Goal: Task Accomplishment & Management: Use online tool/utility

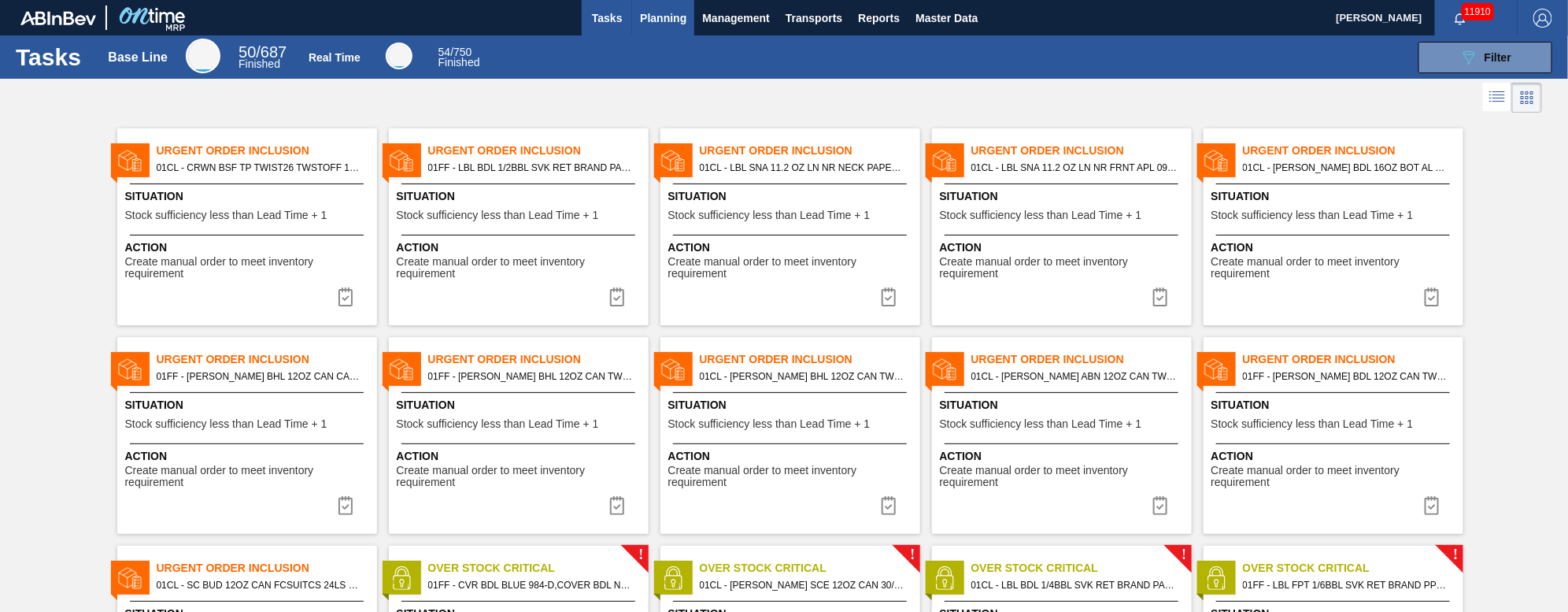
click at [685, 25] on span "Planning" at bounding box center [664, 18] width 47 height 19
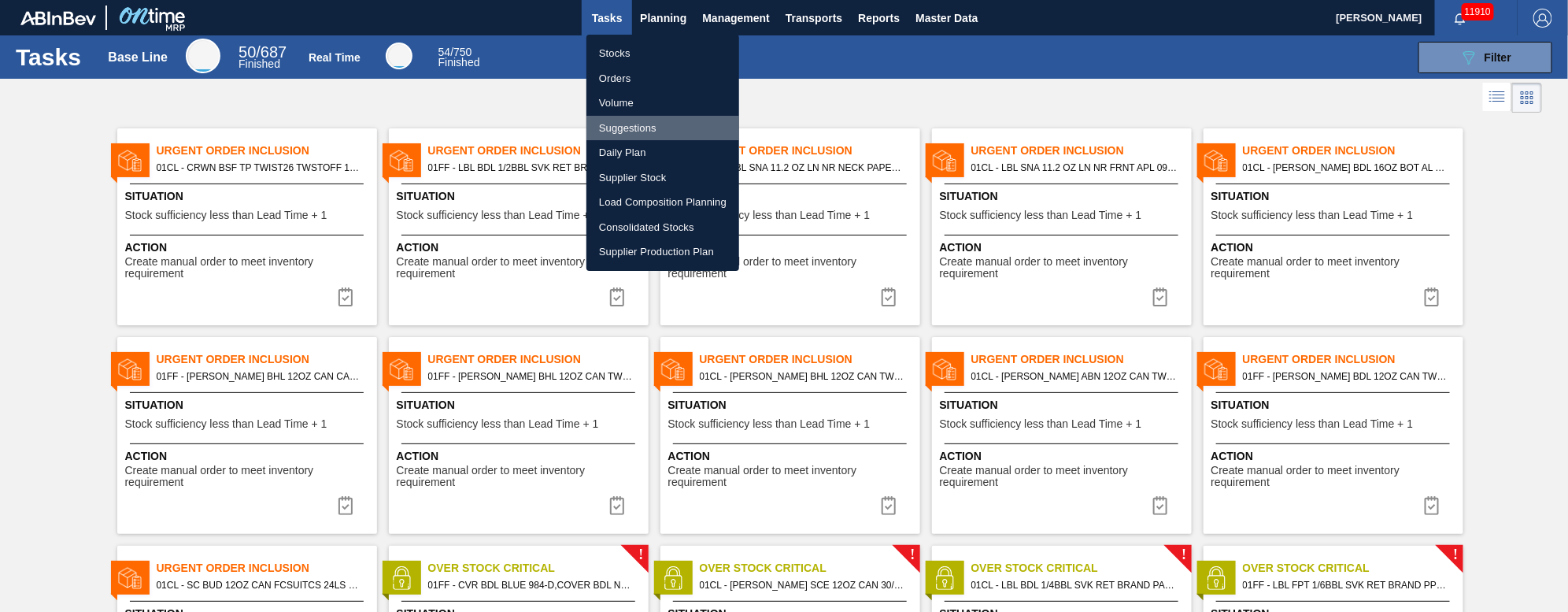
click at [654, 127] on li "Suggestions" at bounding box center [663, 129] width 153 height 25
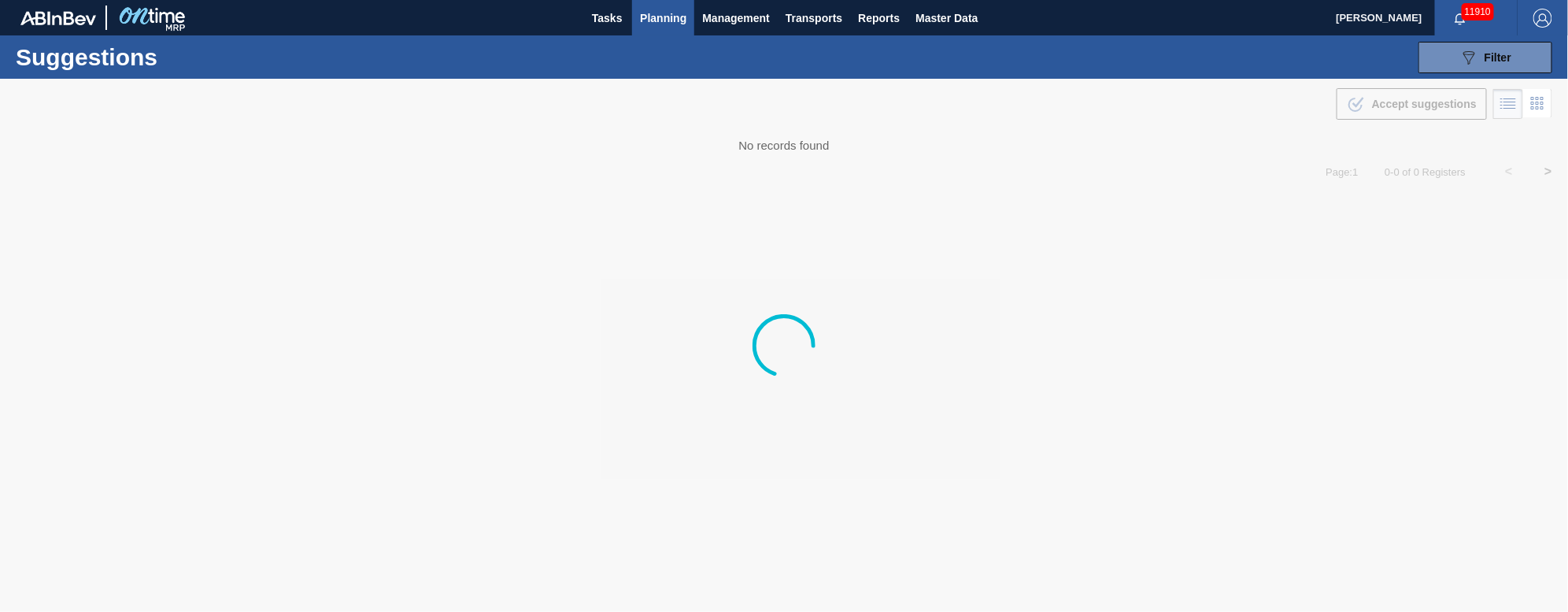
type from "09/16/2025"
type to "[DATE]"
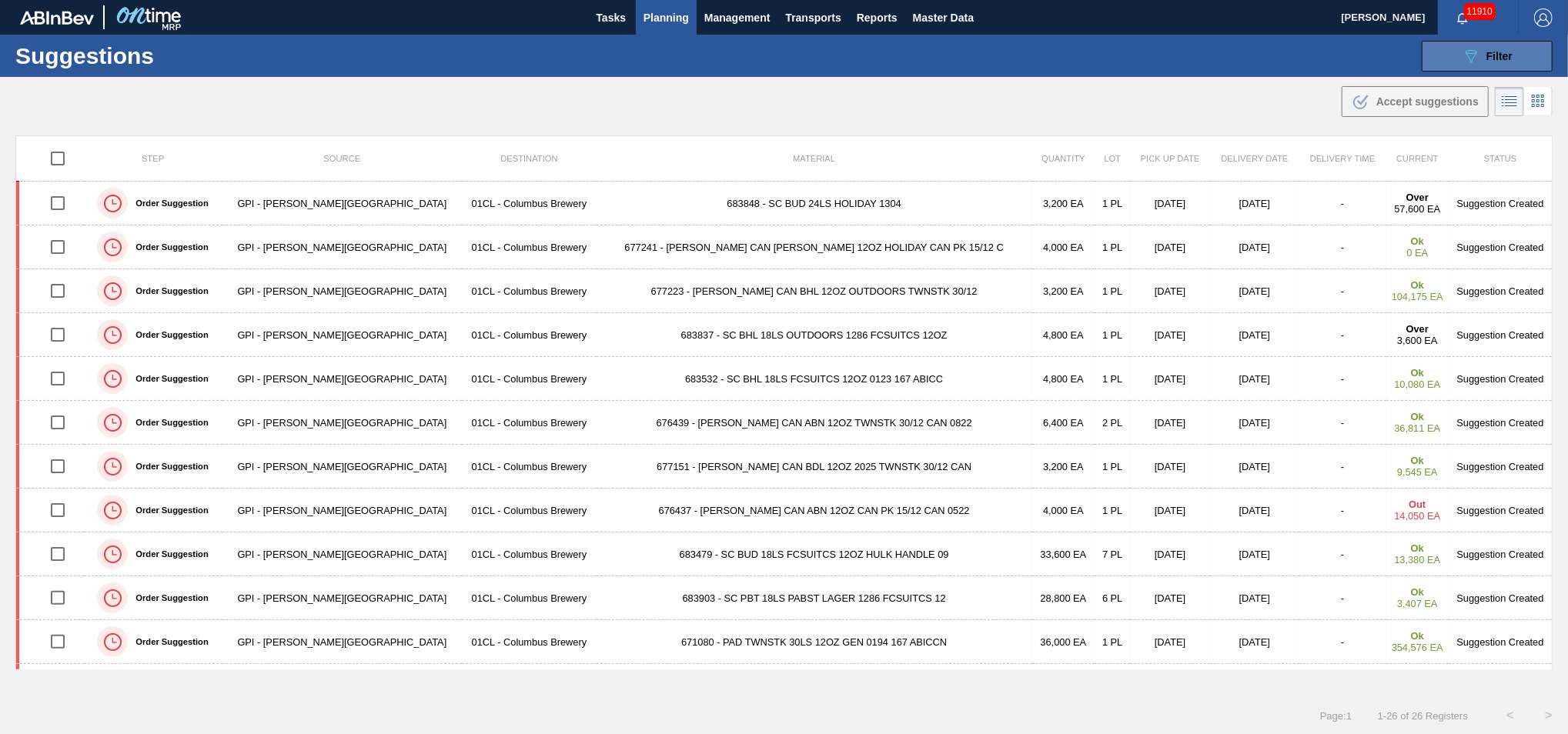
click at [1149, 68] on button "089F7B8B-B2A5-4AFE-B5C0-19BA573D28AC Filter" at bounding box center [1486, 55] width 131 height 31
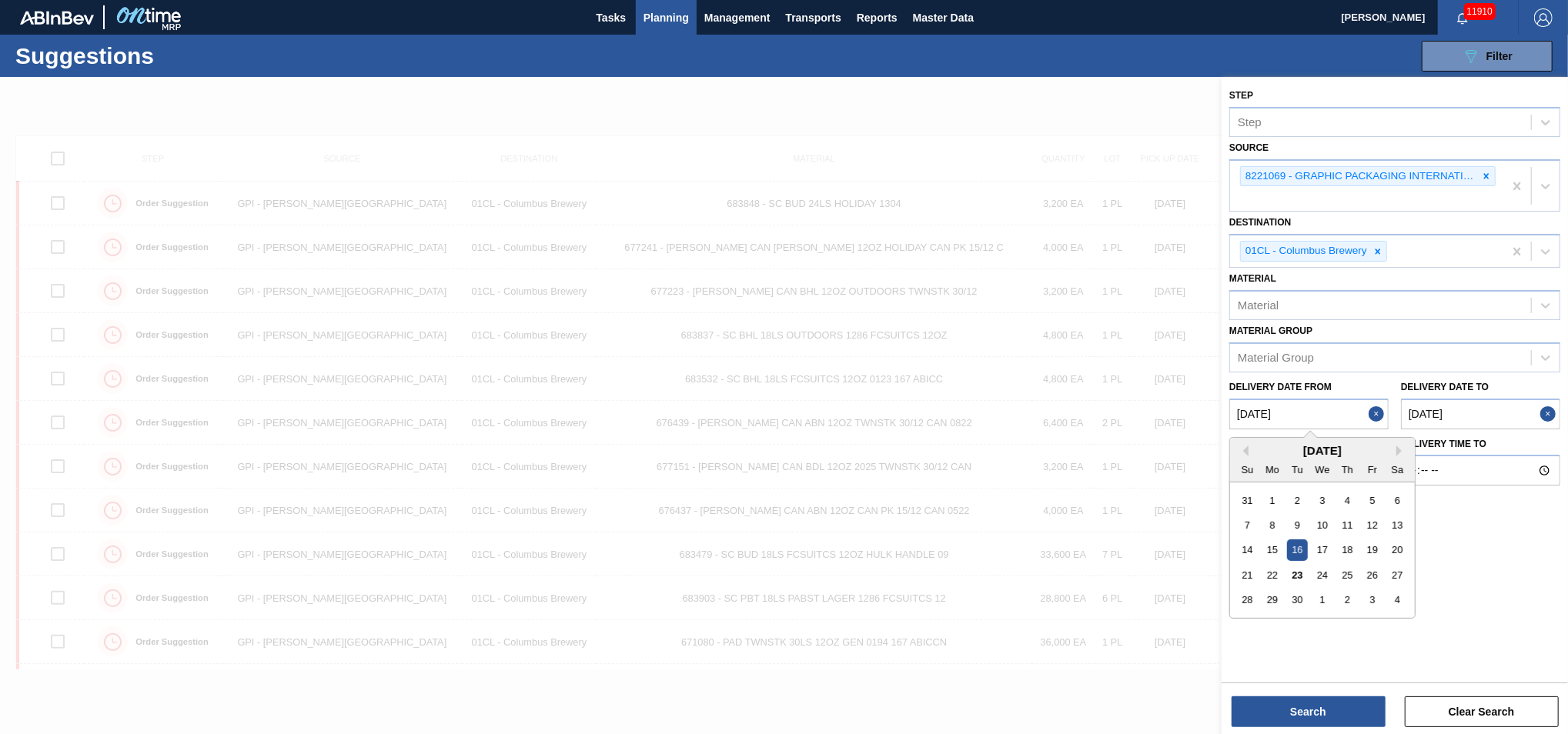
click at [1149, 416] on from "09/16/2025" at bounding box center [1308, 414] width 159 height 31
click at [1149, 448] on div "23" at bounding box center [1298, 576] width 21 height 21
type from "[DATE]"
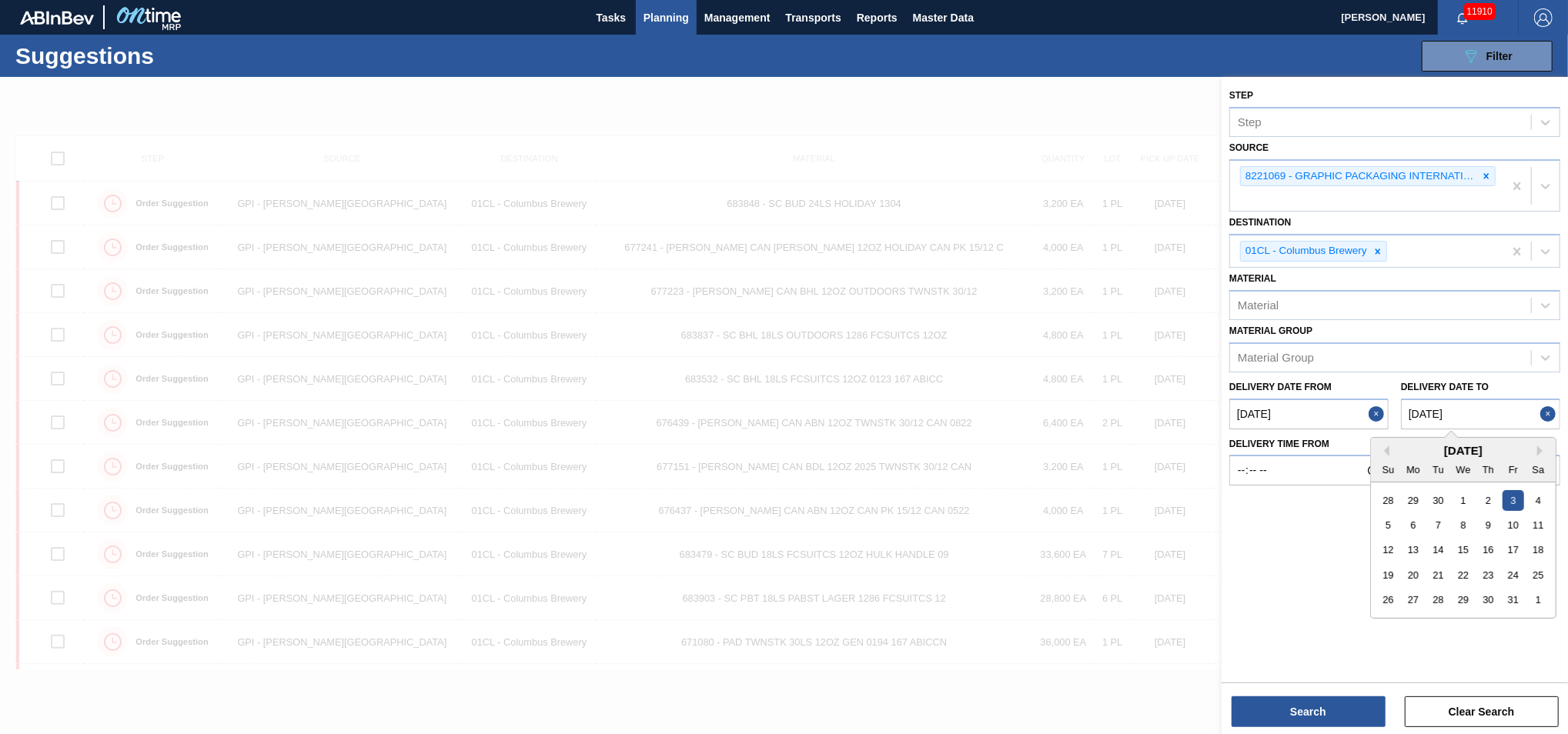
click at [1149, 410] on to "[DATE]" at bounding box center [1480, 414] width 159 height 31
click at [1149, 448] on button "Search" at bounding box center [1308, 711] width 154 height 31
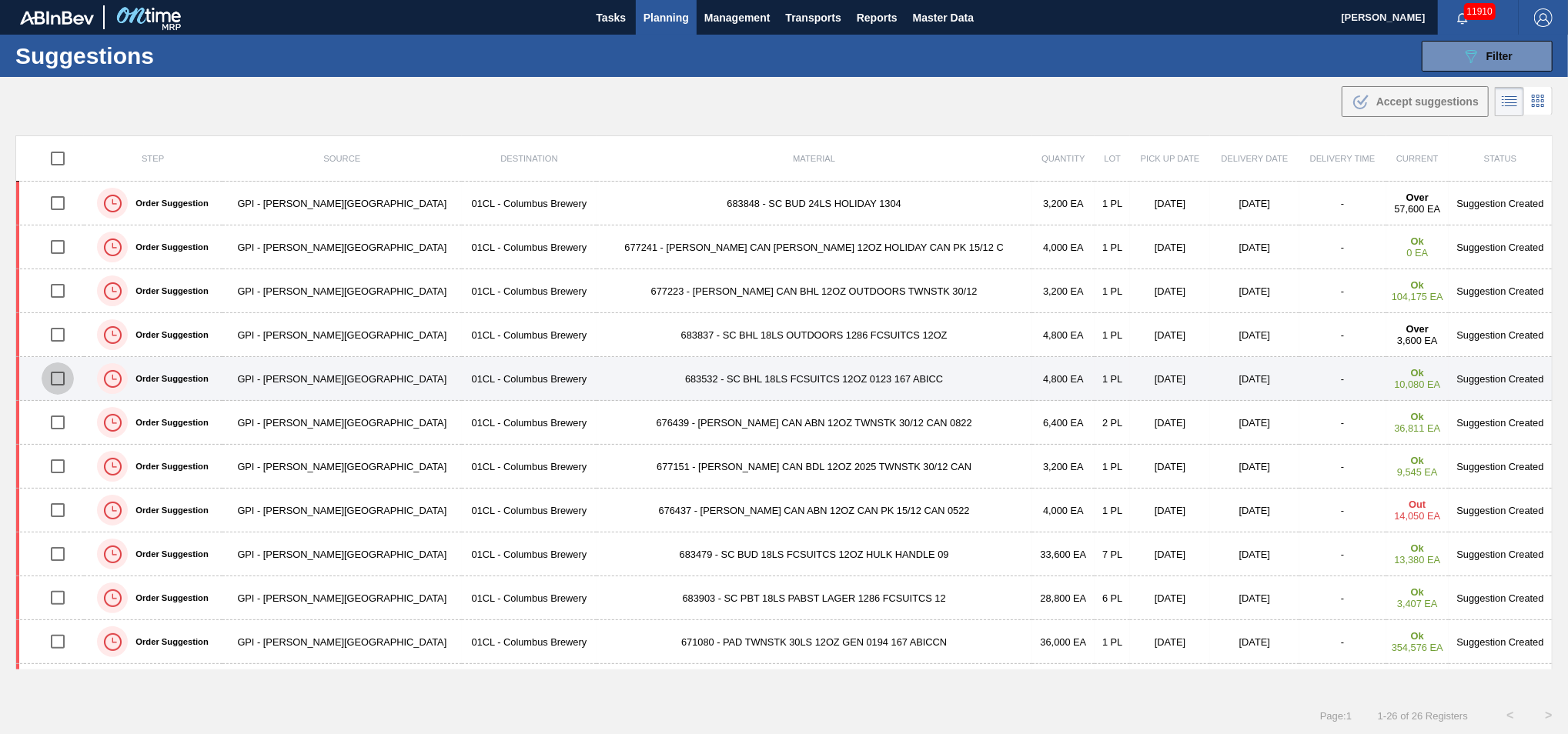
click at [59, 378] on input "checkbox" at bounding box center [57, 378] width 32 height 32
checkbox input "true"
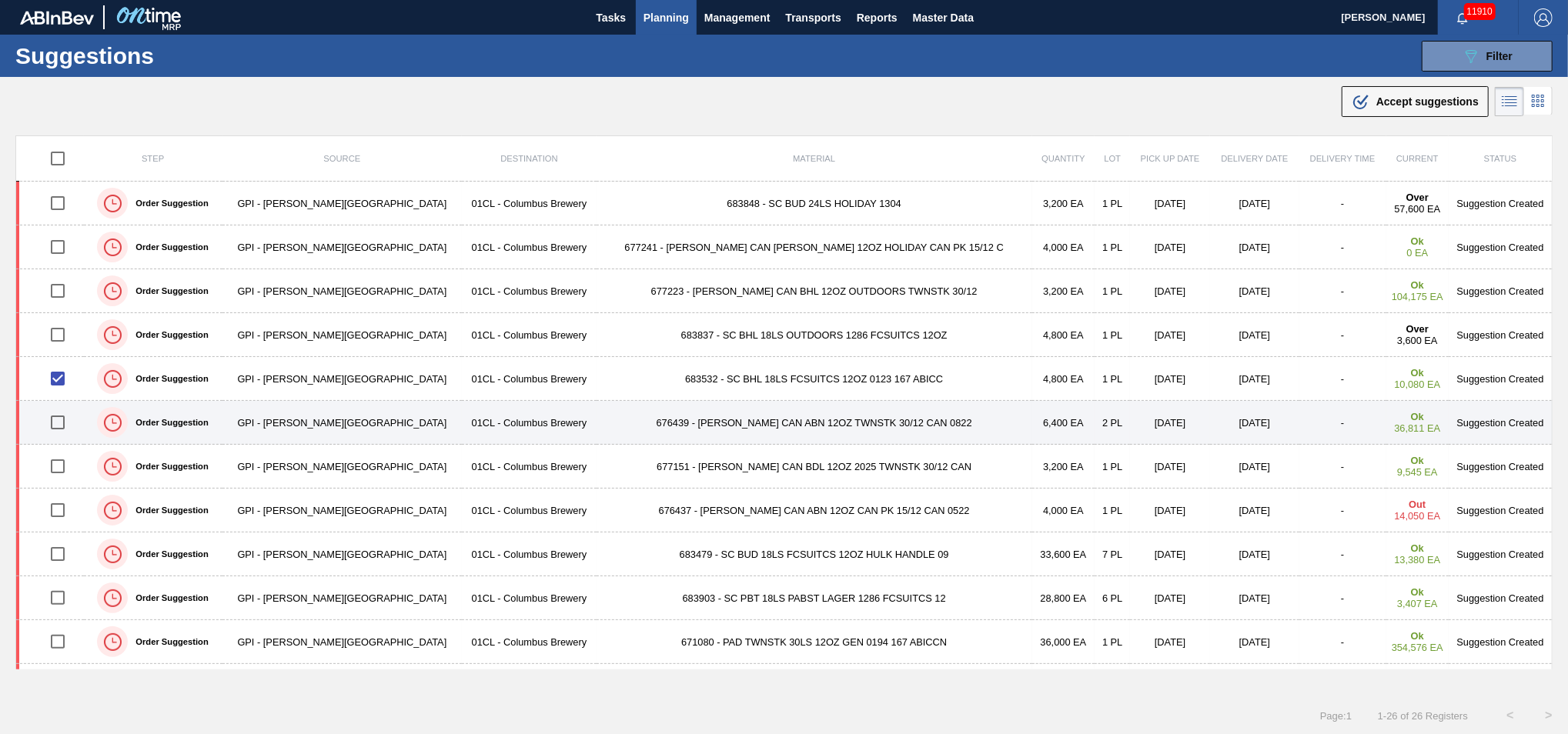
click at [71, 428] on input "checkbox" at bounding box center [57, 422] width 32 height 32
checkbox input "true"
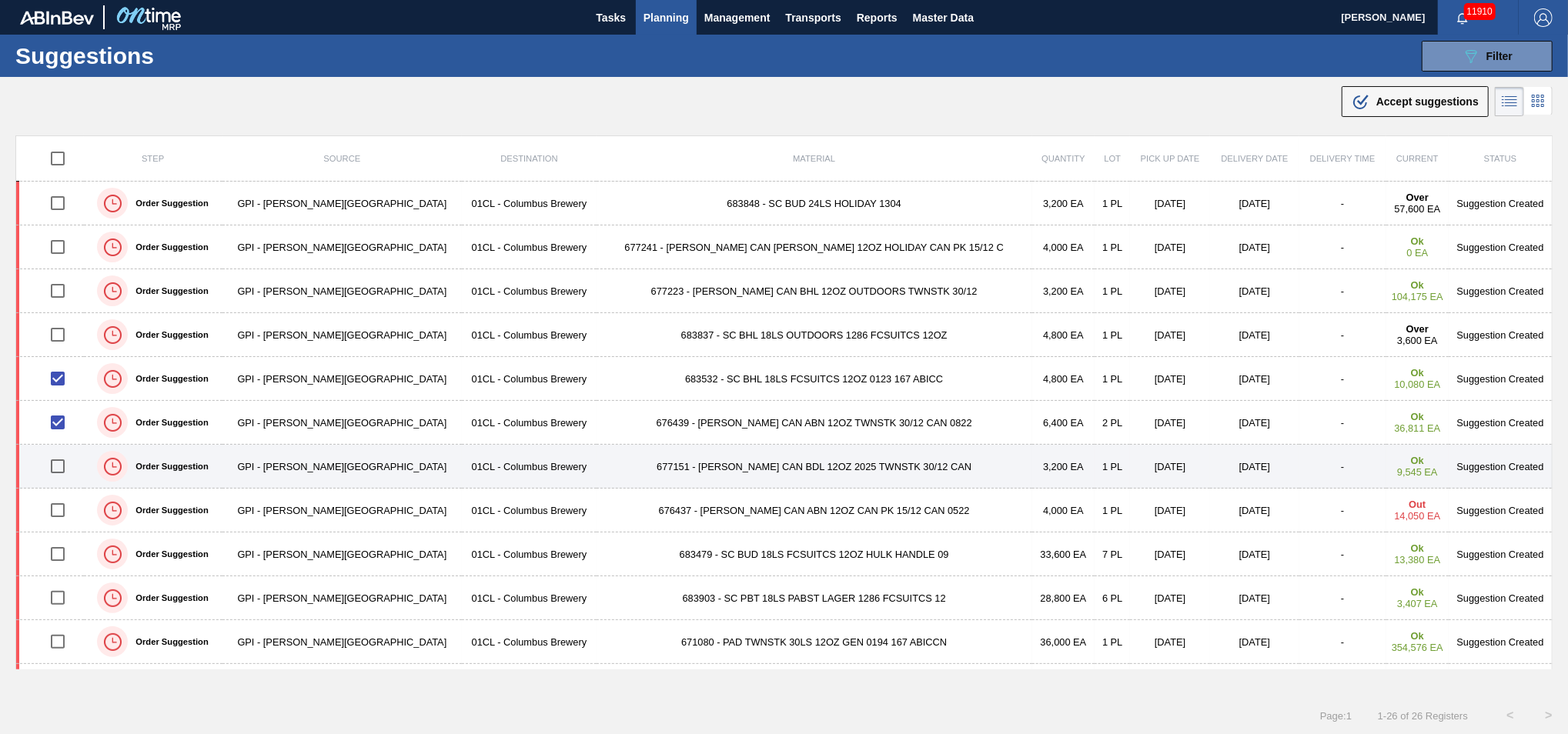
click at [64, 448] on input "checkbox" at bounding box center [57, 466] width 32 height 32
checkbox input "true"
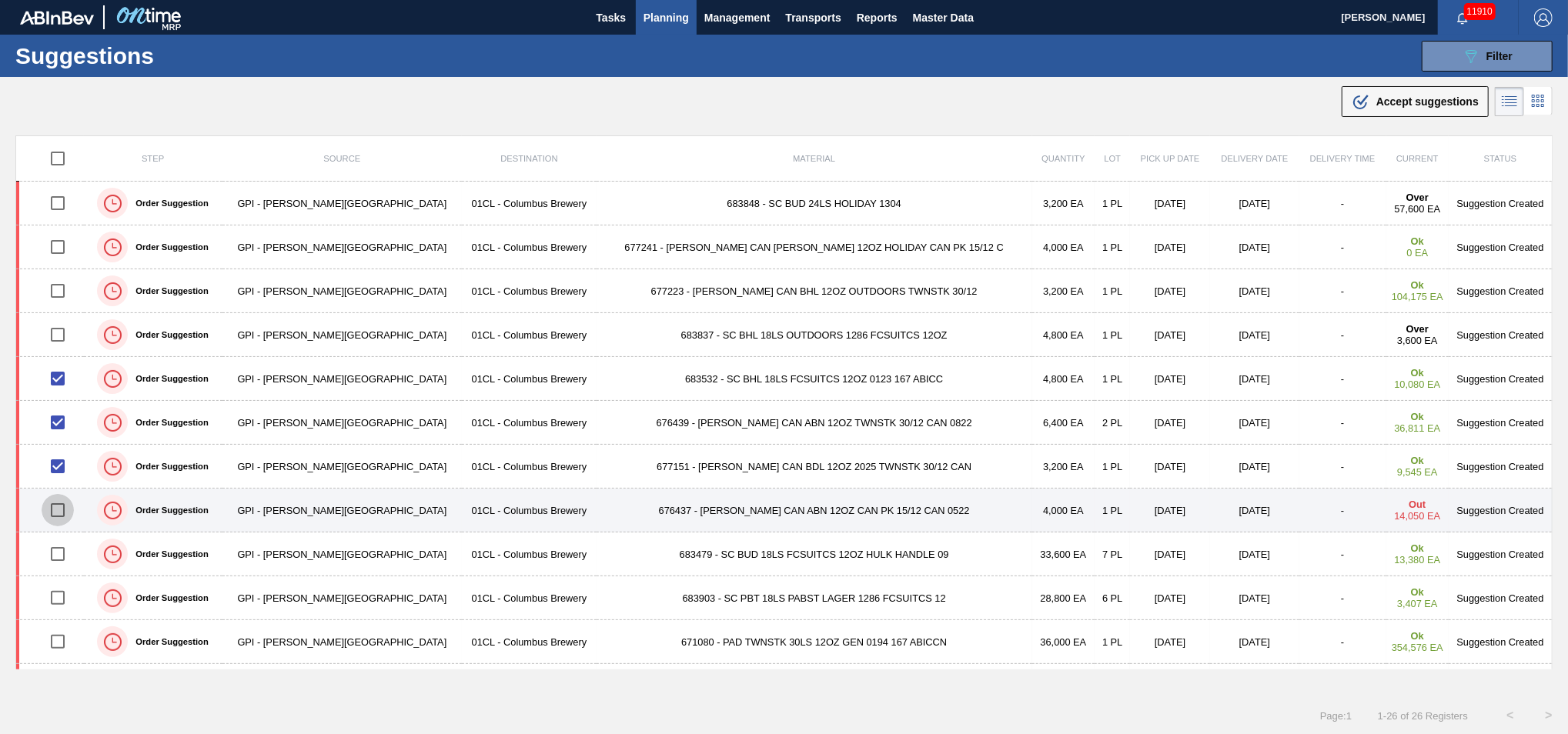
click at [59, 448] on input "checkbox" at bounding box center [57, 510] width 32 height 32
checkbox input "true"
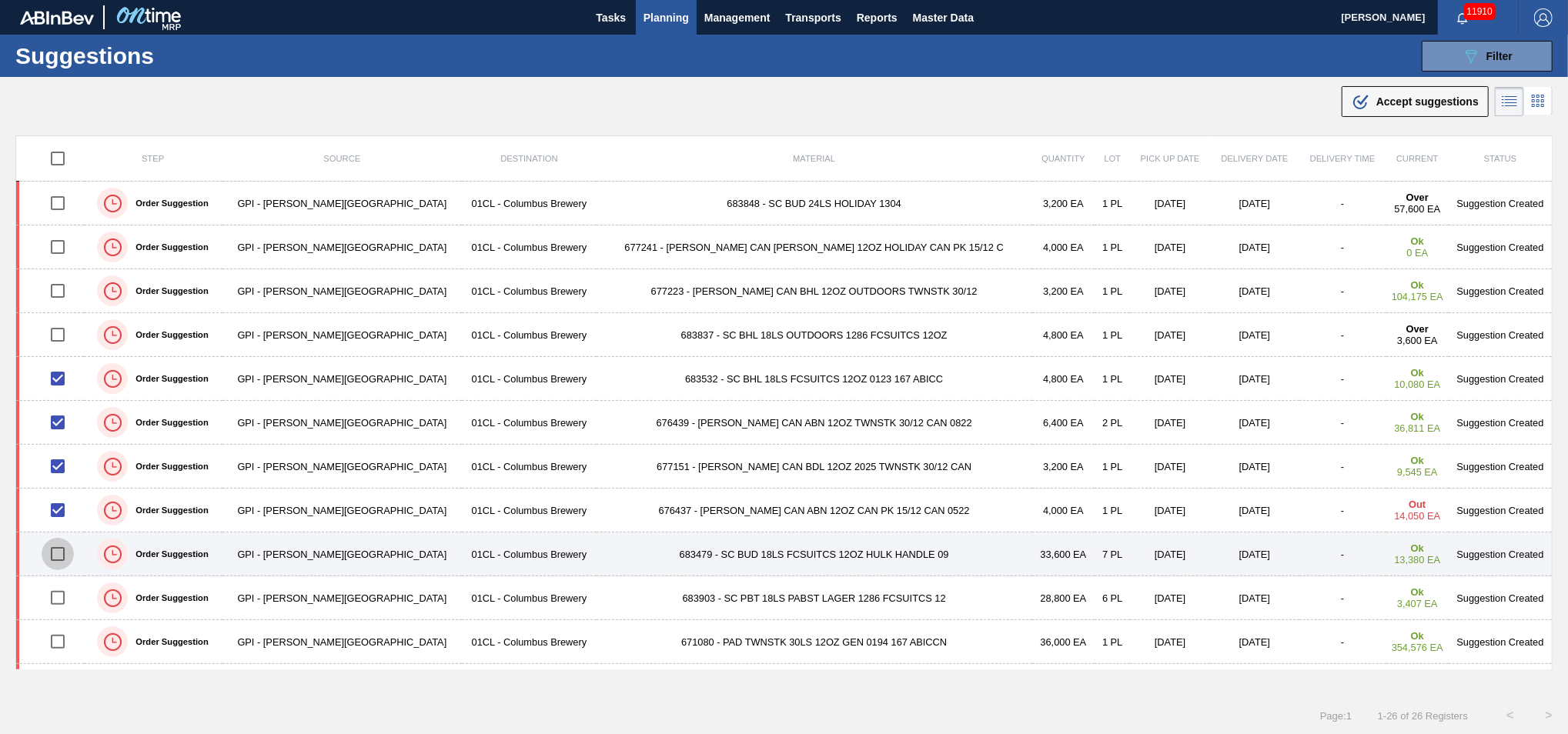
click at [59, 448] on input "checkbox" at bounding box center [57, 554] width 32 height 32
checkbox input "true"
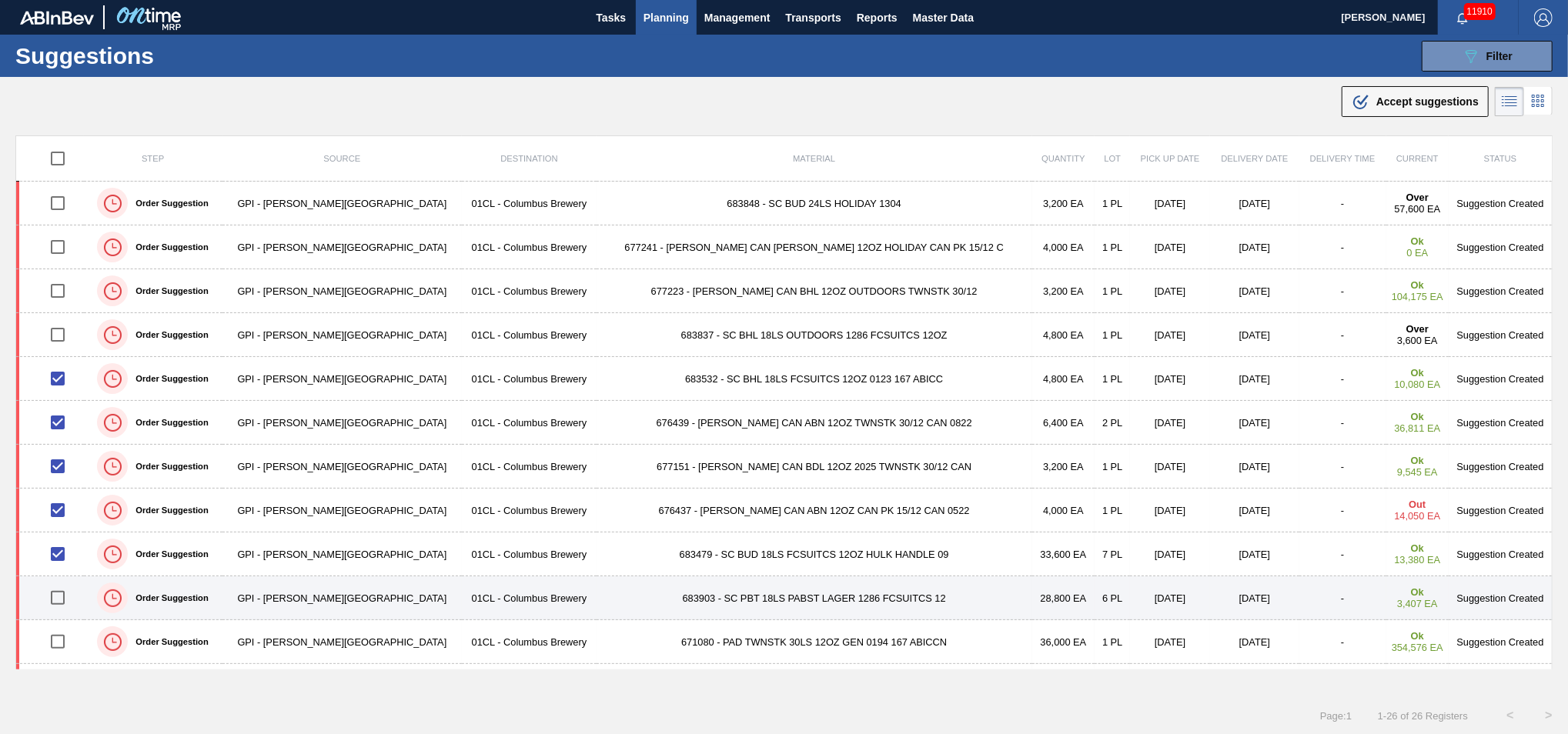
click at [67, 448] on input "checkbox" at bounding box center [57, 598] width 32 height 32
checkbox input "true"
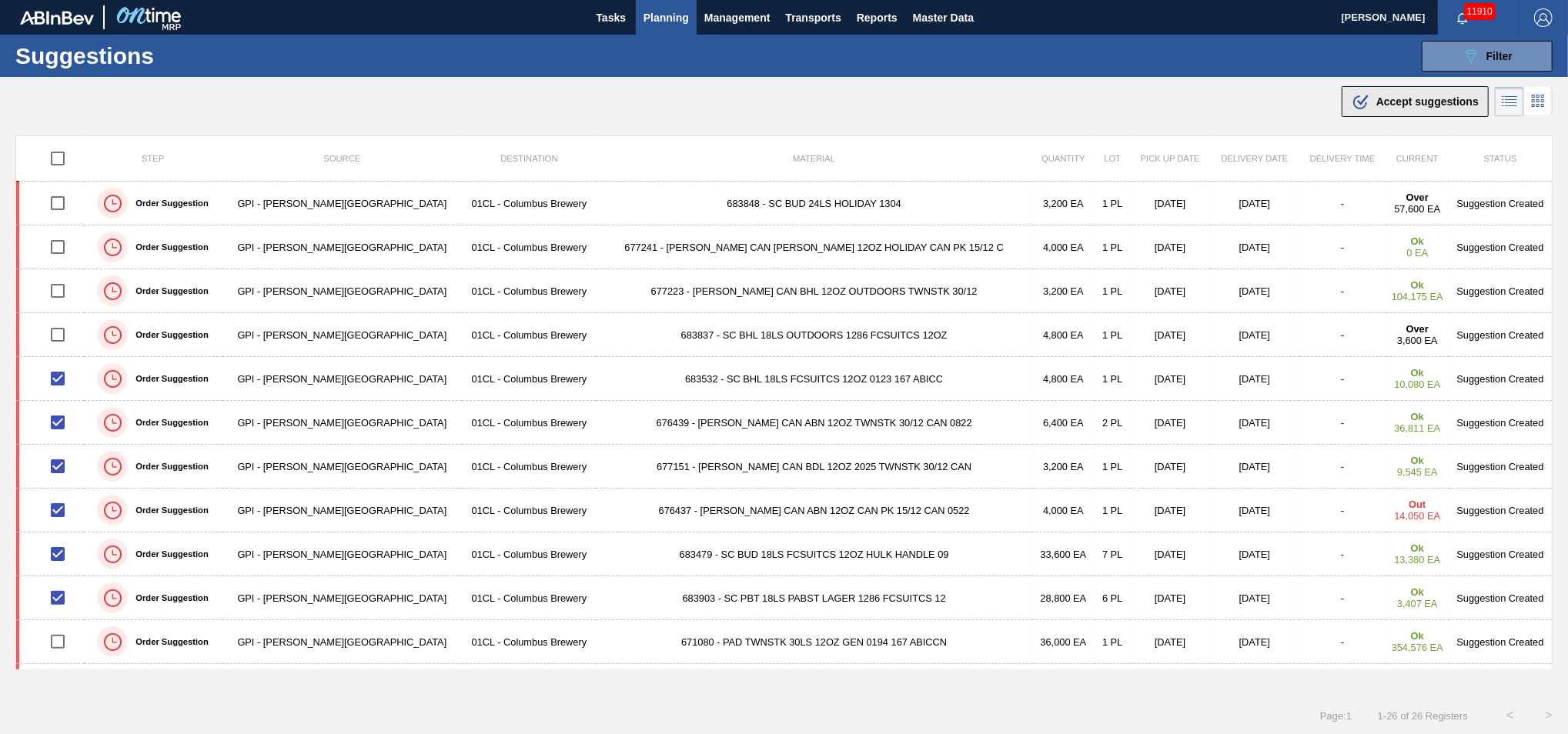
click at [1149, 107] on span "Accept suggestions" at bounding box center [1428, 102] width 103 height 12
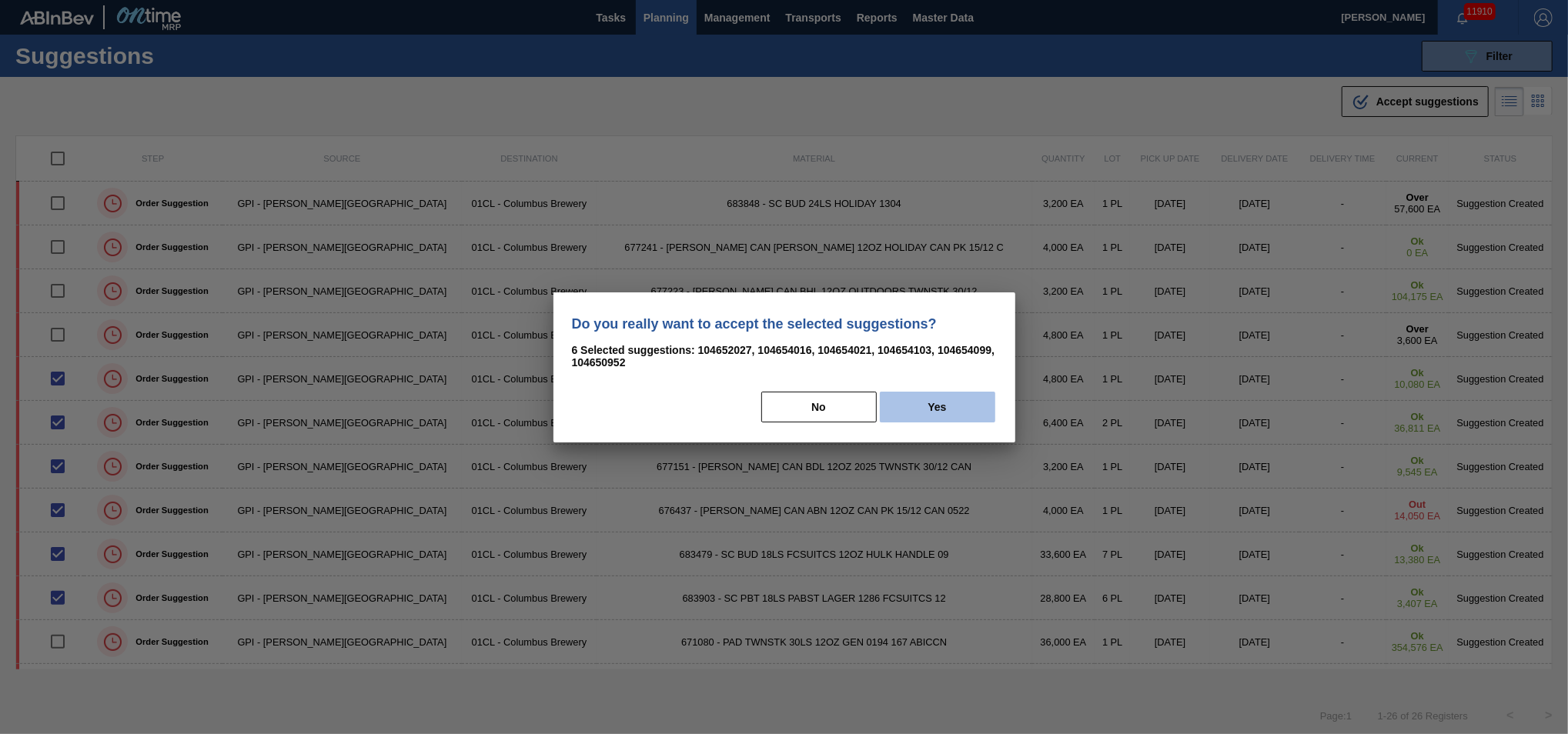
click at [924, 409] on button "Yes" at bounding box center [938, 407] width 116 height 31
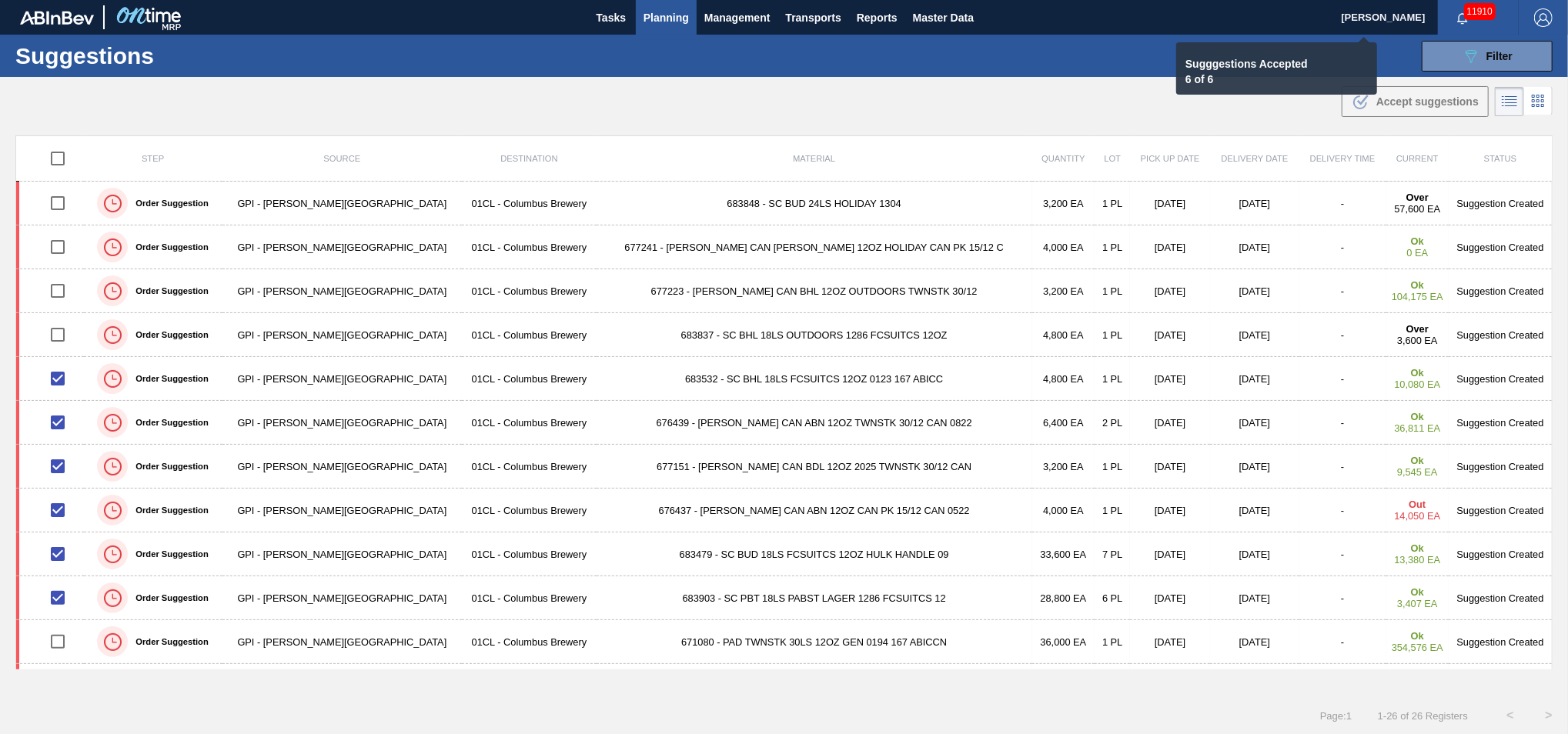
checkbox input "false"
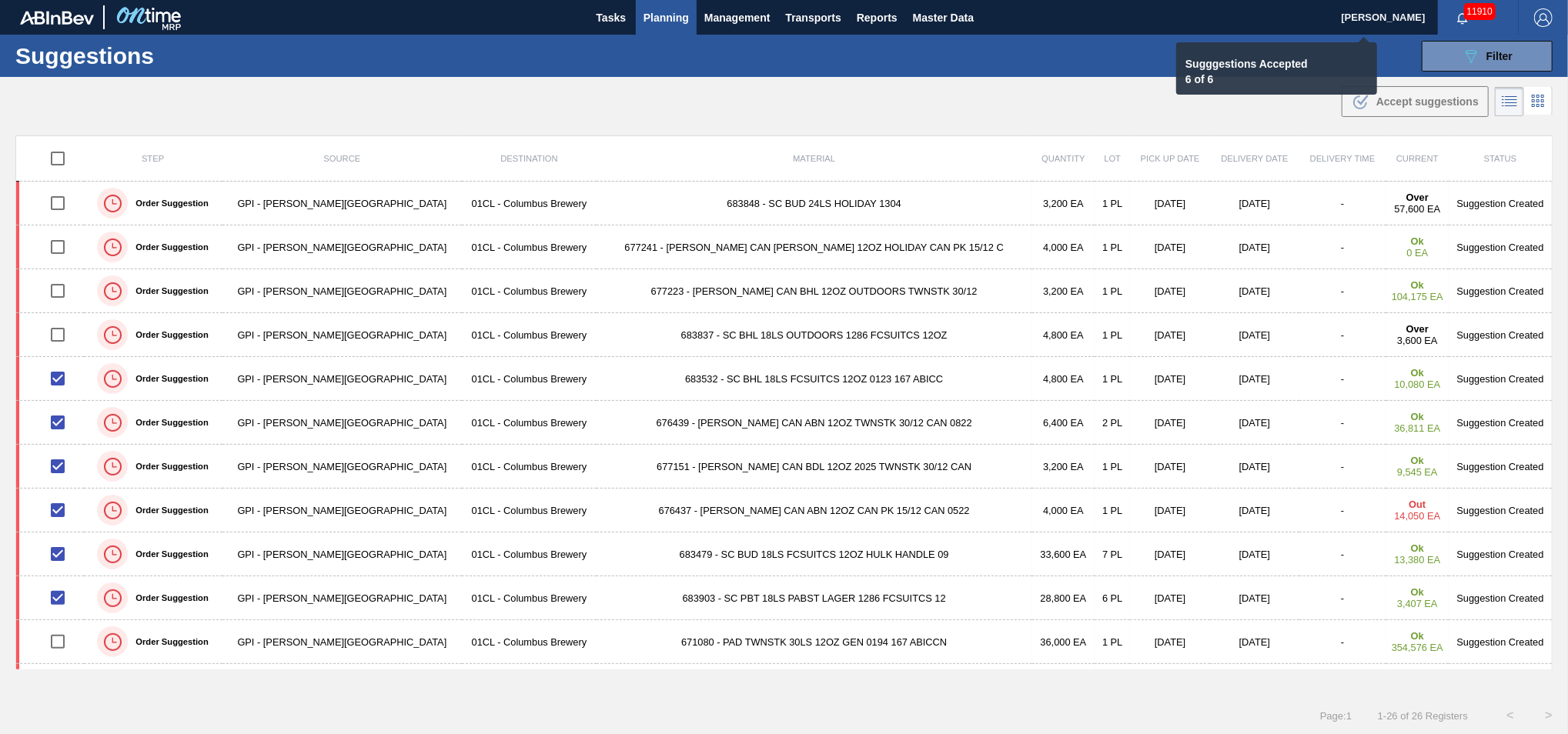
checkbox input "false"
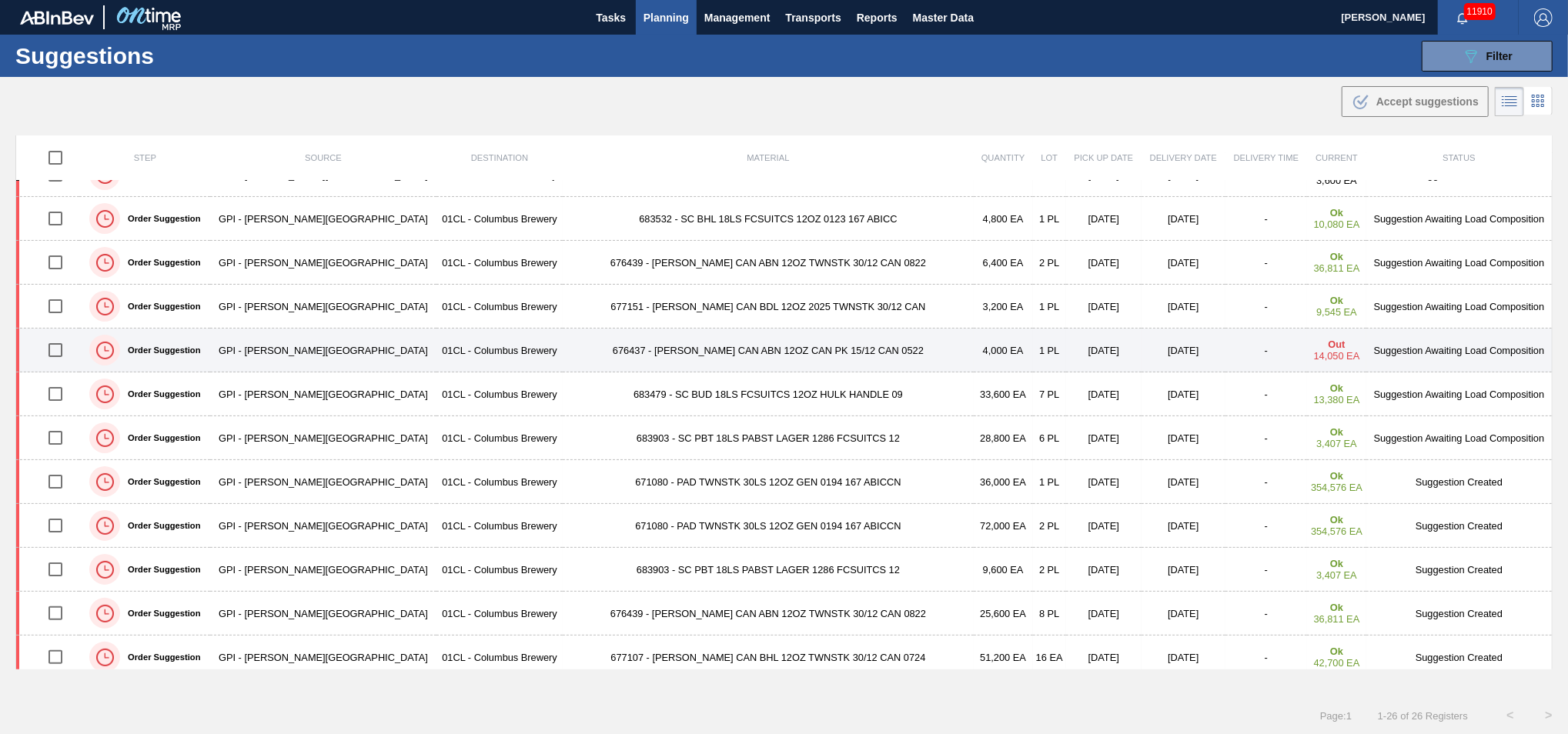
scroll to position [241, 0]
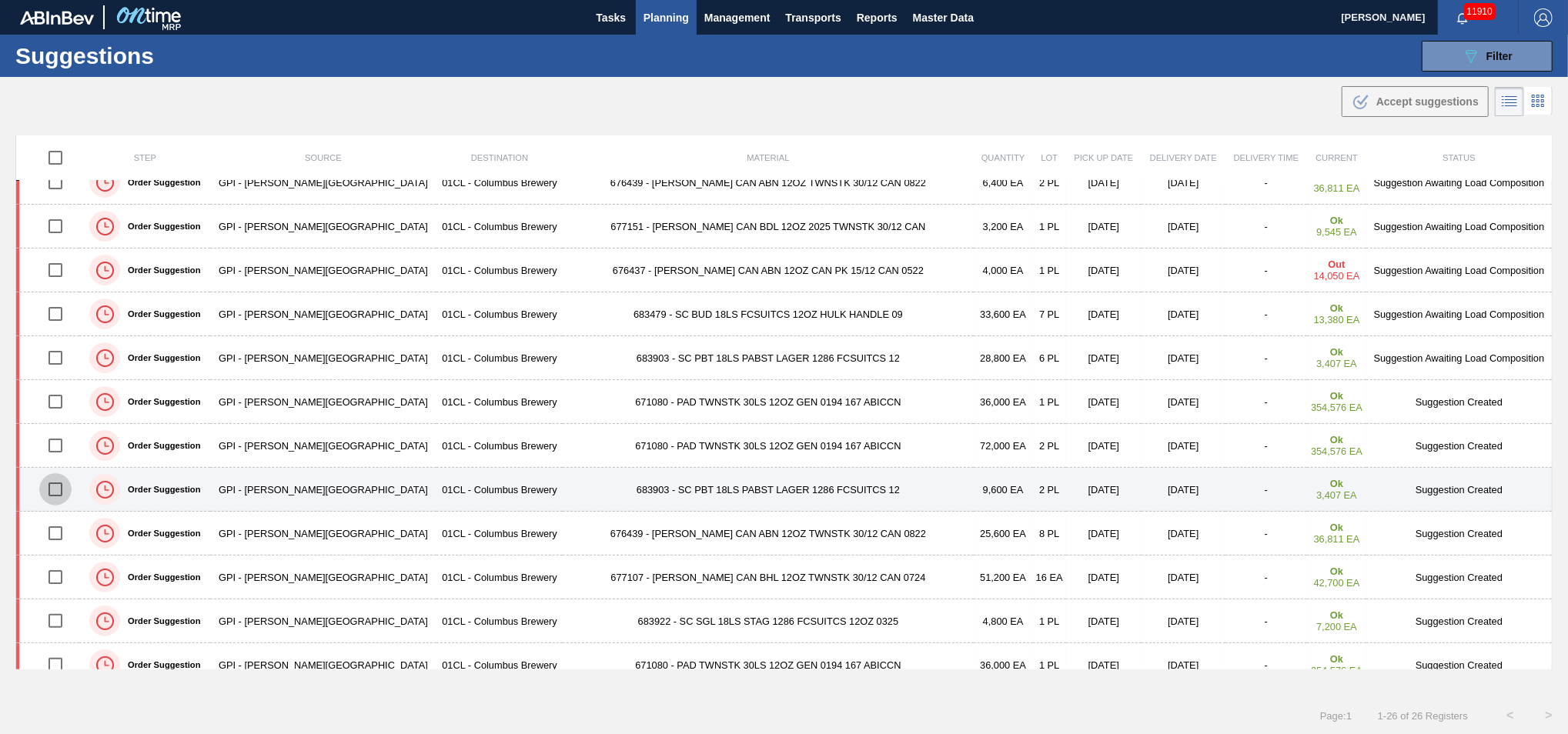
click at [66, 448] on input "checkbox" at bounding box center [55, 489] width 32 height 32
checkbox input "true"
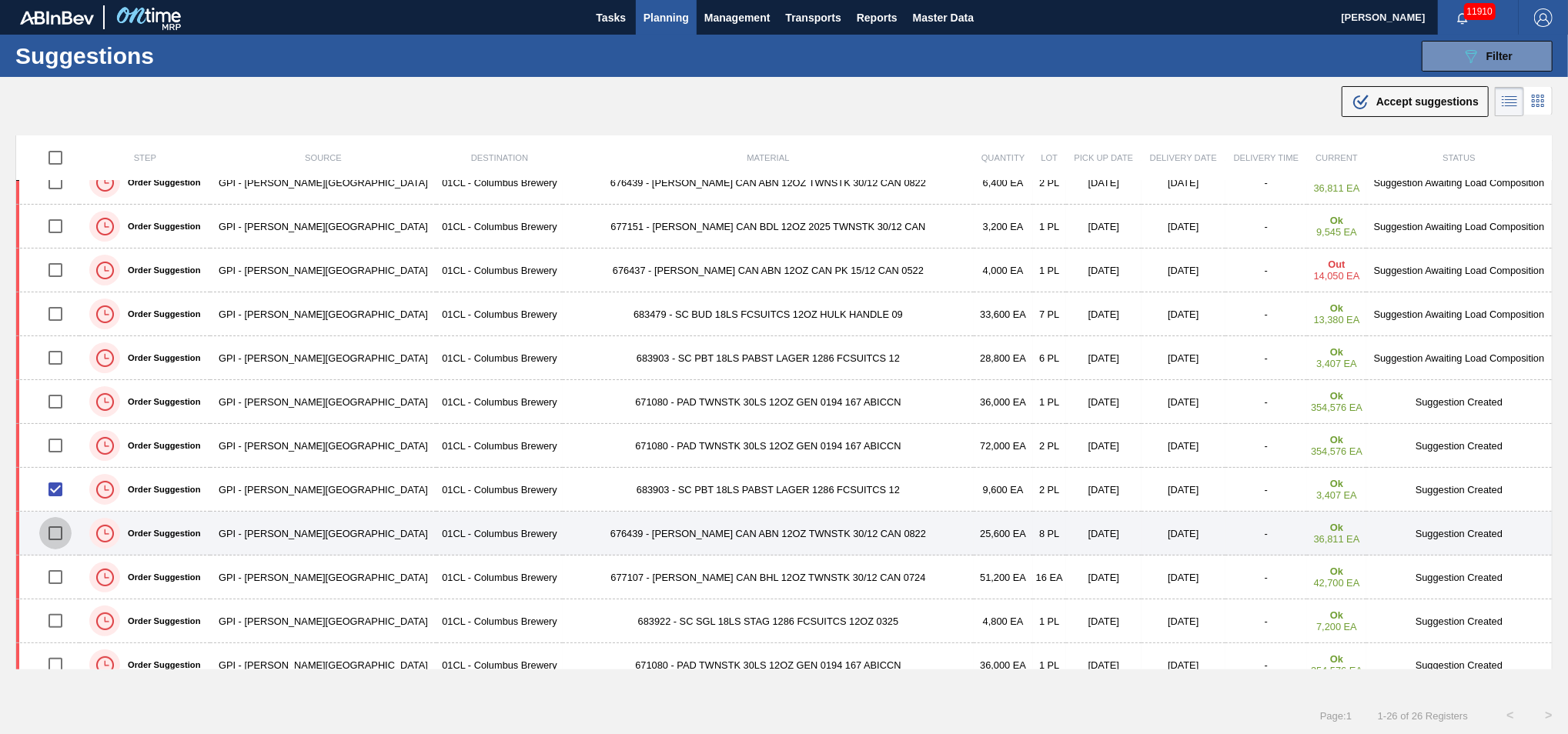
click at [63, 448] on input "checkbox" at bounding box center [55, 533] width 32 height 32
checkbox input "true"
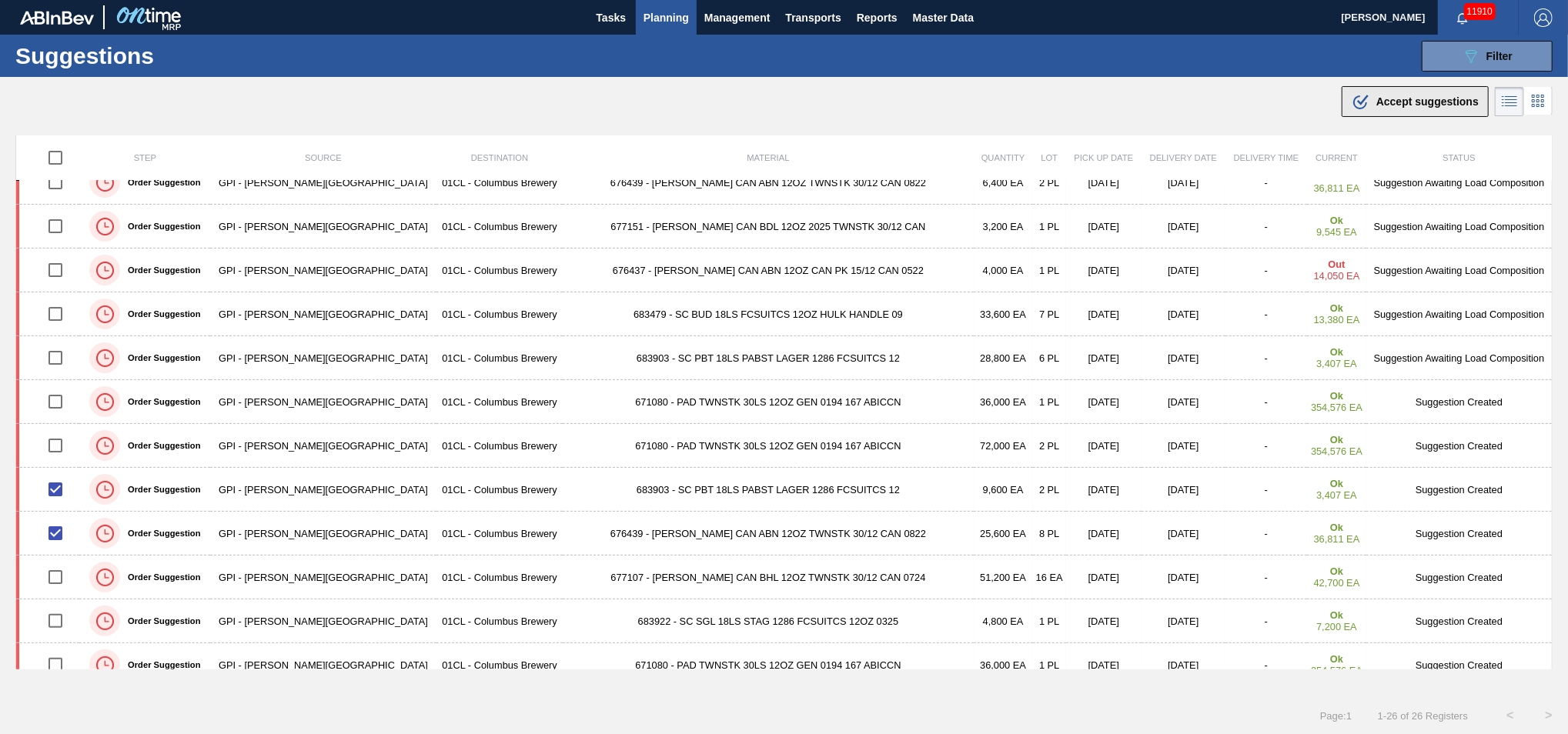
click at [1149, 102] on icon ".b{fill:var(--color-action-default)}" at bounding box center [1361, 101] width 18 height 18
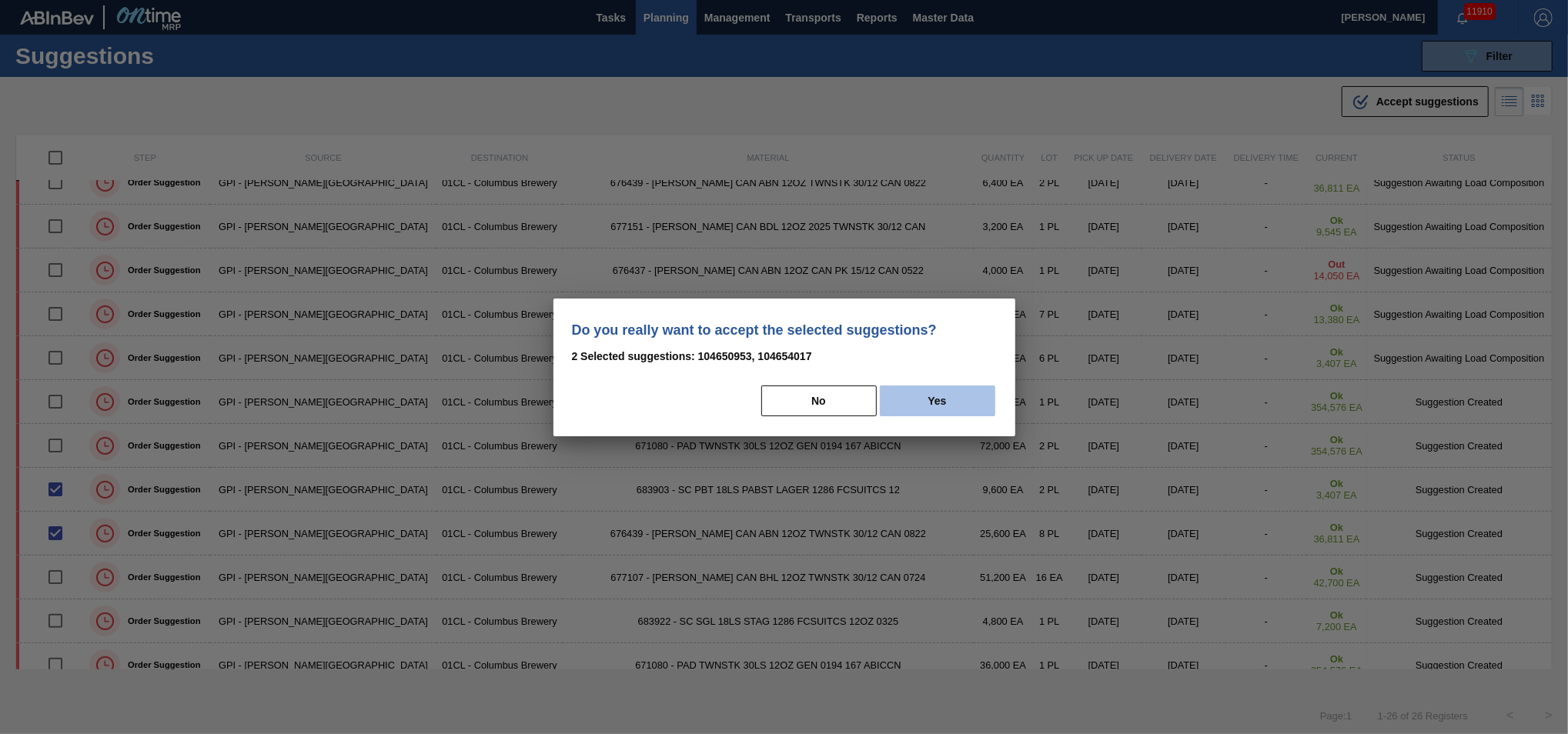
click at [902, 410] on button "Yes" at bounding box center [938, 400] width 116 height 31
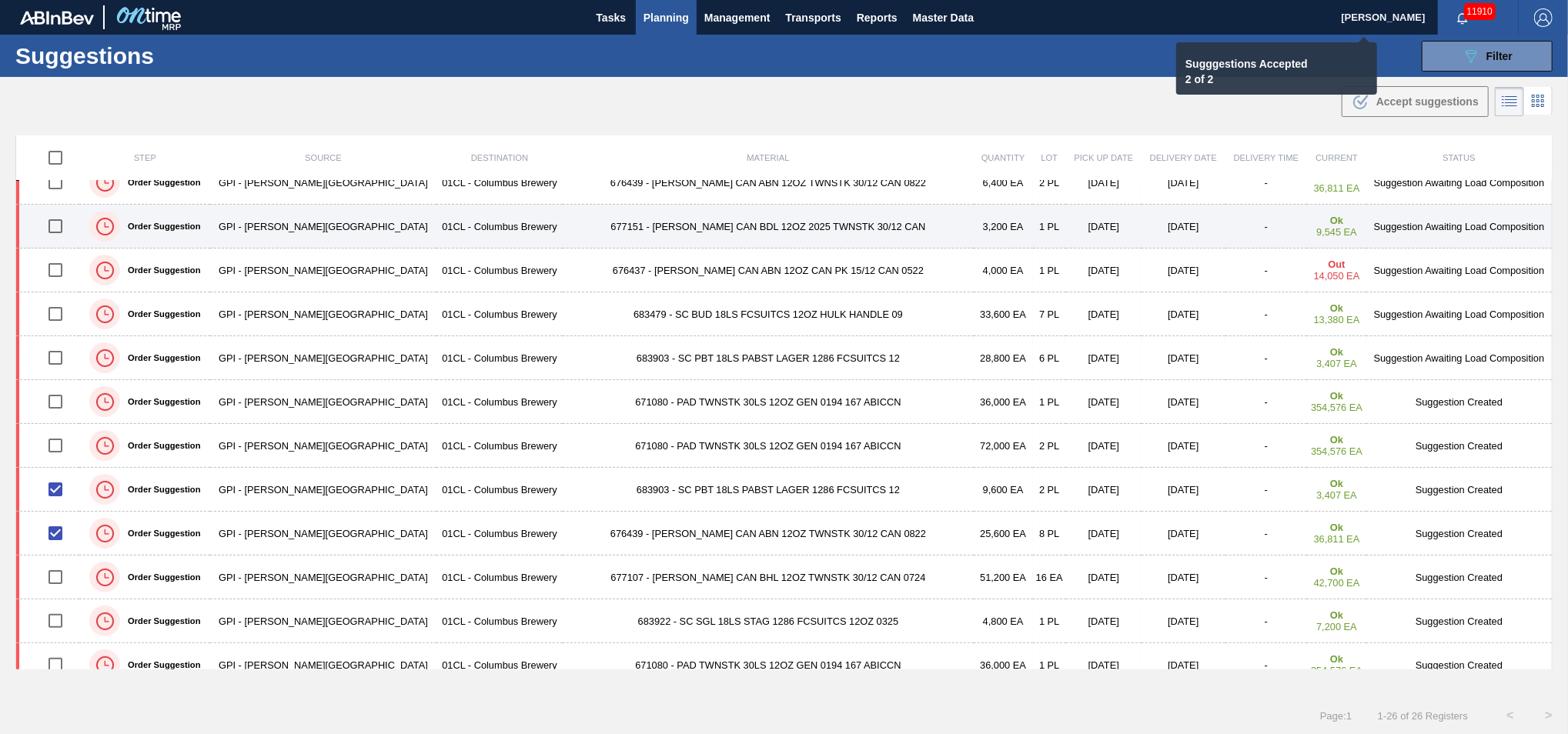
checkbox input "false"
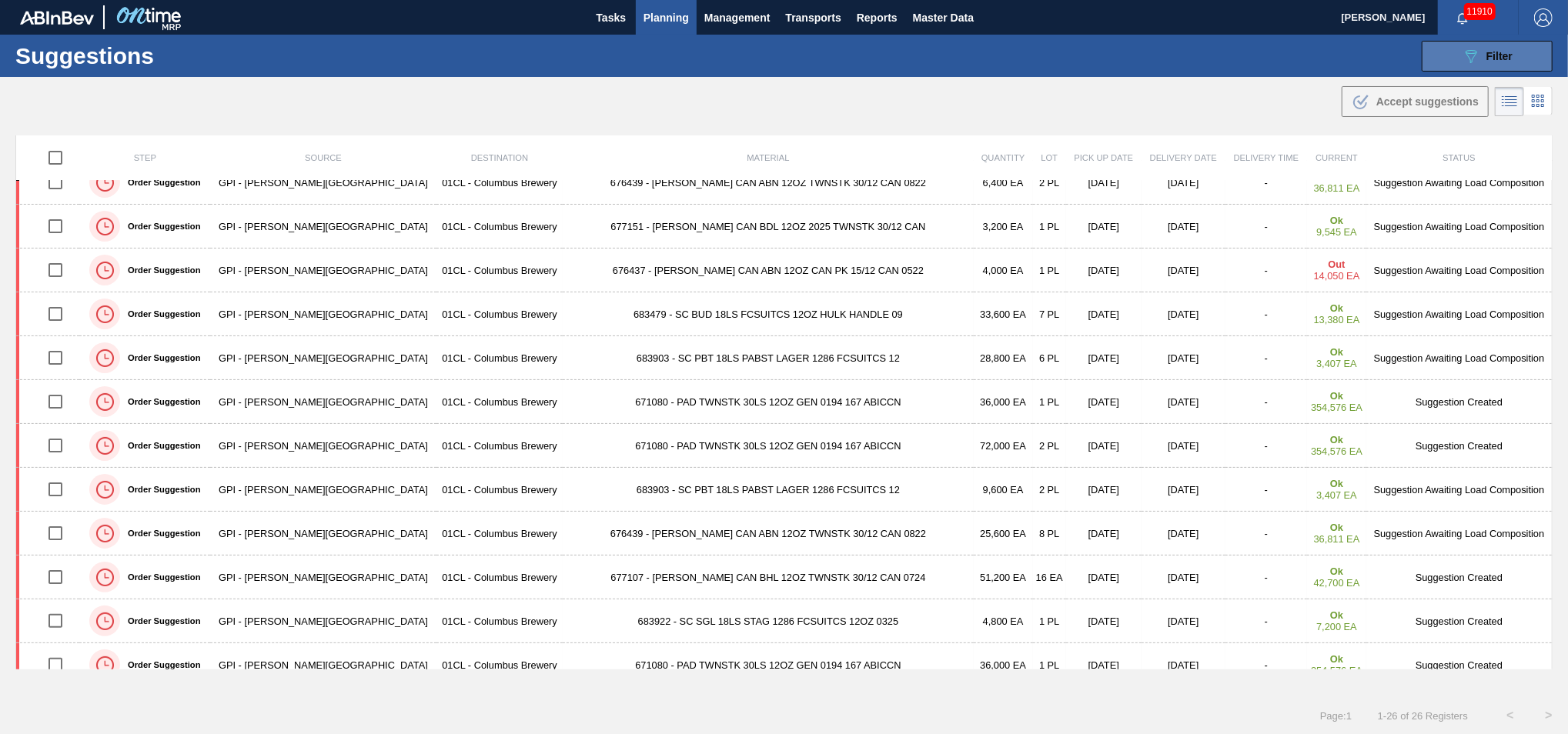
click at [1149, 67] on button "089F7B8B-B2A5-4AFE-B5C0-19BA573D28AC Filter" at bounding box center [1486, 55] width 131 height 31
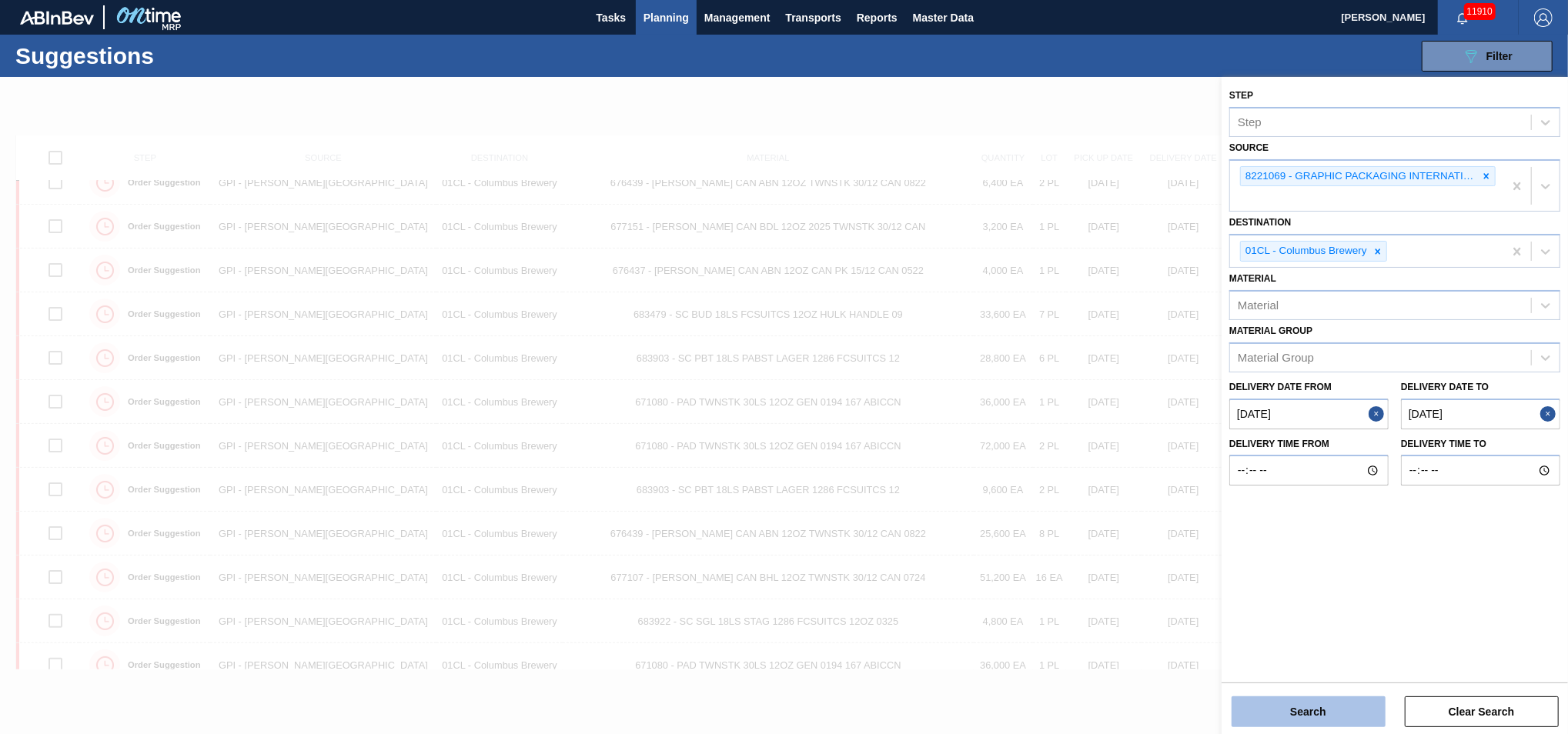
click at [1149, 448] on button "Search" at bounding box center [1308, 711] width 154 height 31
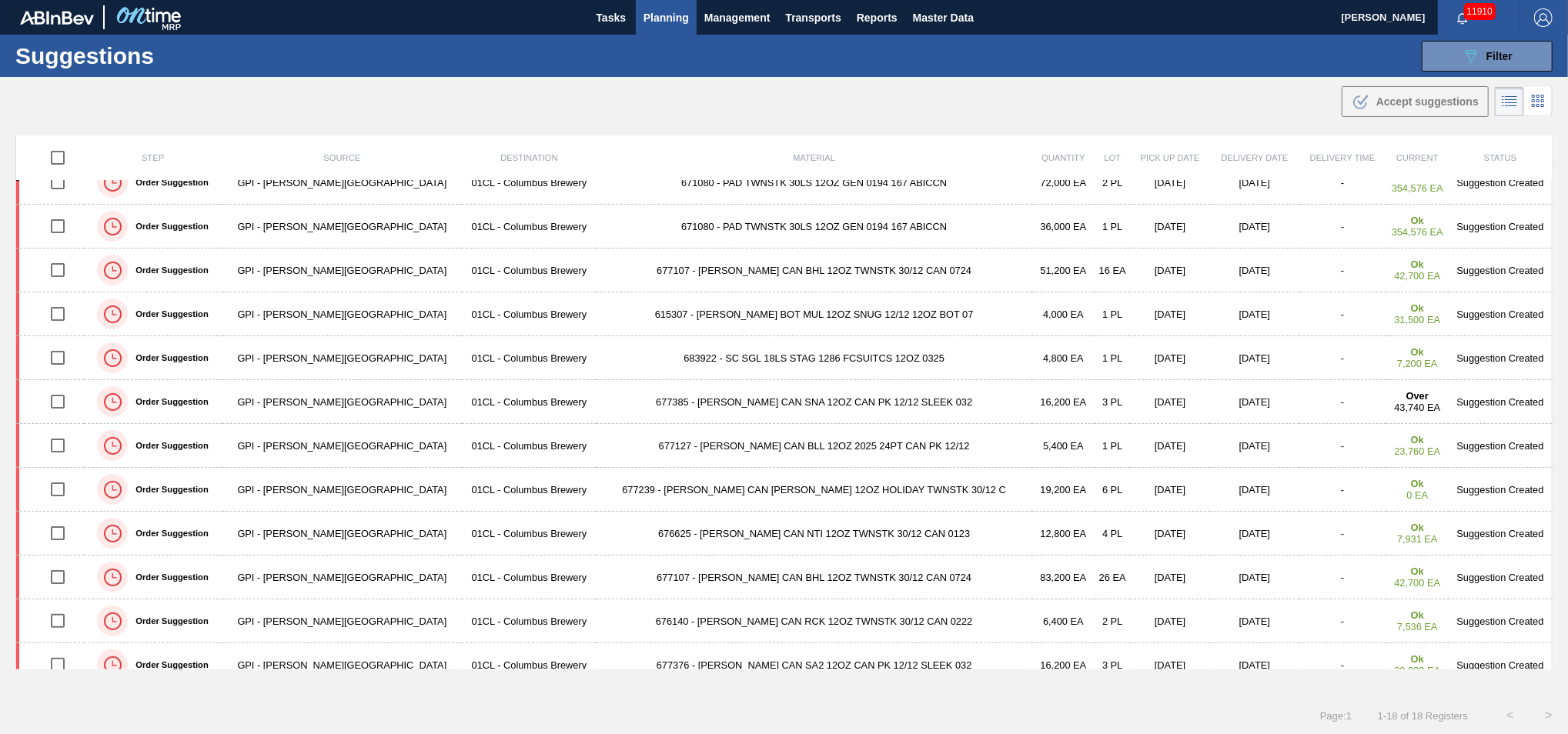
scroll to position [0, 0]
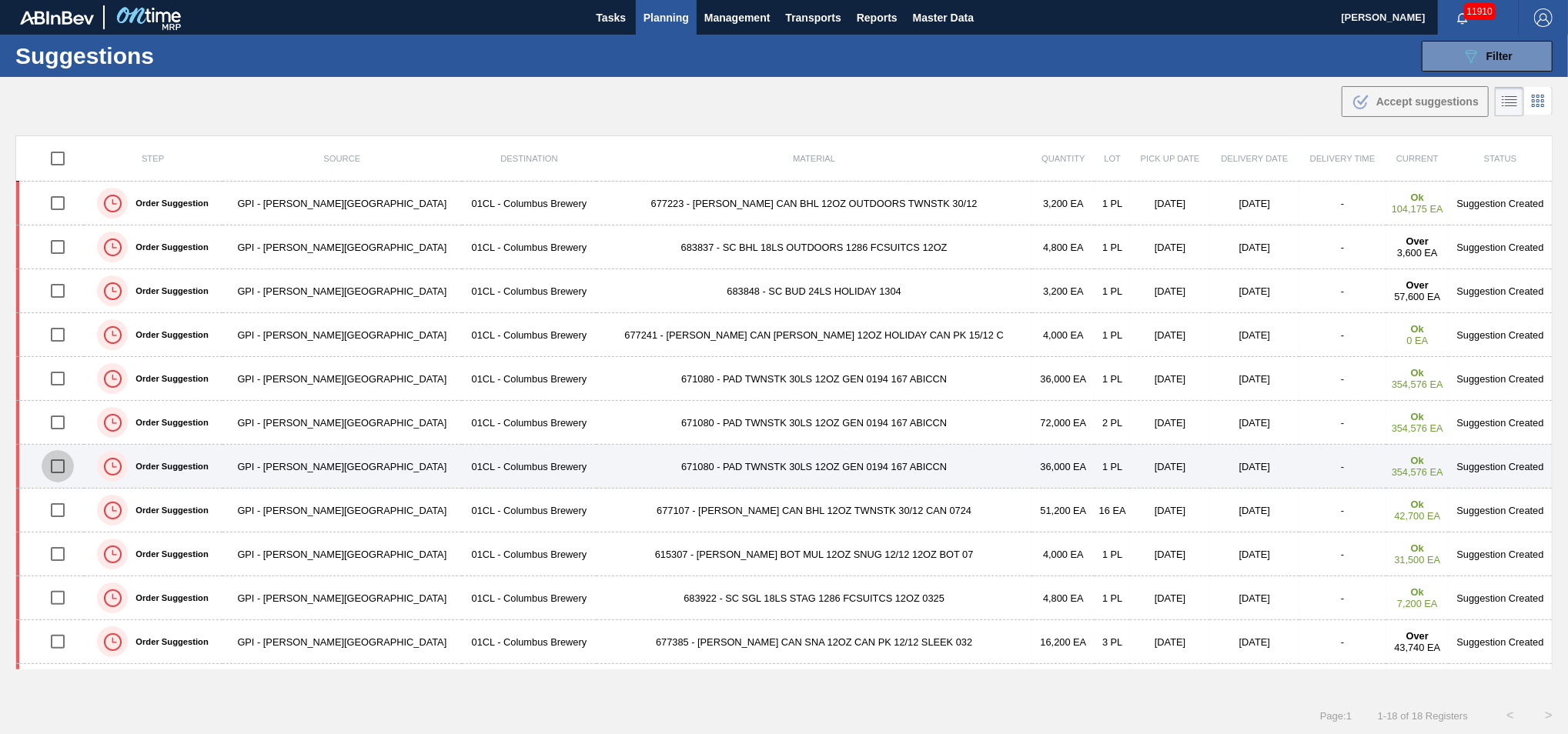
click at [66, 448] on input "checkbox" at bounding box center [57, 466] width 32 height 32
checkbox input "true"
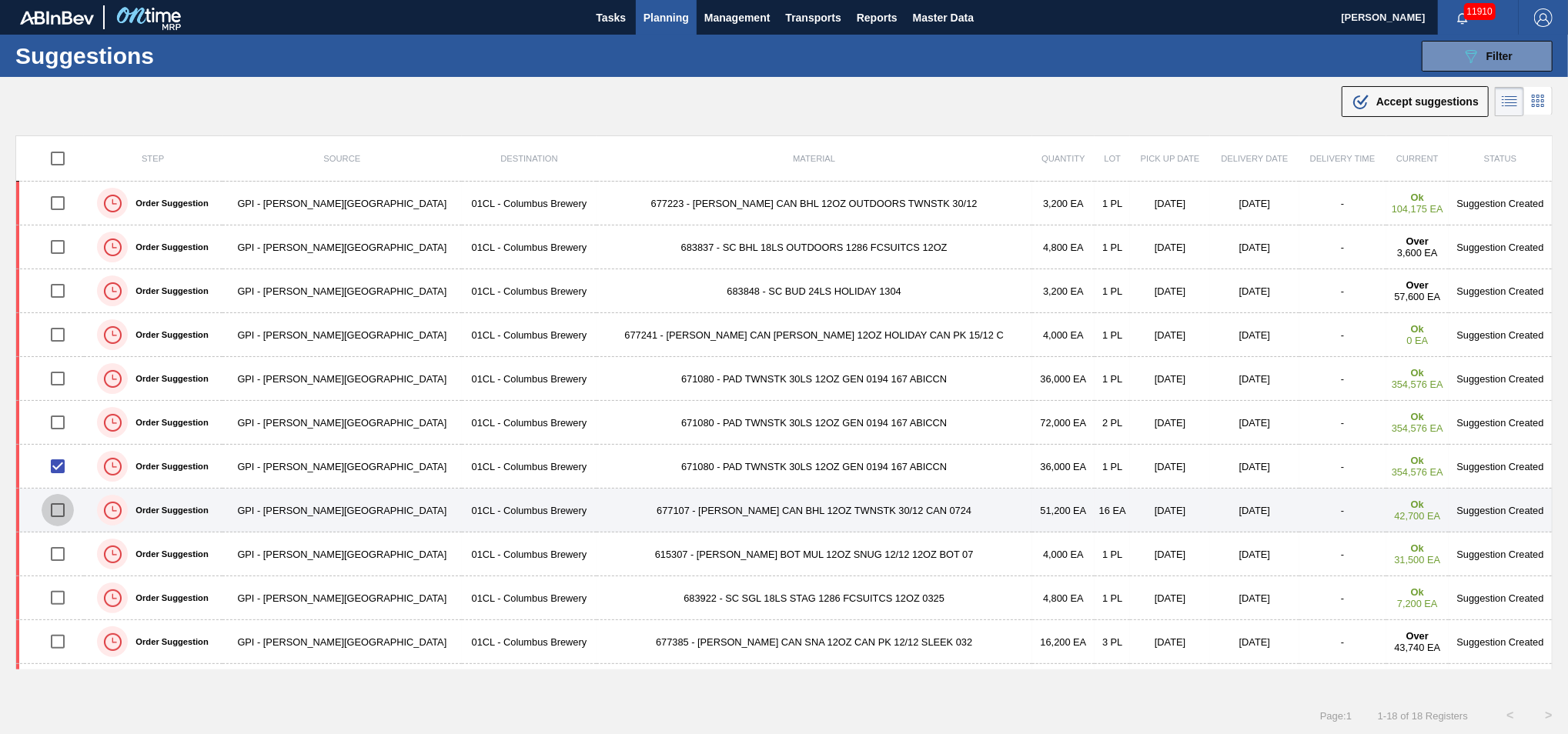
click at [64, 448] on input "checkbox" at bounding box center [57, 510] width 32 height 32
checkbox input "true"
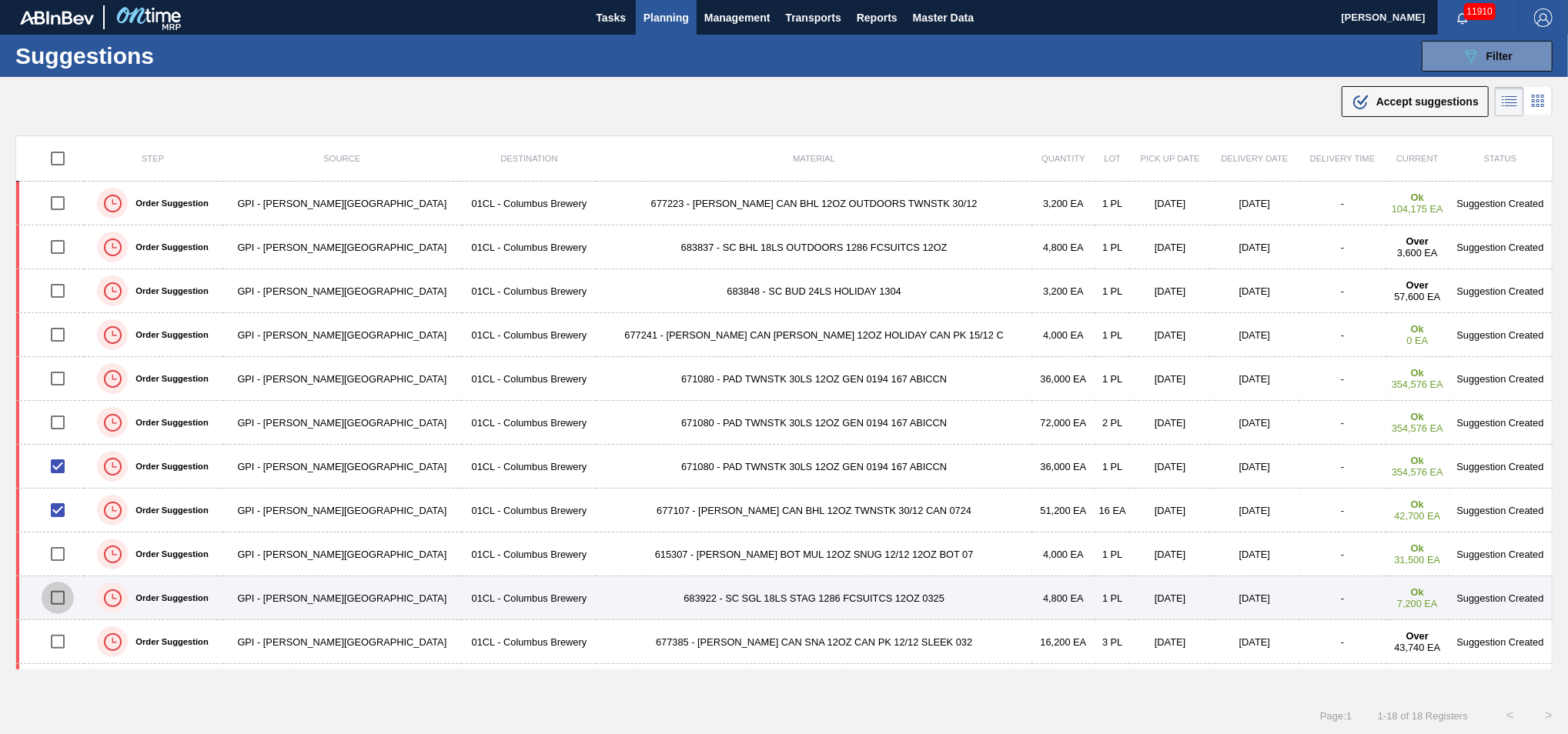
click at [68, 448] on input "checkbox" at bounding box center [57, 598] width 32 height 32
checkbox input "true"
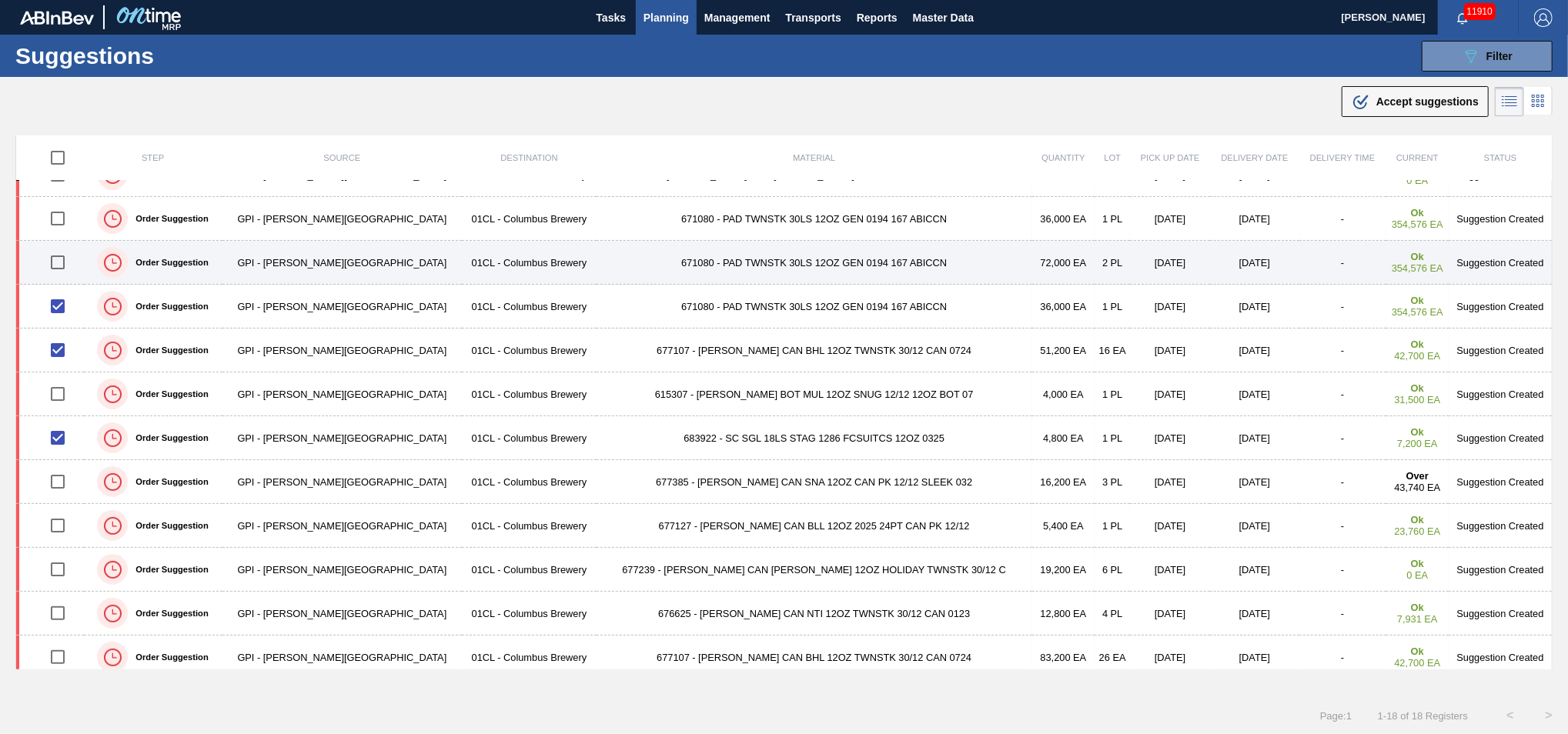
scroll to position [241, 0]
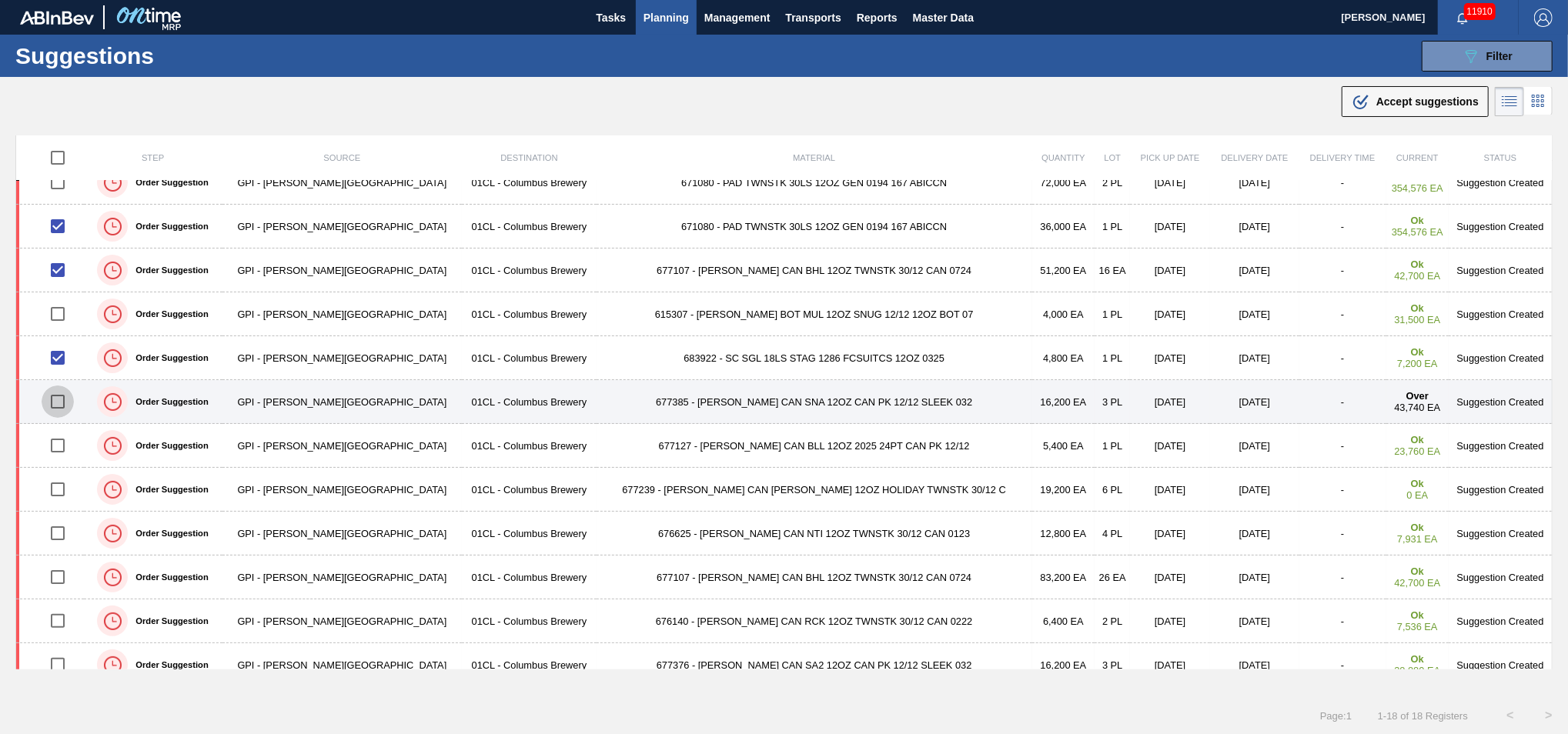
click at [66, 403] on input "checkbox" at bounding box center [57, 401] width 32 height 32
checkbox input "true"
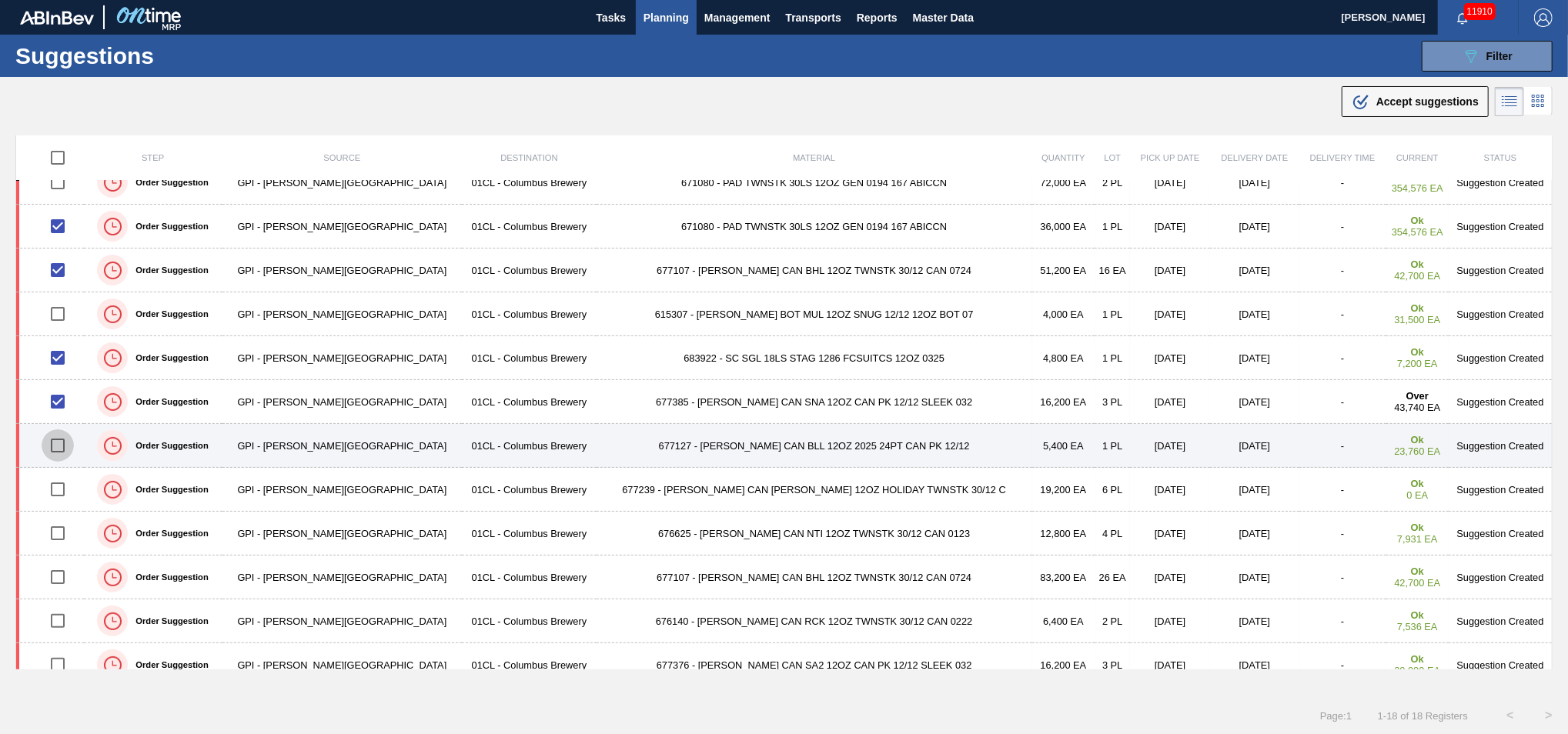
click at [59, 448] on input "checkbox" at bounding box center [57, 445] width 32 height 32
checkbox input "true"
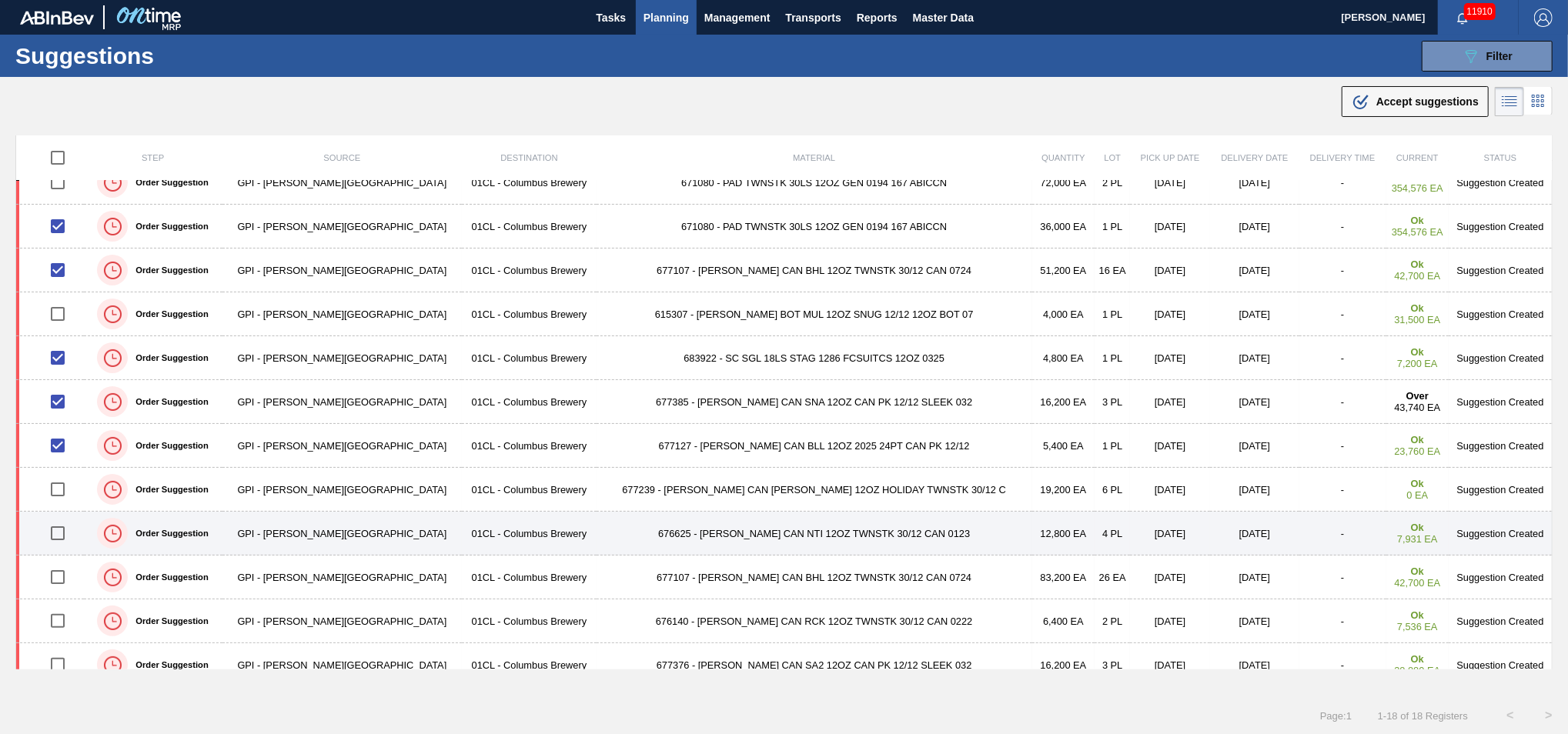
click at [64, 448] on input "checkbox" at bounding box center [57, 533] width 32 height 32
checkbox input "true"
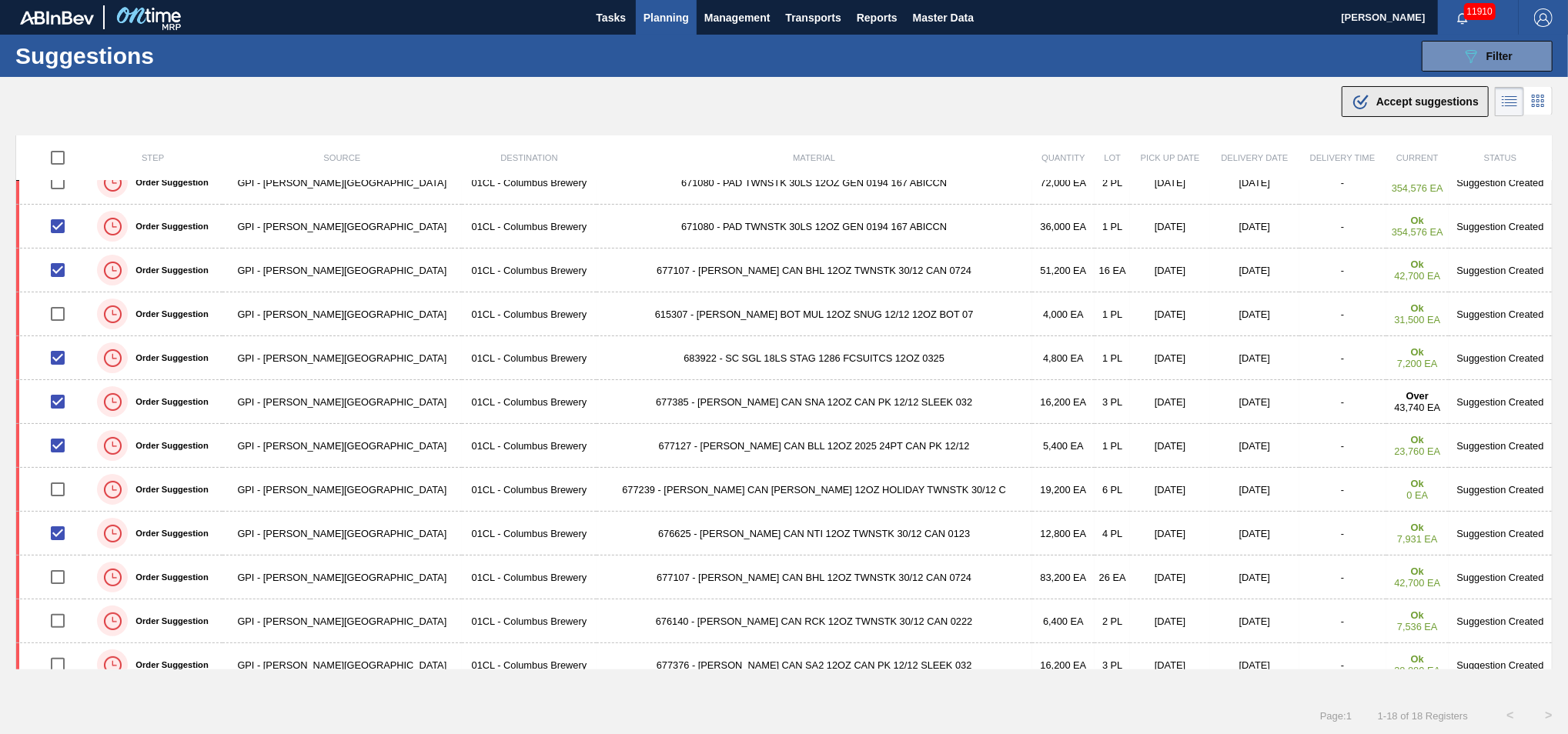
click at [1149, 103] on span "Accept suggestions" at bounding box center [1428, 102] width 103 height 12
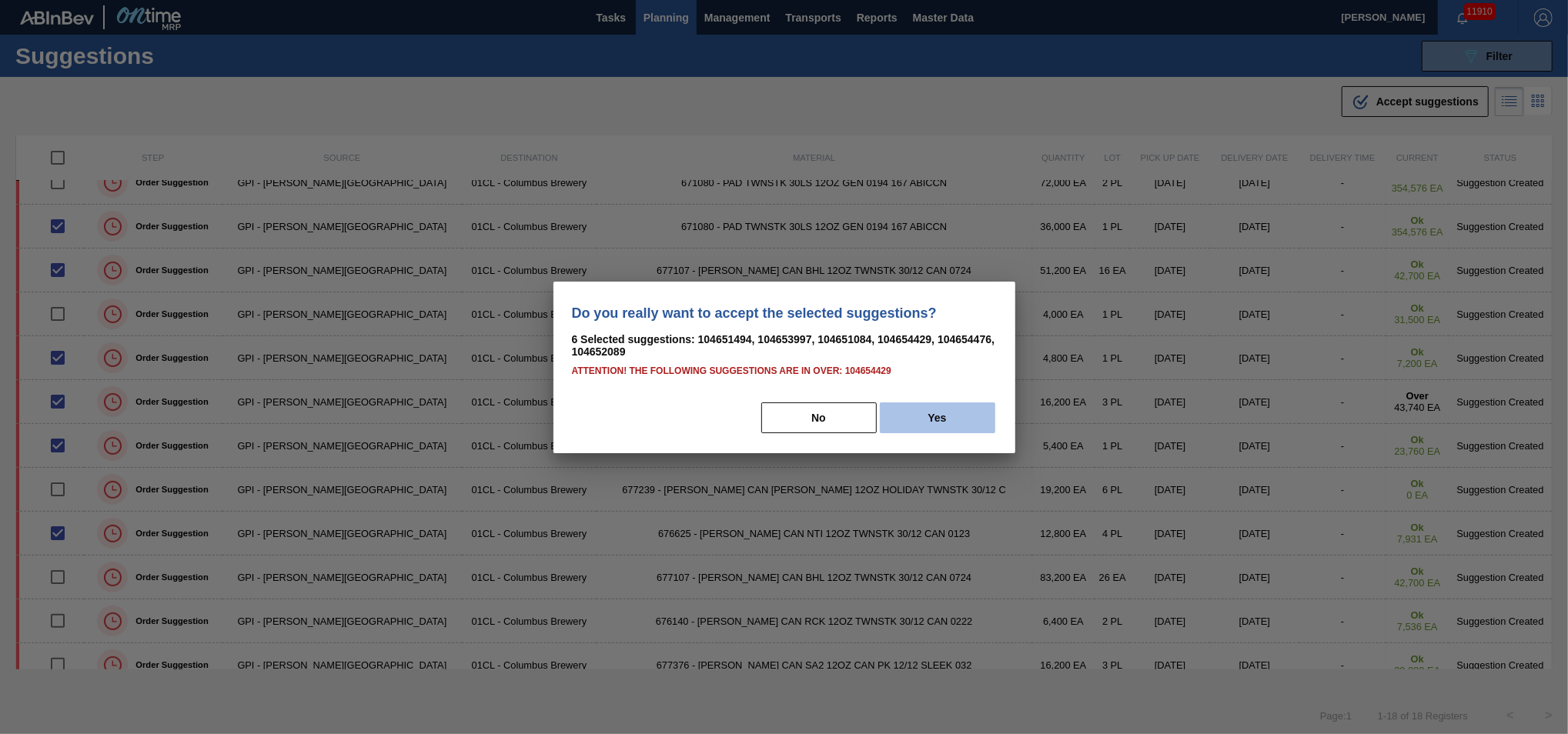
click at [911, 409] on button "Yes" at bounding box center [938, 418] width 116 height 31
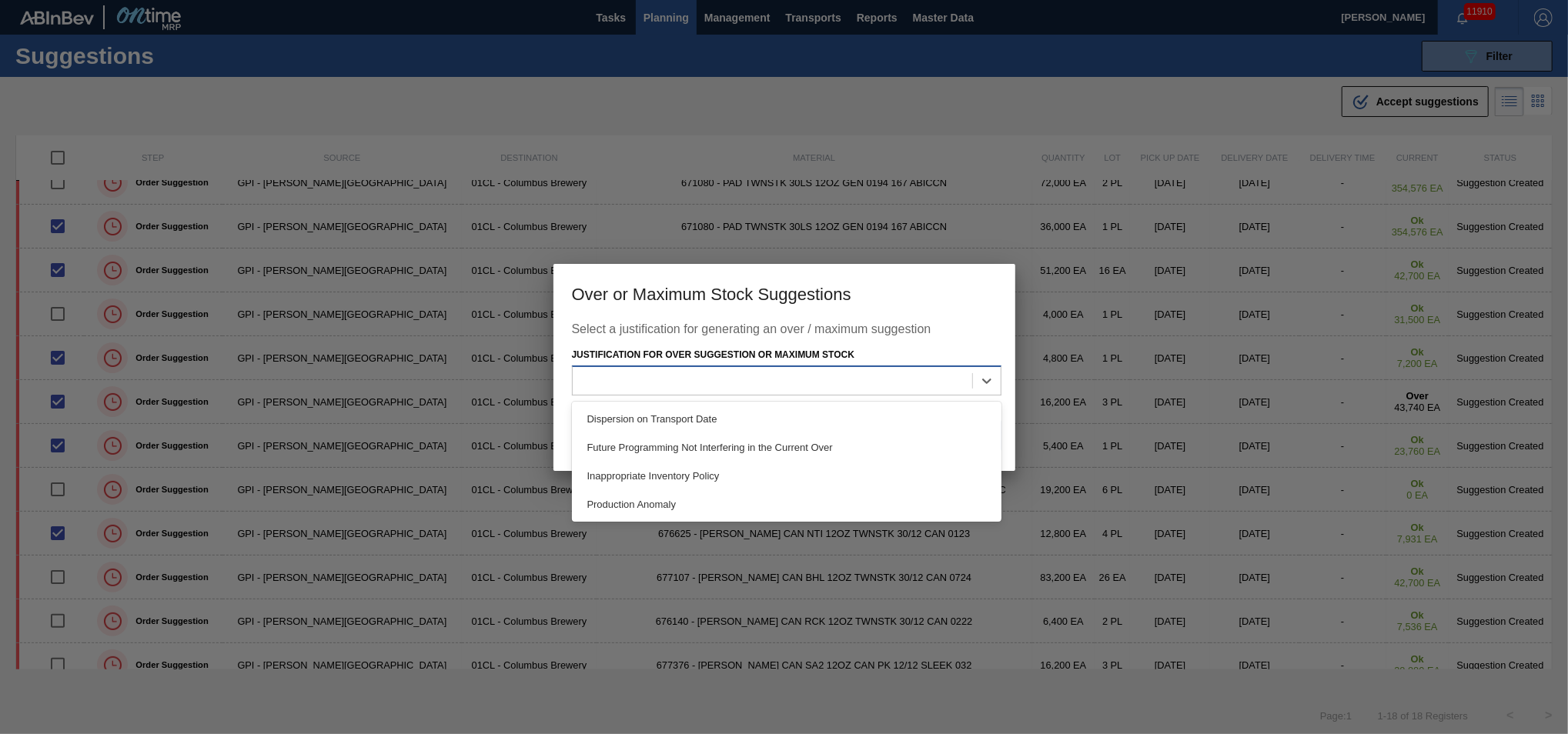
click at [883, 378] on div at bounding box center [772, 381] width 399 height 22
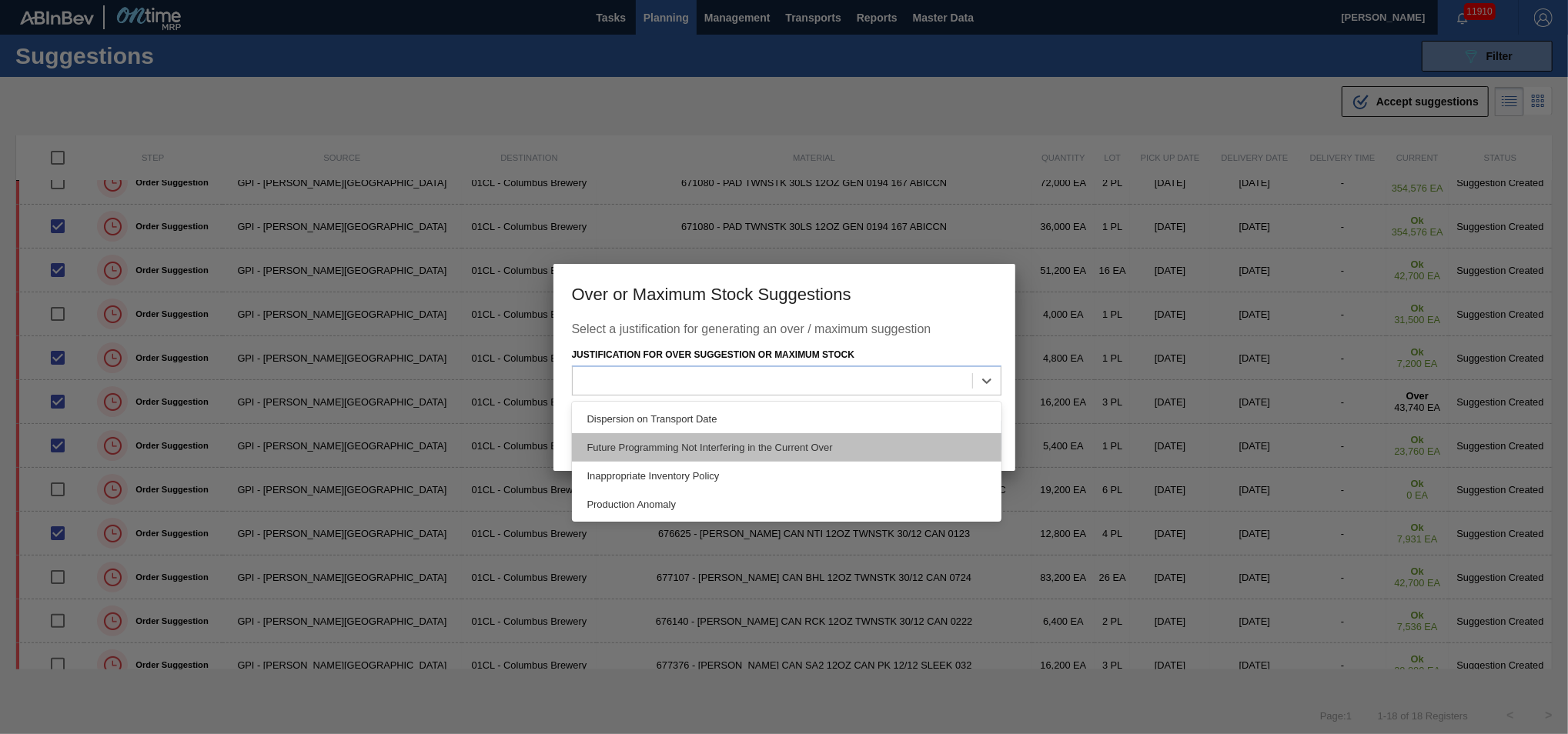
click at [748, 445] on div "Future Programming Not Interfering in the Current Over" at bounding box center [786, 448] width 429 height 28
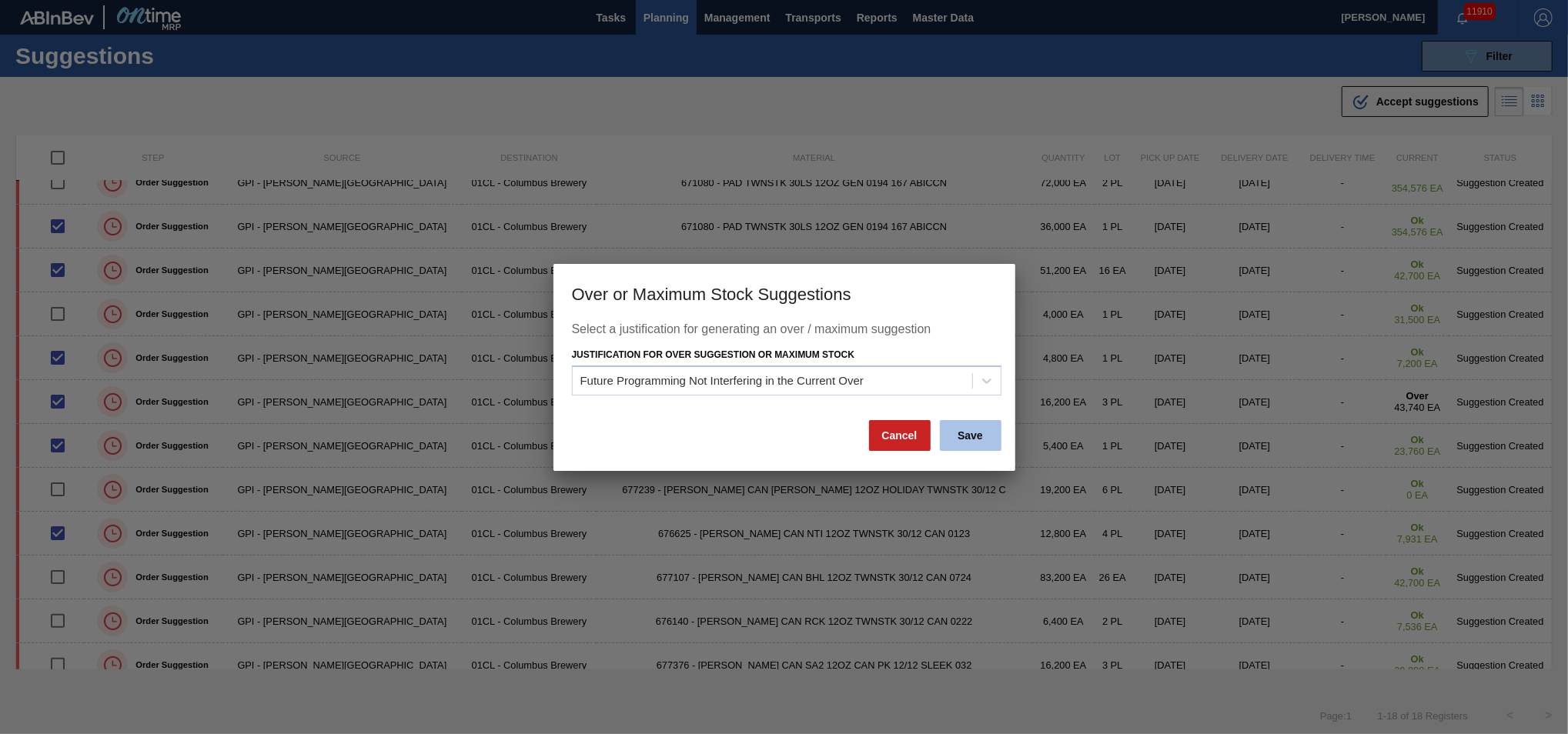
click at [974, 444] on button "Save" at bounding box center [970, 435] width 61 height 31
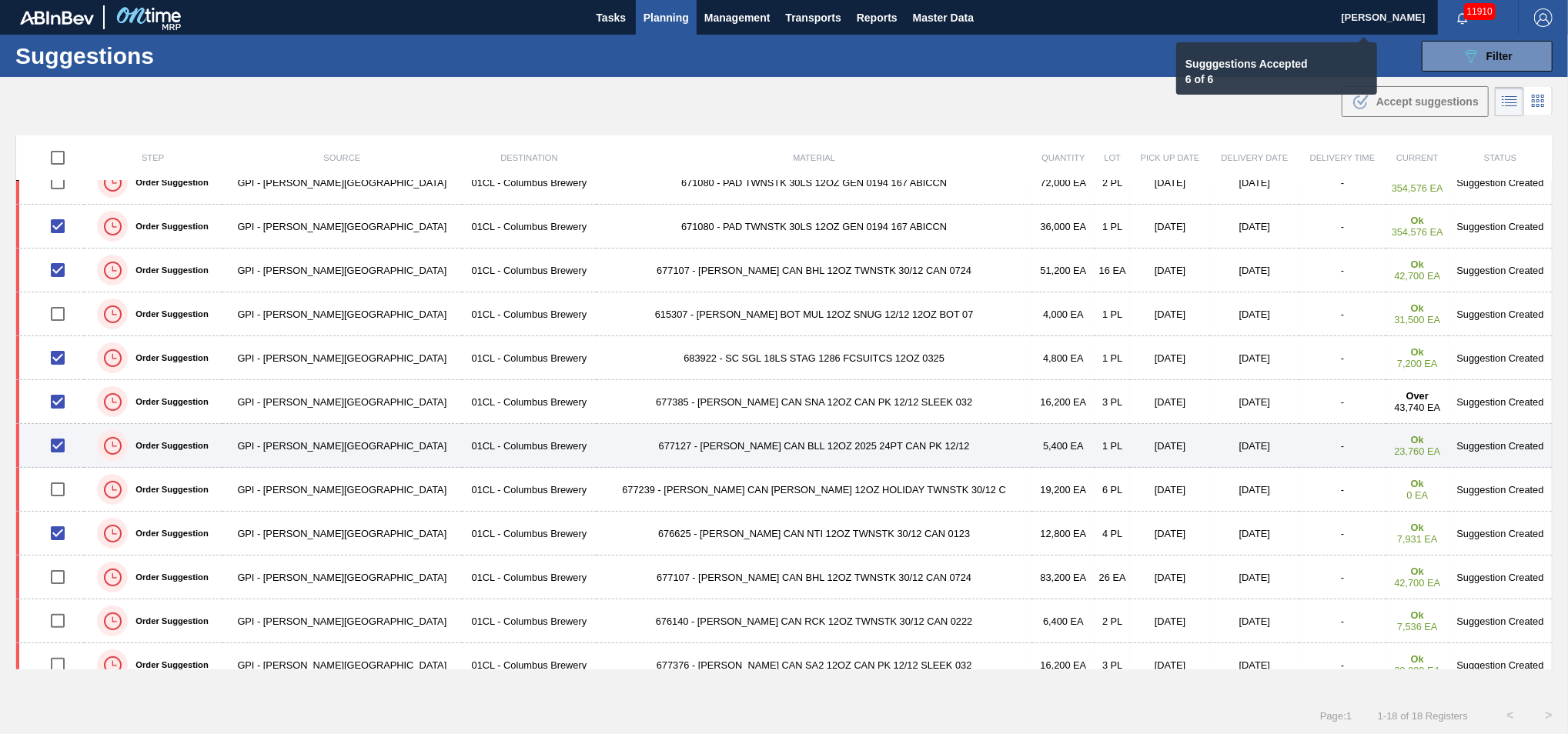
checkbox input "false"
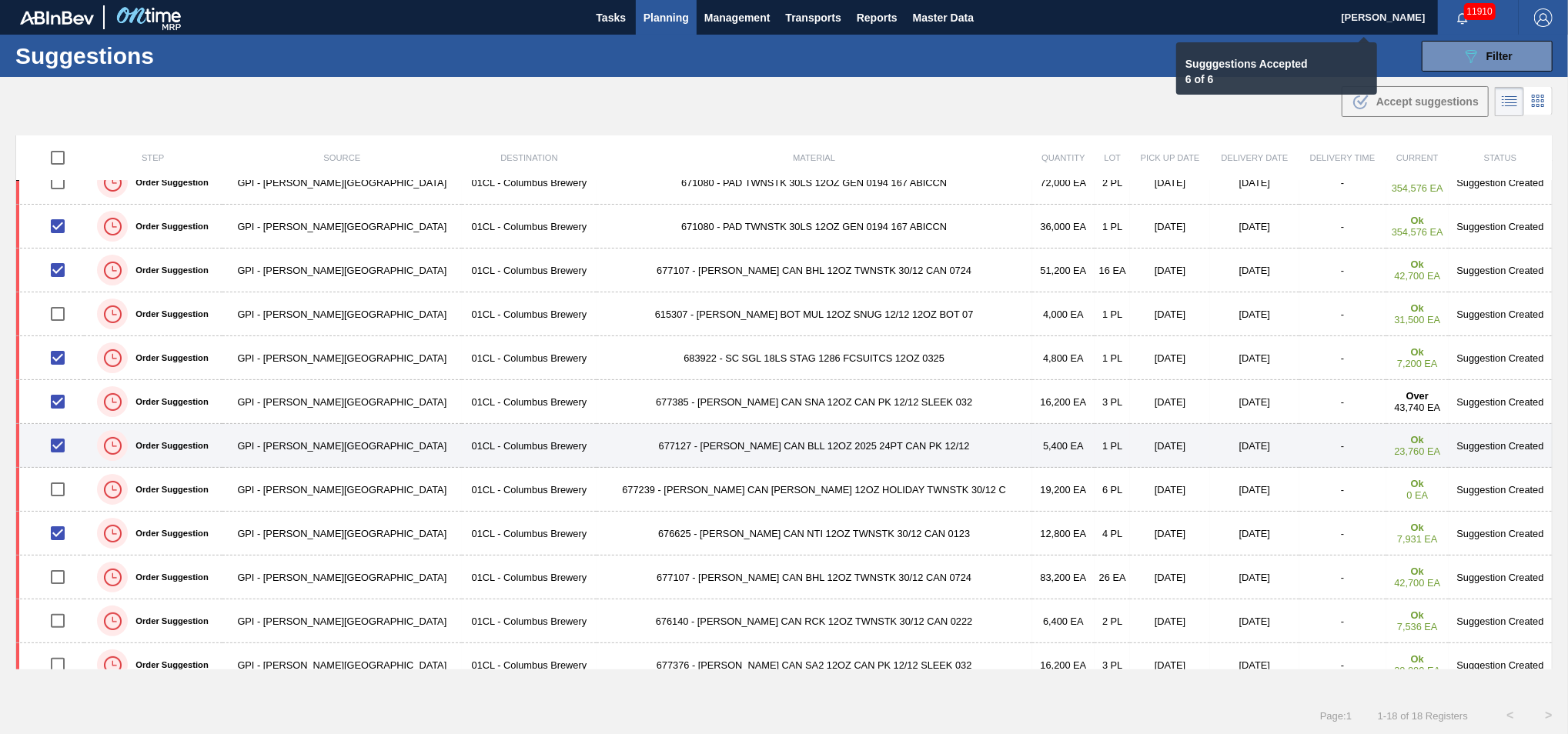
checkbox input "false"
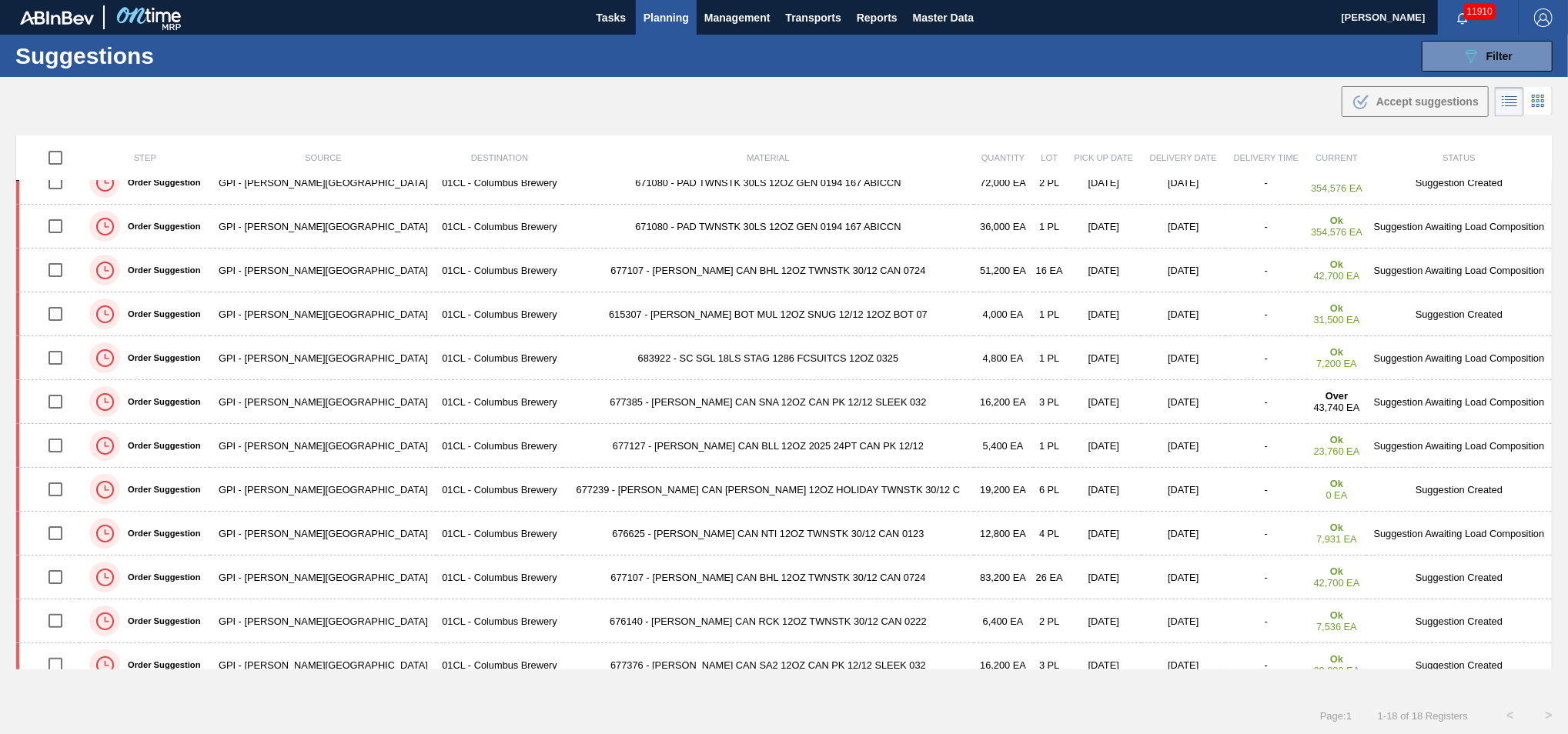
click at [658, 20] on span "Planning" at bounding box center [666, 18] width 46 height 18
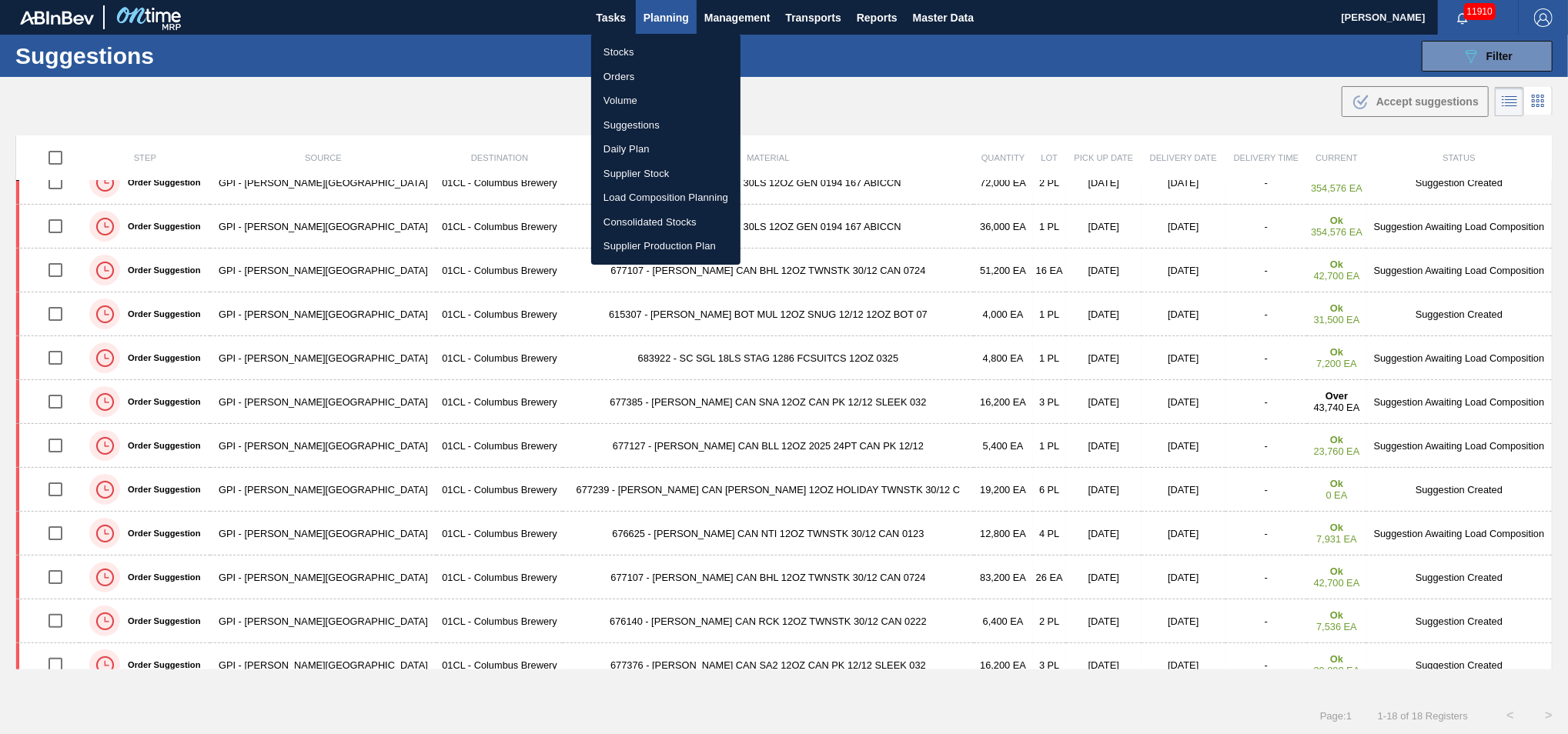
click at [1149, 59] on div at bounding box center [784, 367] width 1568 height 734
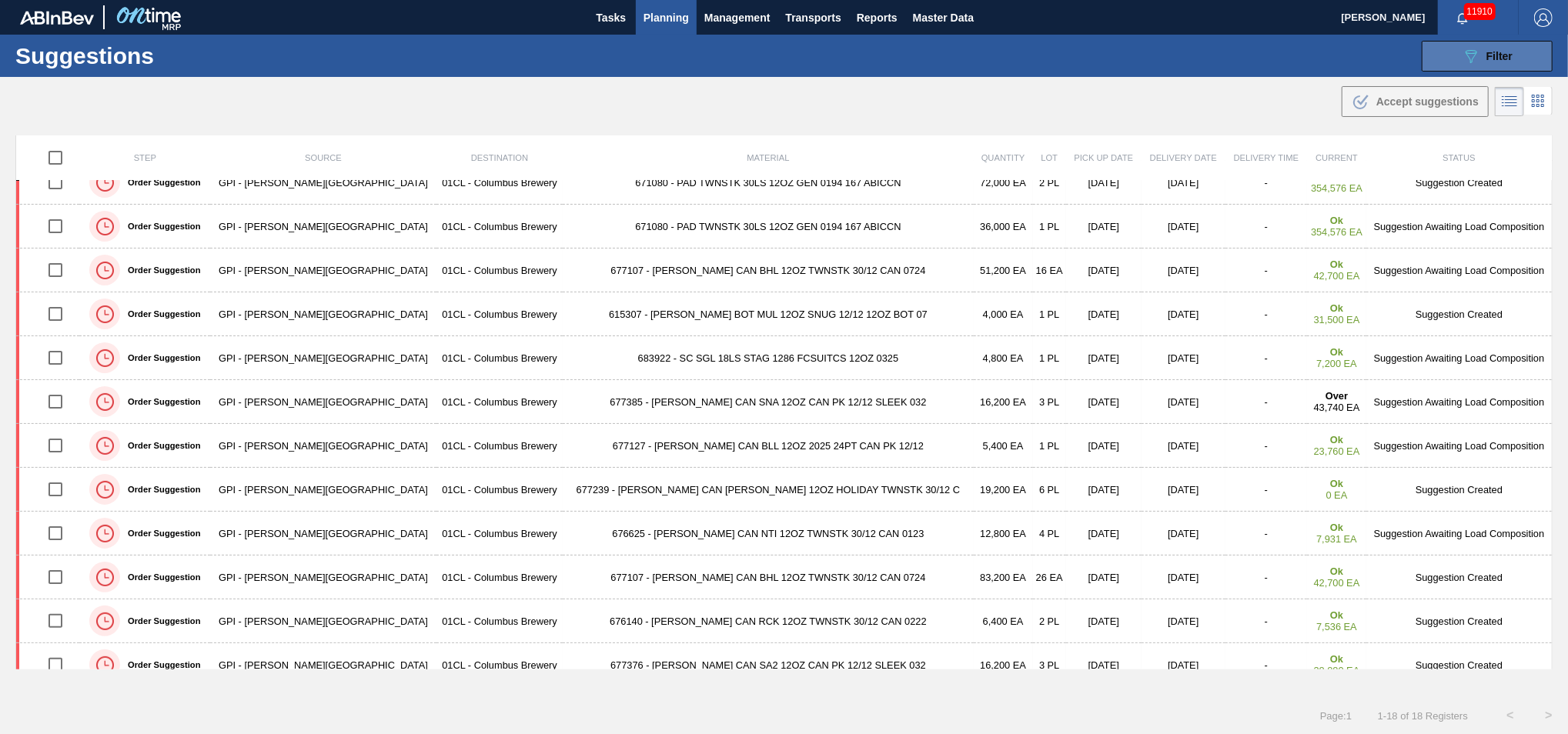
click at [1149, 54] on icon "089F7B8B-B2A5-4AFE-B5C0-19BA573D28AC" at bounding box center [1471, 55] width 18 height 18
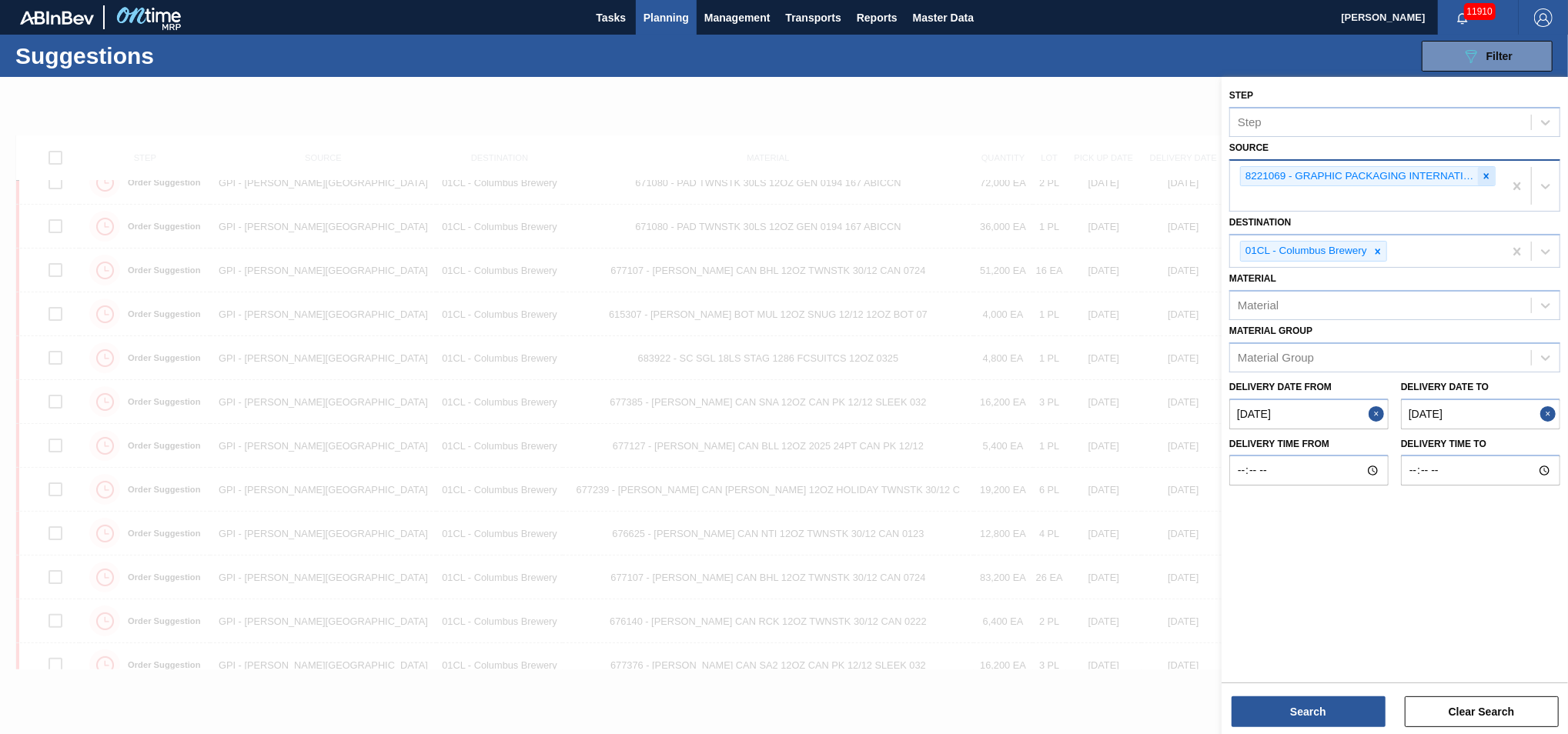
click at [1149, 179] on icon at bounding box center [1486, 176] width 11 height 11
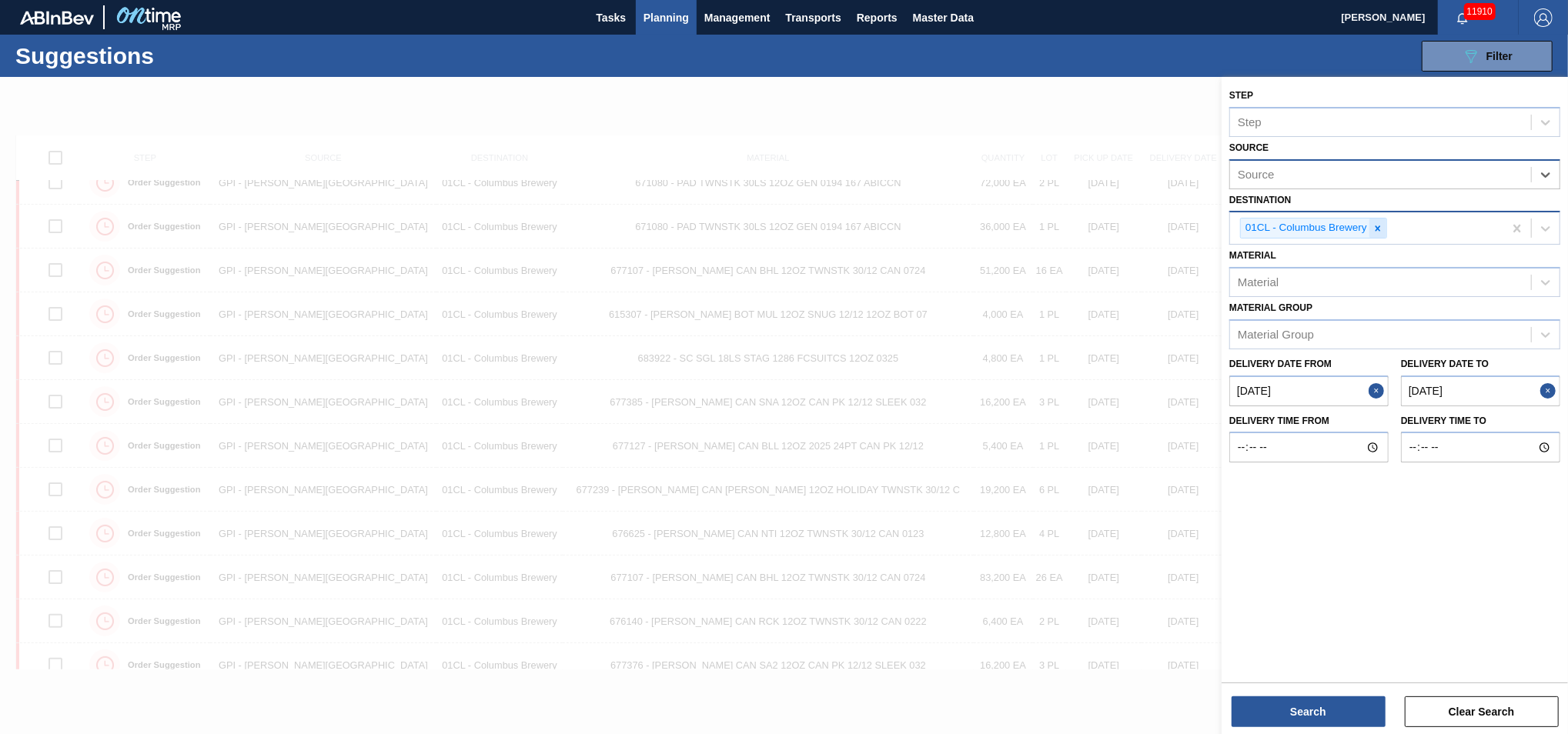
click at [1149, 228] on icon at bounding box center [1377, 228] width 11 height 11
type input "FF"
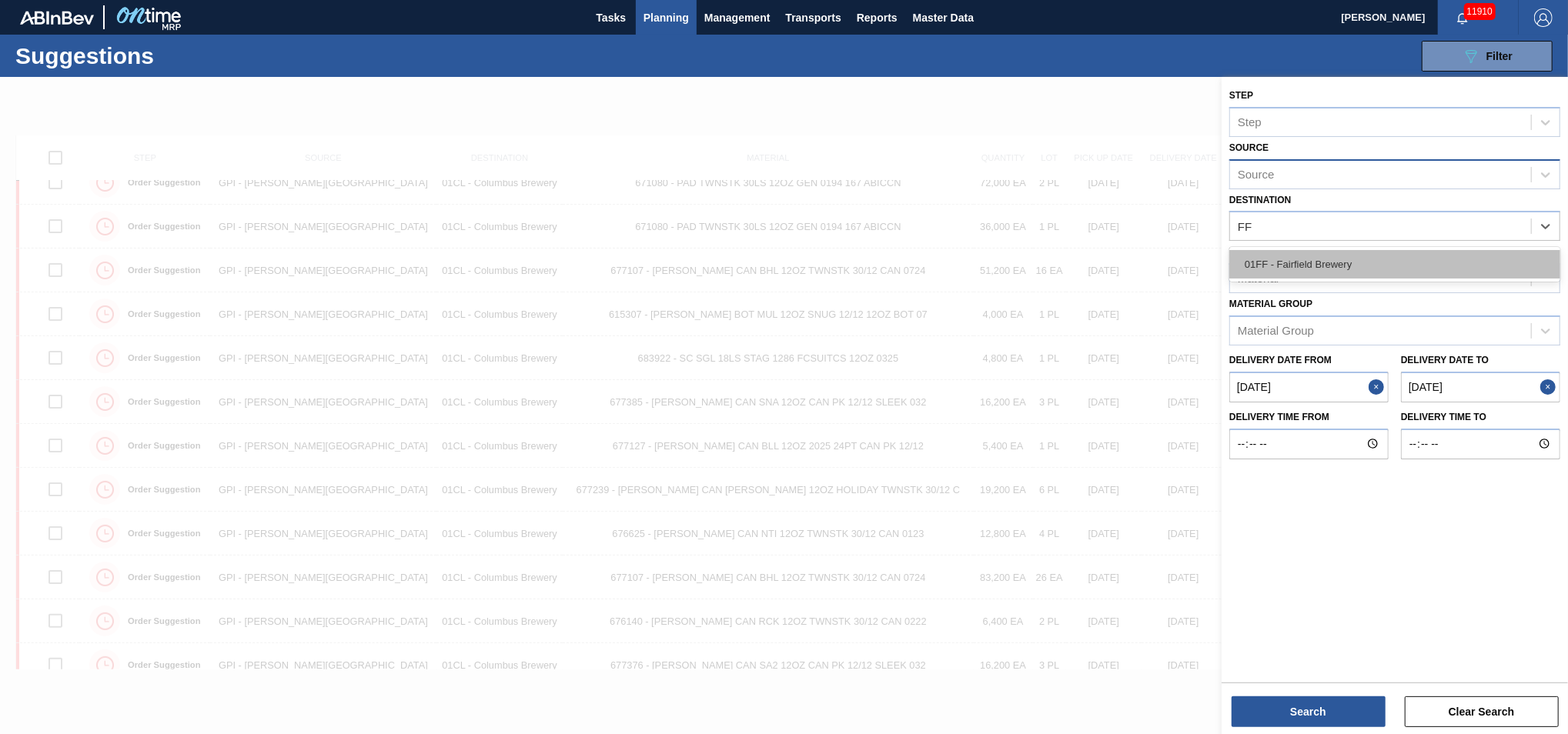
click at [1149, 259] on div "01FF - Fairfield Brewery" at bounding box center [1394, 264] width 331 height 28
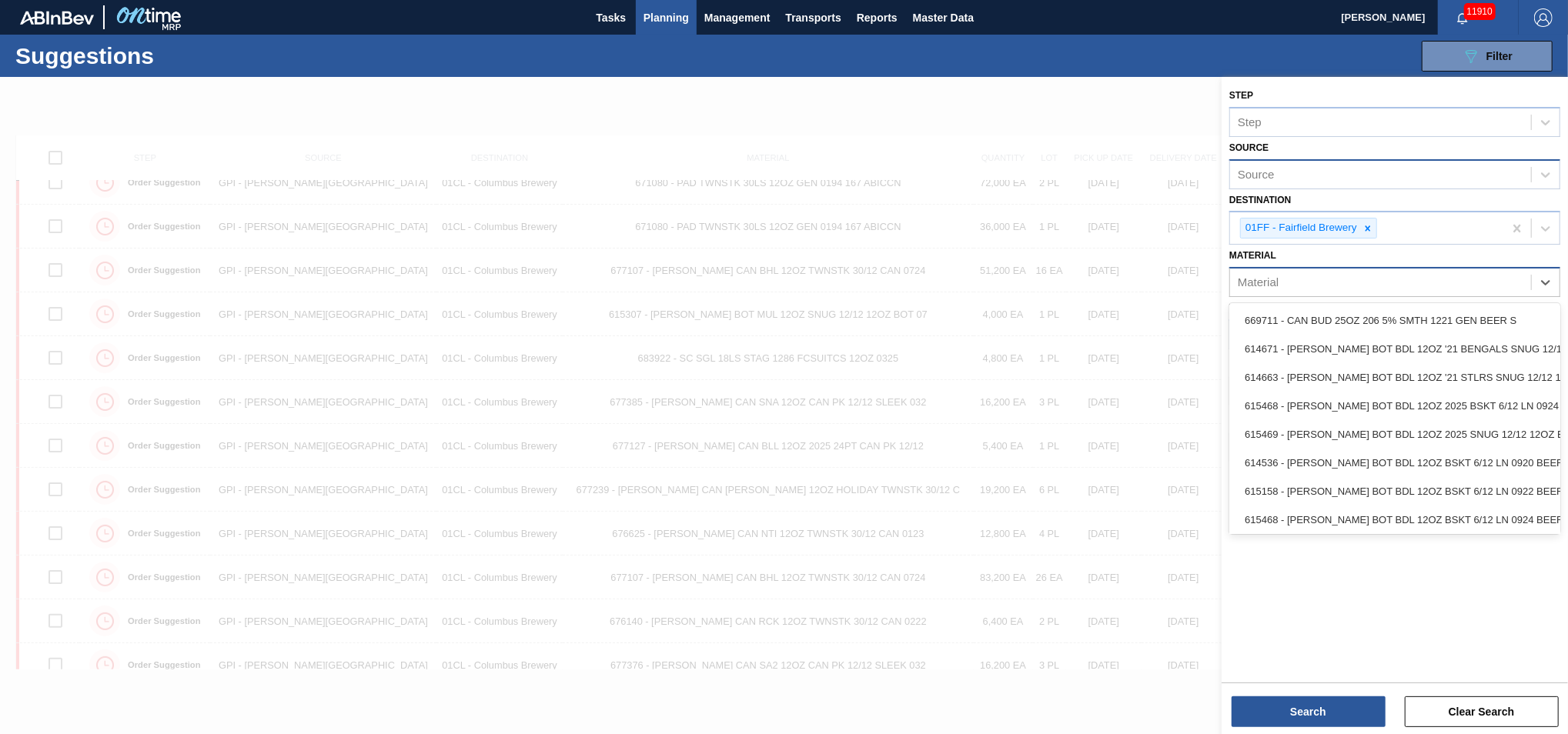
click at [1149, 277] on div "Material" at bounding box center [1380, 282] width 301 height 22
click at [1149, 293] on div at bounding box center [784, 444] width 1568 height 734
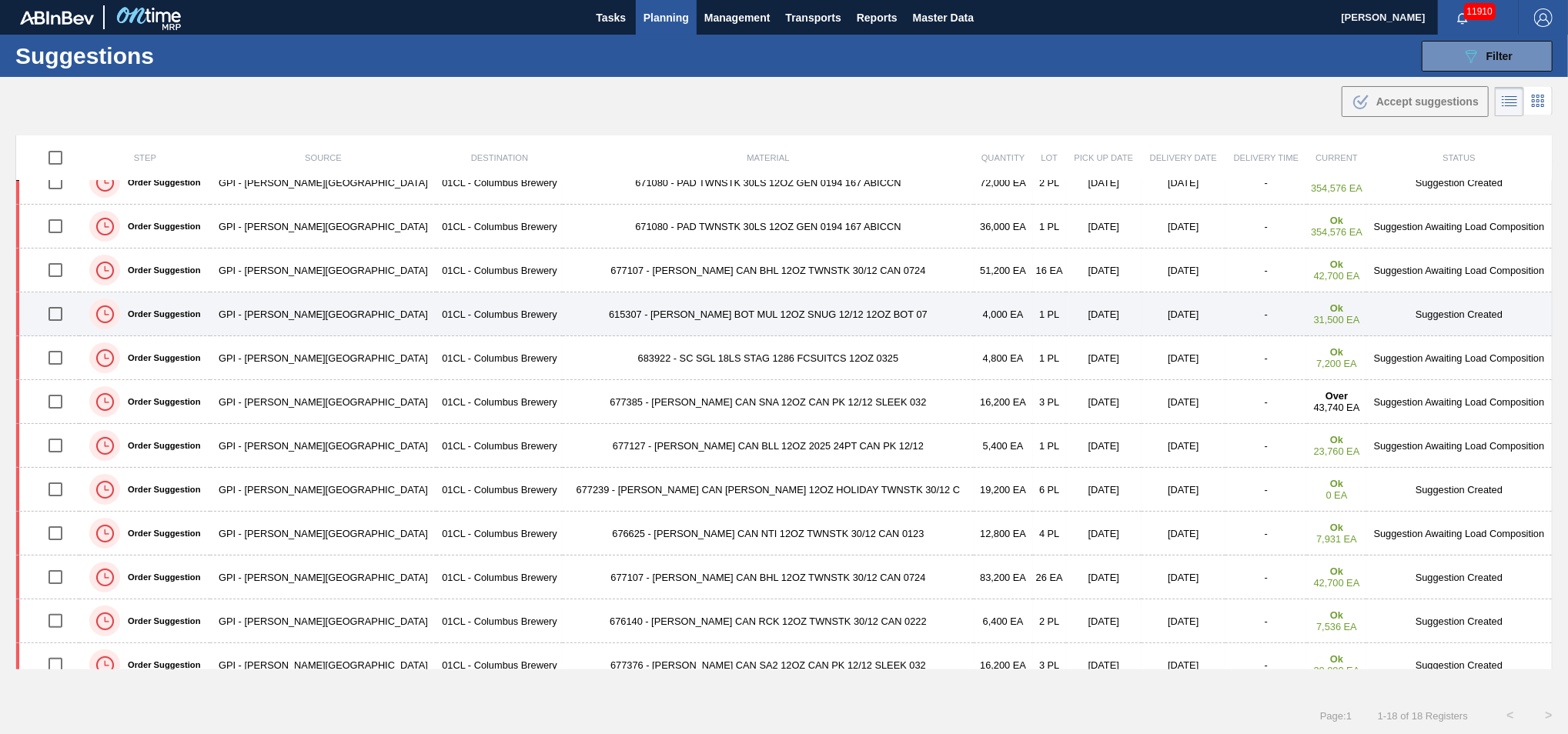
click at [1149, 331] on td "Suggestion Created" at bounding box center [1458, 314] width 185 height 44
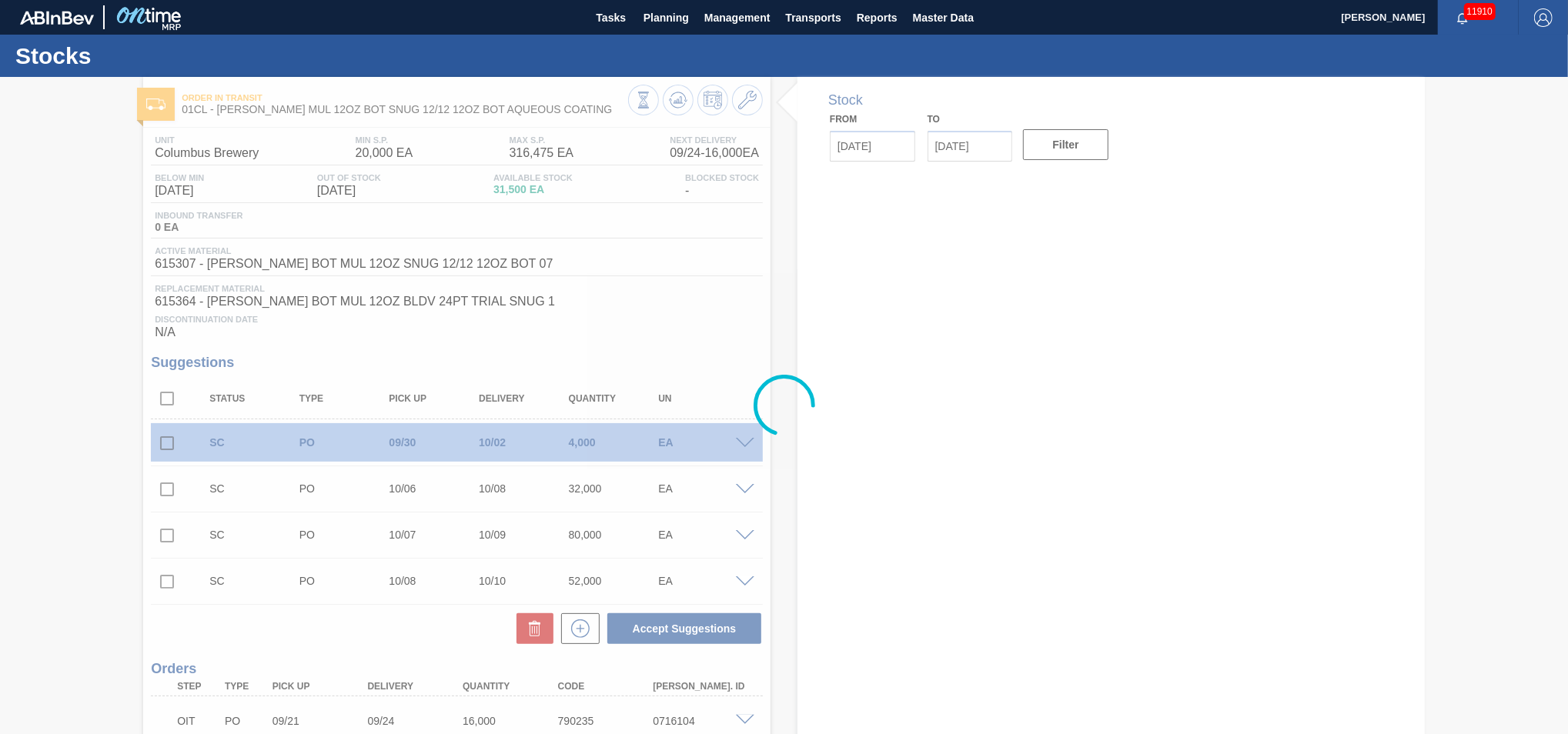
type input "[DATE]"
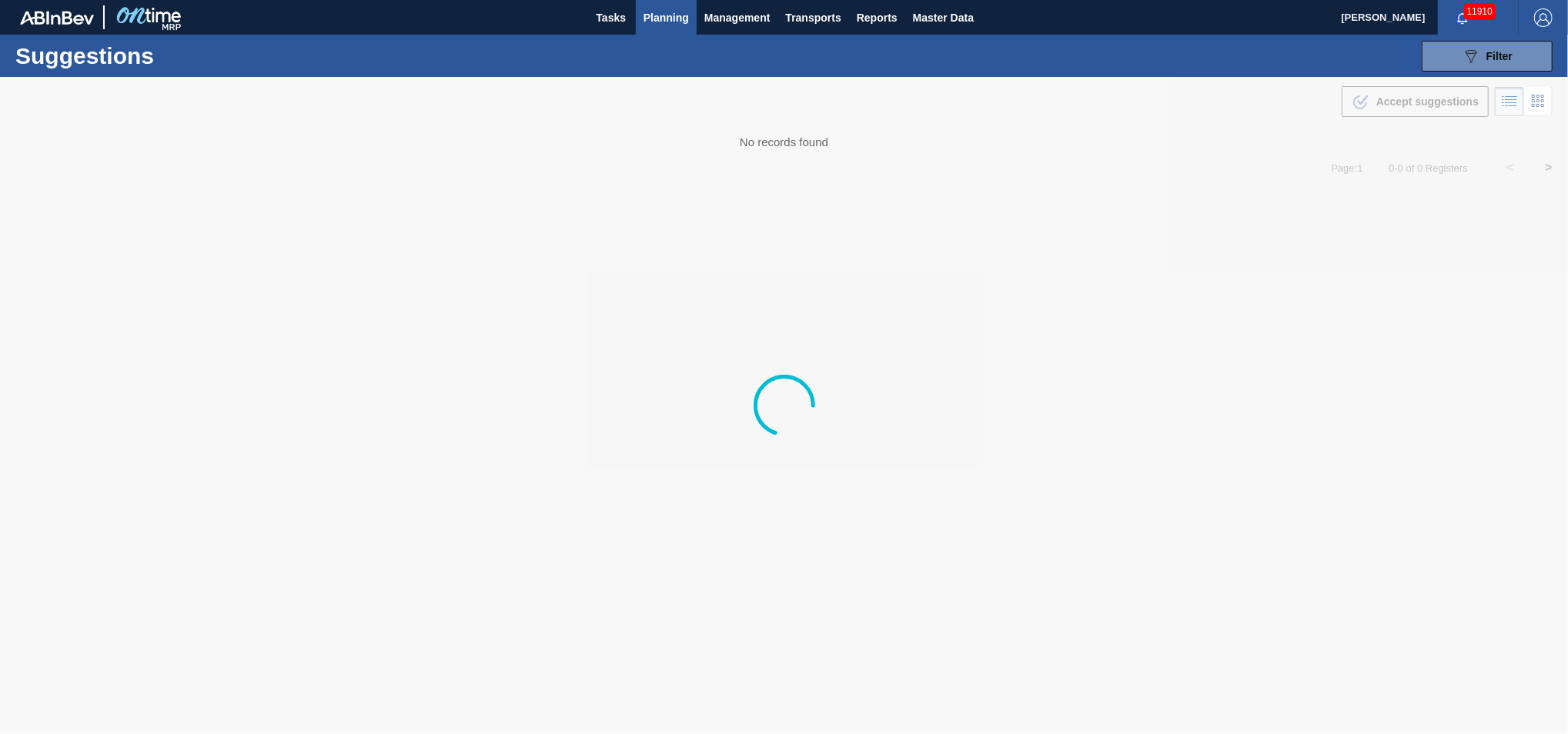
type from "[DATE]"
type to "[DATE]"
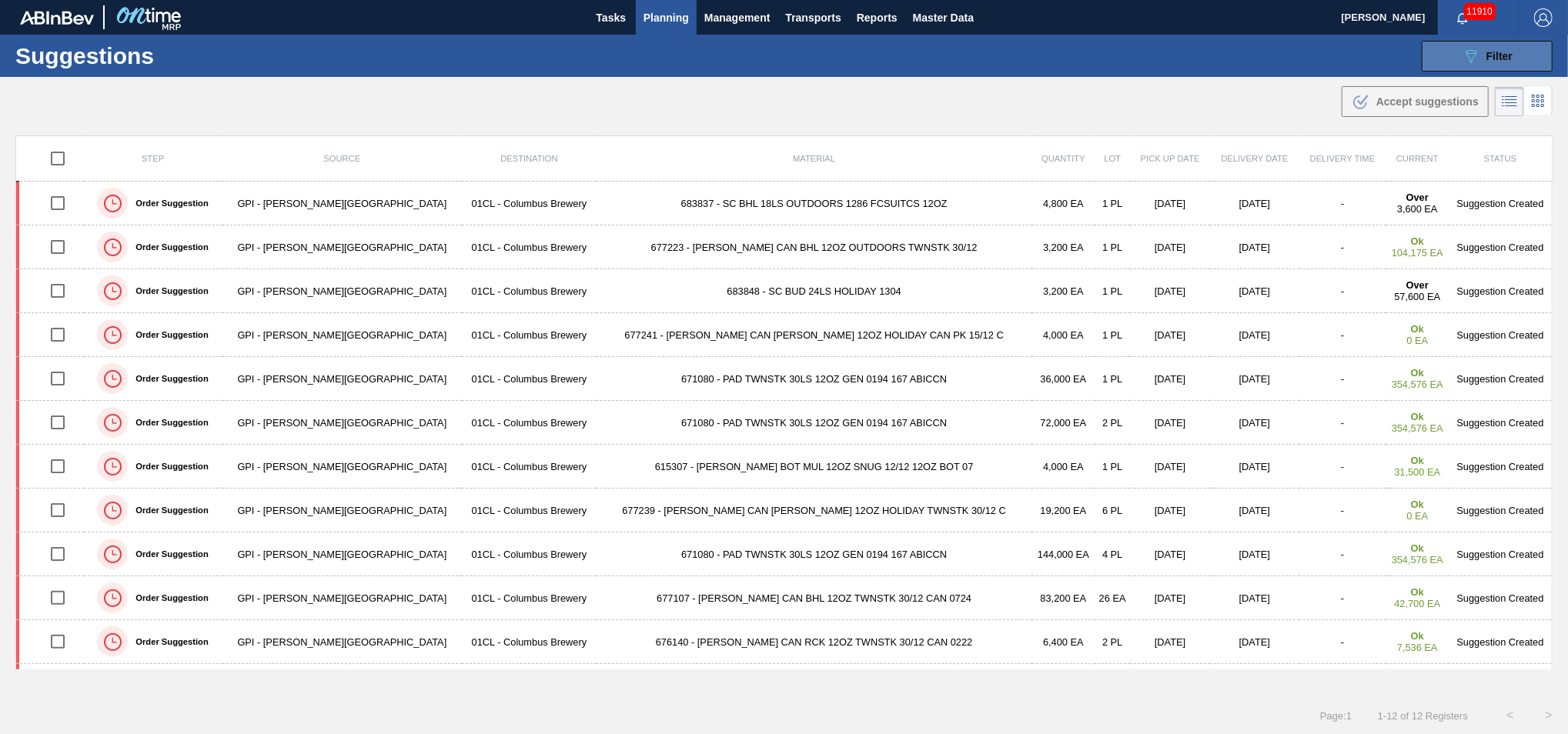
click at [1149, 60] on span "Filter" at bounding box center [1500, 56] width 26 height 12
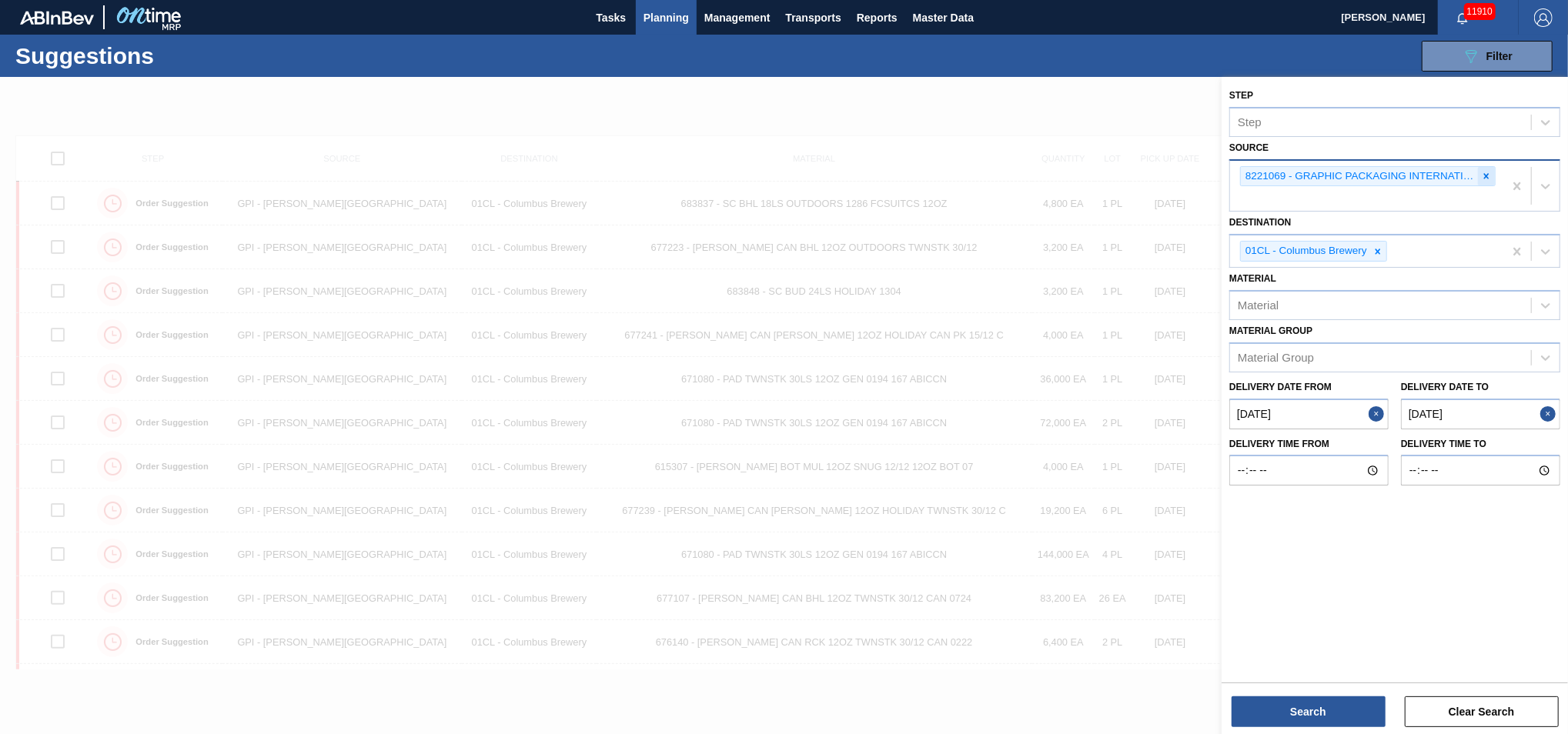
click at [1149, 177] on icon at bounding box center [1486, 176] width 5 height 5
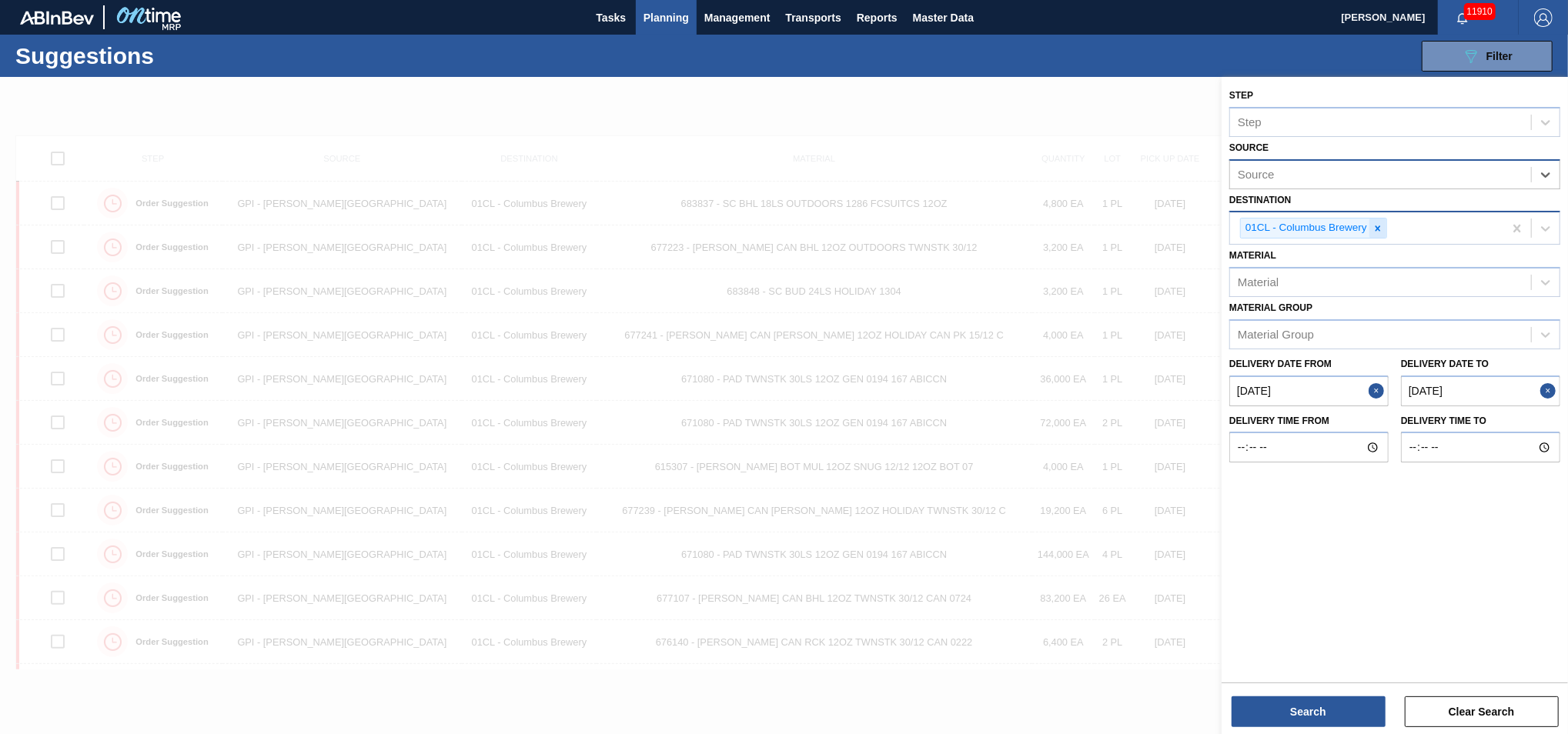
click at [1149, 226] on icon at bounding box center [1378, 228] width 5 height 5
type input "FF"
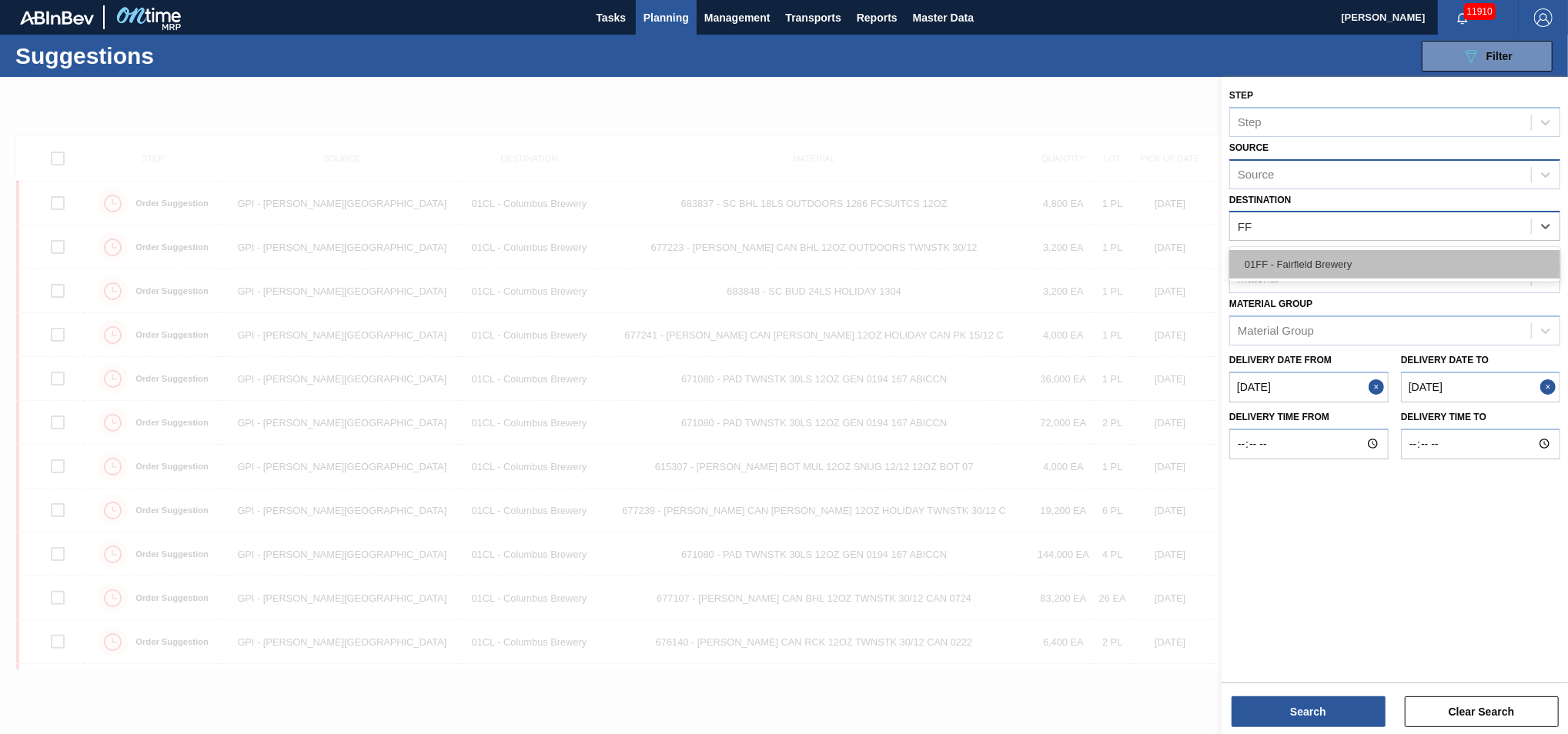
click at [1149, 255] on div "01FF - Fairfield Brewery" at bounding box center [1394, 264] width 331 height 28
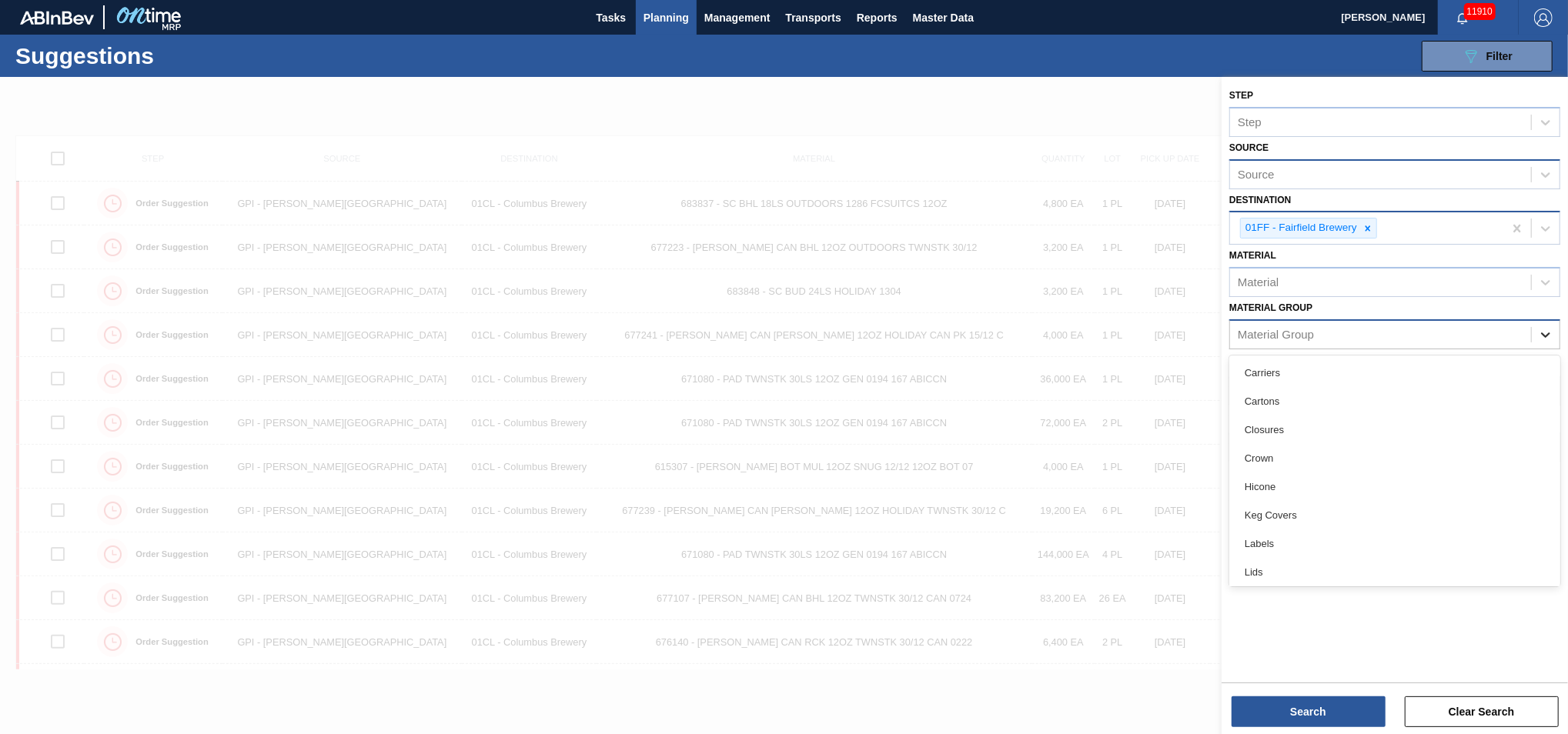
click at [1149, 329] on icon at bounding box center [1546, 335] width 16 height 16
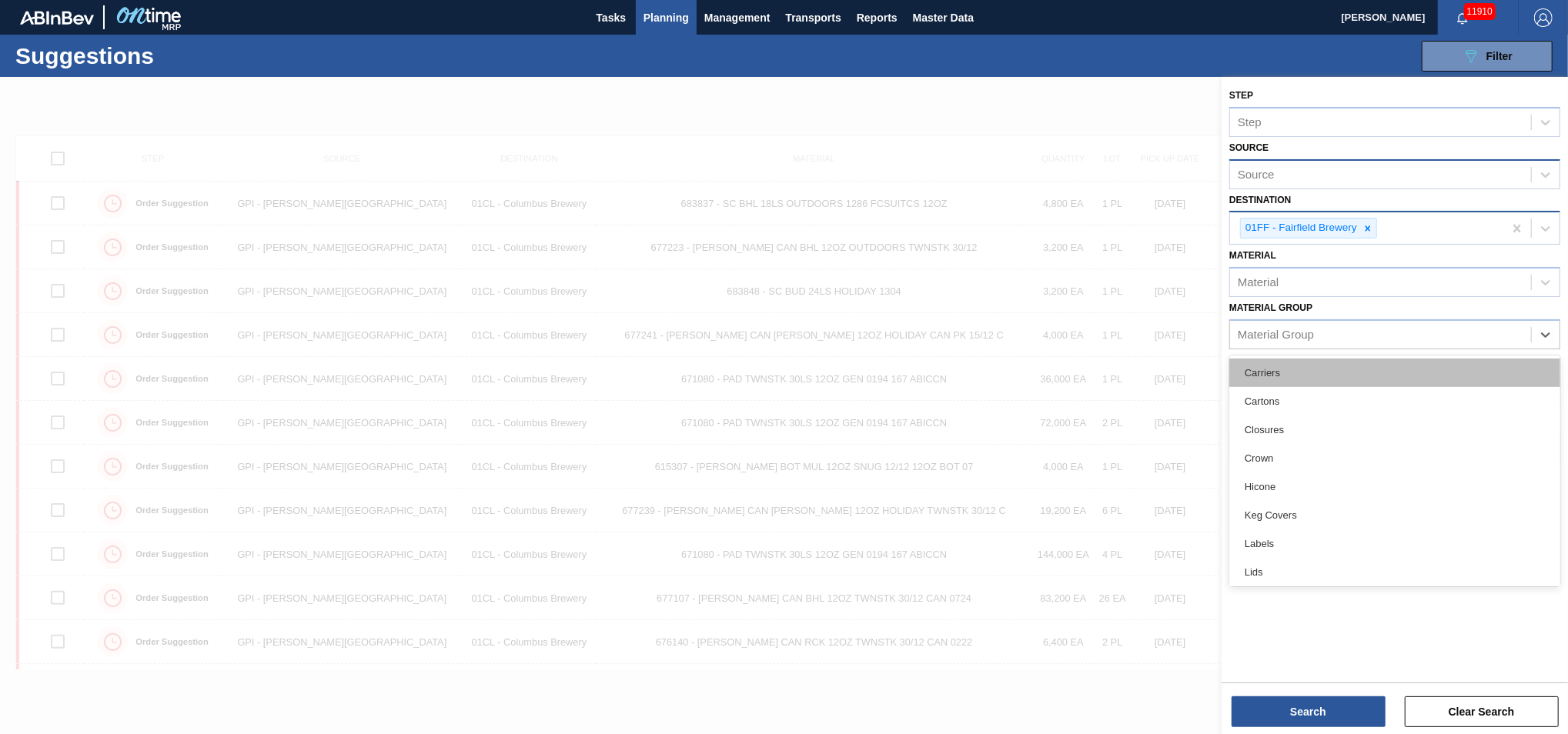
click at [1149, 377] on div "Carriers" at bounding box center [1394, 373] width 331 height 28
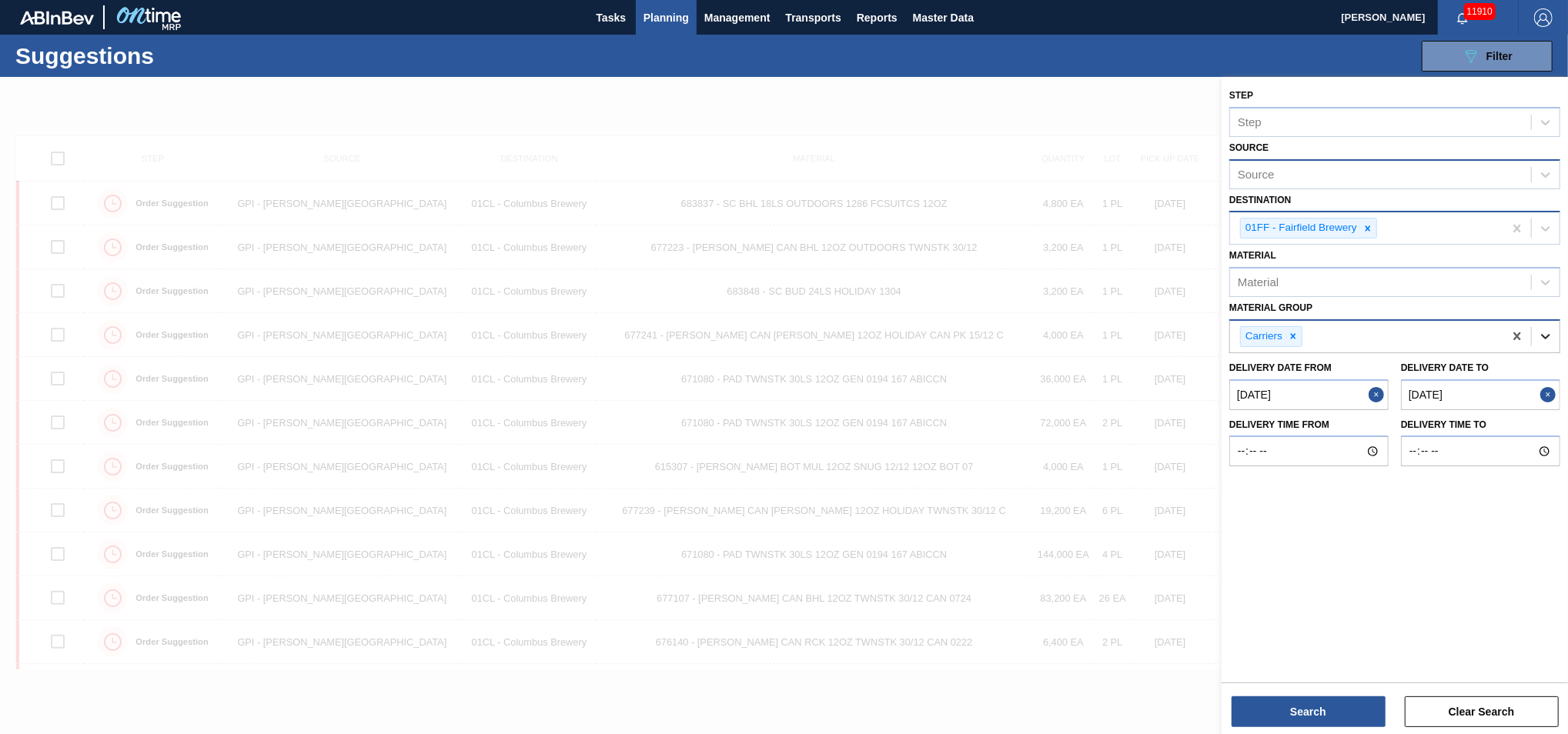
click at [1149, 335] on icon at bounding box center [1545, 337] width 10 height 5
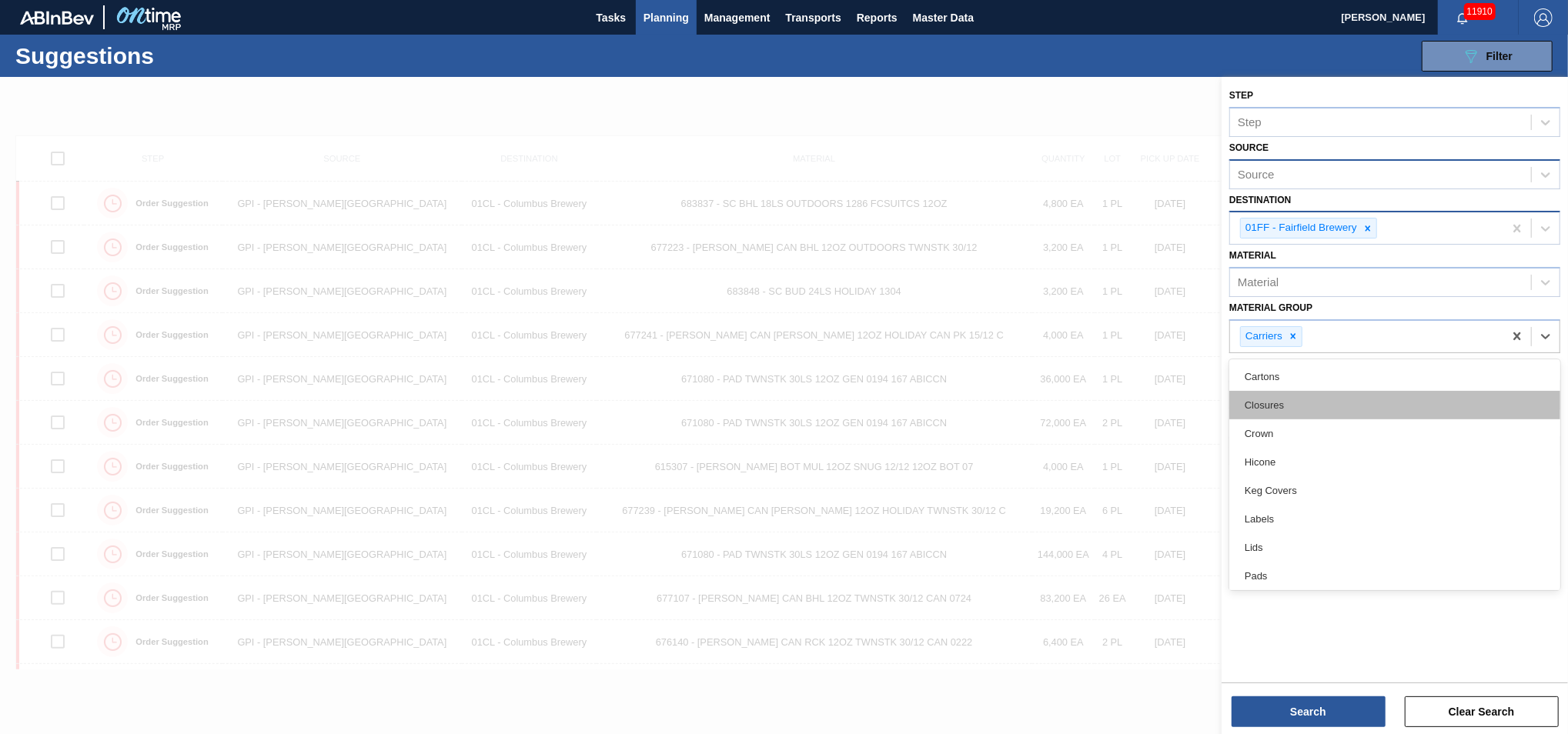
click at [1149, 402] on div "Closures" at bounding box center [1394, 405] width 331 height 28
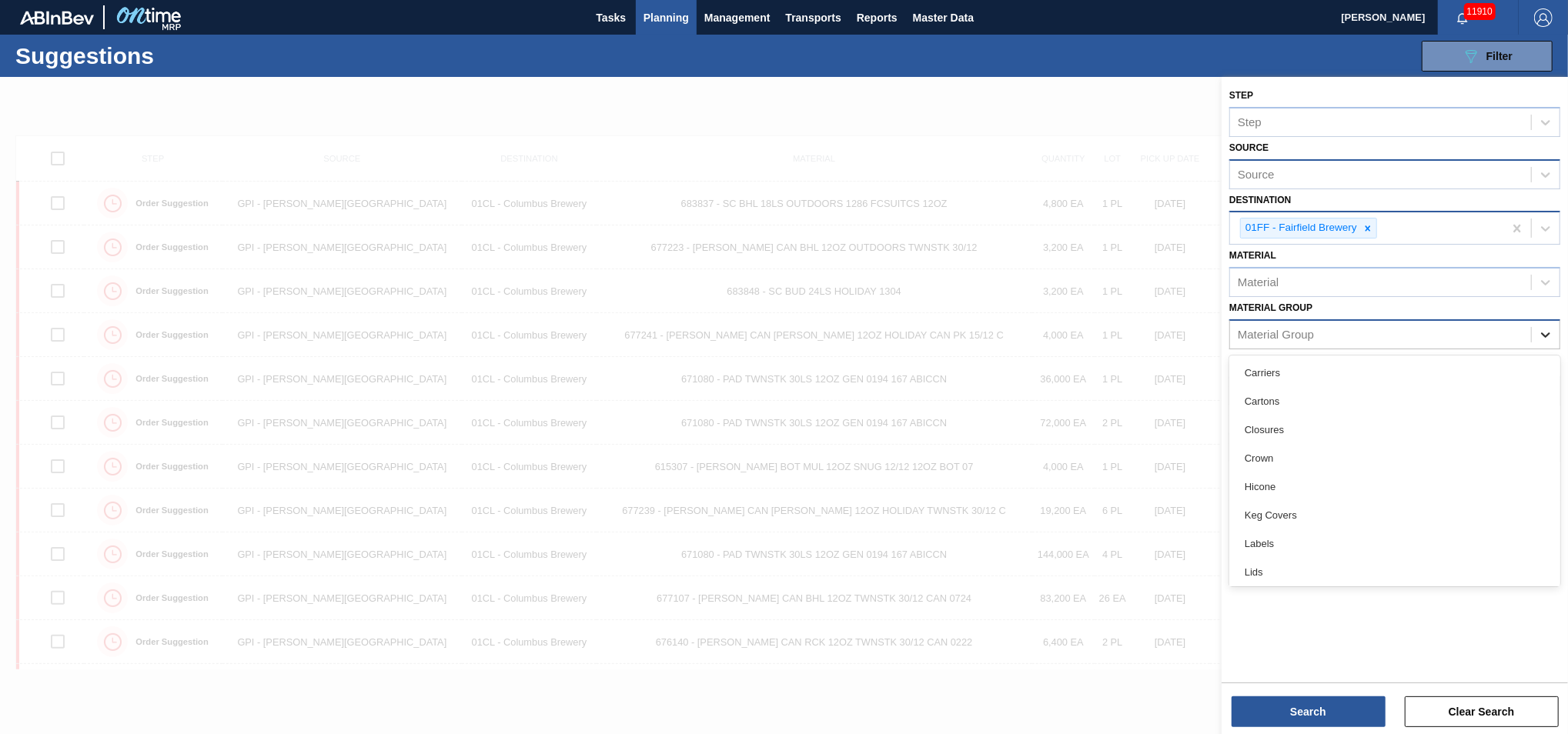
click at [1149, 334] on icon at bounding box center [1546, 335] width 16 height 16
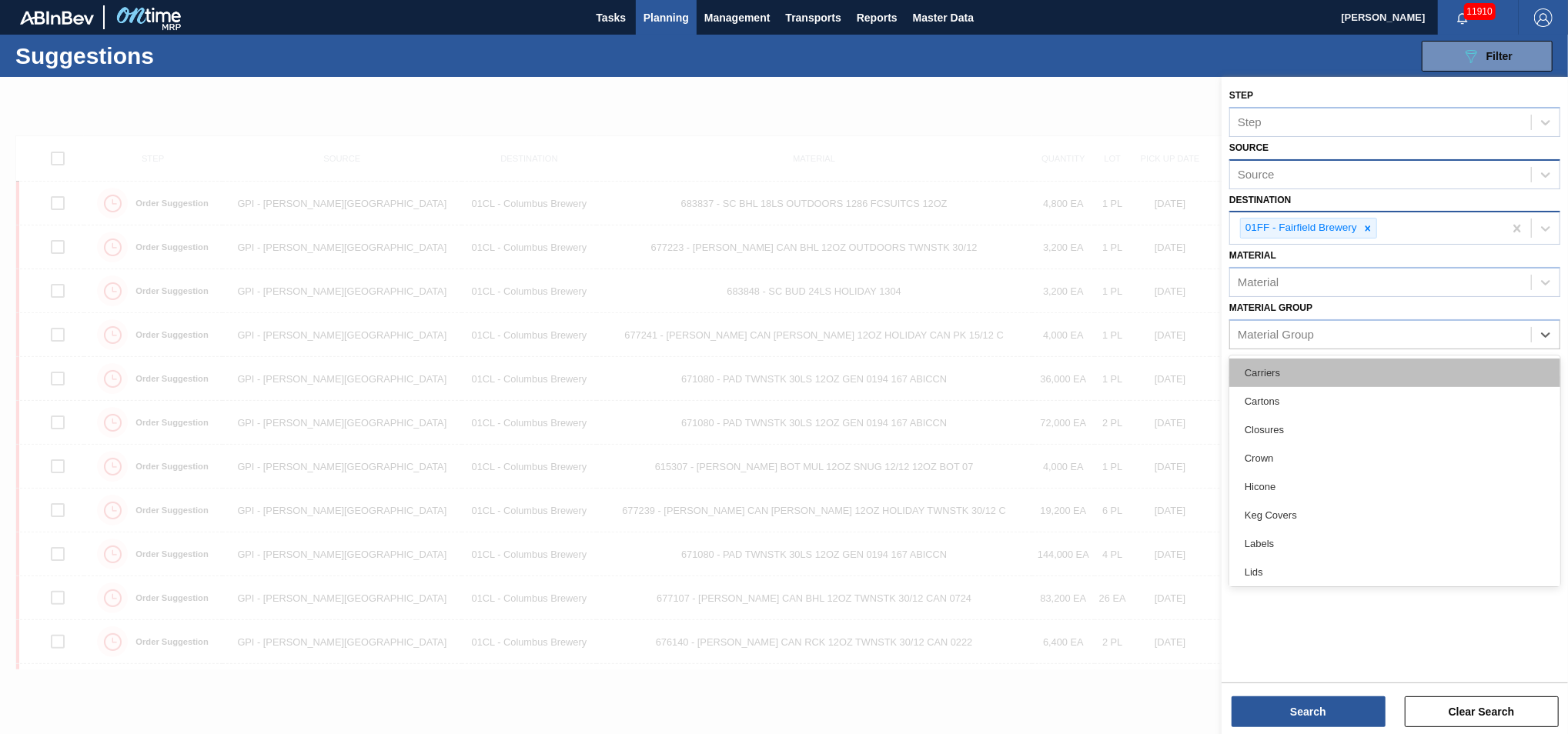
click at [1149, 378] on div "Carriers" at bounding box center [1394, 373] width 331 height 28
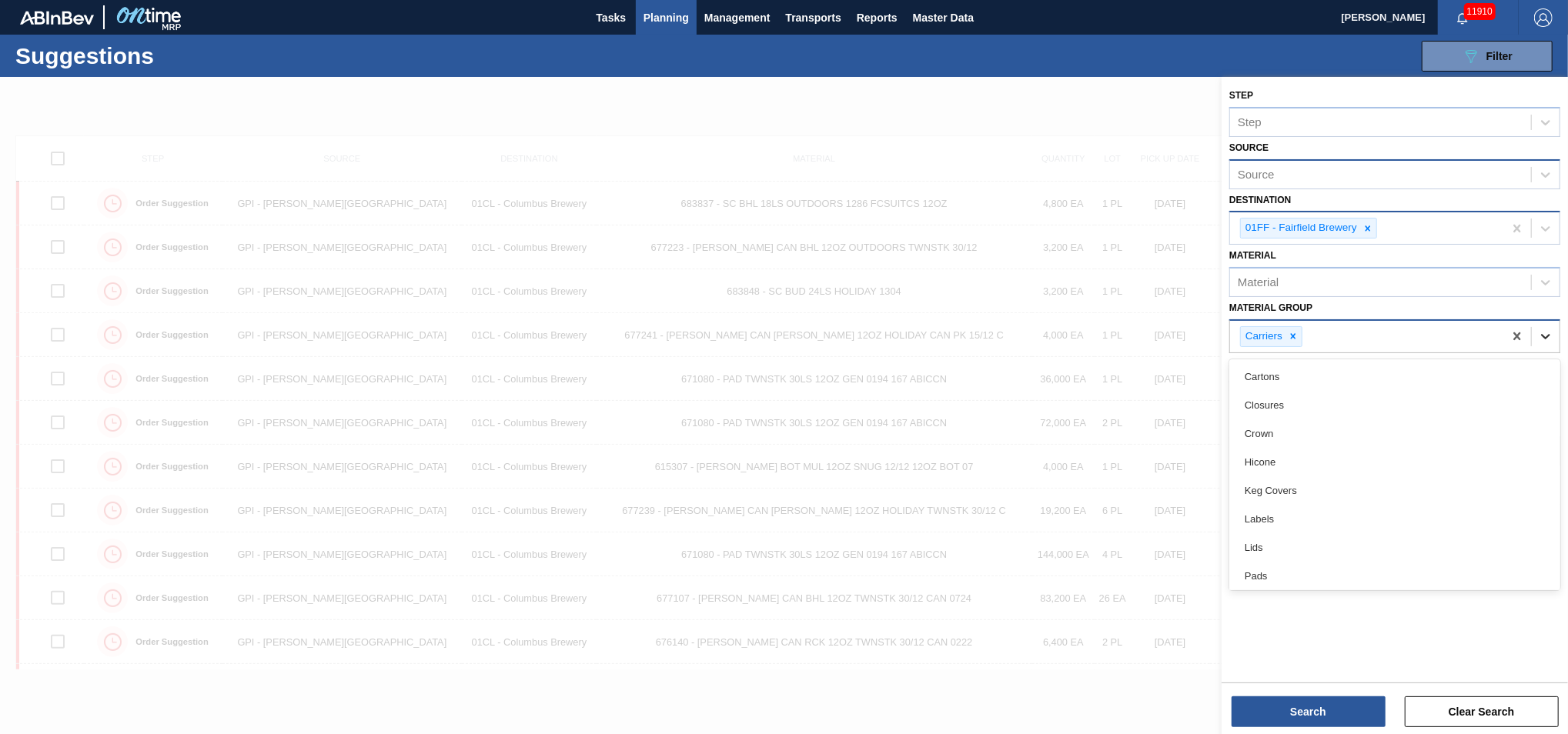
click at [1149, 335] on icon at bounding box center [1546, 336] width 16 height 16
click at [1149, 380] on div "Cartons" at bounding box center [1394, 377] width 331 height 28
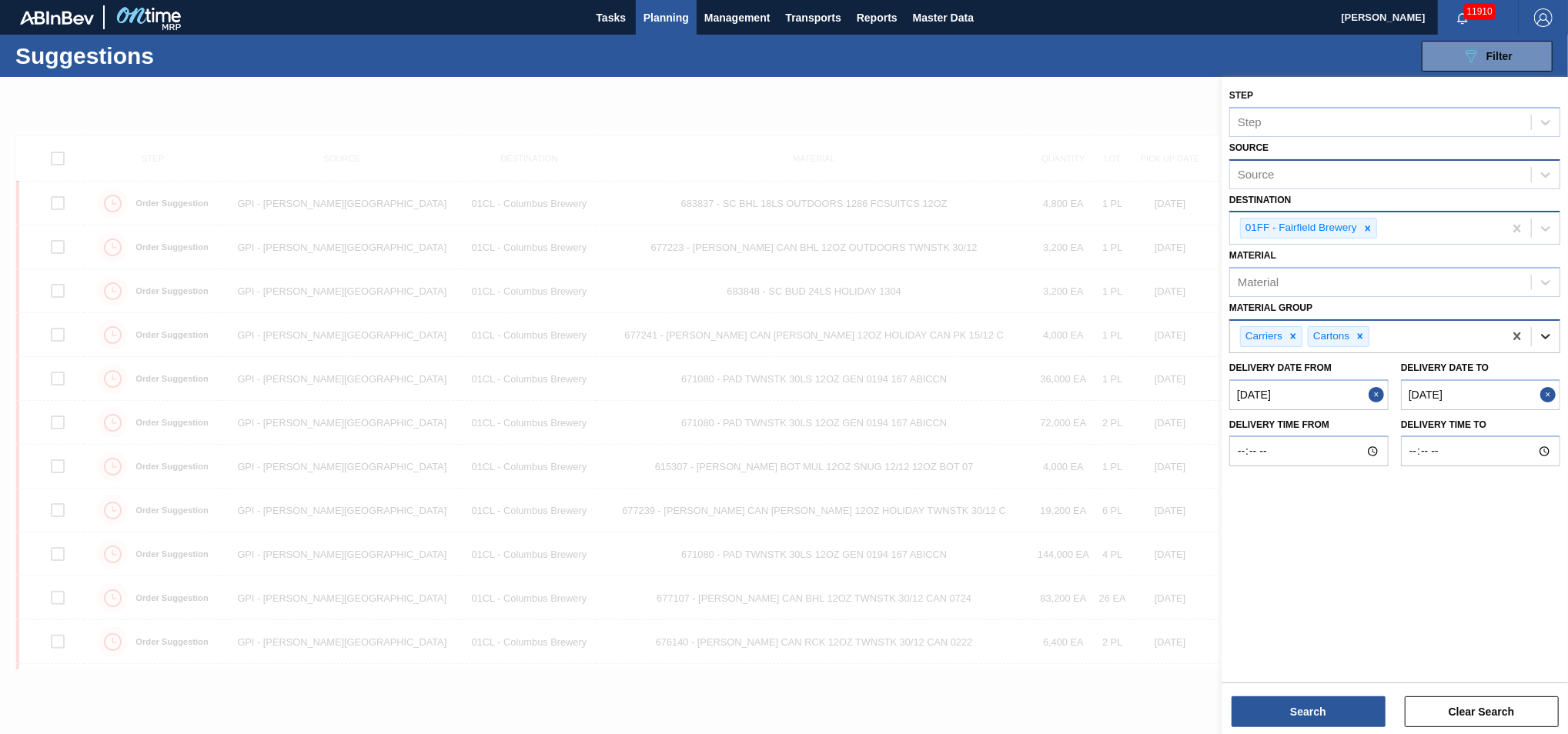
click at [1149, 335] on icon at bounding box center [1545, 337] width 10 height 5
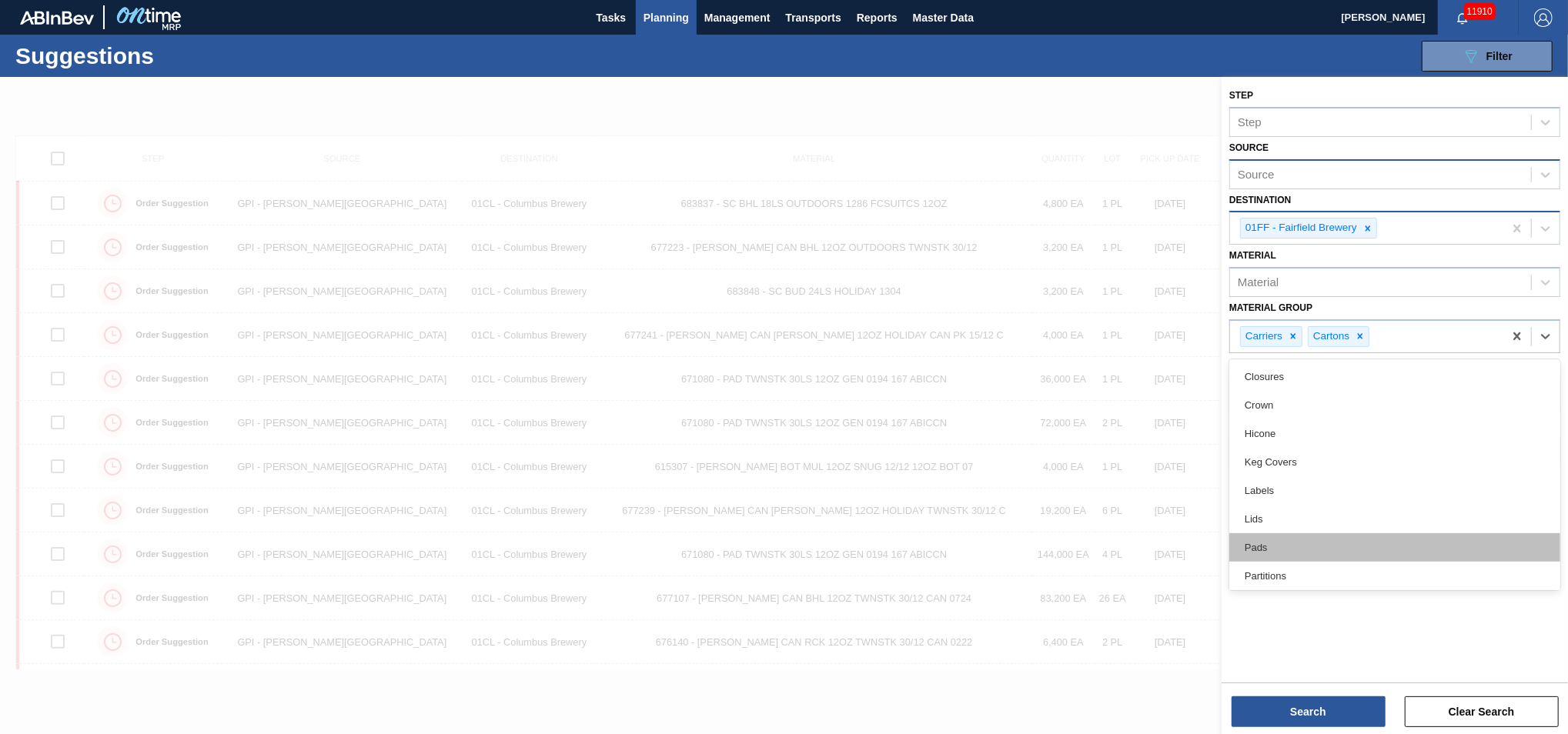
click at [1149, 448] on div "Pads" at bounding box center [1394, 548] width 331 height 28
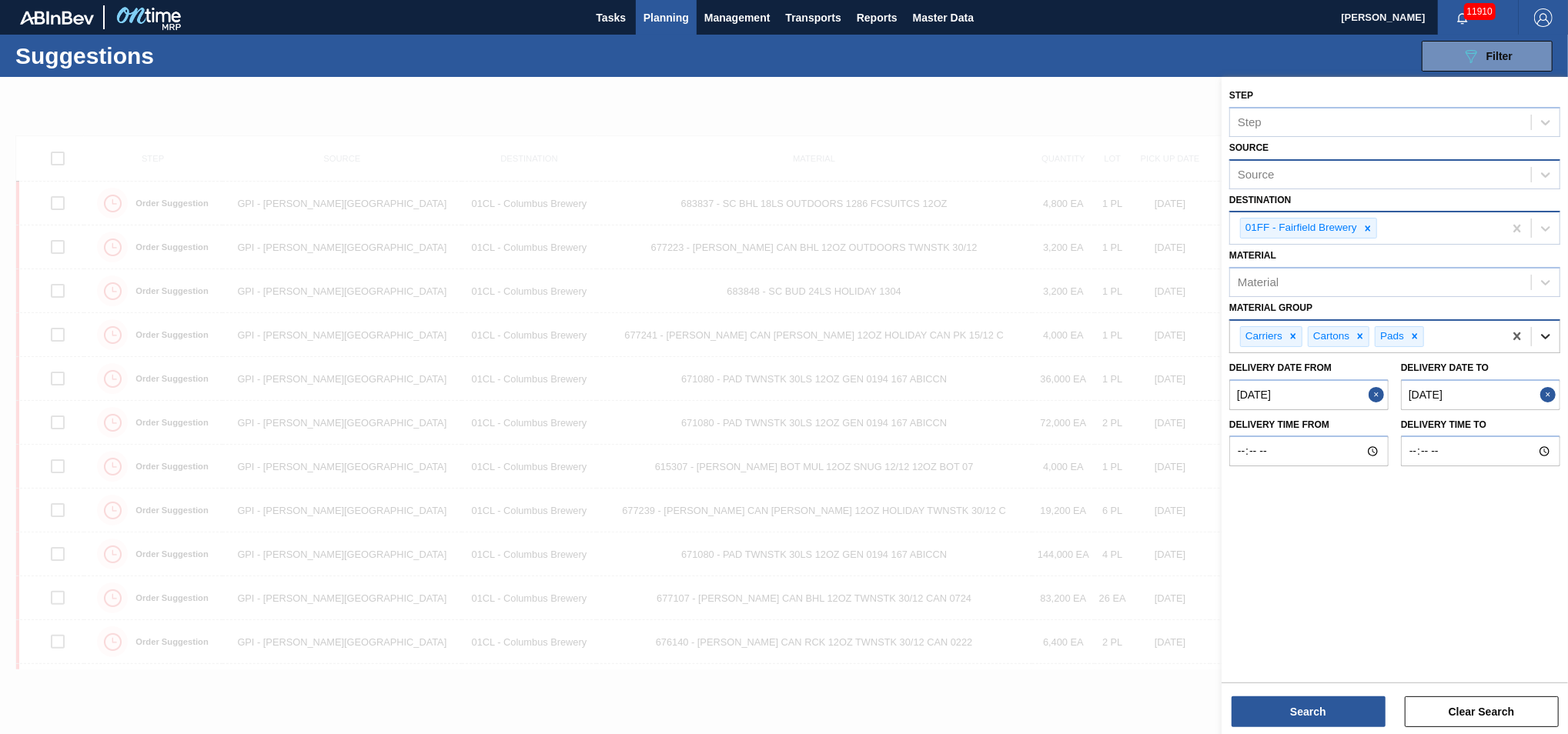
click at [1149, 334] on icon at bounding box center [1546, 336] width 16 height 16
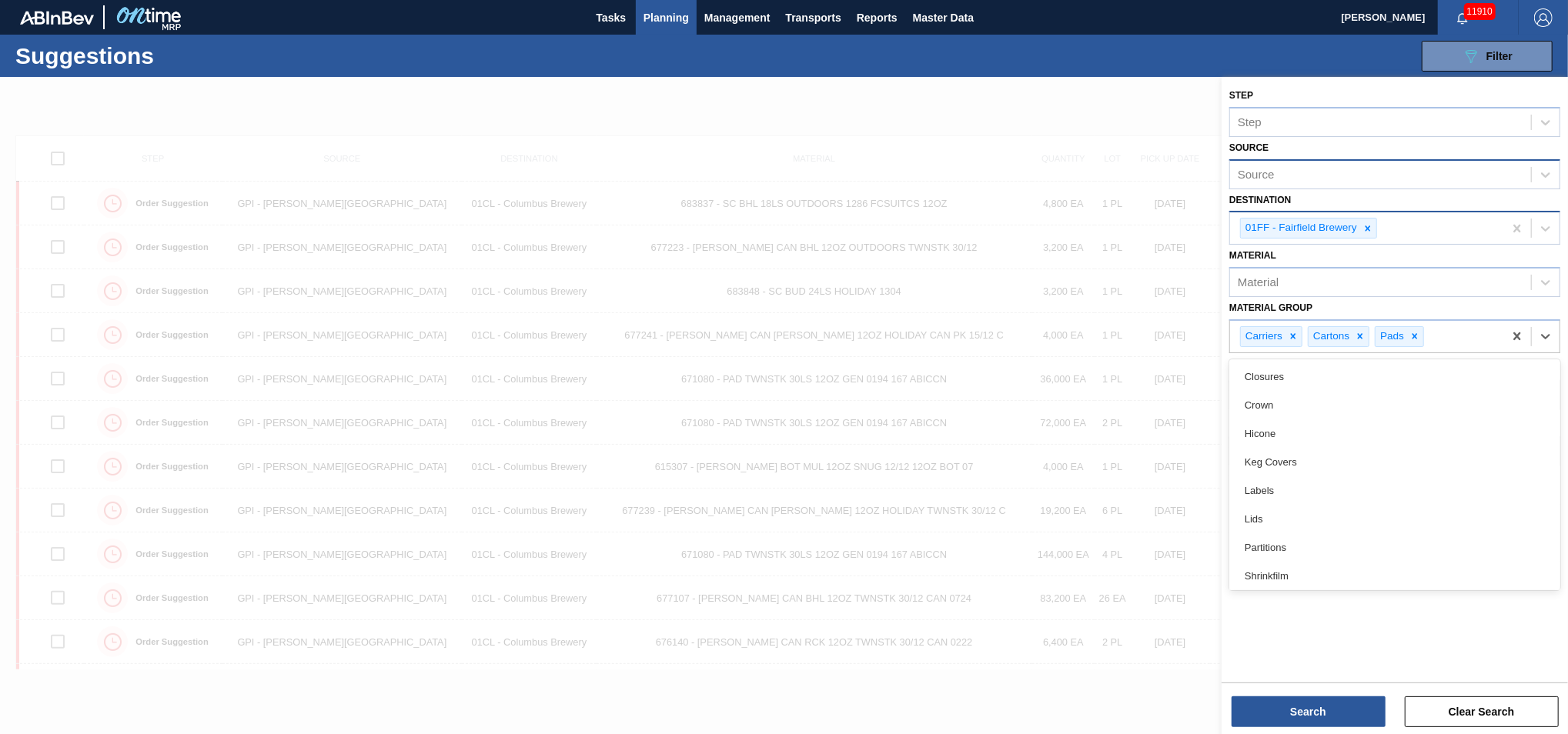
scroll to position [89, 0]
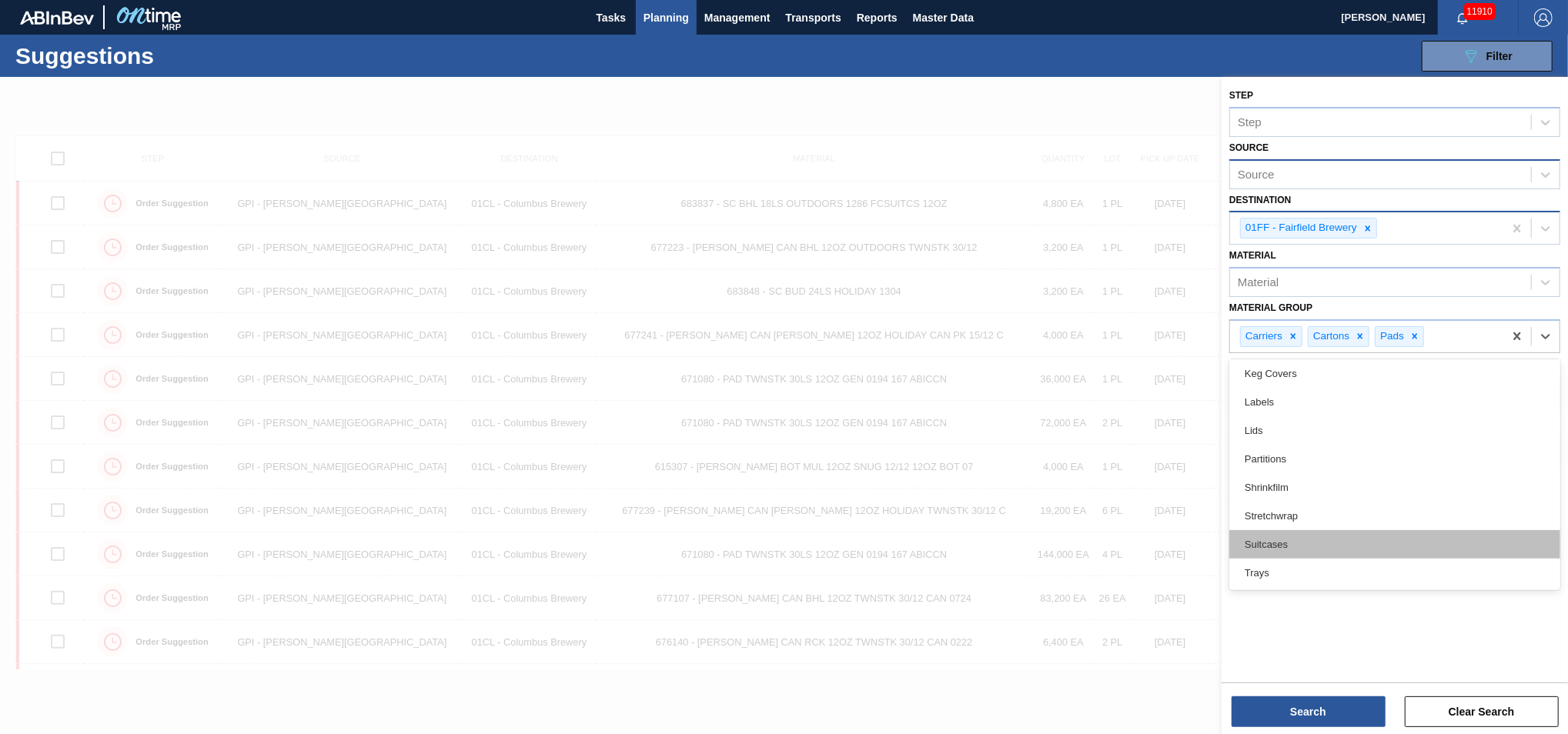
click at [1149, 448] on div "Suitcases" at bounding box center [1394, 544] width 331 height 28
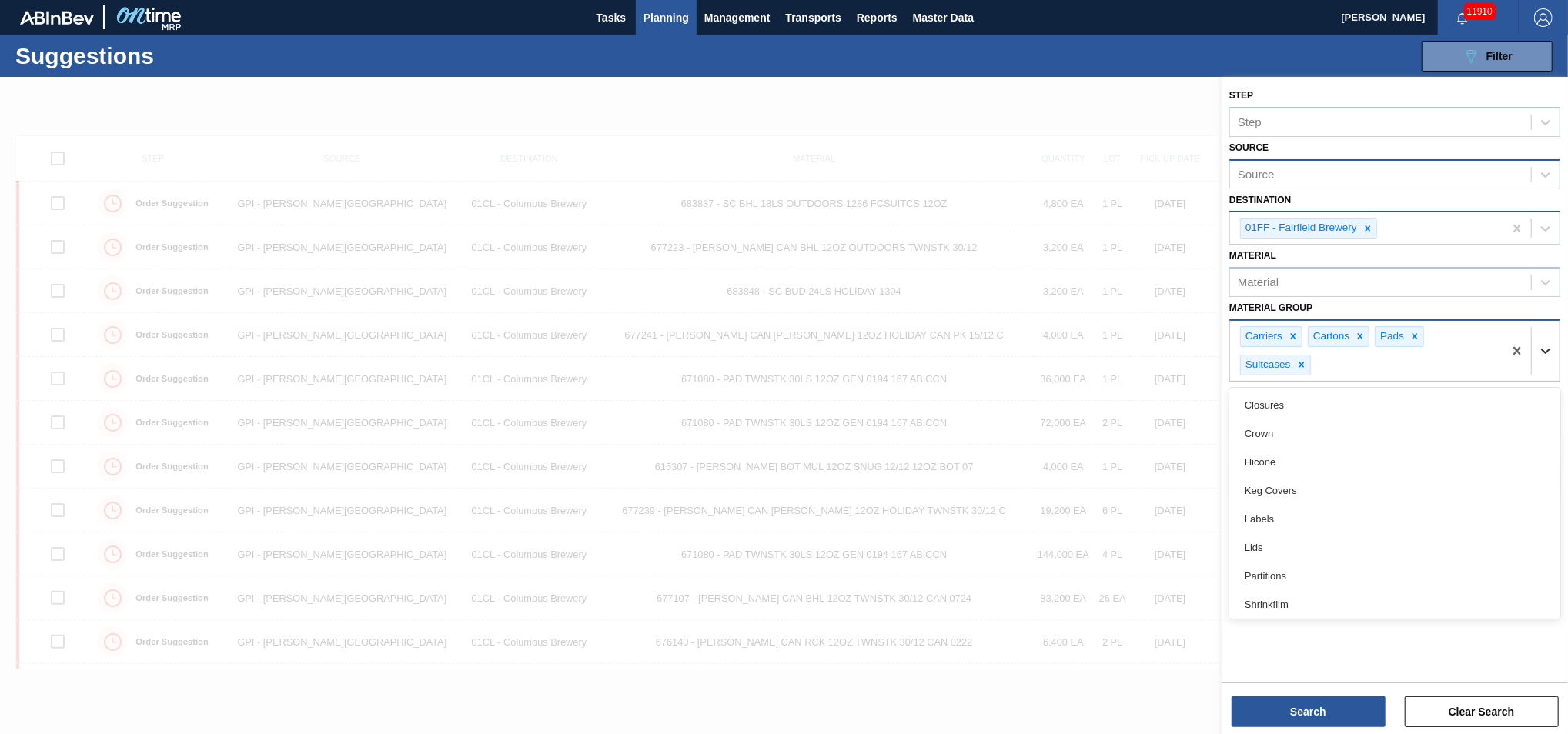
click at [1149, 353] on icon at bounding box center [1546, 351] width 16 height 16
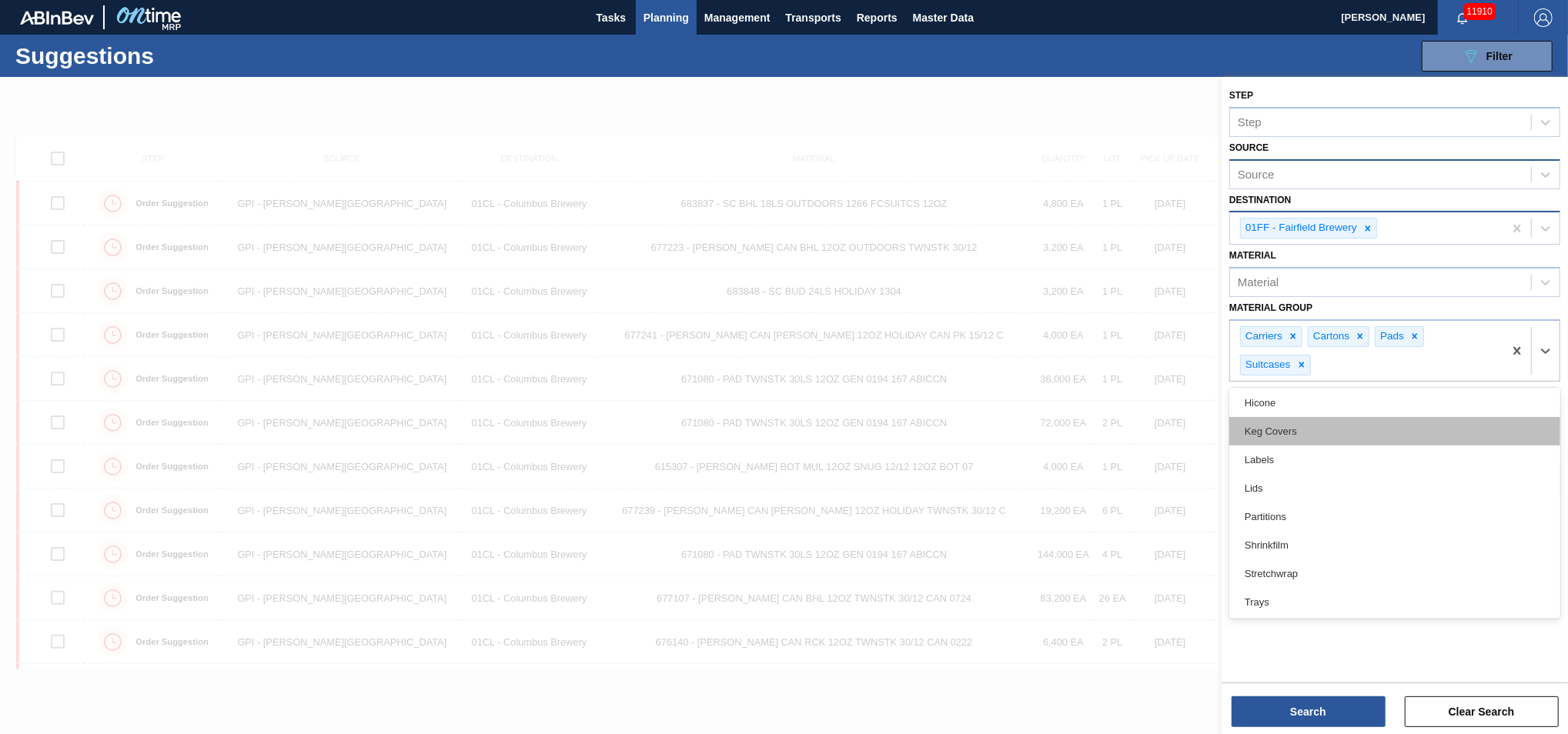
scroll to position [0, 0]
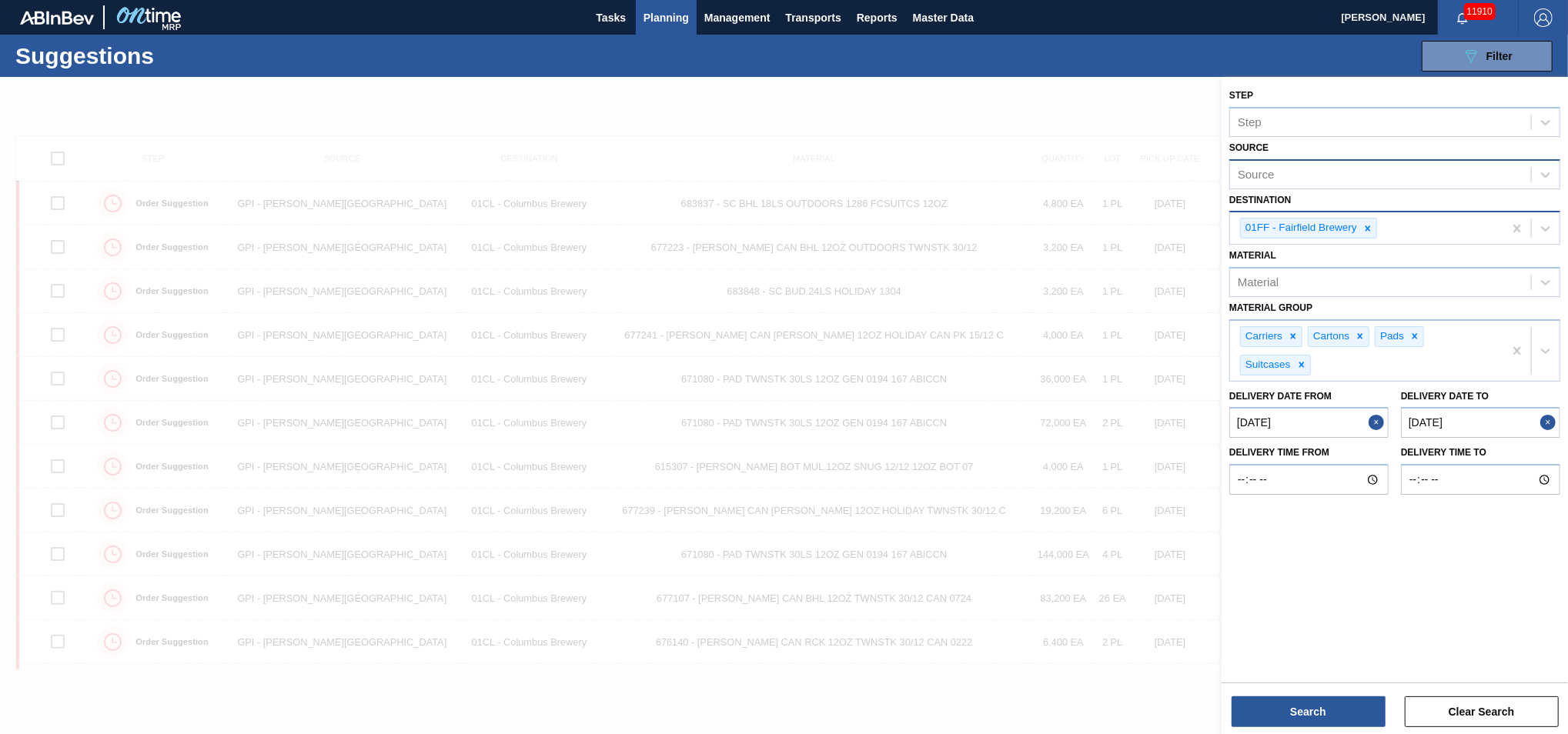
click at [1149, 448] on div "Step Step Source Source Destination 01FF - Fairfield Brewery Material Material …" at bounding box center [1394, 378] width 347 height 602
click at [1149, 448] on button "Search" at bounding box center [1308, 711] width 154 height 31
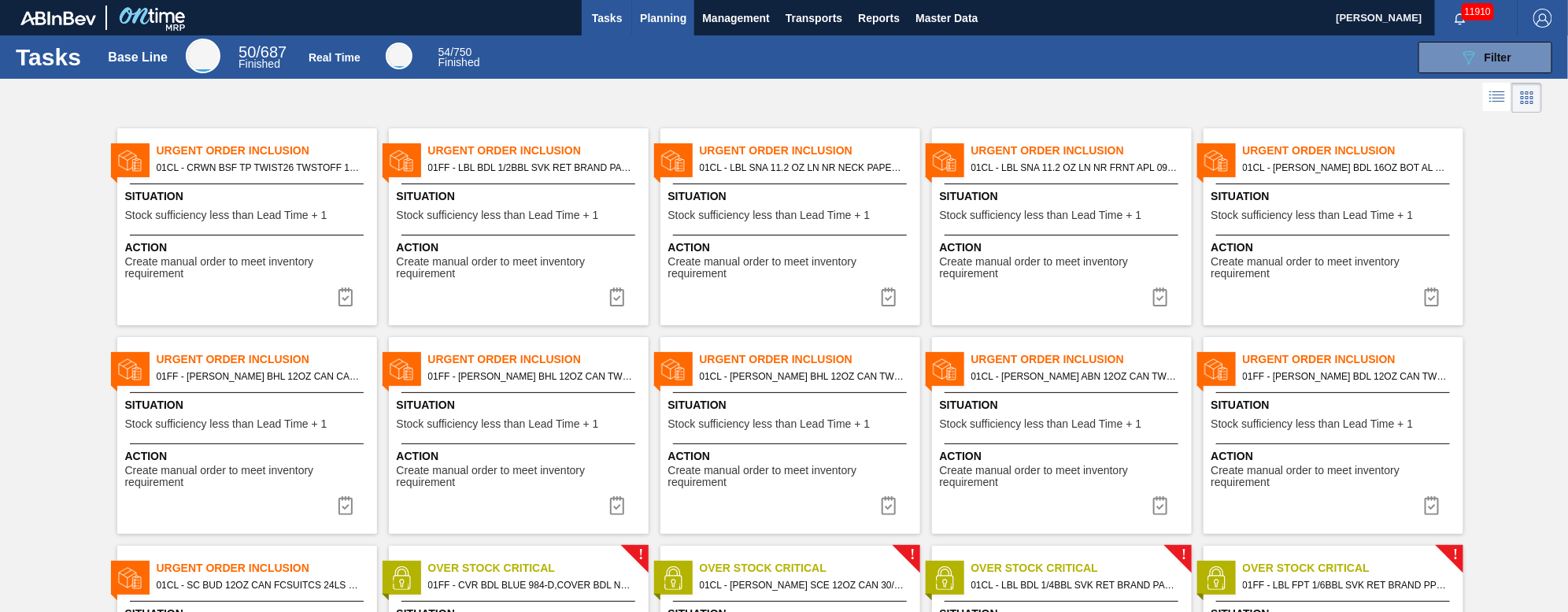
click at [687, 13] on button "Planning" at bounding box center [663, 17] width 62 height 35
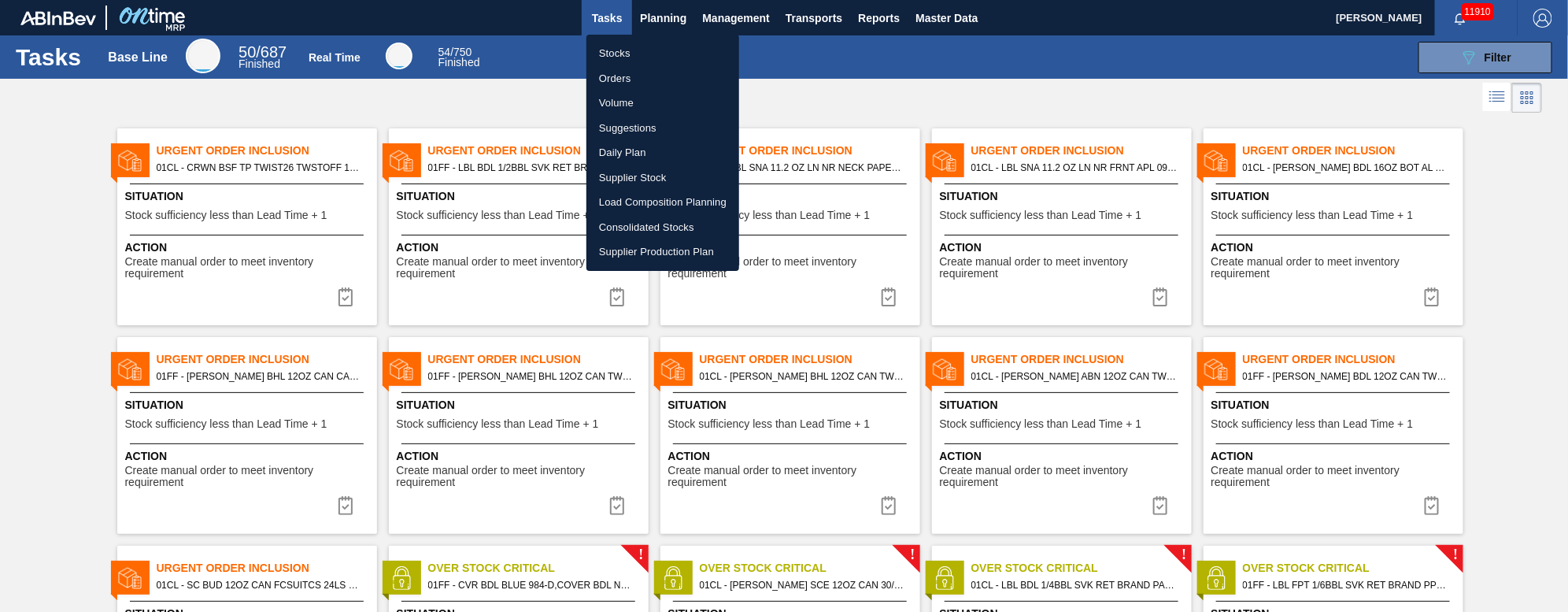
click at [659, 208] on li "Load Composition Planning" at bounding box center [663, 202] width 153 height 25
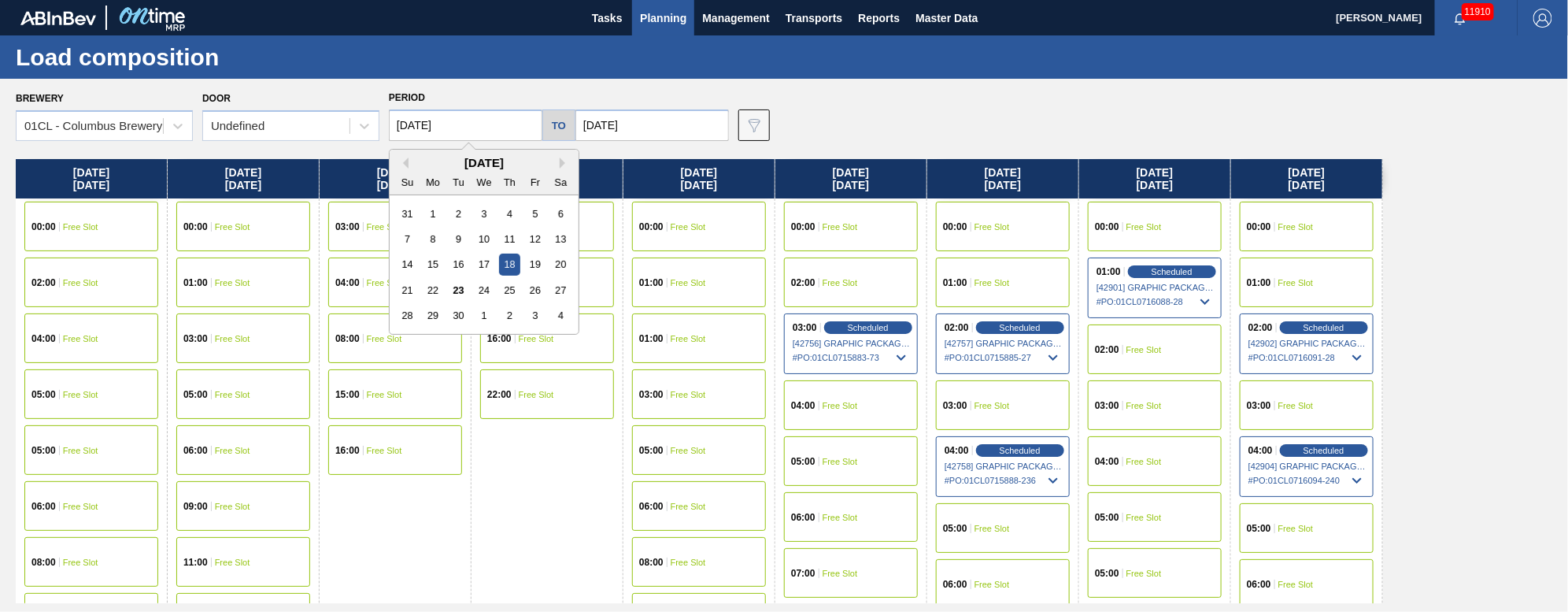
click at [485, 127] on input "[DATE]" at bounding box center [465, 125] width 154 height 31
click at [457, 297] on div "23" at bounding box center [459, 290] width 22 height 22
type input "[DATE]"
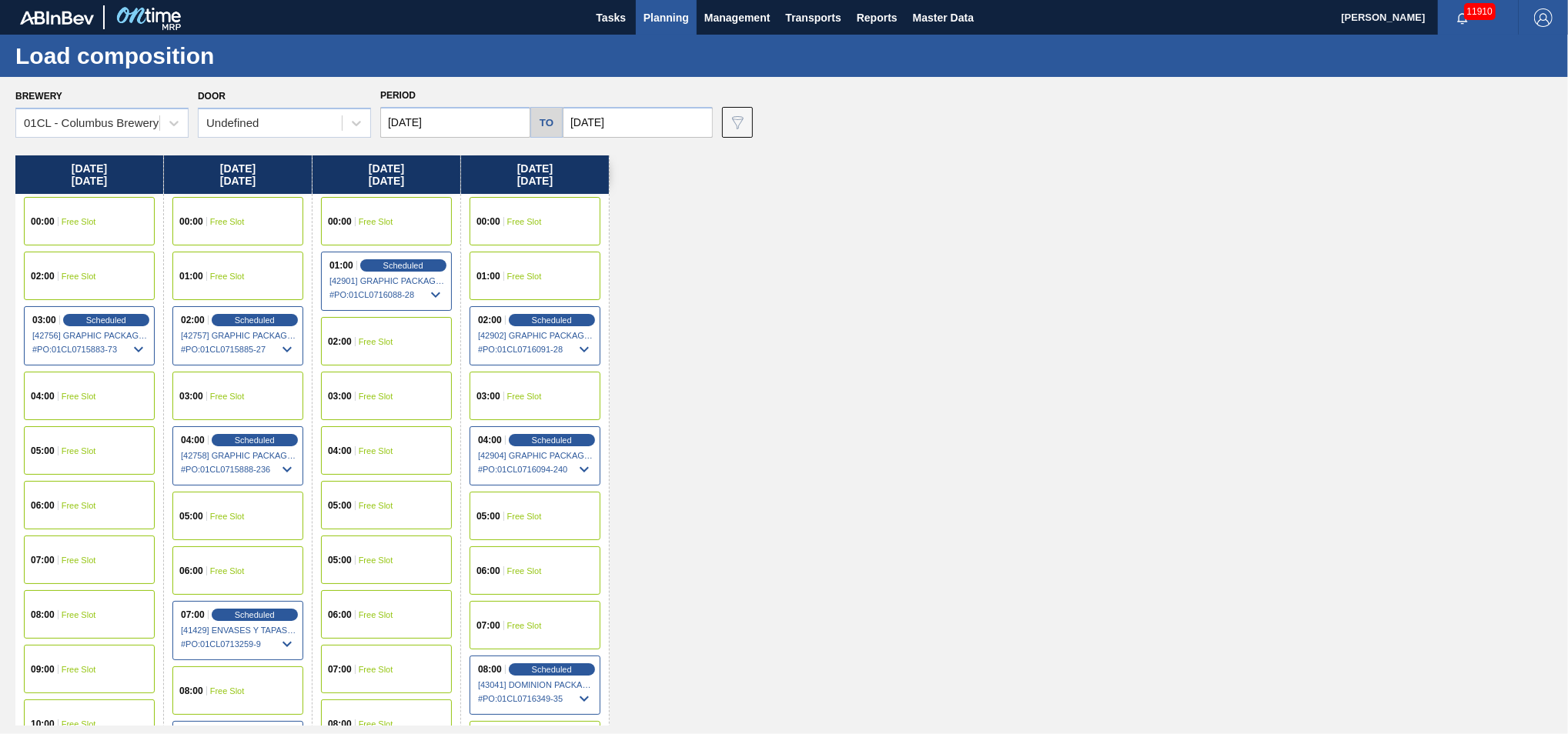
click at [97, 276] on div "02:00 Free Slot" at bounding box center [89, 276] width 131 height 48
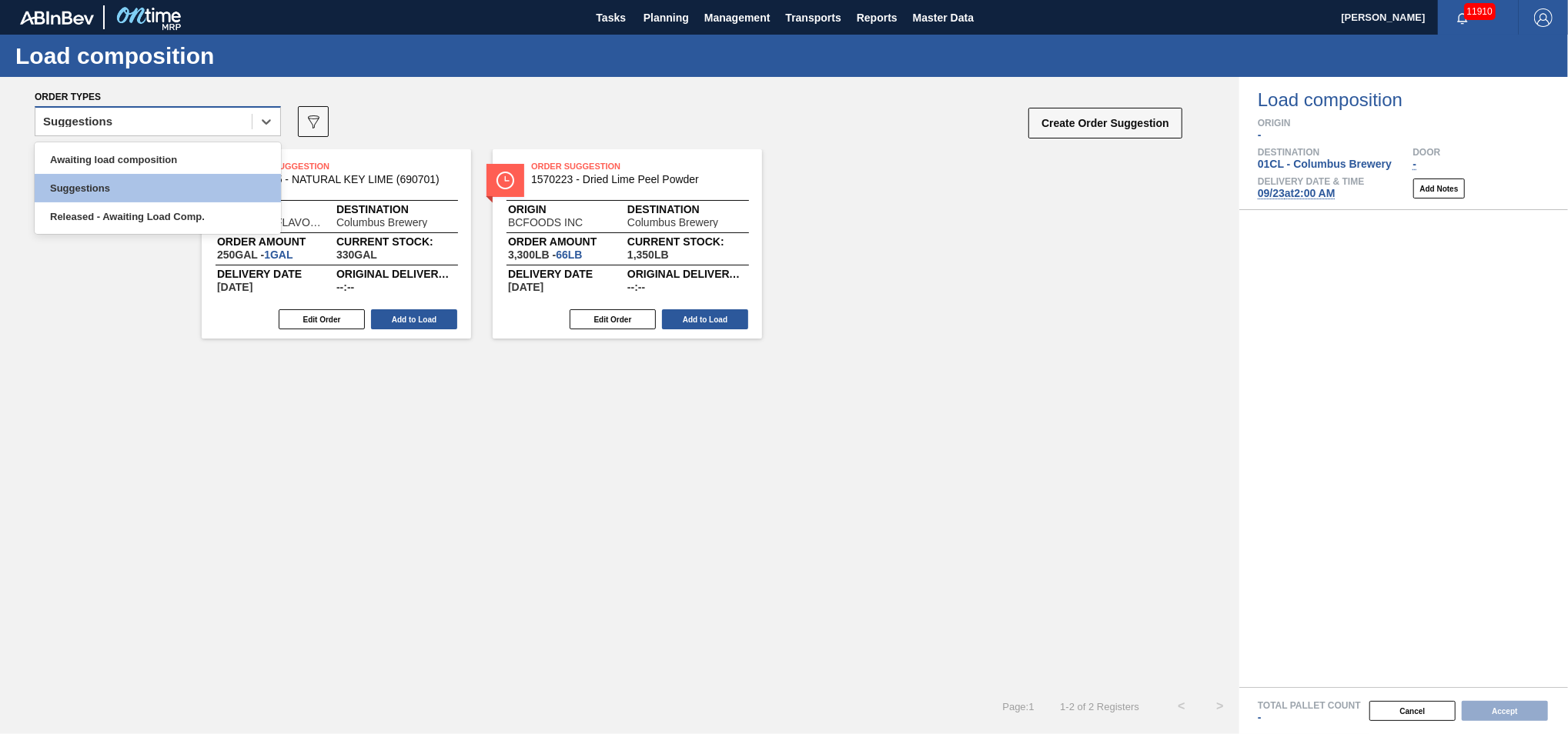
click at [227, 111] on div "Suggestions" at bounding box center [143, 121] width 216 height 22
click at [167, 155] on div "Awaiting load composition" at bounding box center [157, 160] width 247 height 28
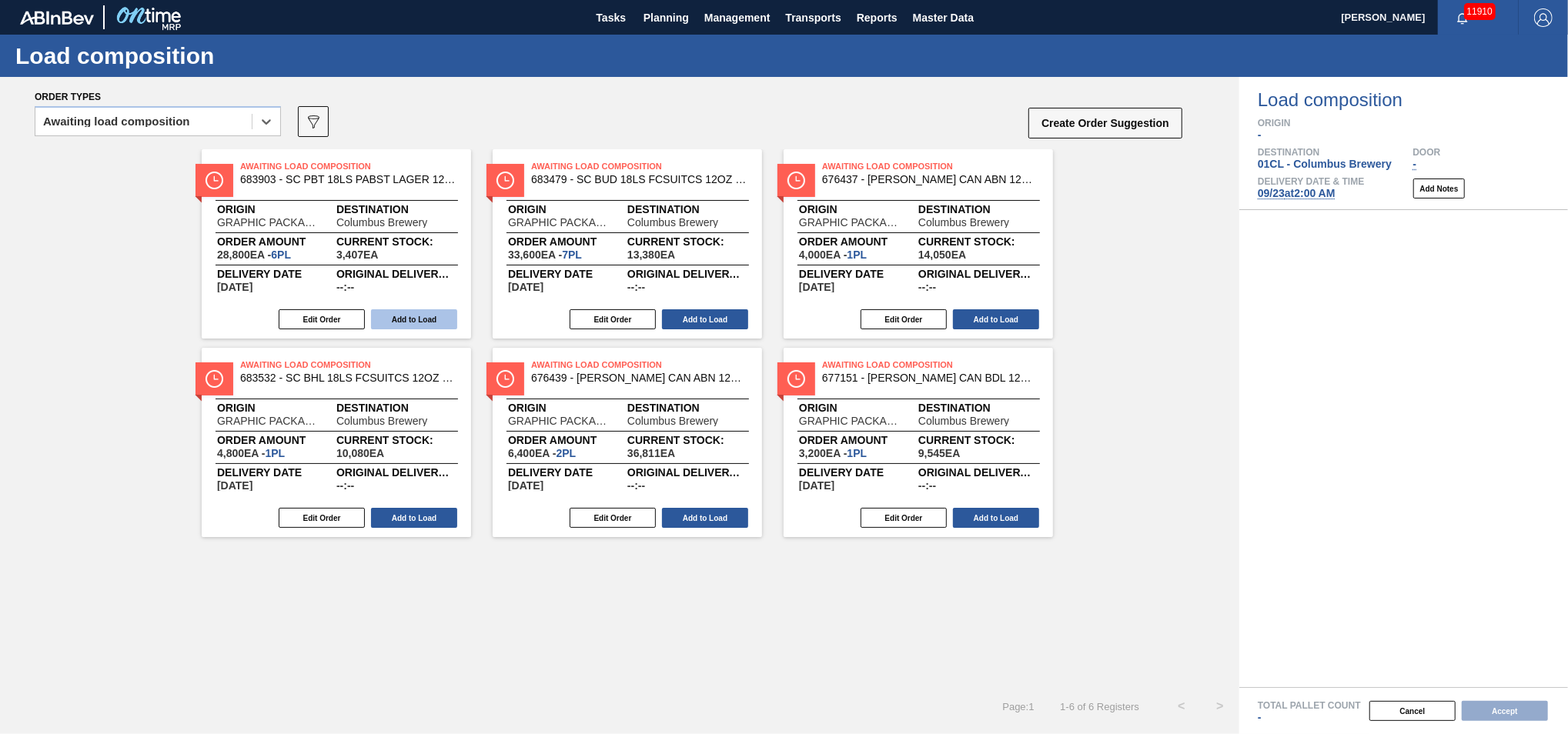
click at [410, 316] on button "Add to Load" at bounding box center [414, 319] width 86 height 20
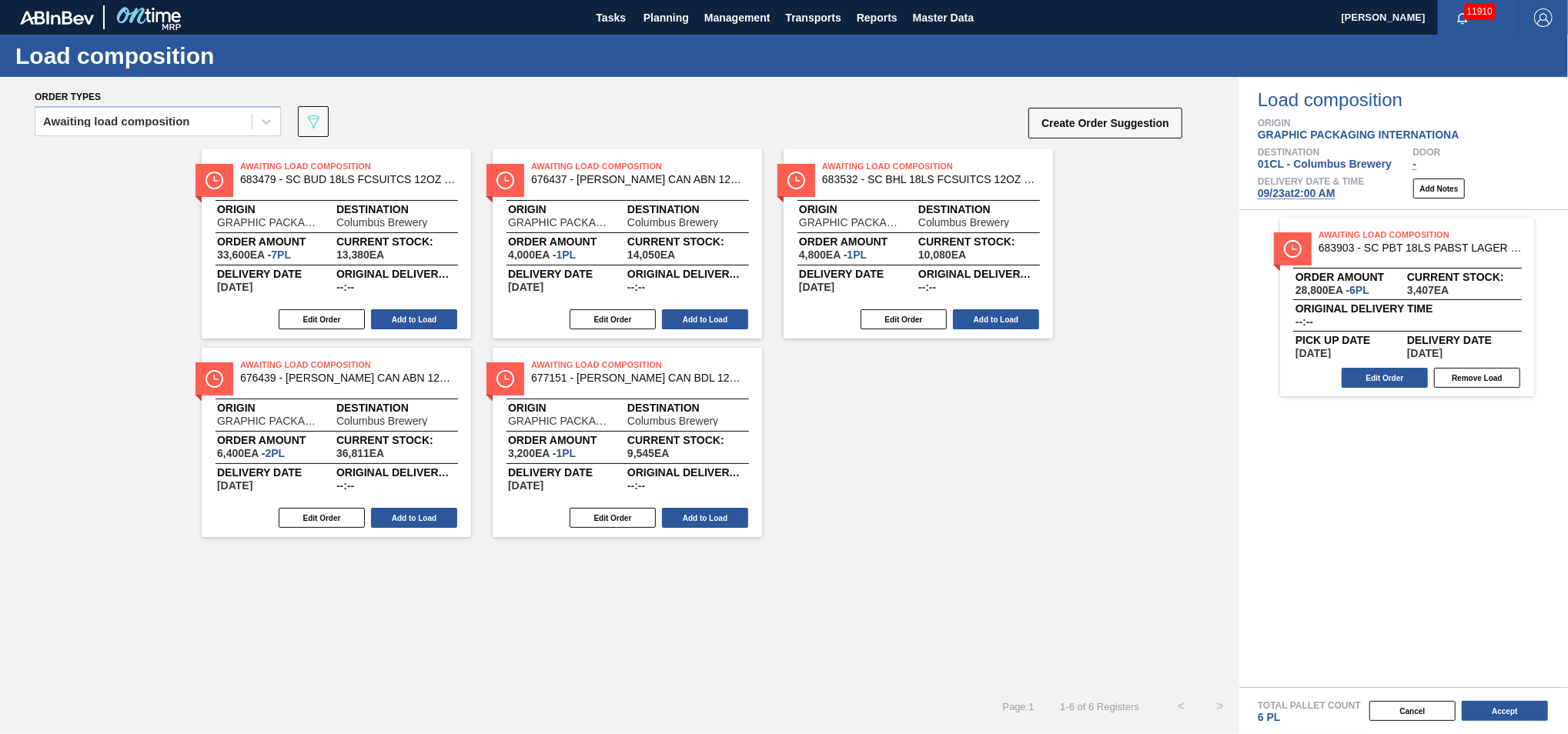
click at [410, 316] on button "Add to Load" at bounding box center [414, 319] width 86 height 20
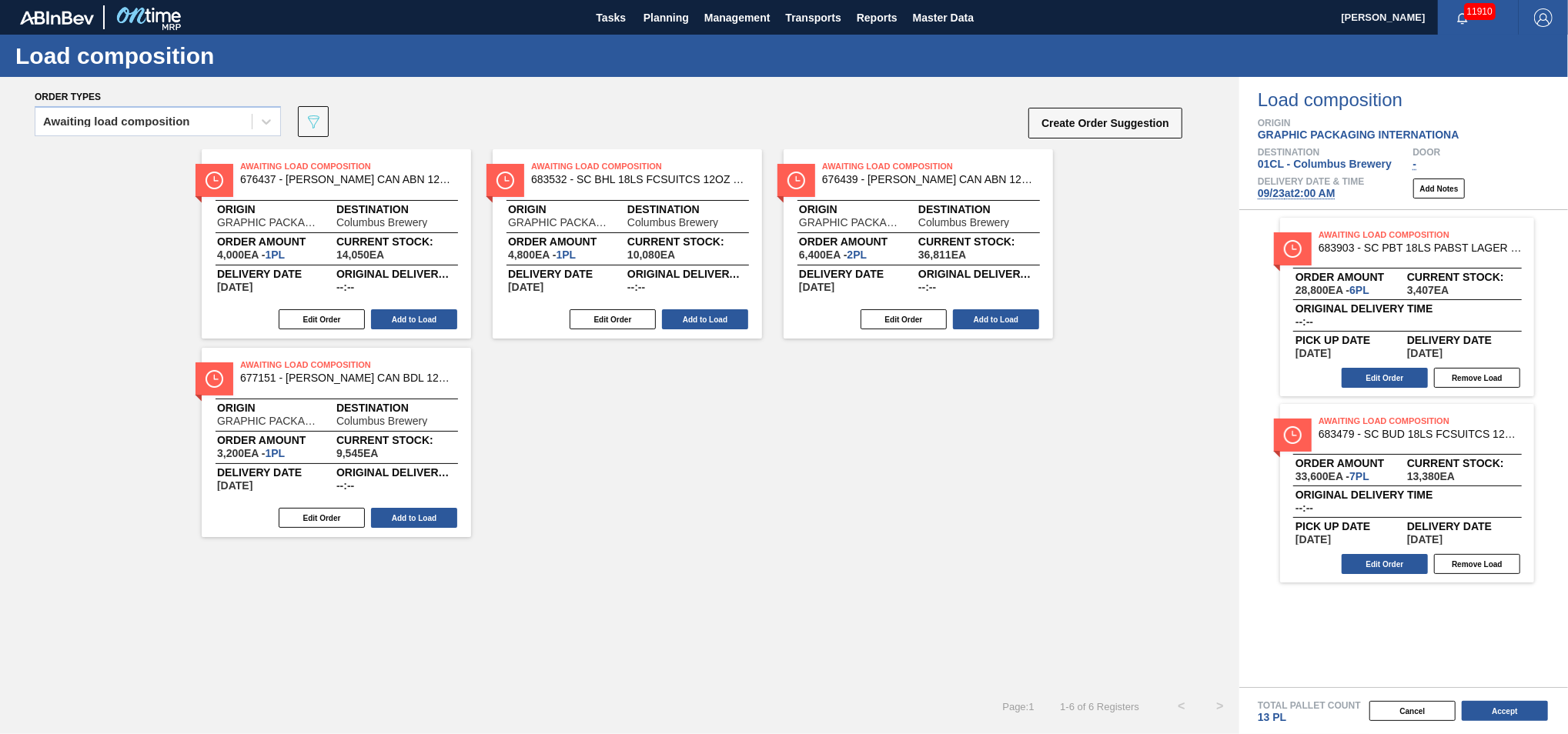
click at [410, 316] on button "Add to Load" at bounding box center [414, 319] width 86 height 20
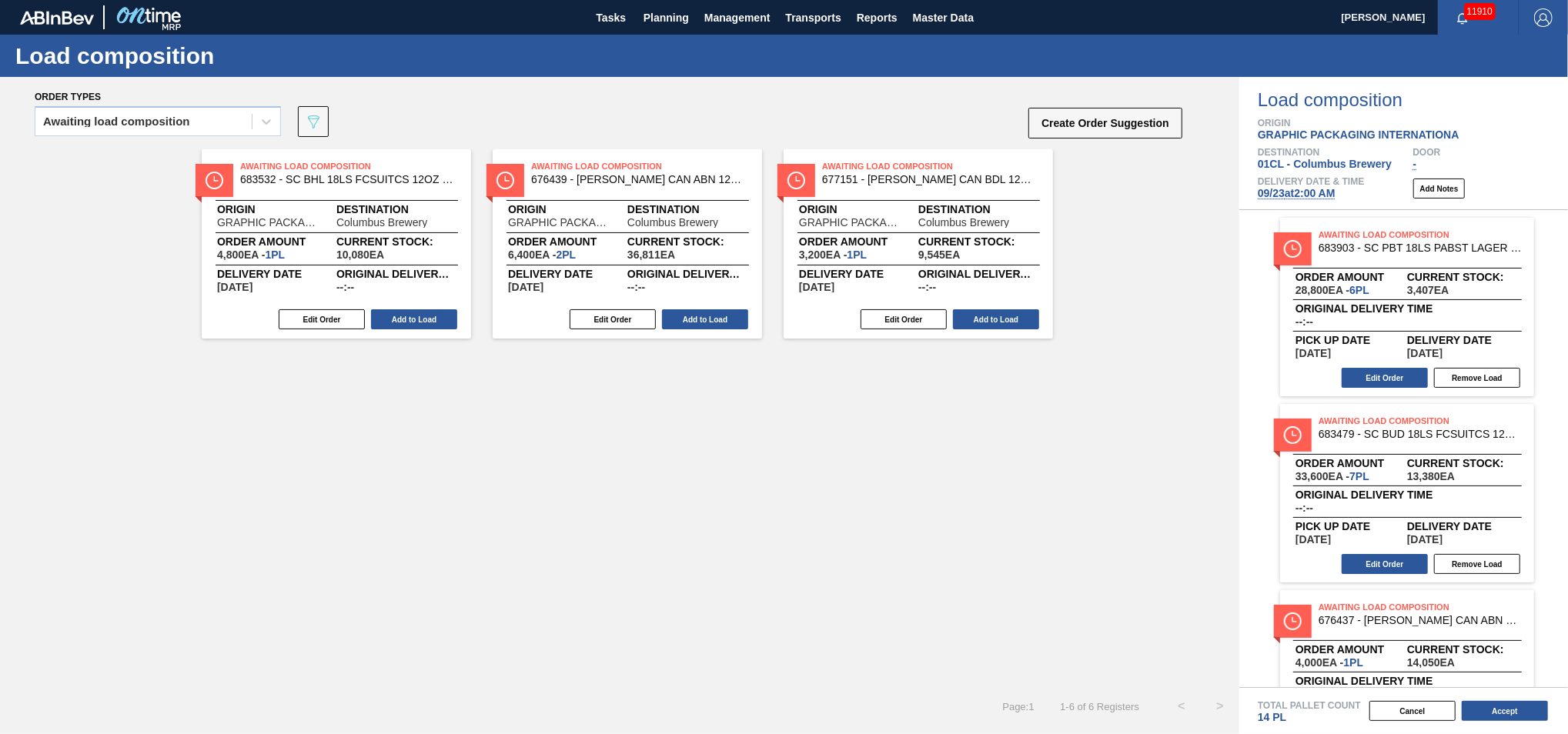
click at [410, 316] on button "Add to Load" at bounding box center [414, 319] width 86 height 20
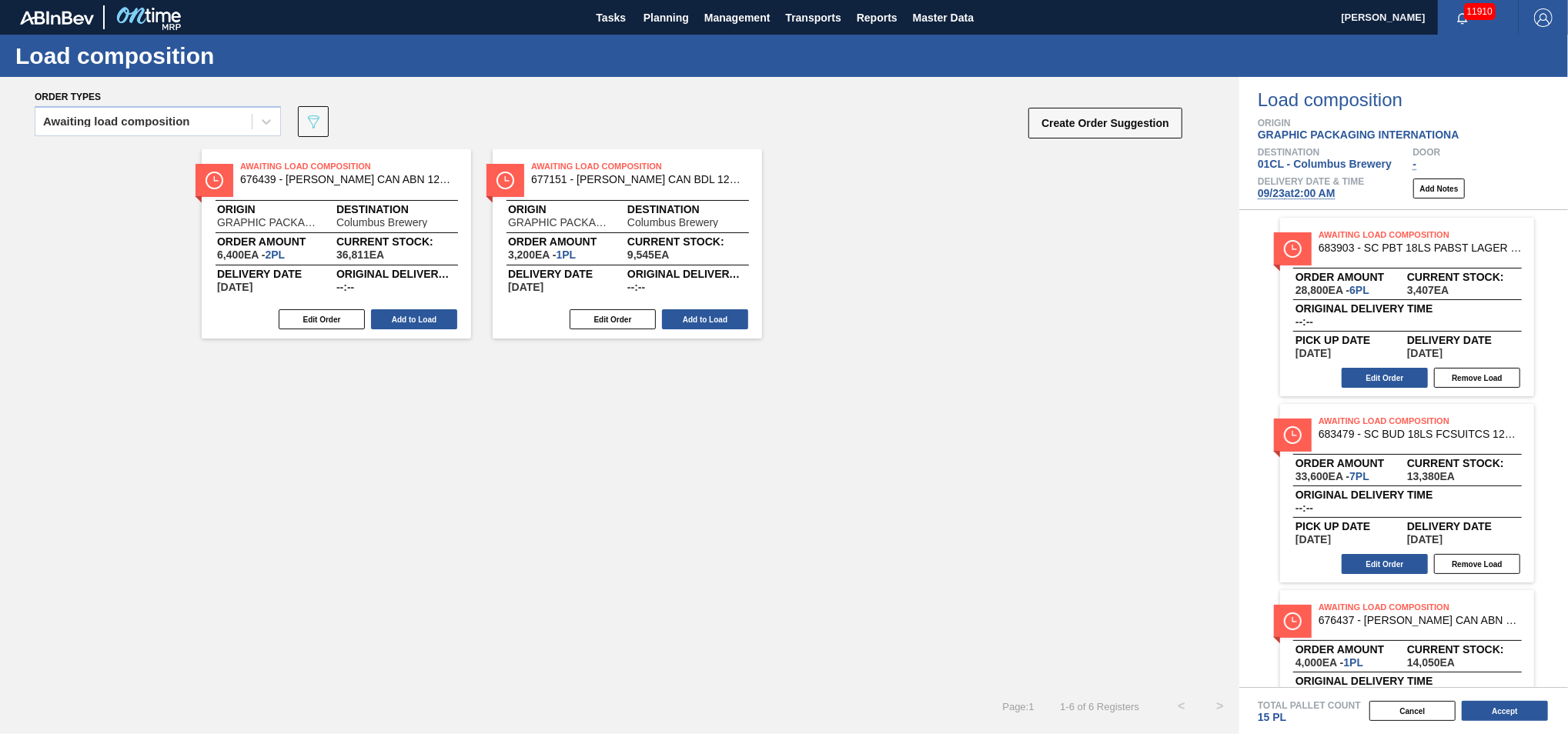
click at [410, 316] on button "Add to Load" at bounding box center [414, 319] width 86 height 20
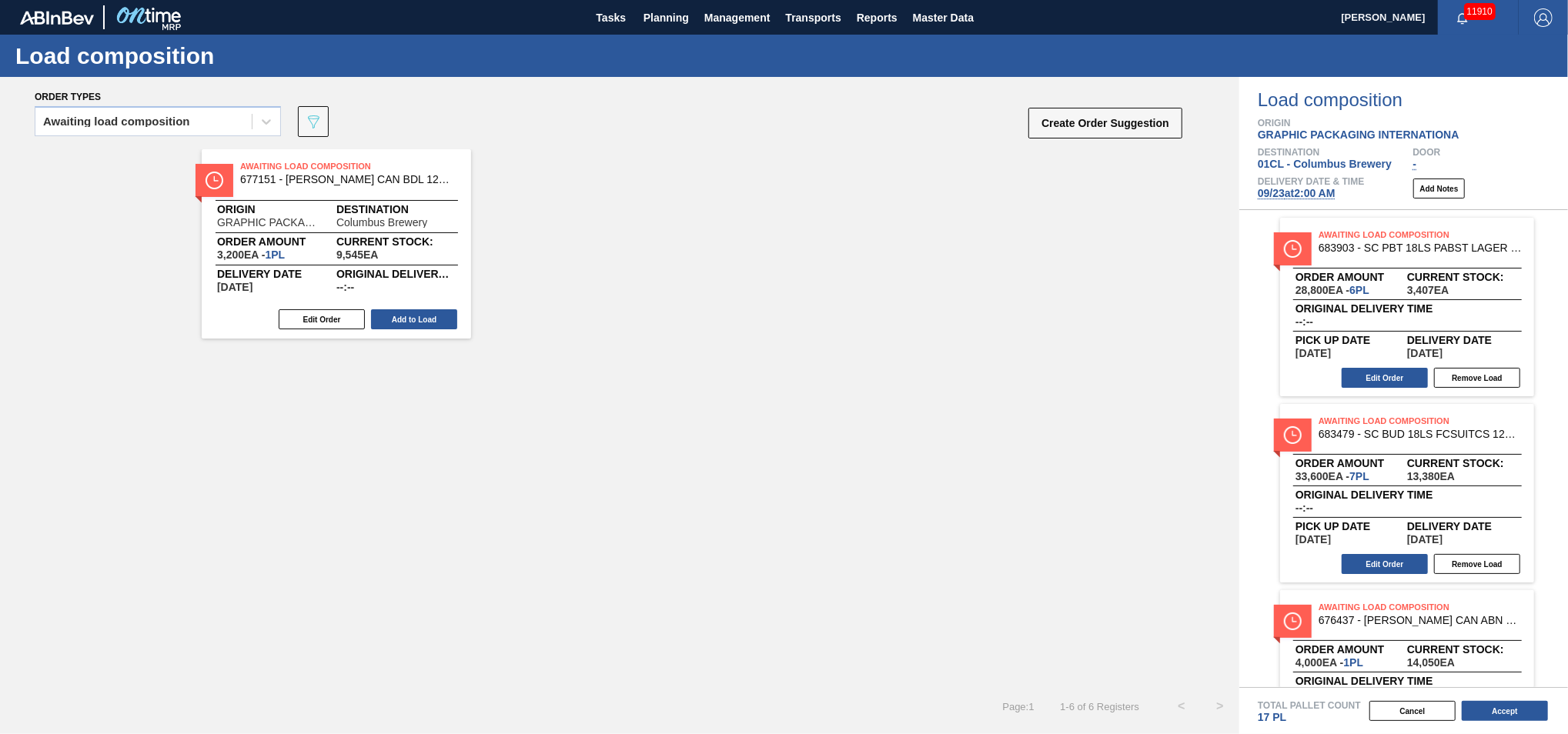
click at [410, 316] on button "Add to Load" at bounding box center [414, 319] width 86 height 20
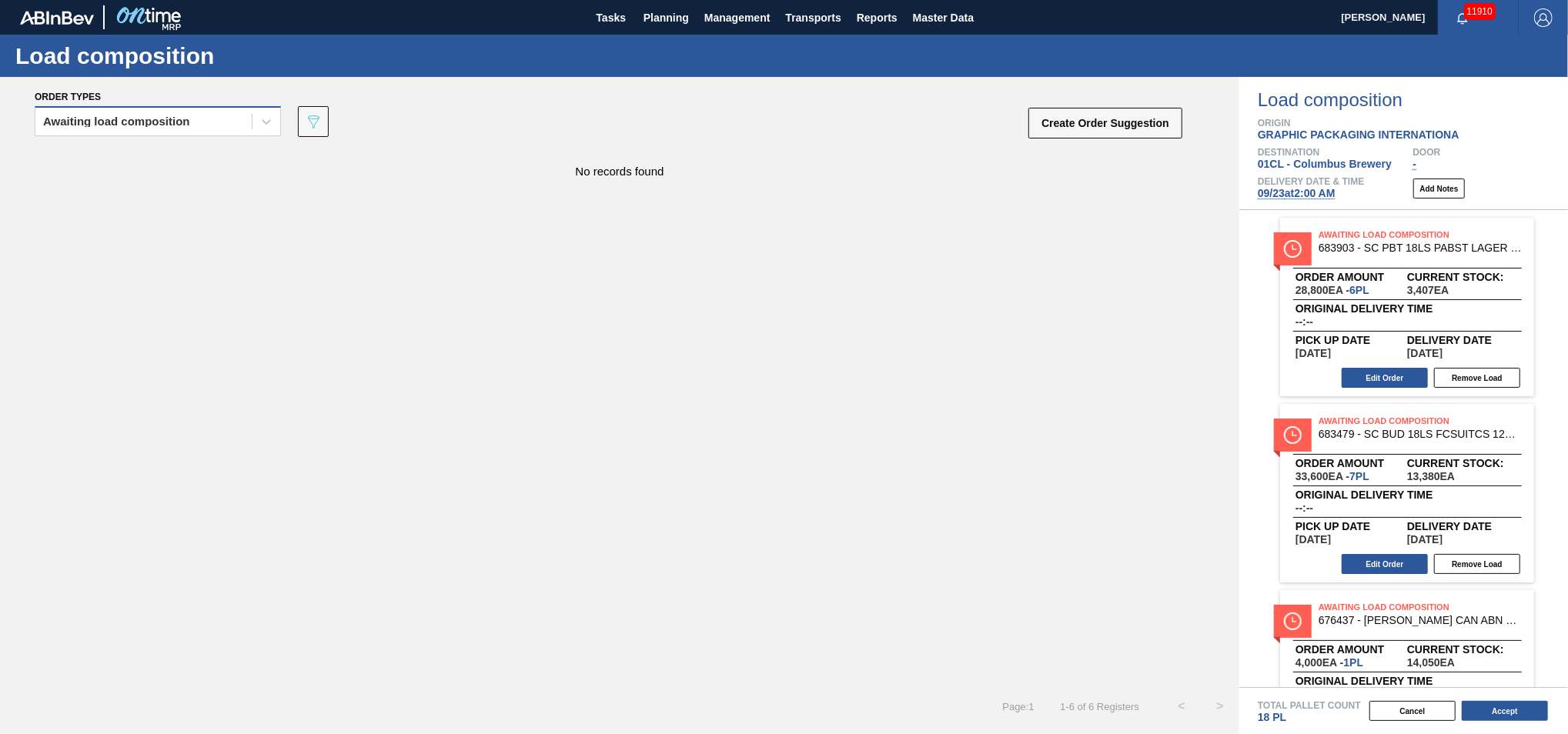
click at [242, 131] on div "Awaiting load composition" at bounding box center [143, 121] width 216 height 22
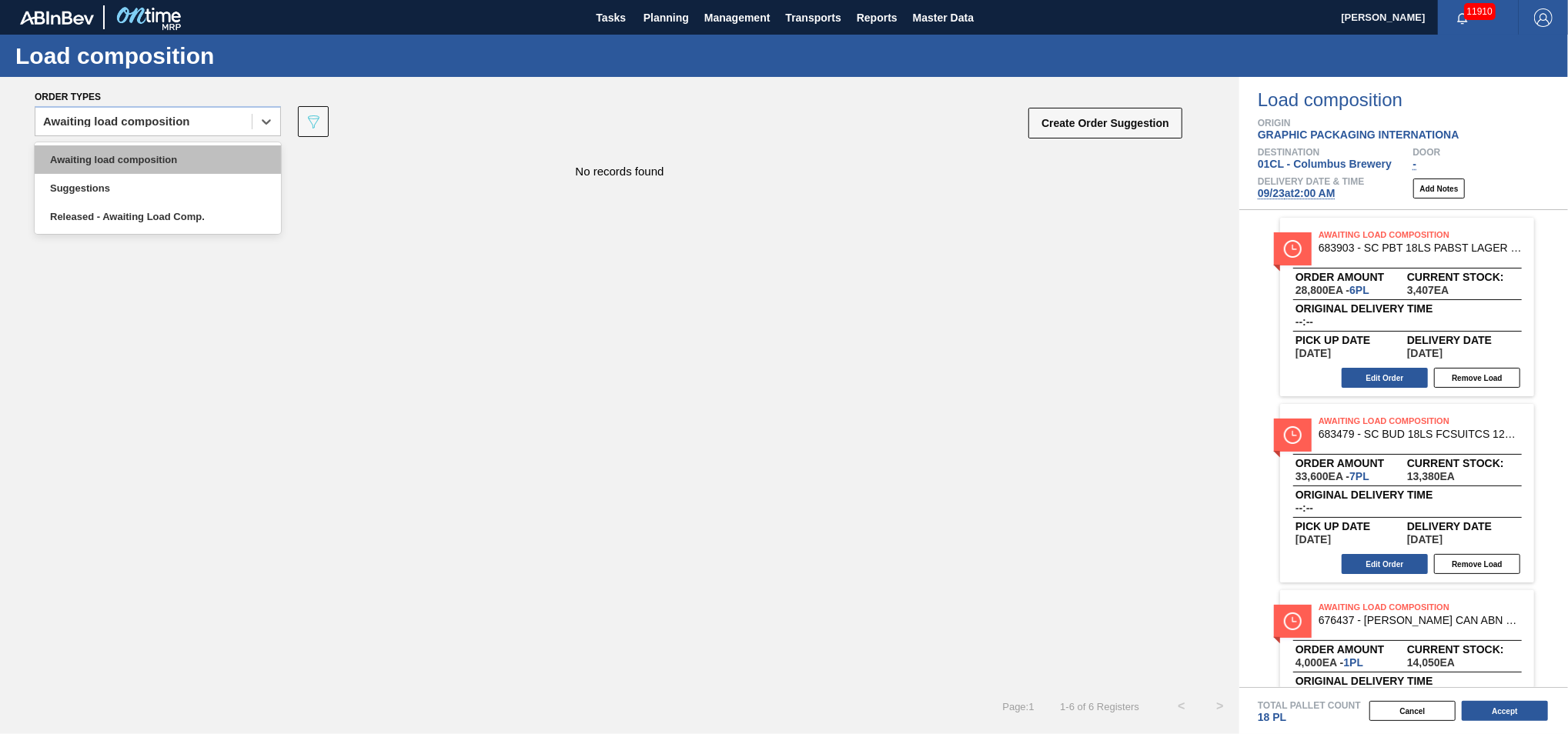
click at [178, 156] on div "Awaiting load composition" at bounding box center [157, 160] width 247 height 28
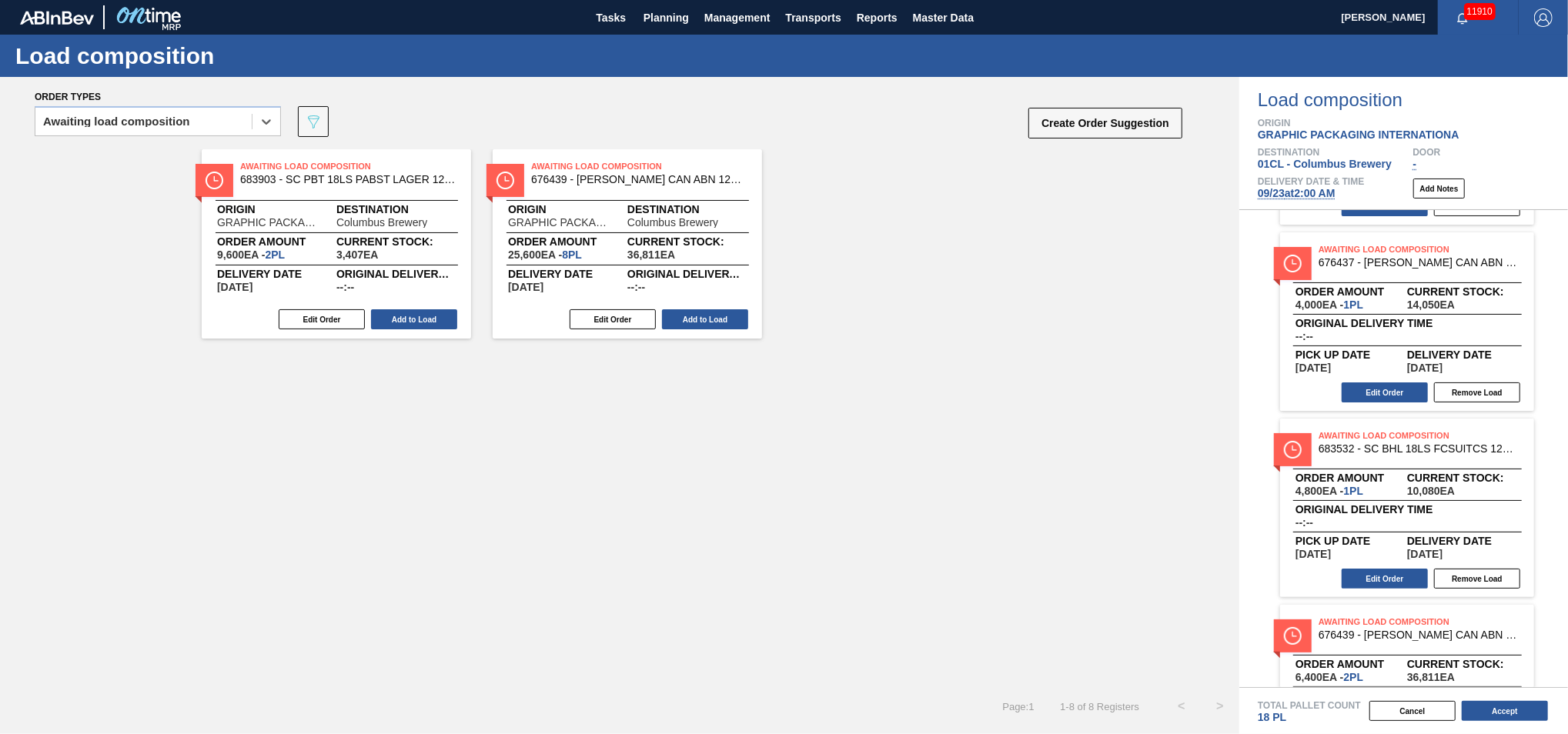
scroll to position [429, 0]
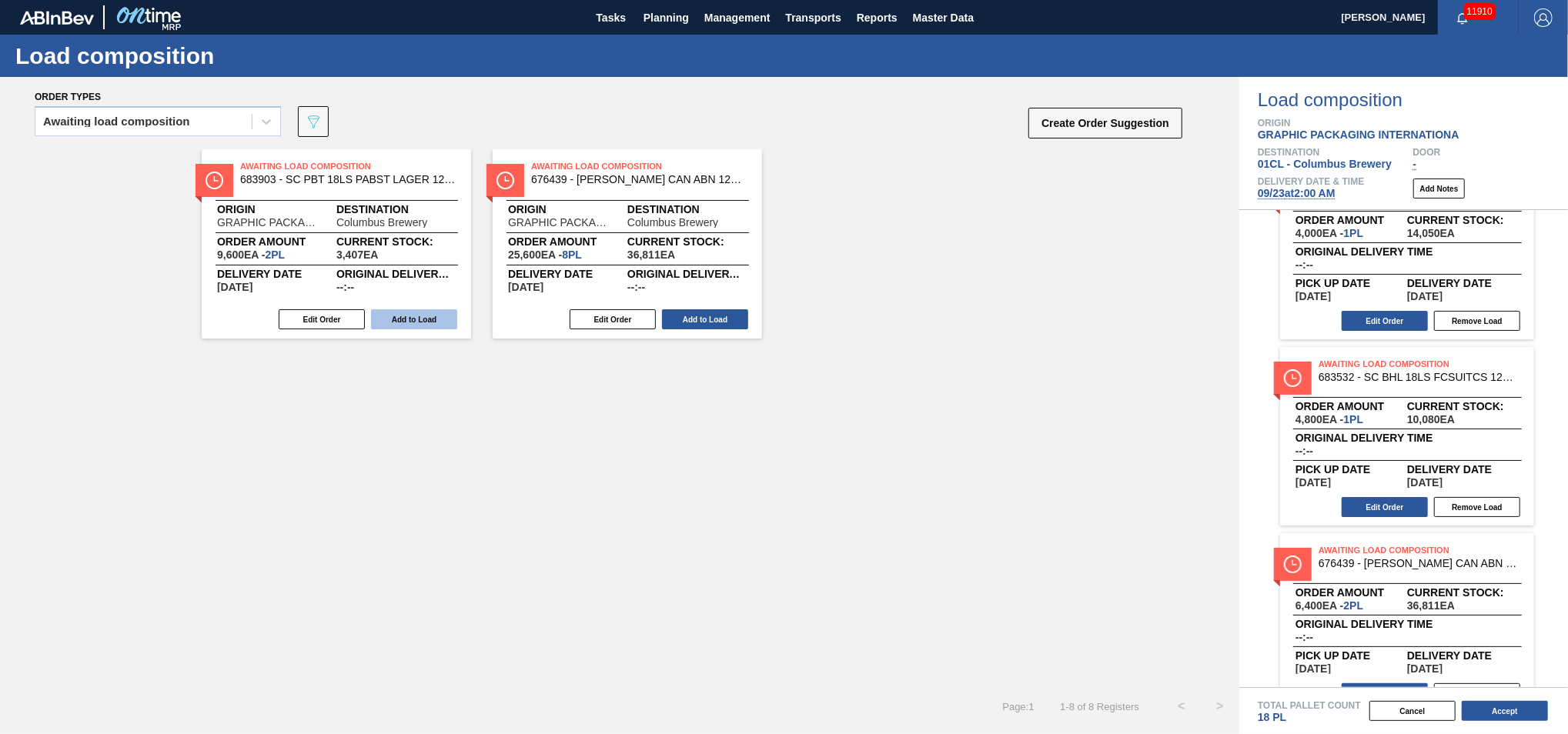
click at [428, 313] on button "Add to Load" at bounding box center [414, 319] width 86 height 20
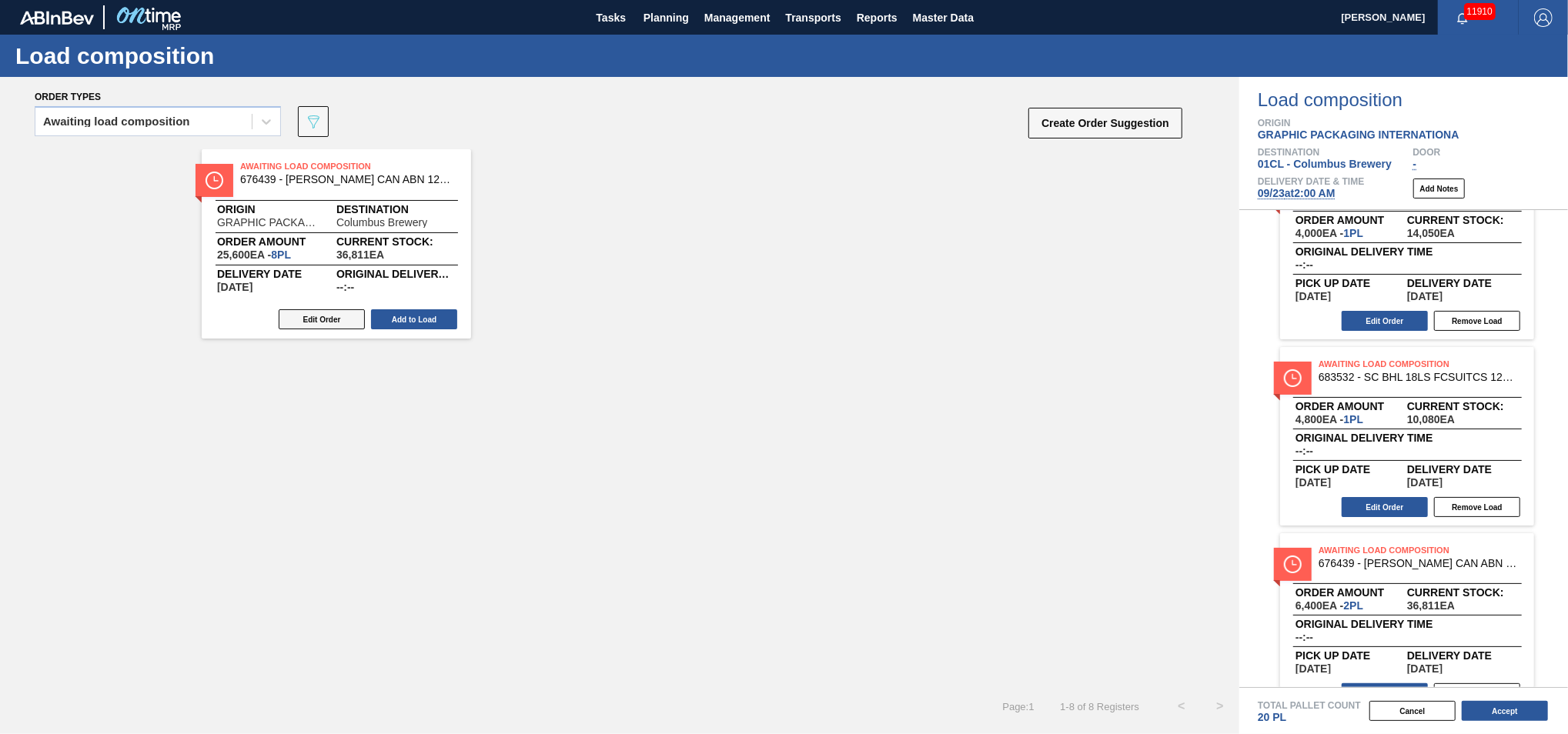
click at [309, 313] on button "Edit Order" at bounding box center [321, 319] width 86 height 20
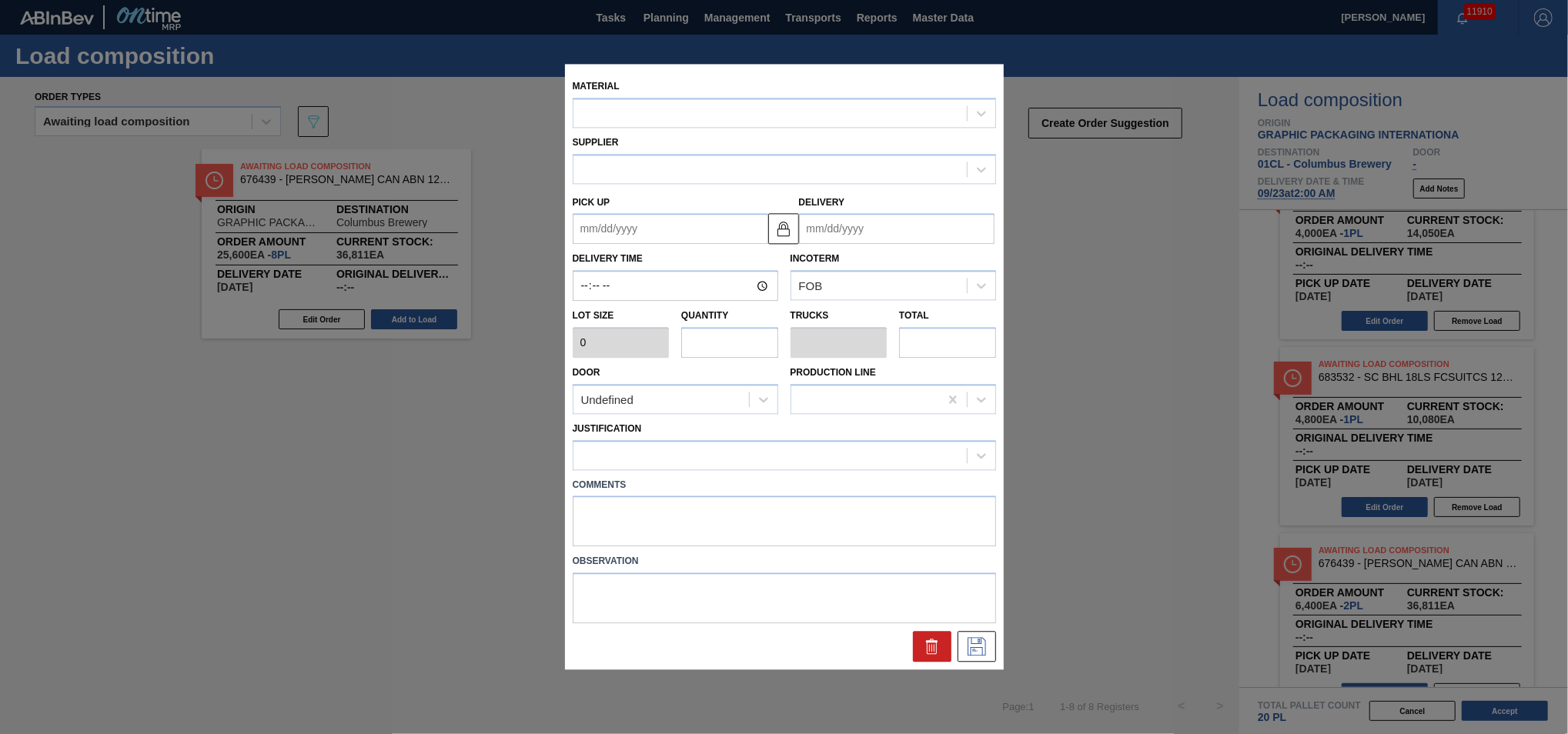
type input "3,200"
type input "8"
type input "0.308"
type input "25,600"
type up "[DATE]"
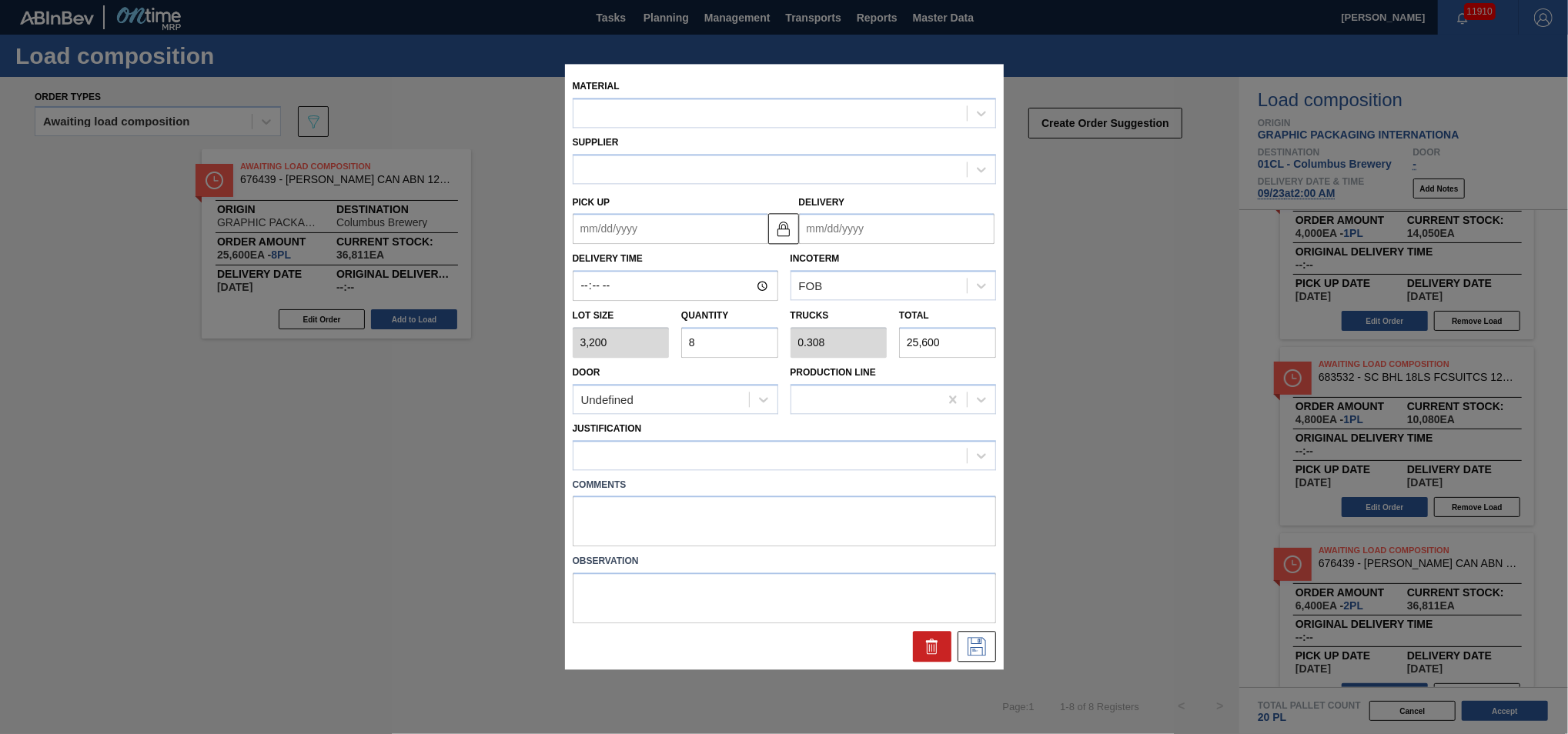
type input "[DATE]"
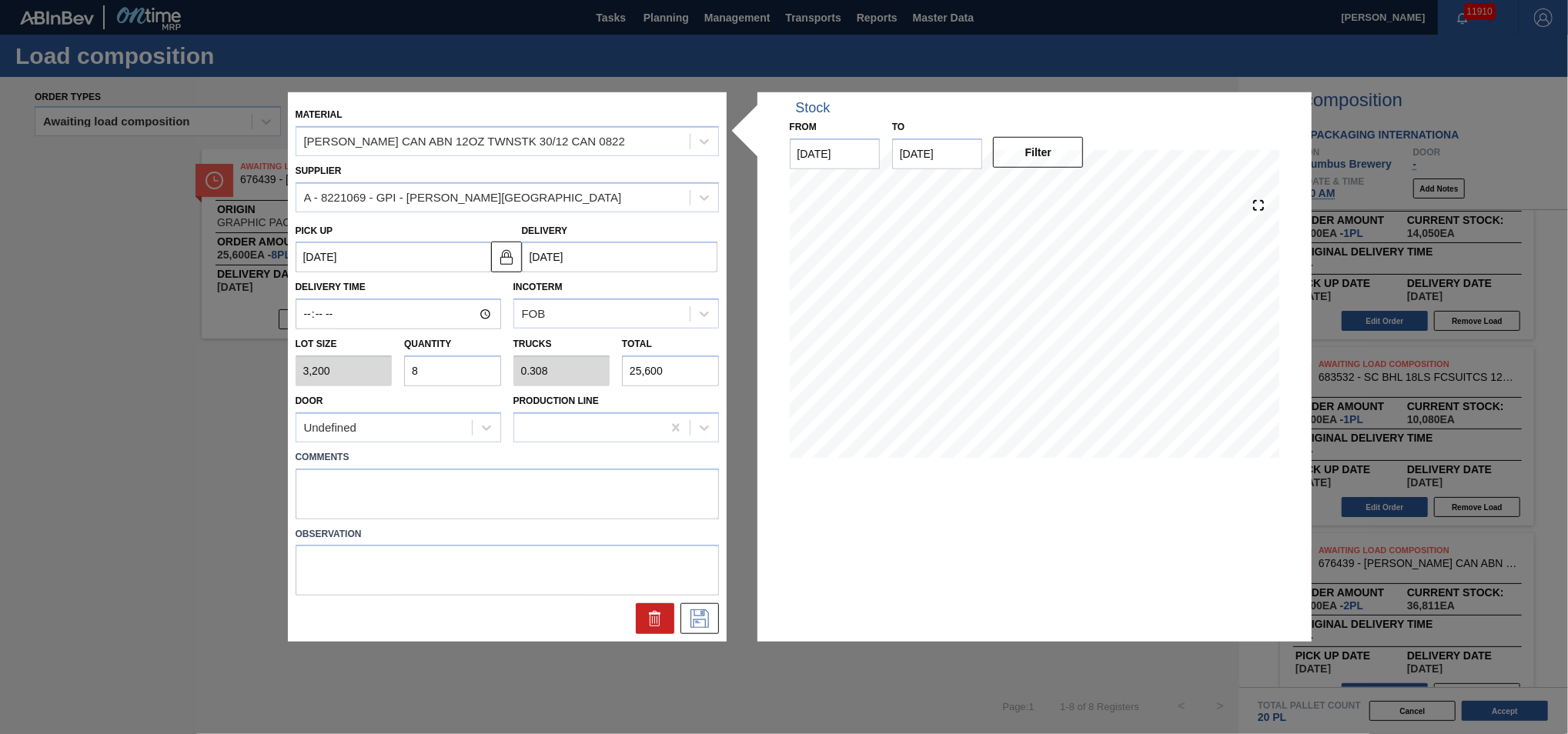
click at [482, 371] on input "8" at bounding box center [452, 371] width 97 height 31
type input "0"
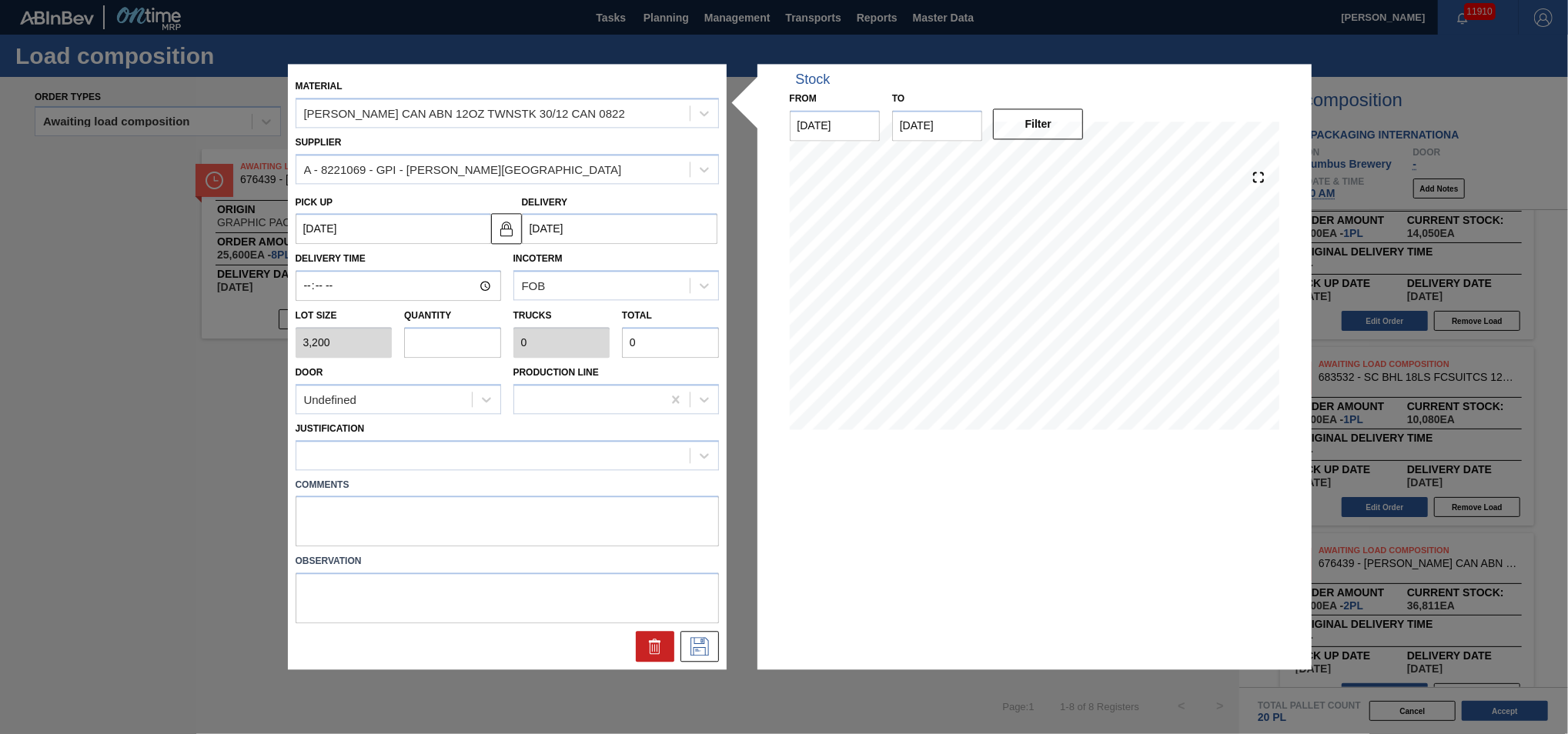
type input "6"
type input "0.231"
type input "19,200"
type input "6"
click at [696, 448] on icon at bounding box center [699, 647] width 18 height 18
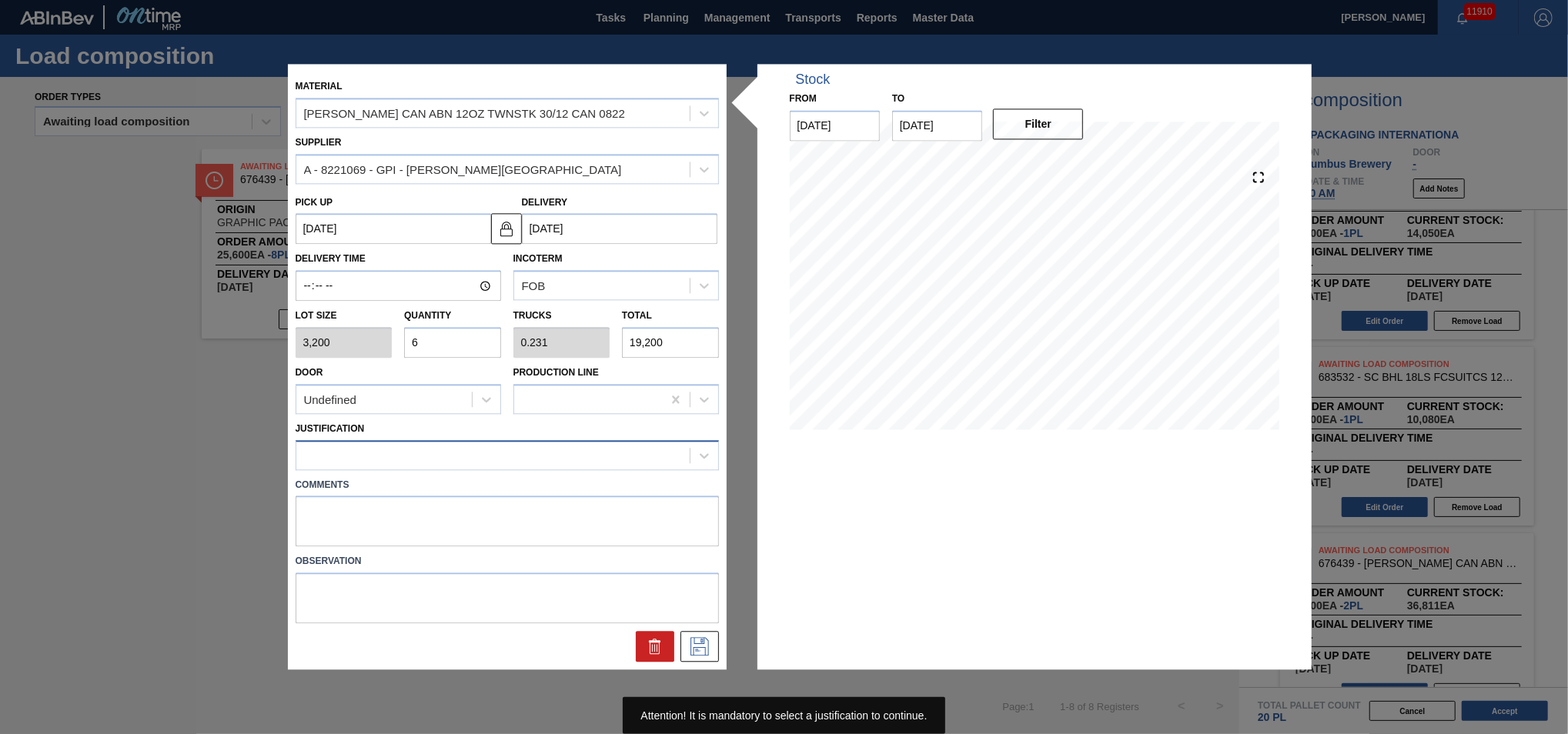
click at [594, 448] on div at bounding box center [493, 455] width 393 height 22
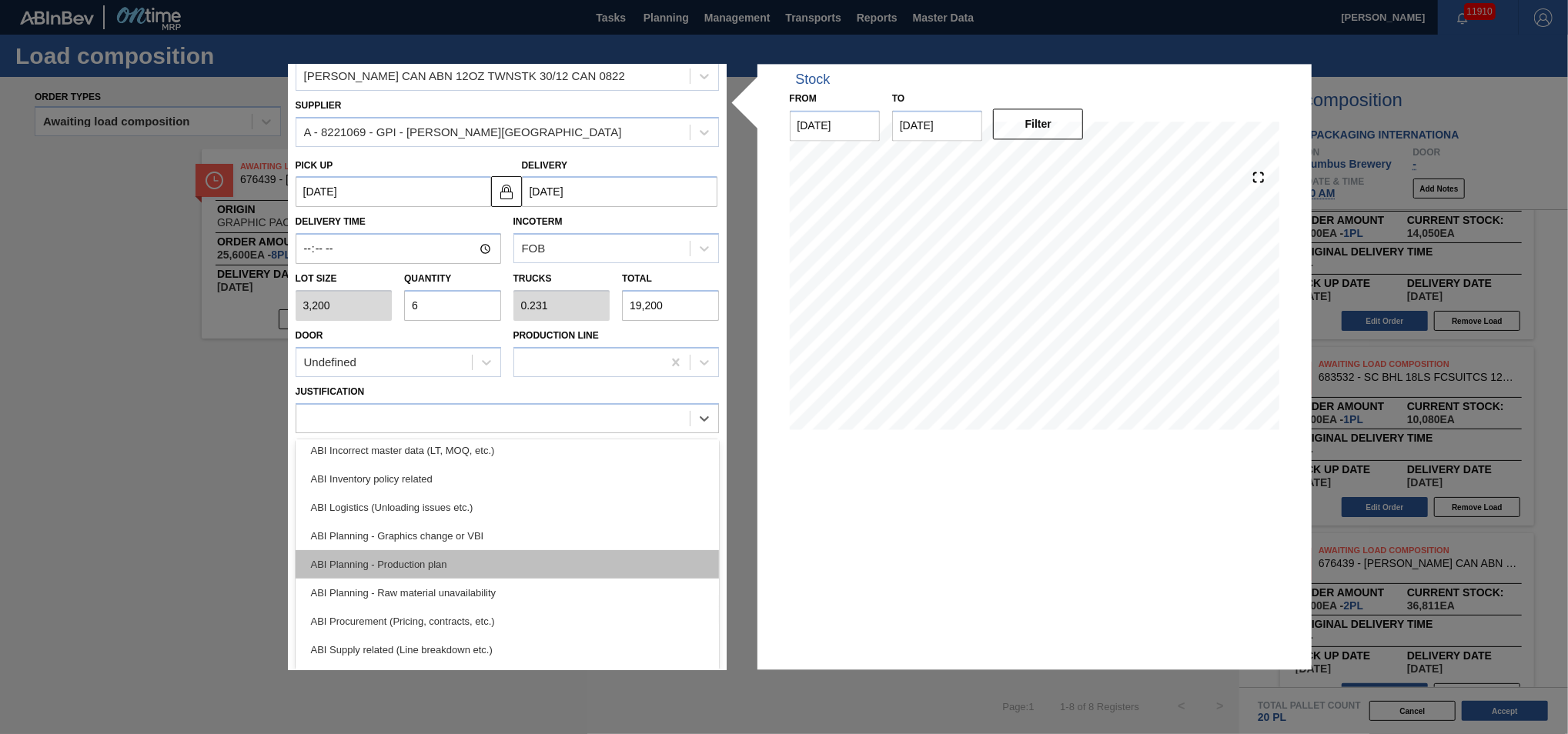
scroll to position [69, 0]
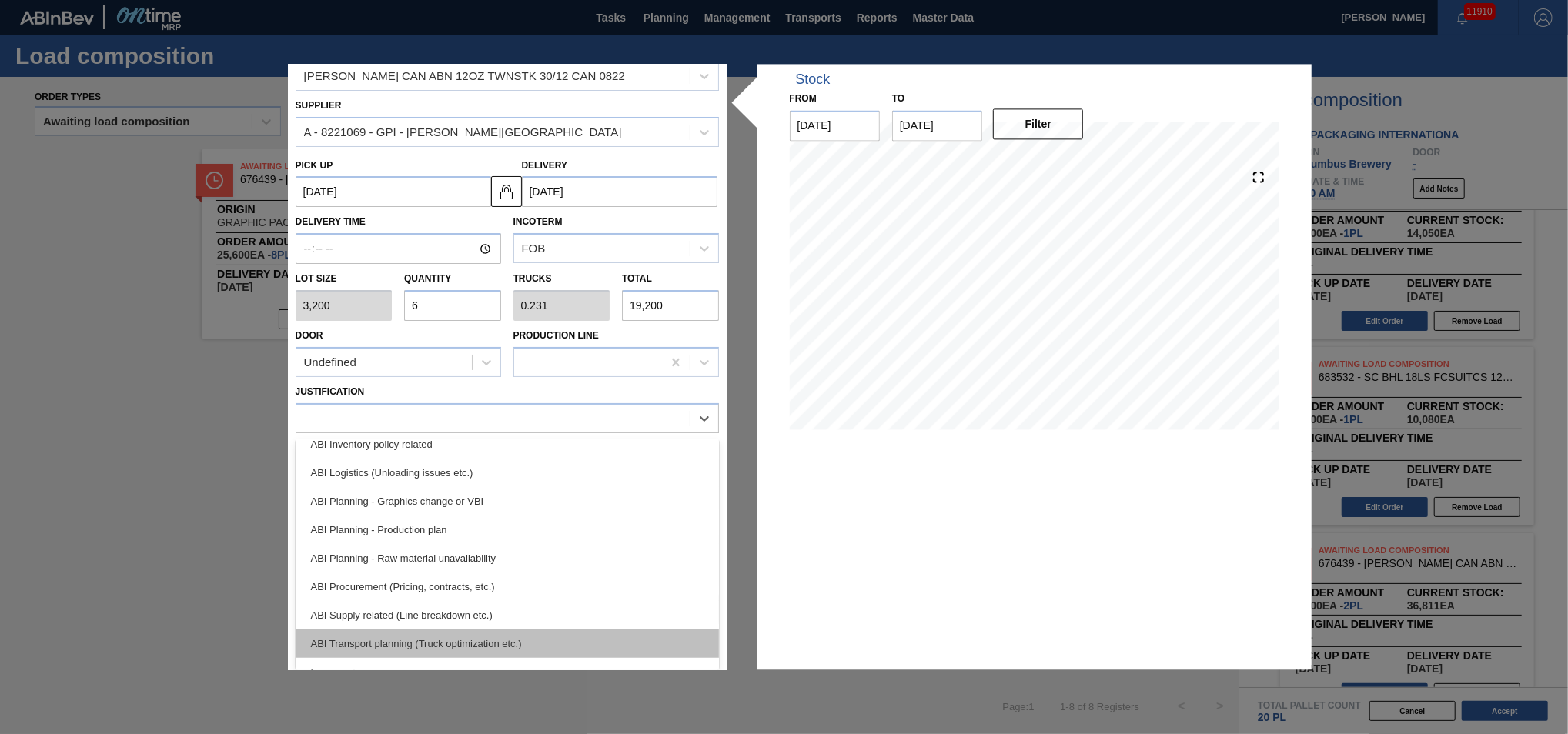
click at [550, 448] on div "ABI Transport planning (Truck optimization etc.)" at bounding box center [507, 644] width 423 height 28
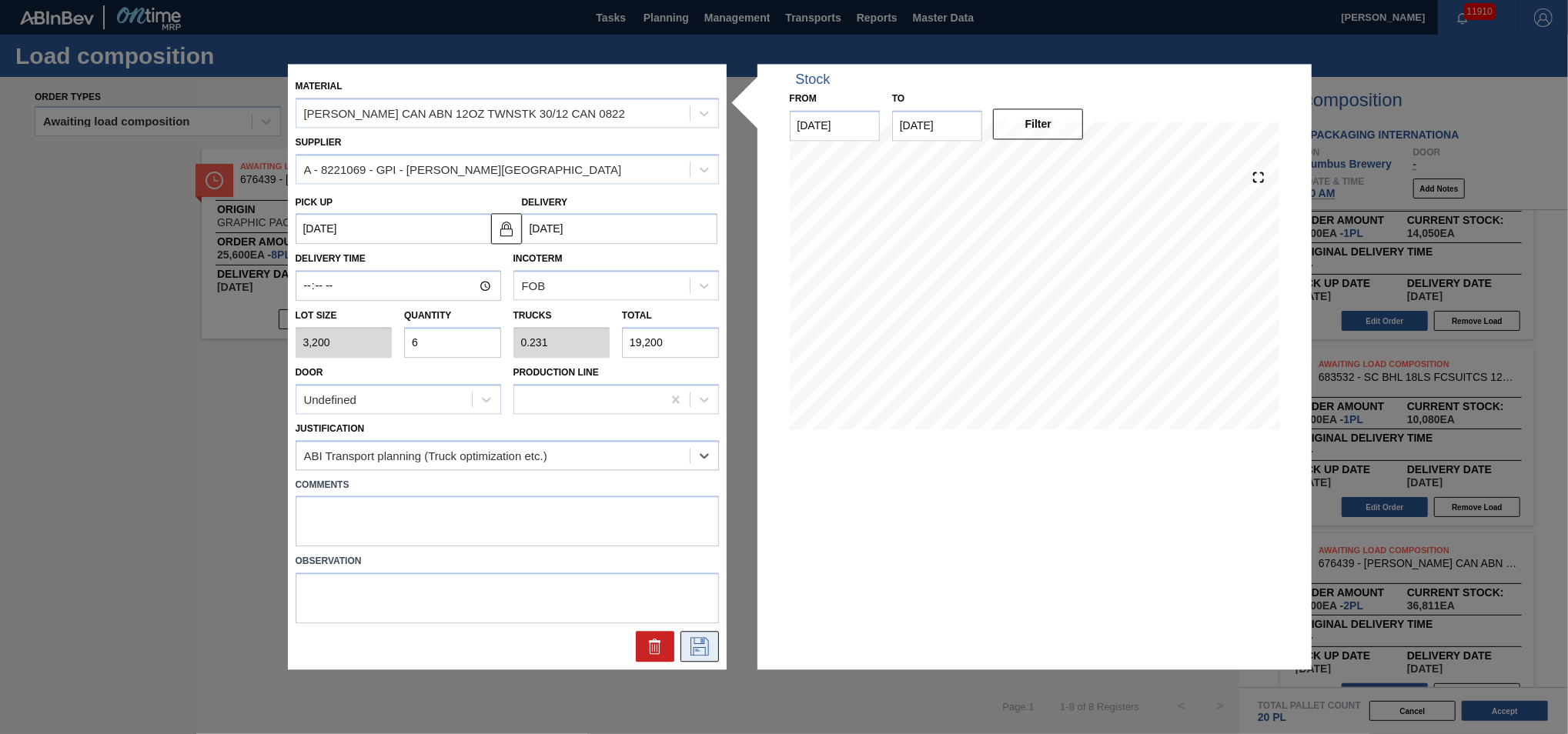
click at [705, 448] on icon at bounding box center [699, 647] width 18 height 18
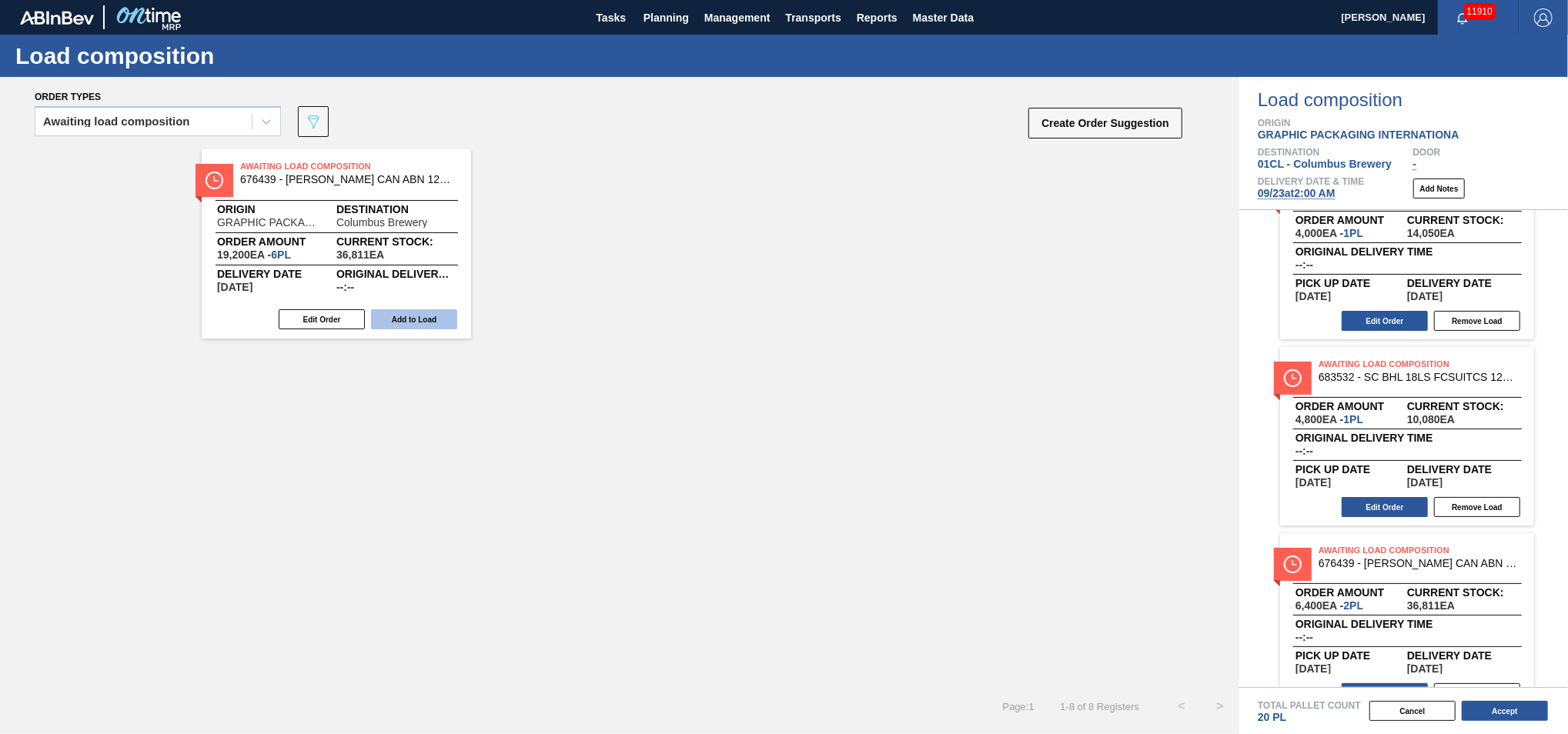
click at [434, 325] on button "Add to Load" at bounding box center [414, 319] width 86 height 20
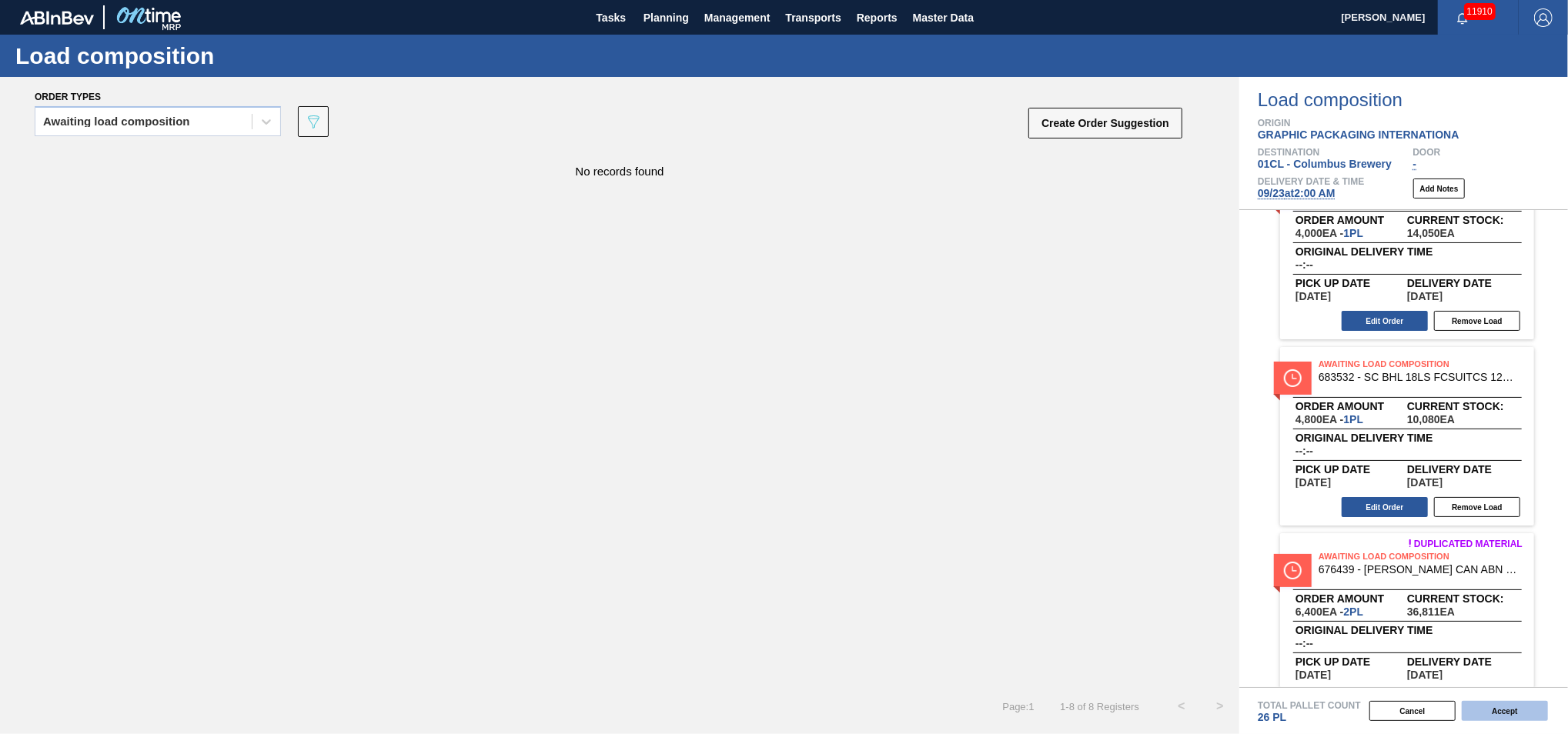
click at [1149, 448] on button "Accept" at bounding box center [1505, 711] width 86 height 20
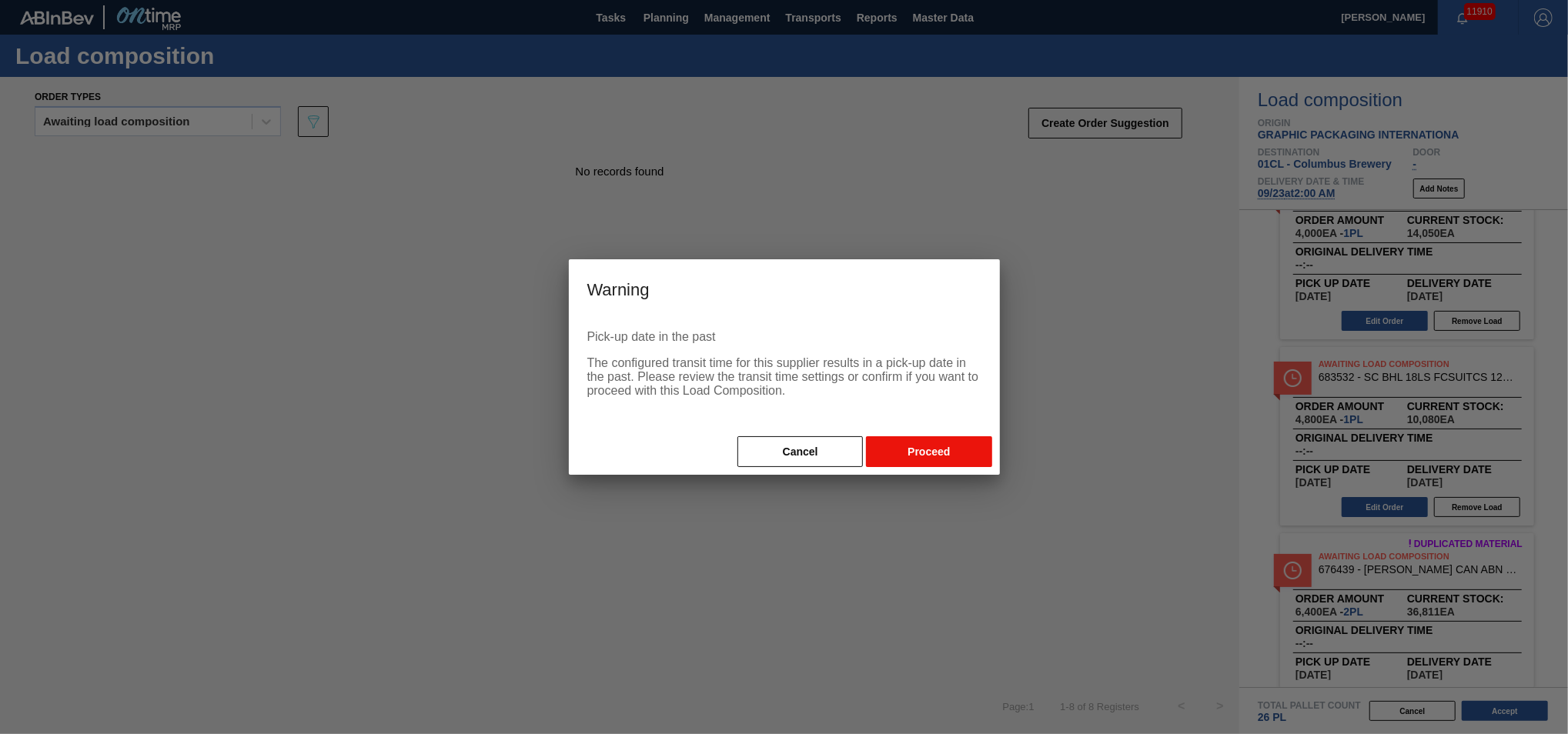
click at [951, 448] on button "Proceed" at bounding box center [928, 451] width 126 height 31
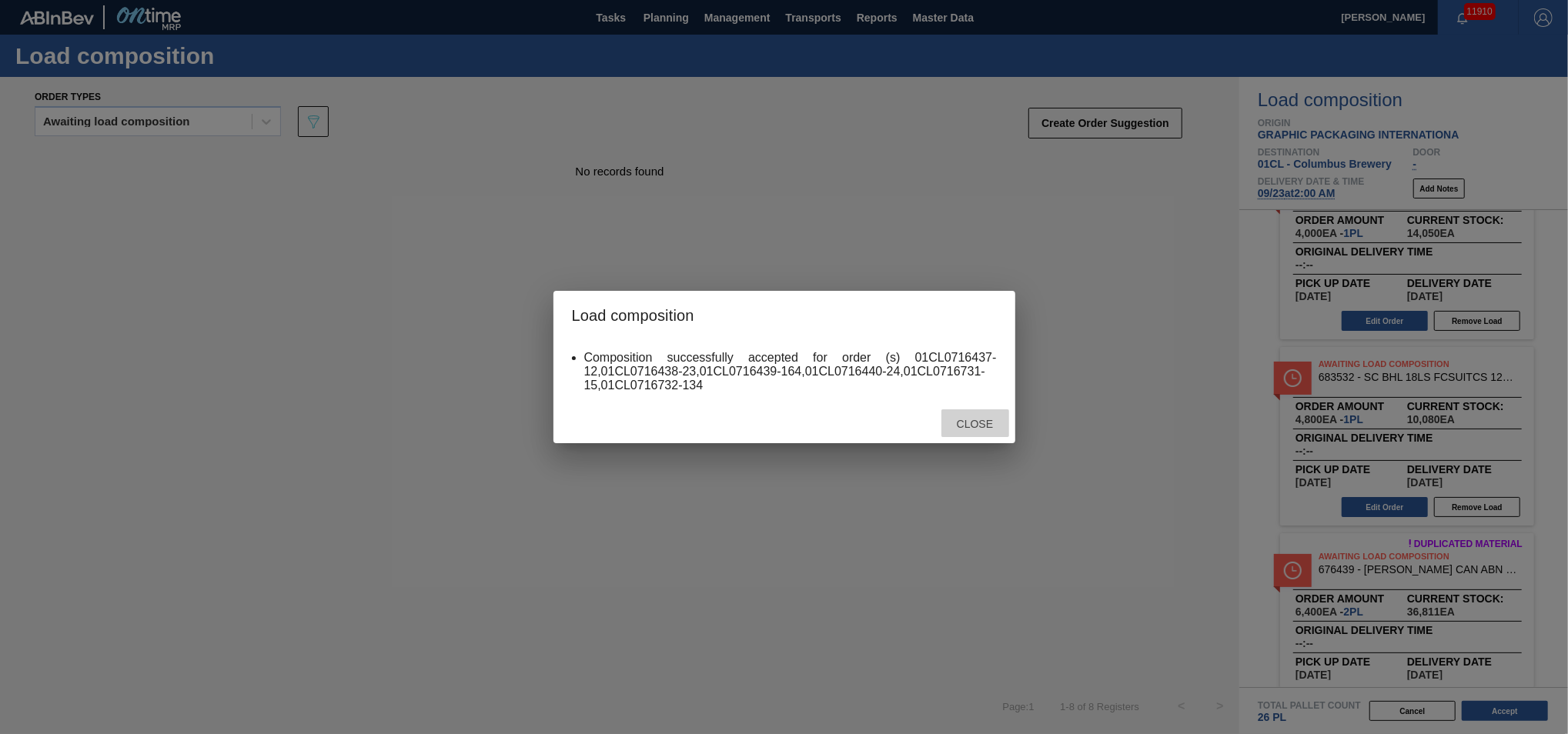
click at [996, 424] on span "Close" at bounding box center [975, 424] width 61 height 12
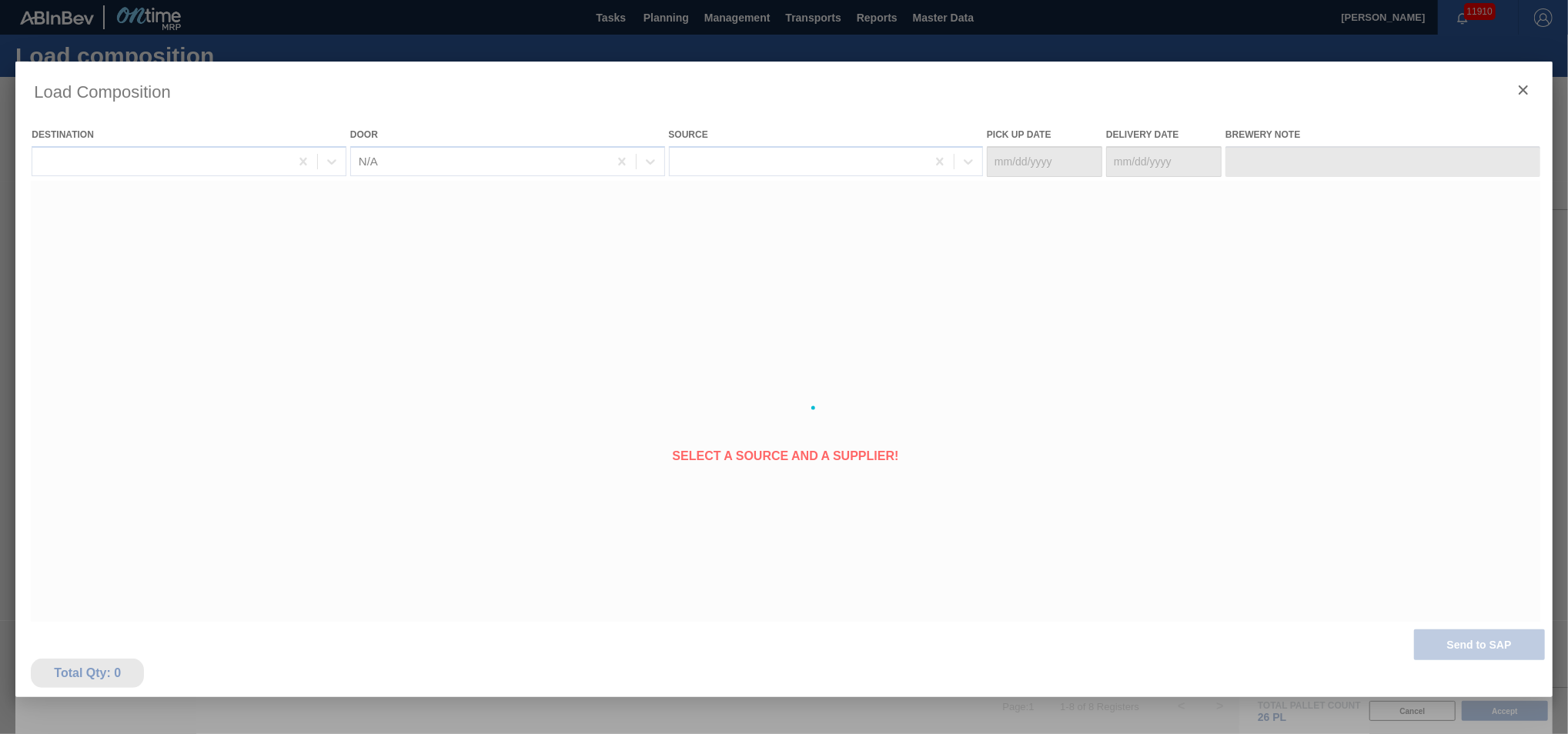
type Date "[DATE]"
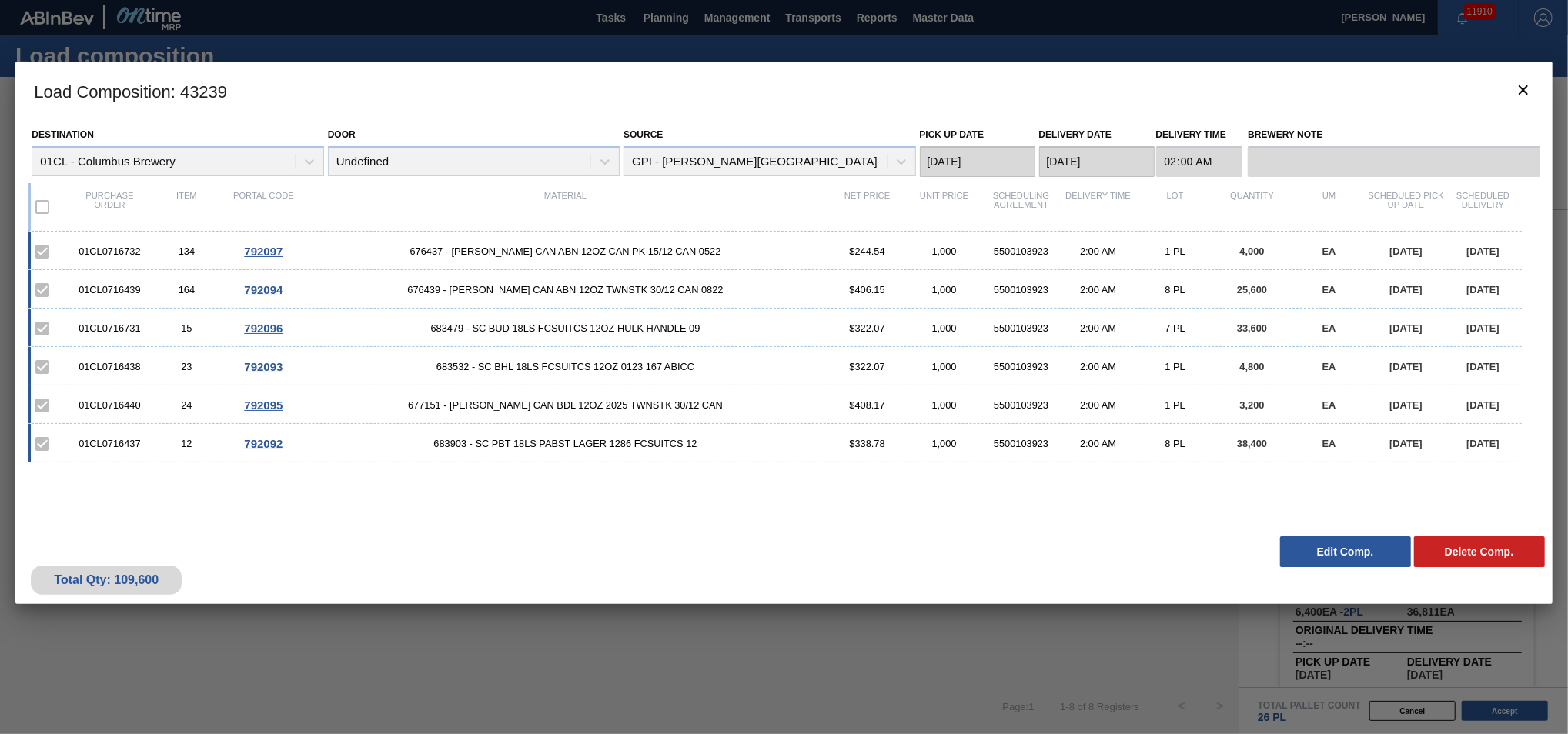
click at [1149, 448] on button "Edit Comp." at bounding box center [1345, 551] width 131 height 31
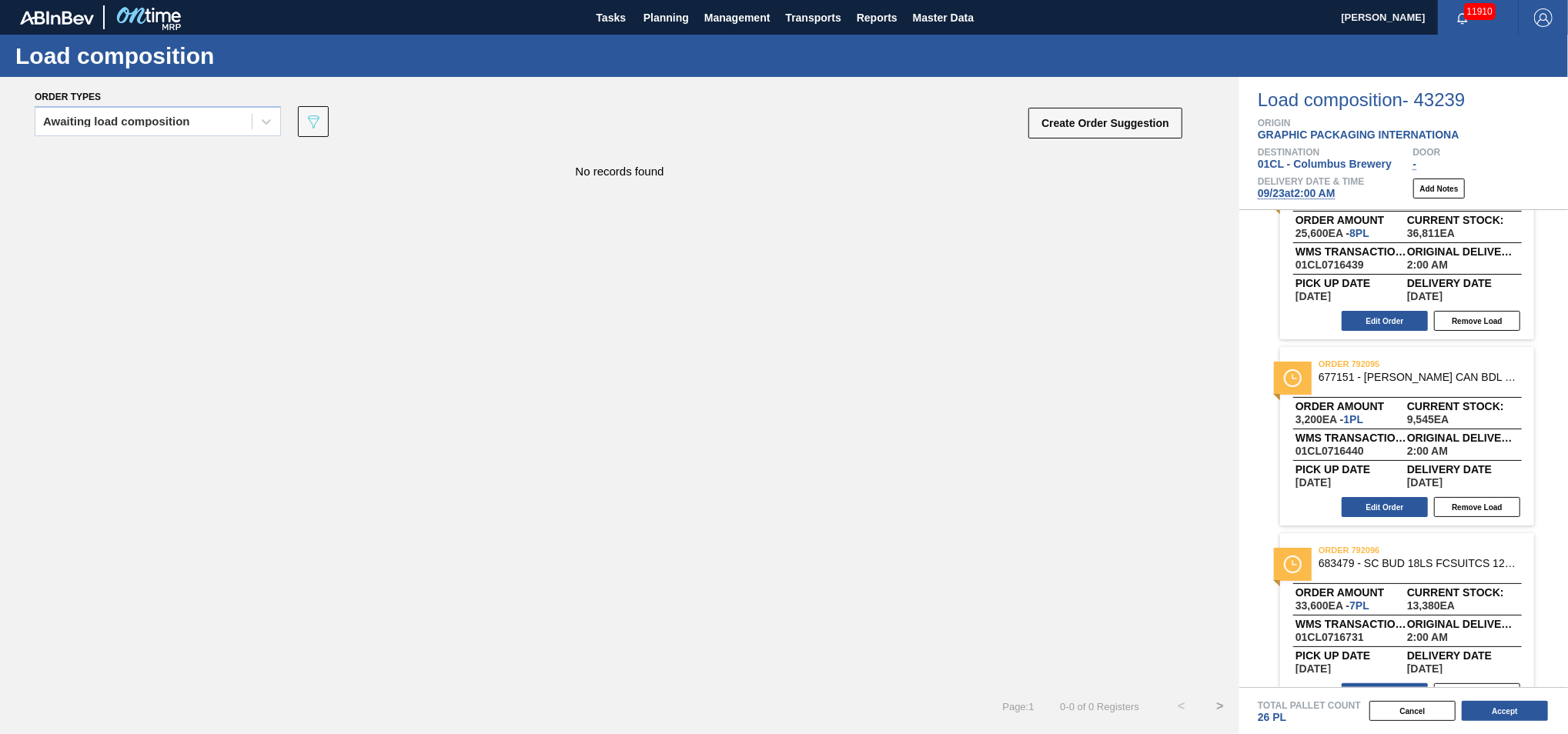
click at [1149, 198] on span "[DATE] 2:00 AM" at bounding box center [1297, 193] width 78 height 12
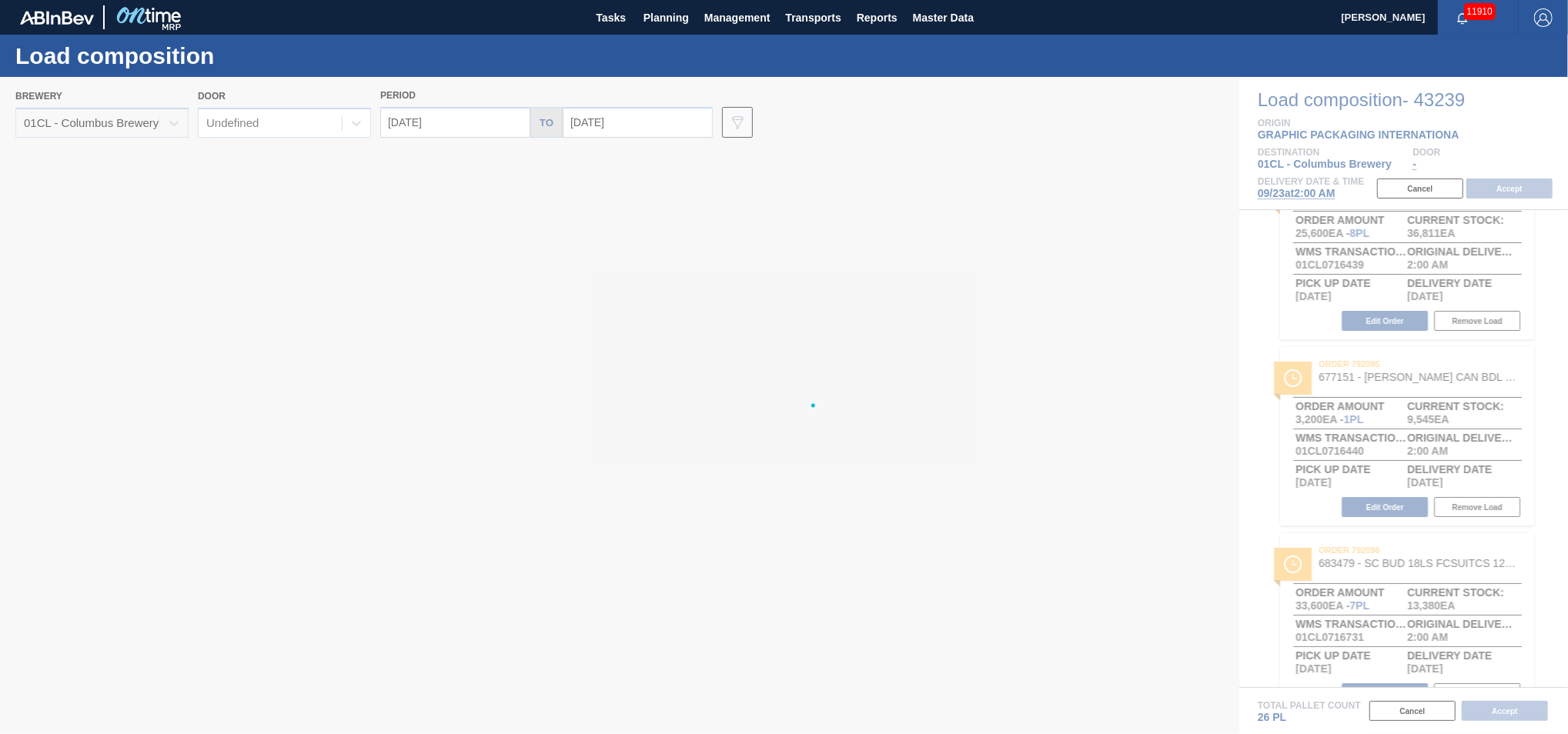
type input "[DATE]"
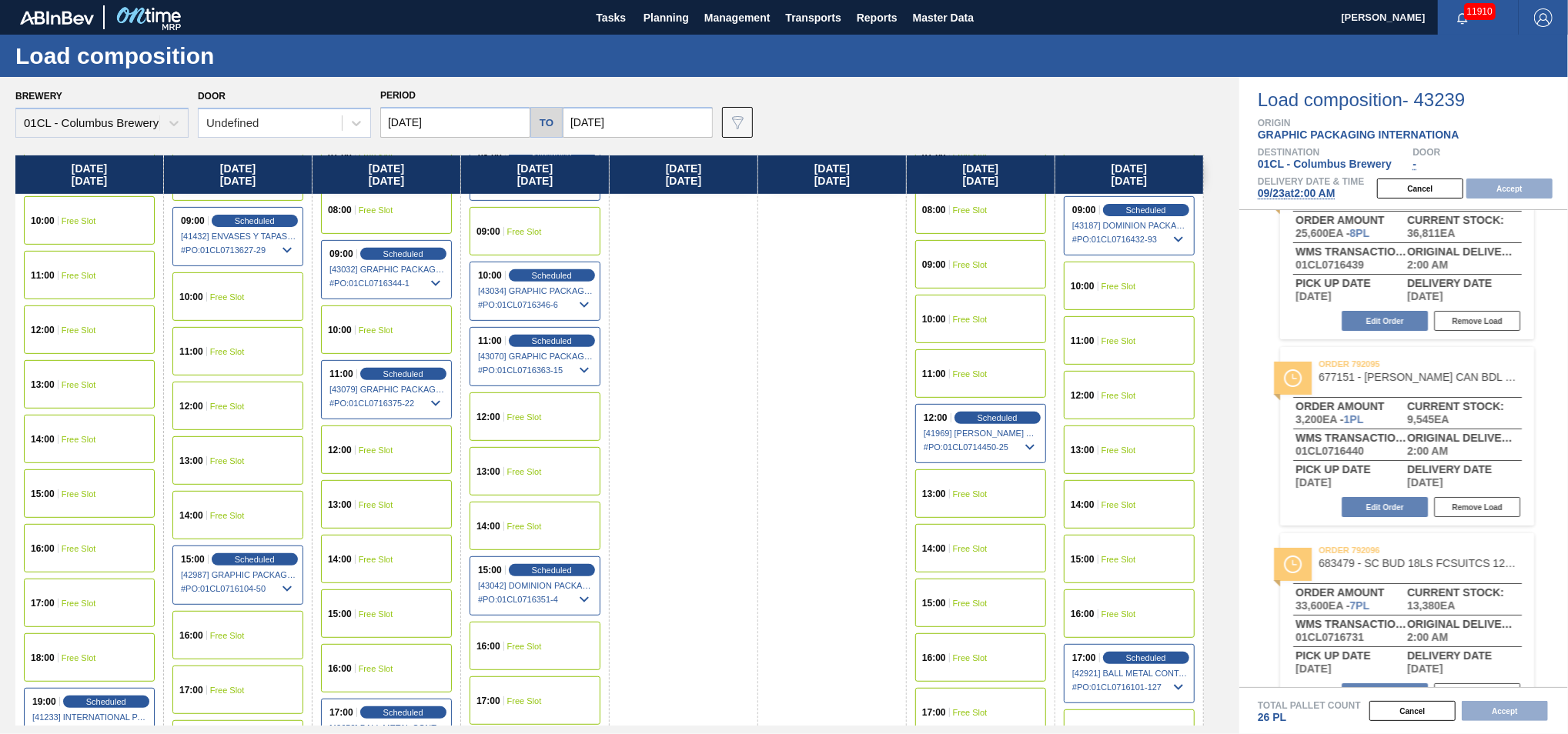
scroll to position [889, 0]
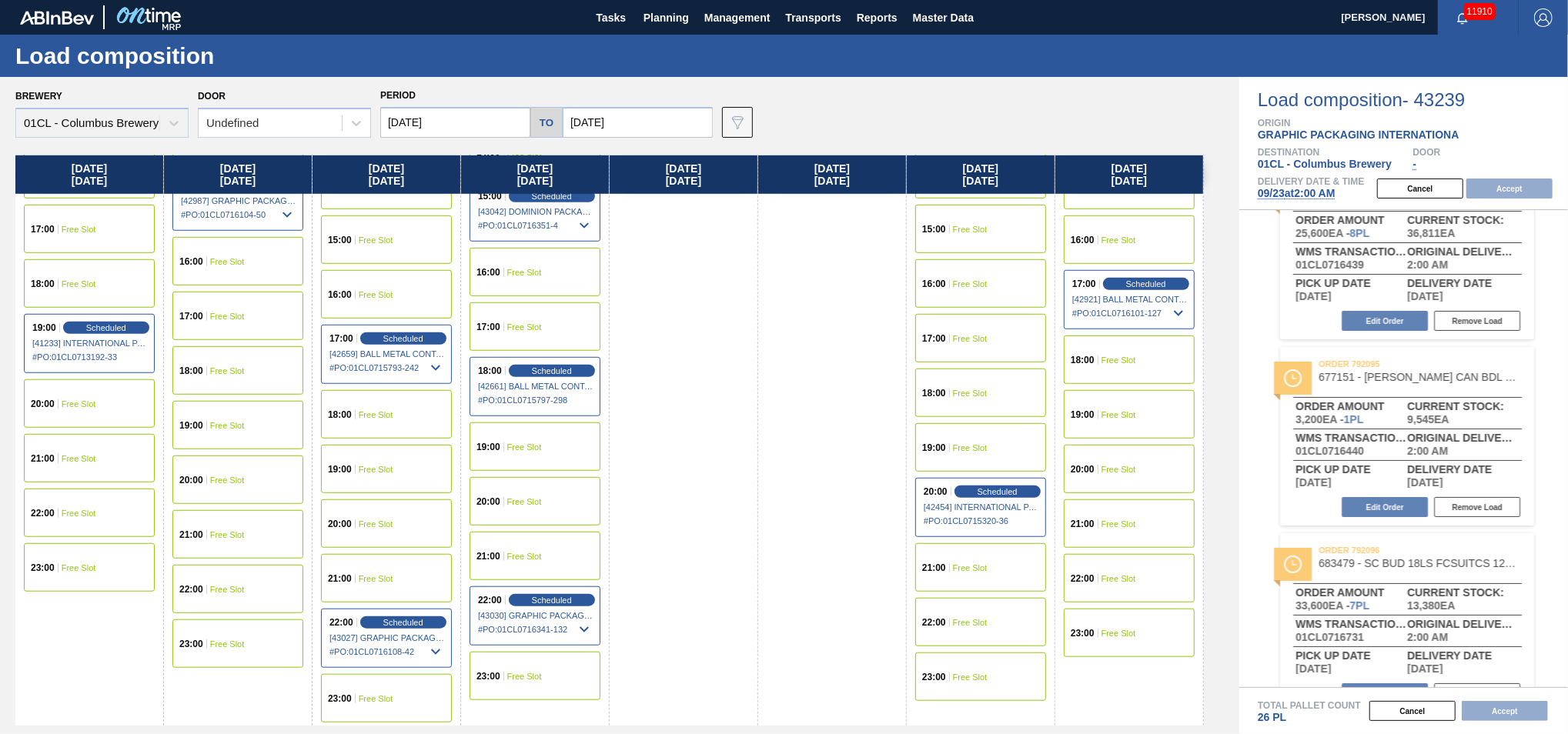
click at [981, 448] on span "Free Slot" at bounding box center [969, 677] width 34 height 10
click at [1149, 180] on button "Accept" at bounding box center [1509, 188] width 86 height 20
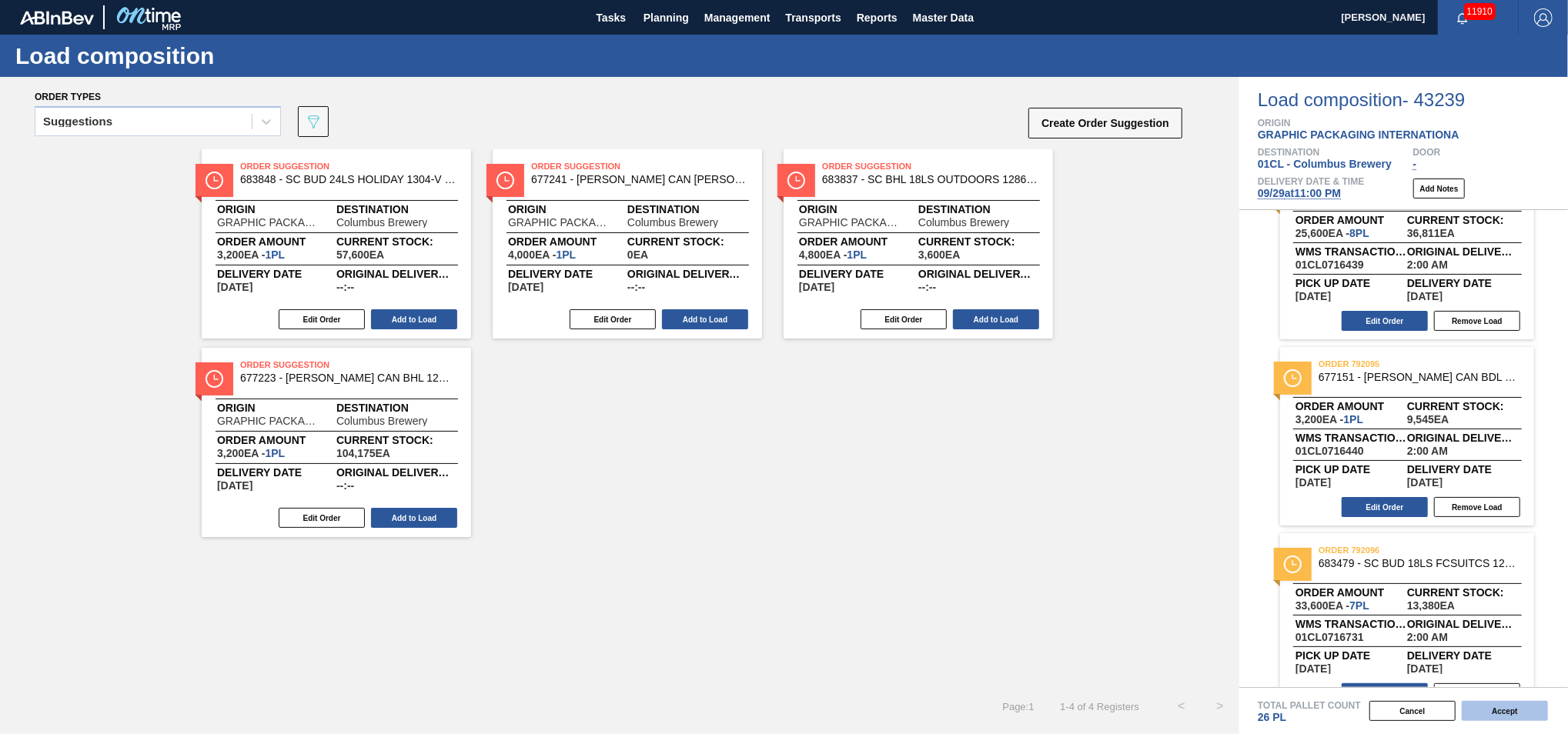
click at [1149, 448] on button "Accept" at bounding box center [1505, 711] width 86 height 20
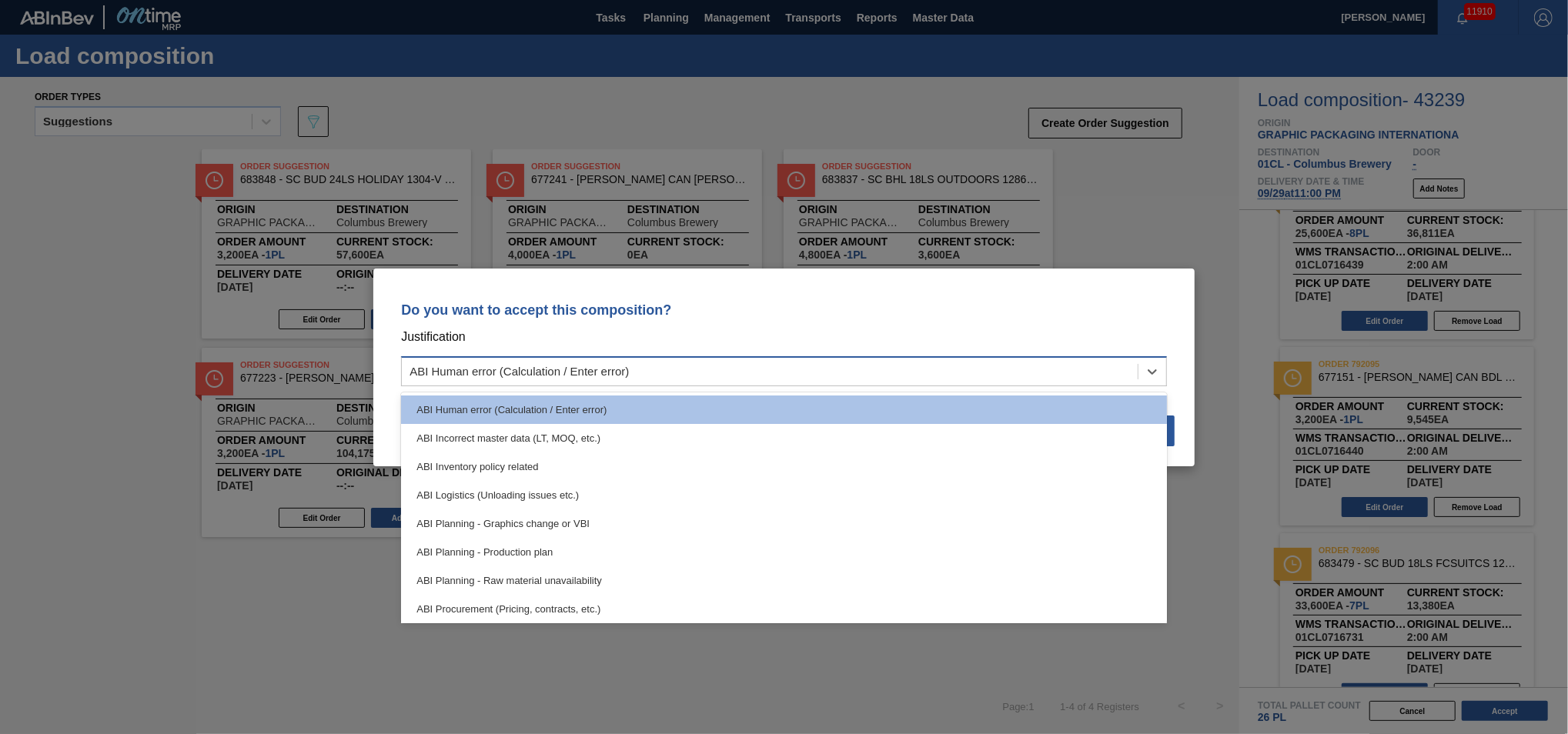
click at [883, 374] on div "ABI Human error (Calculation / Enter error)" at bounding box center [770, 371] width 736 height 22
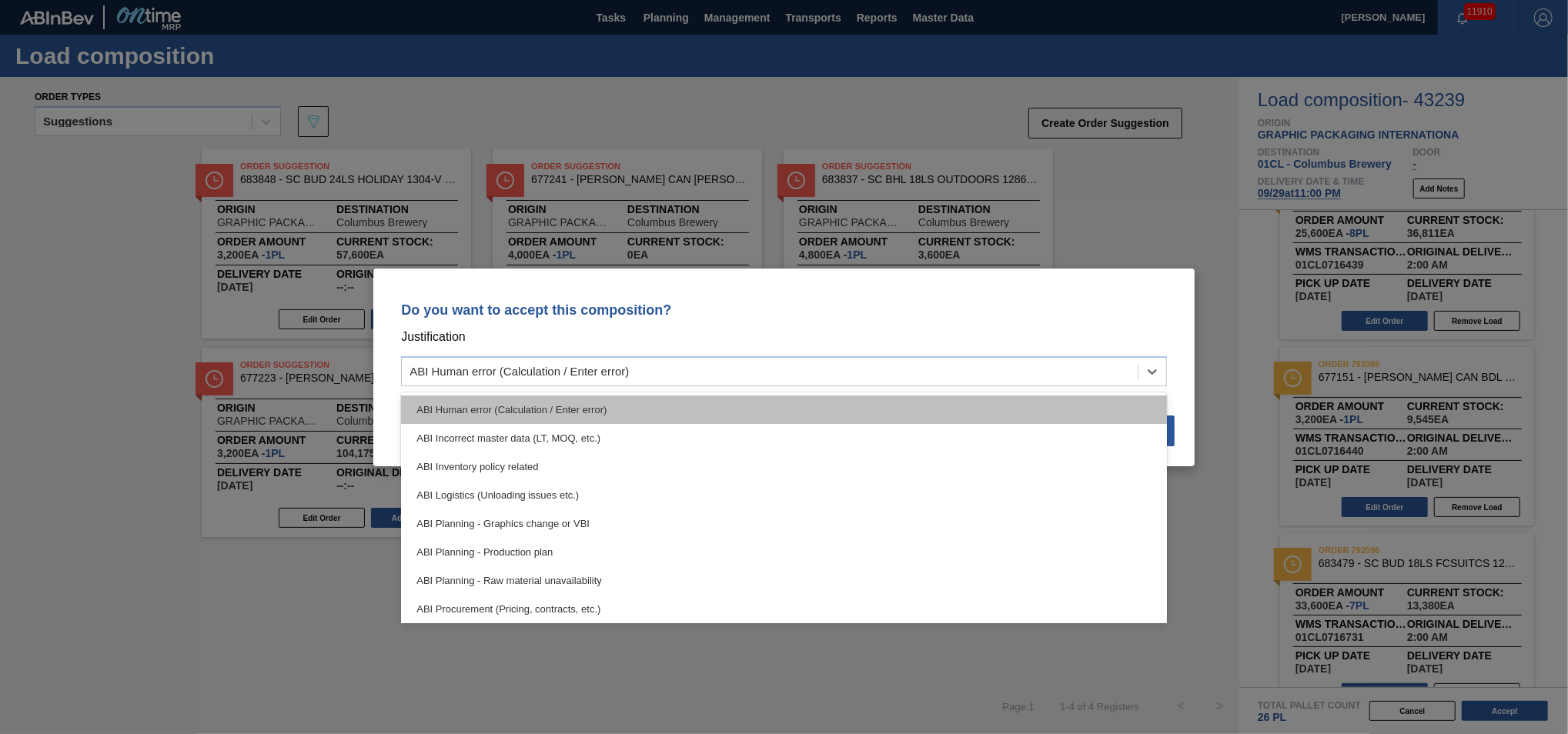
click at [733, 409] on div "ABI Human error (Calculation / Enter error)" at bounding box center [784, 410] width 766 height 28
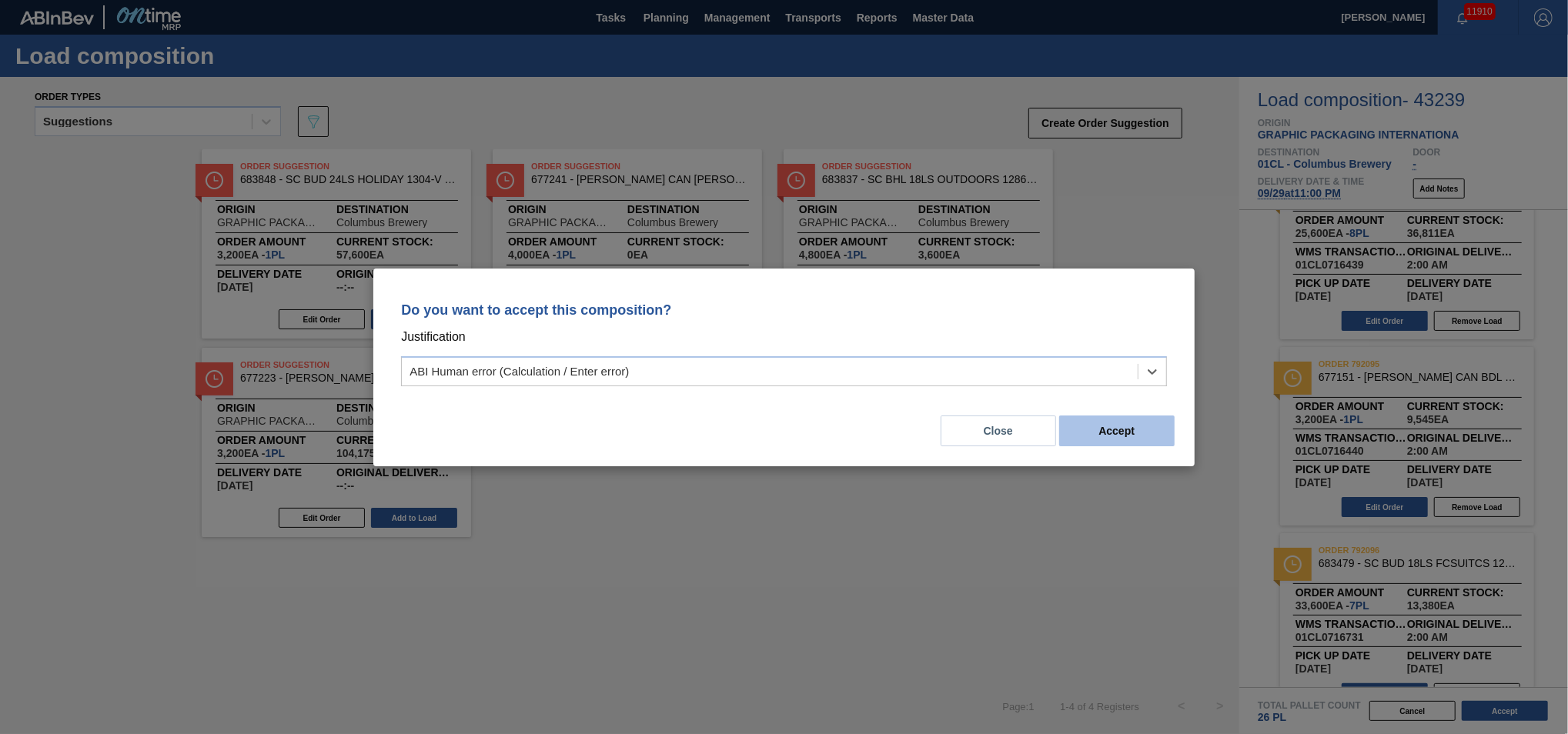
click at [1149, 426] on button "Accept" at bounding box center [1117, 430] width 116 height 31
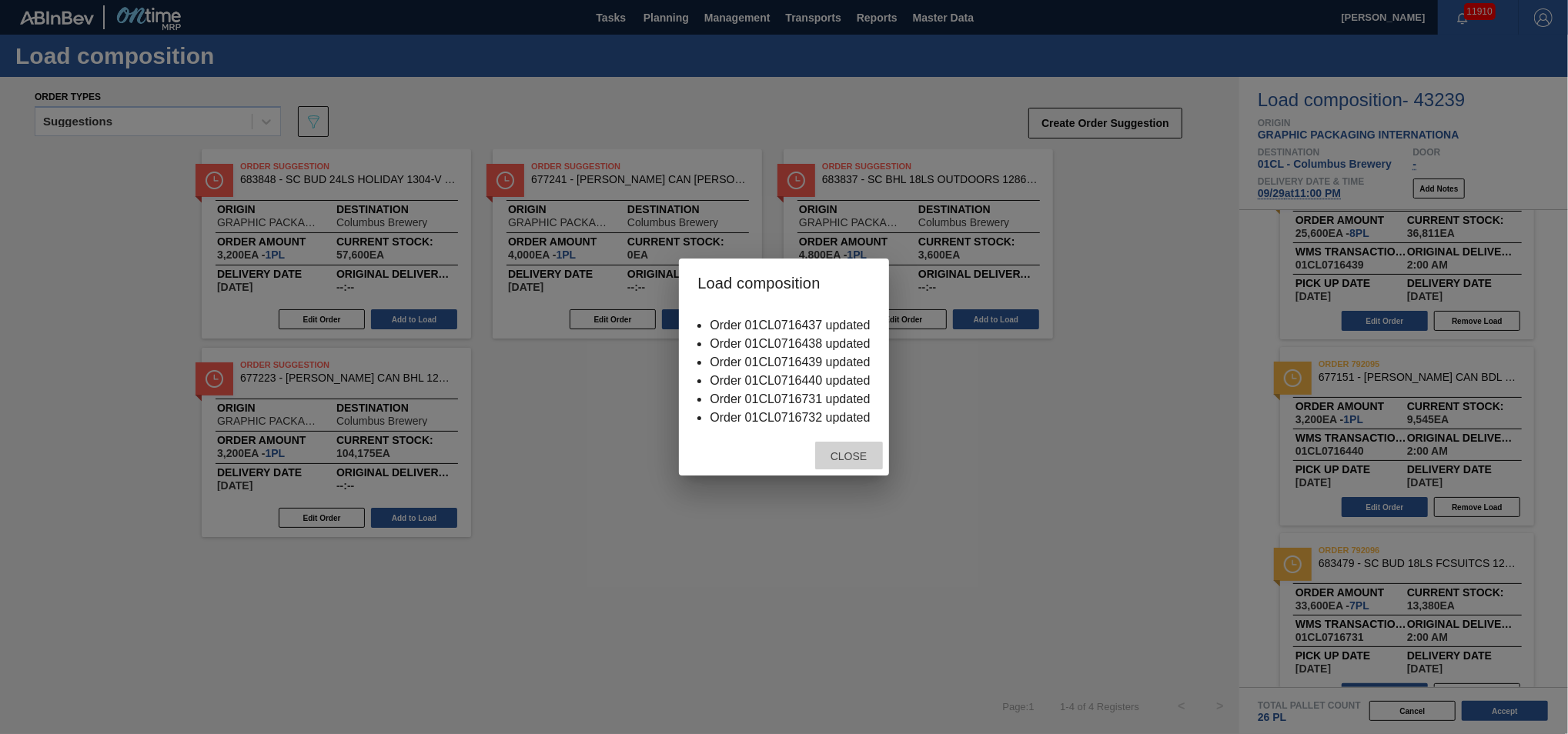
click at [836, 448] on span "Close" at bounding box center [848, 457] width 61 height 12
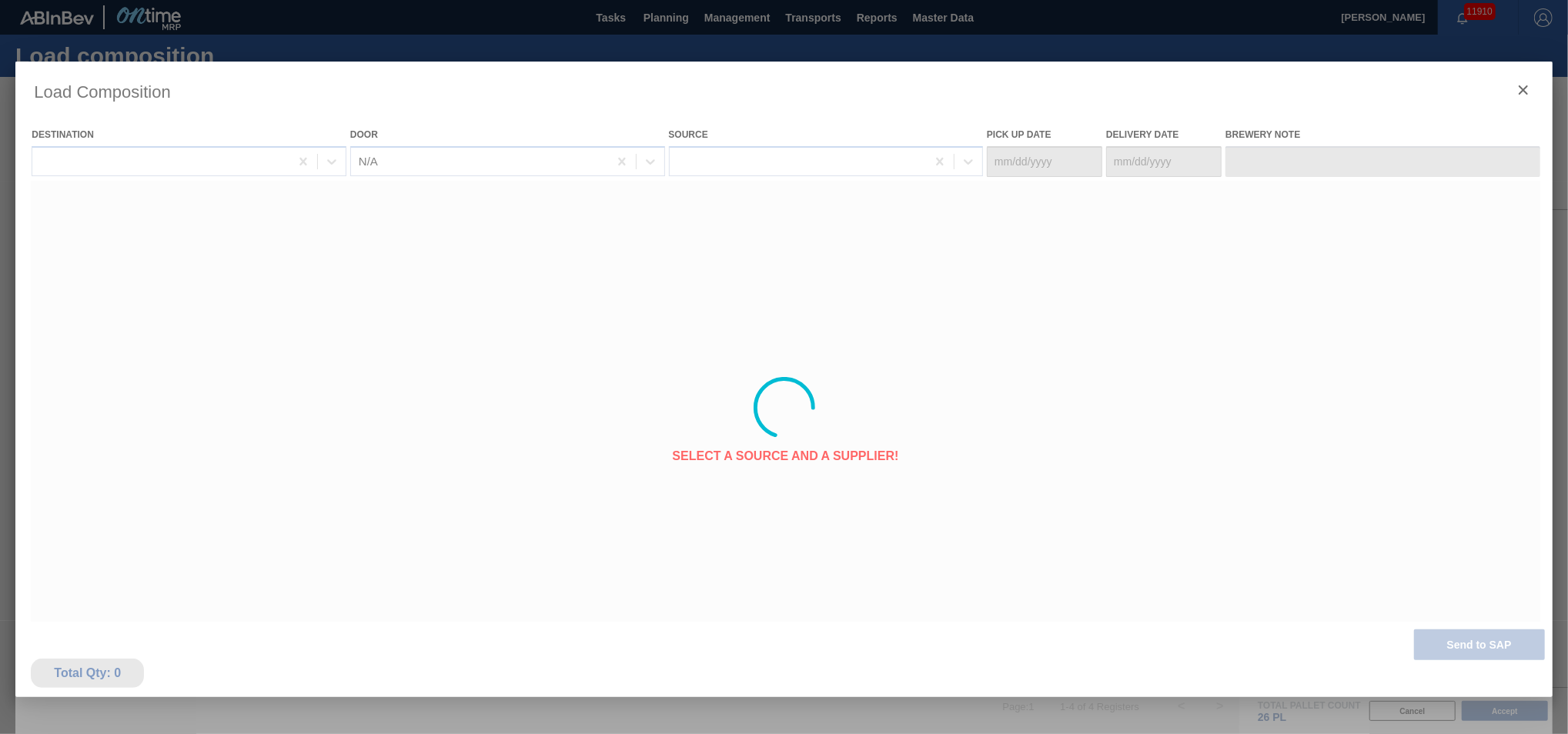
type Date "[DATE]"
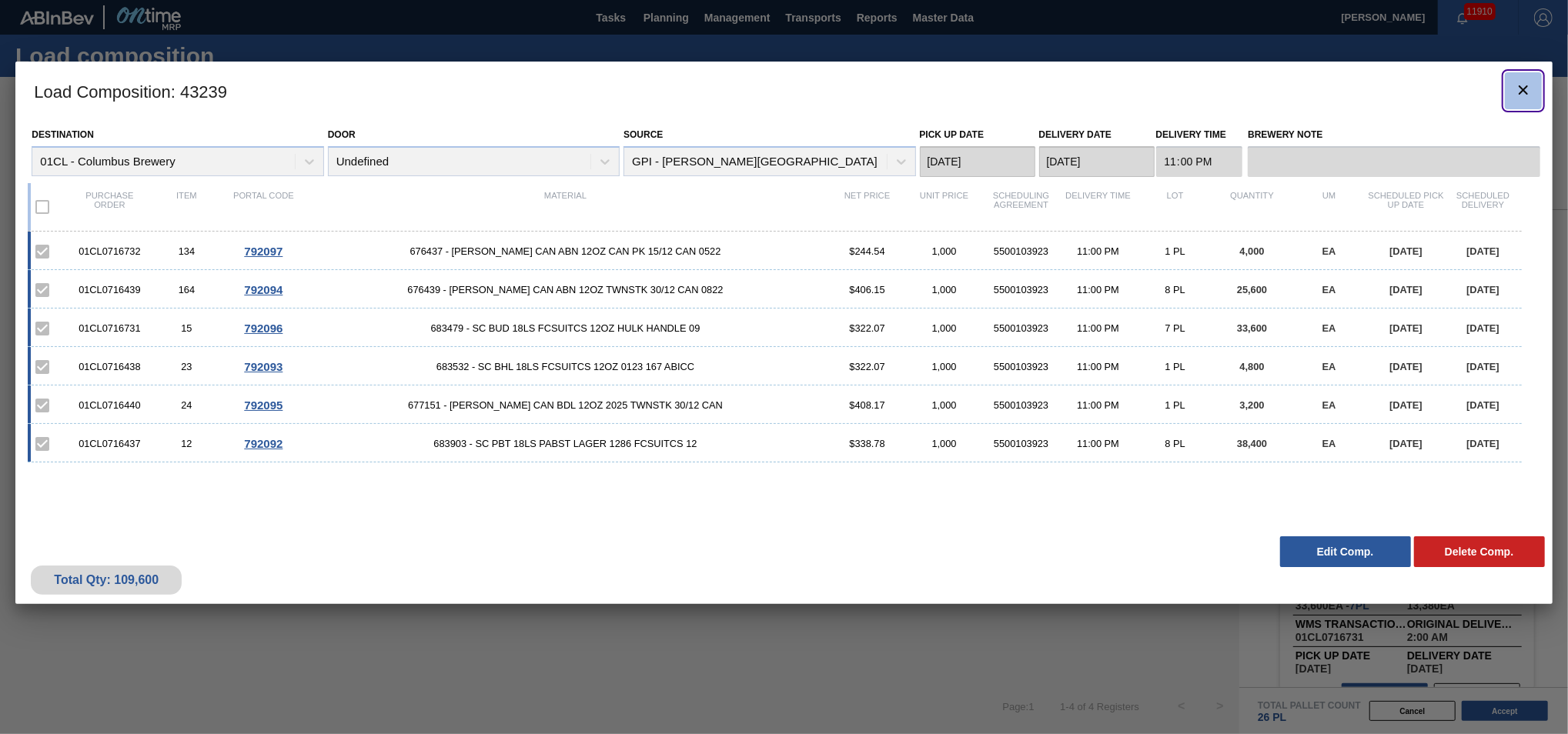
click at [1149, 89] on icon "botão de ícone" at bounding box center [1523, 90] width 18 height 18
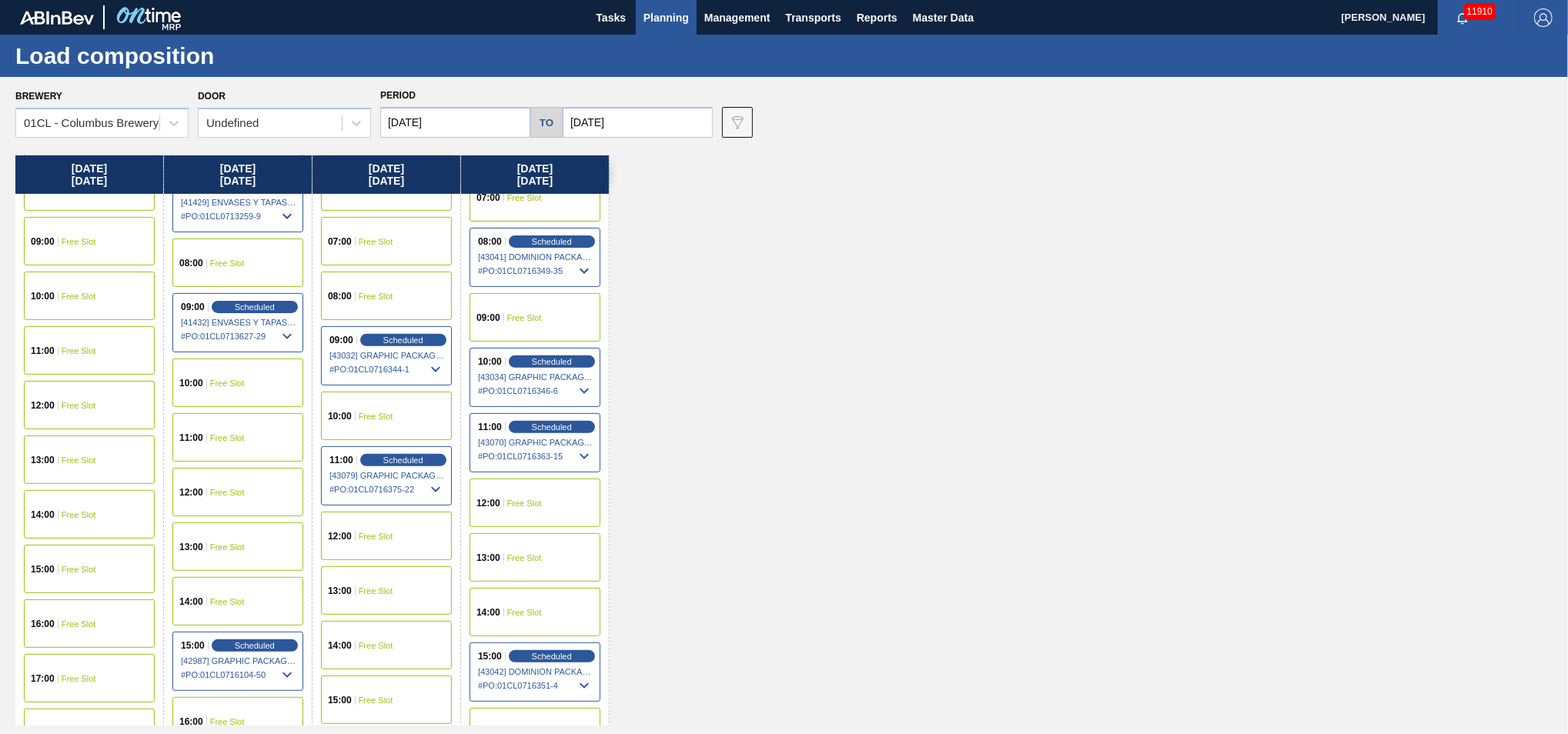
scroll to position [771, 0]
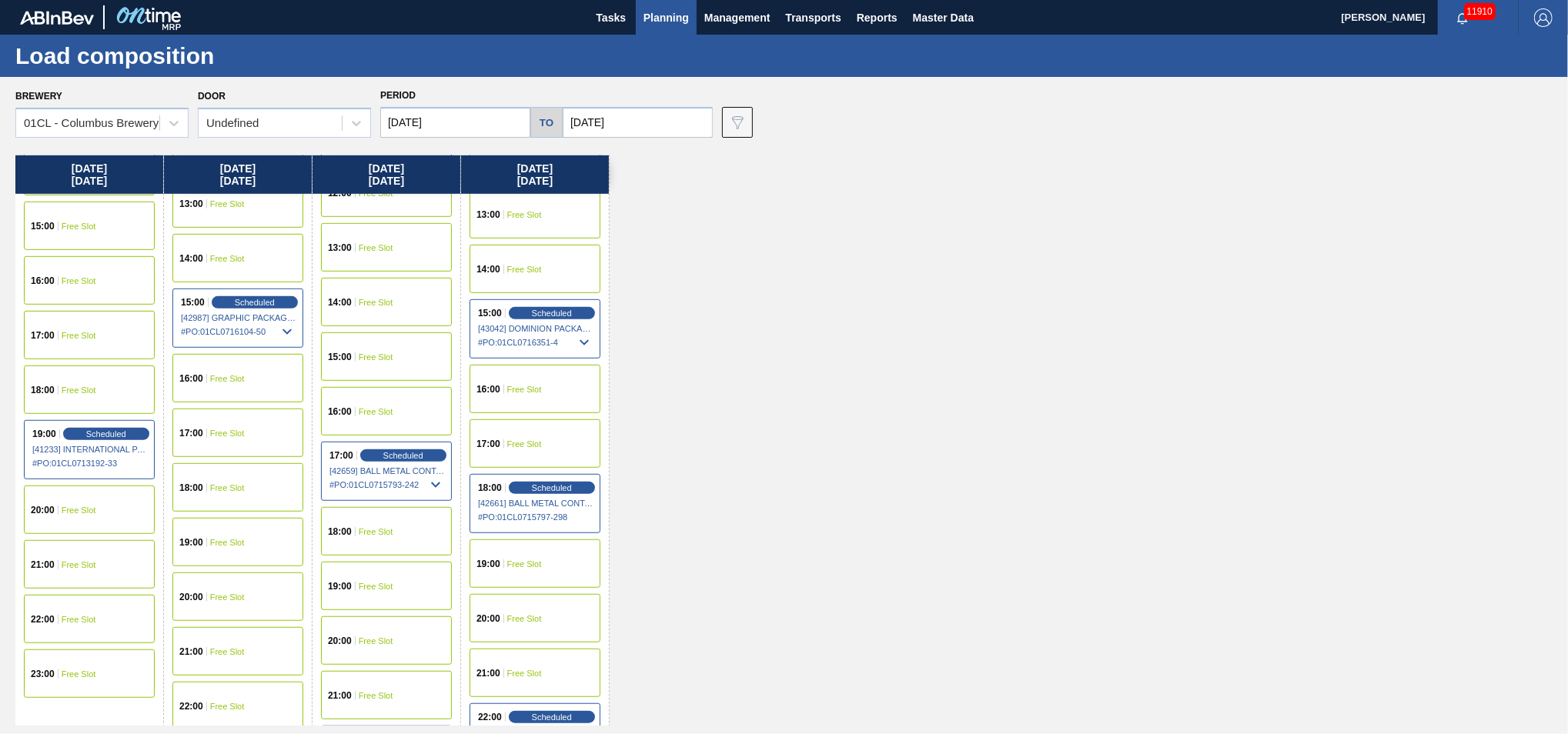
click at [89, 448] on span "Free Slot" at bounding box center [78, 565] width 34 height 10
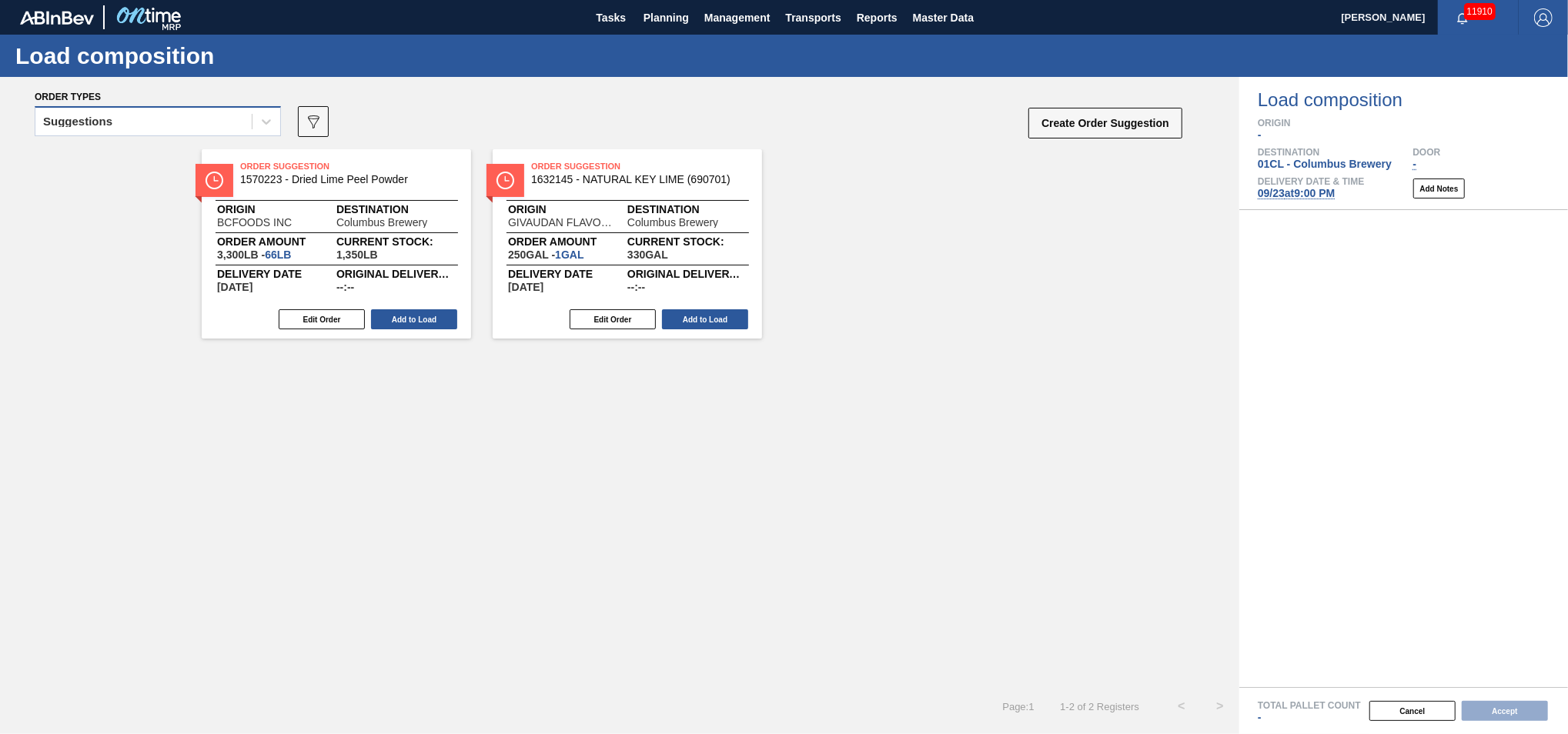
click at [235, 130] on div "Suggestions" at bounding box center [143, 121] width 216 height 22
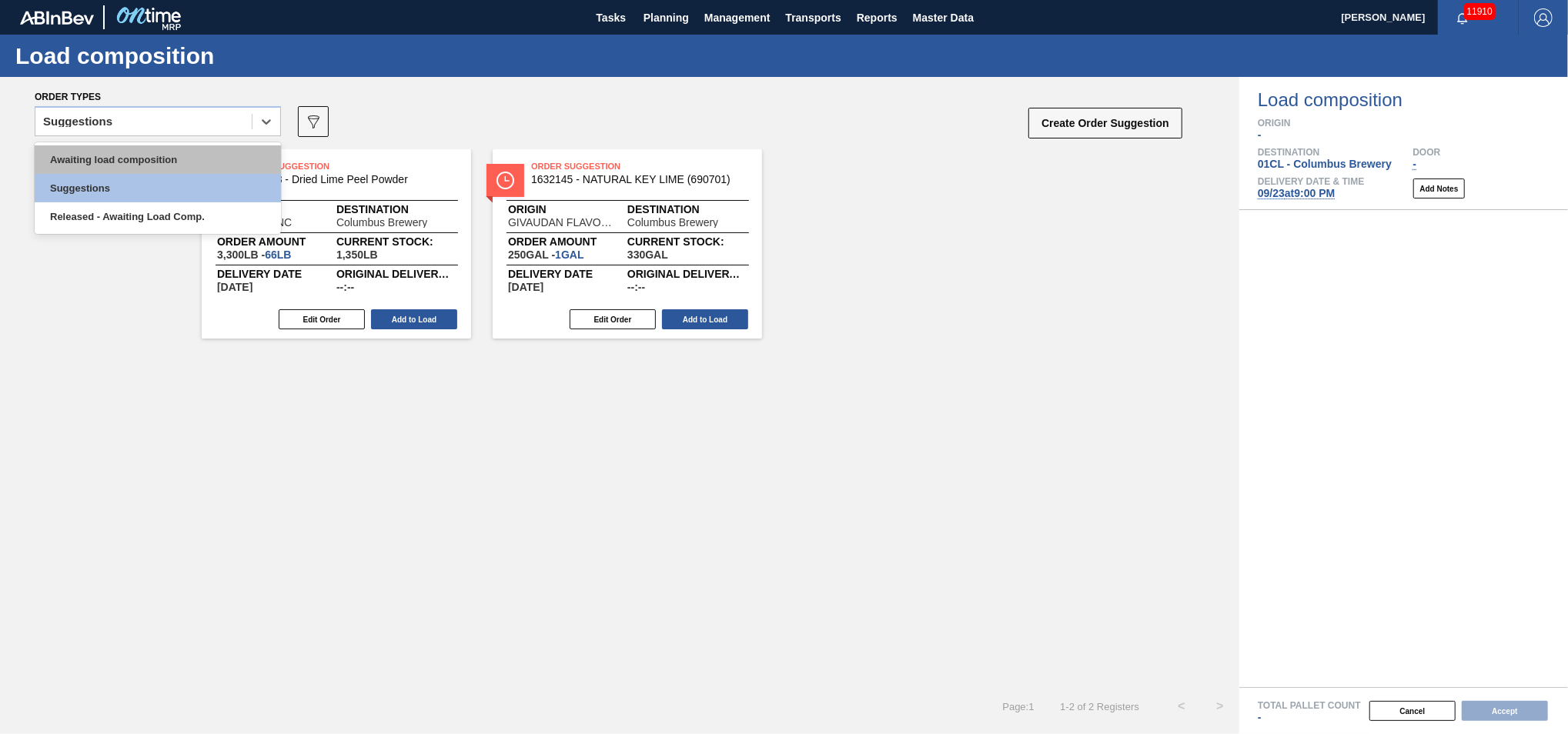
click at [198, 165] on div "Awaiting load composition" at bounding box center [157, 160] width 247 height 28
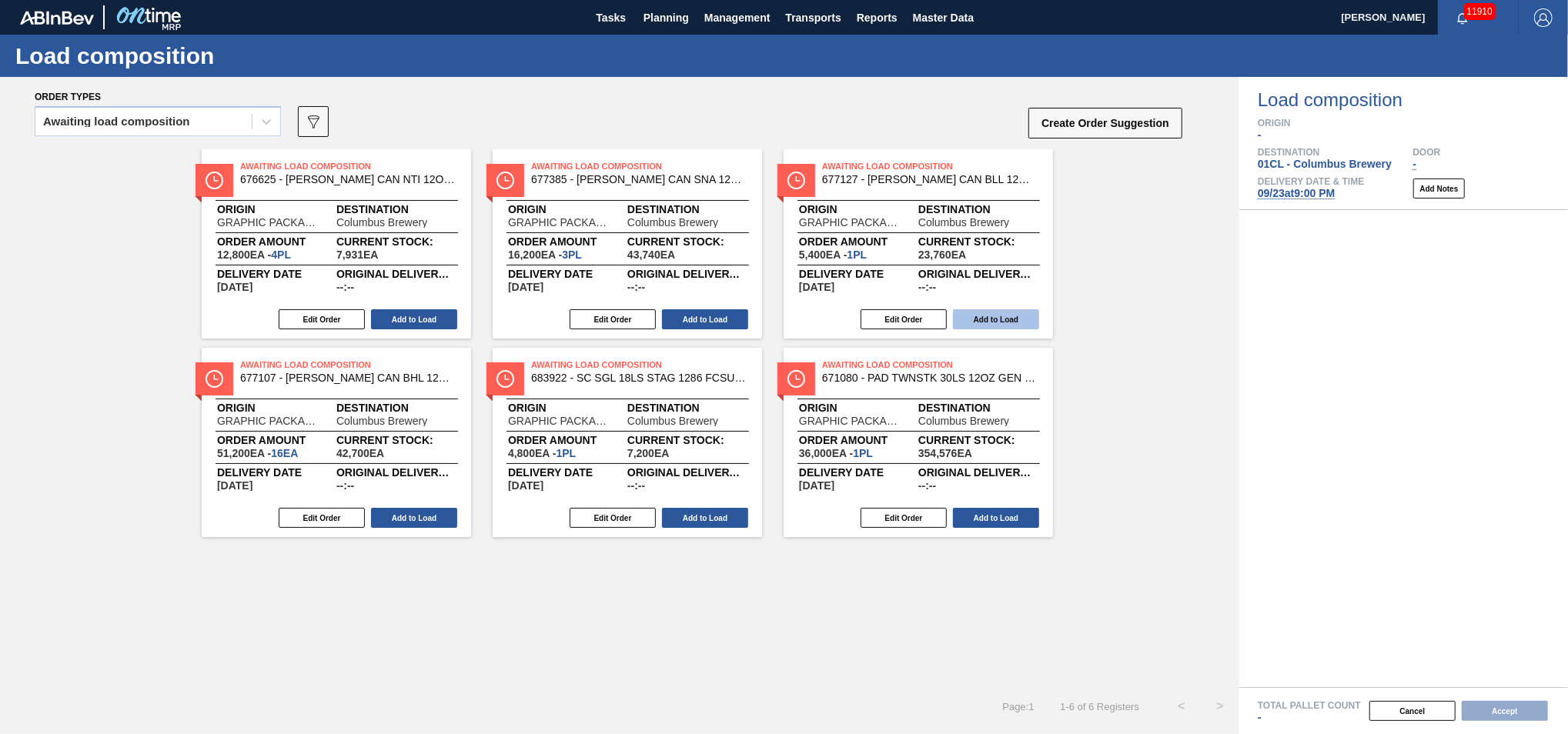
click at [996, 326] on button "Add to Load" at bounding box center [996, 319] width 86 height 20
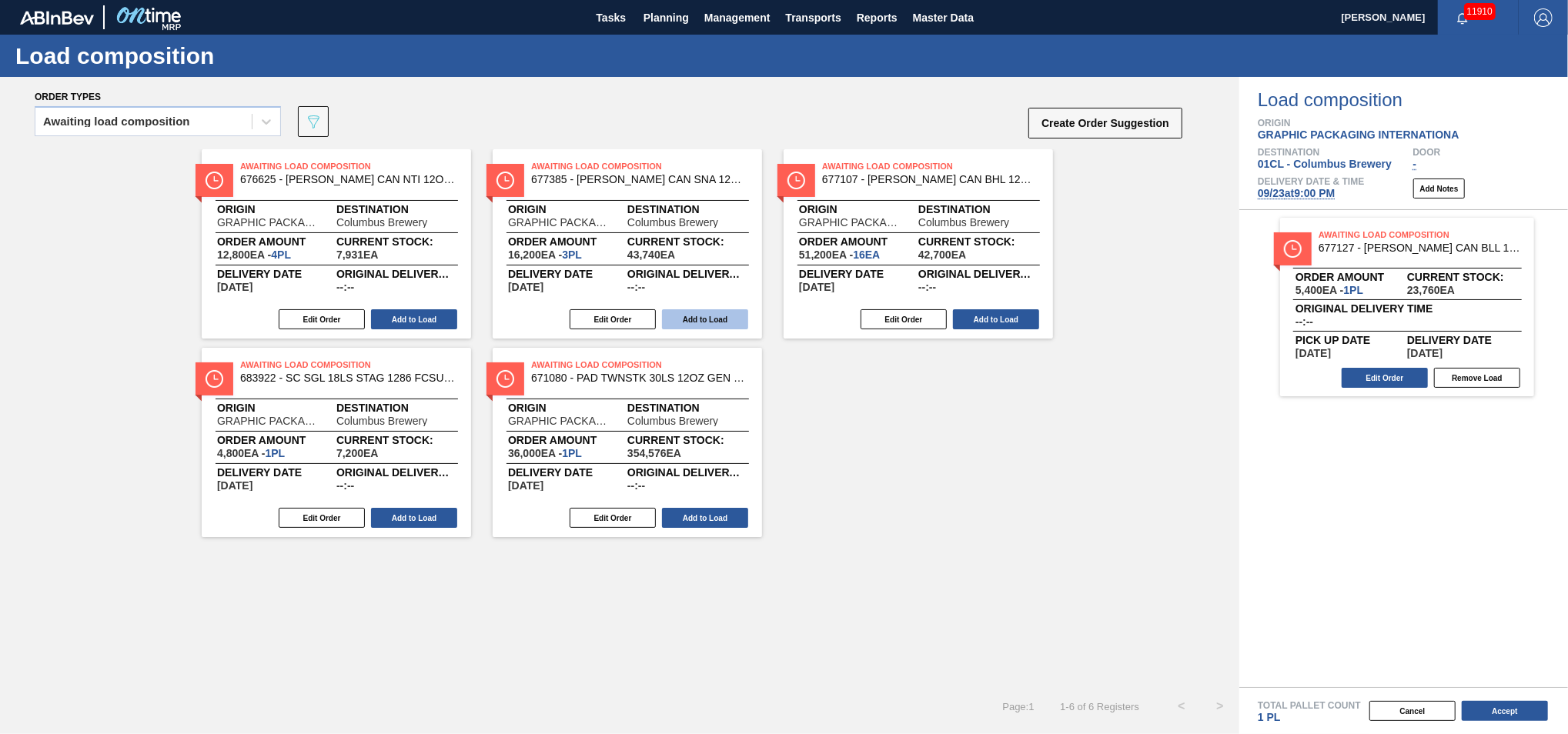
click at [715, 321] on button "Add to Load" at bounding box center [705, 319] width 86 height 20
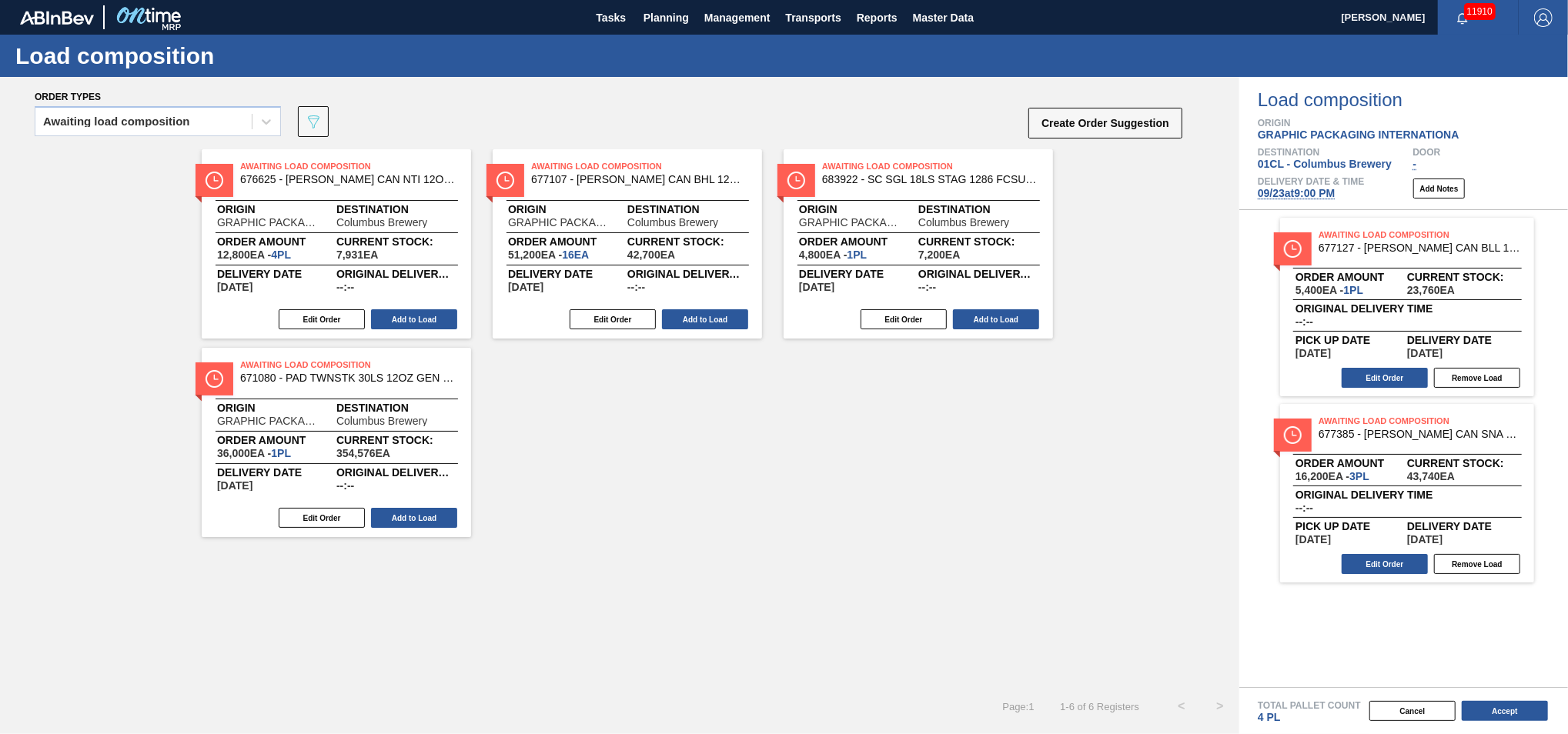
click at [715, 321] on button "Add to Load" at bounding box center [705, 319] width 86 height 20
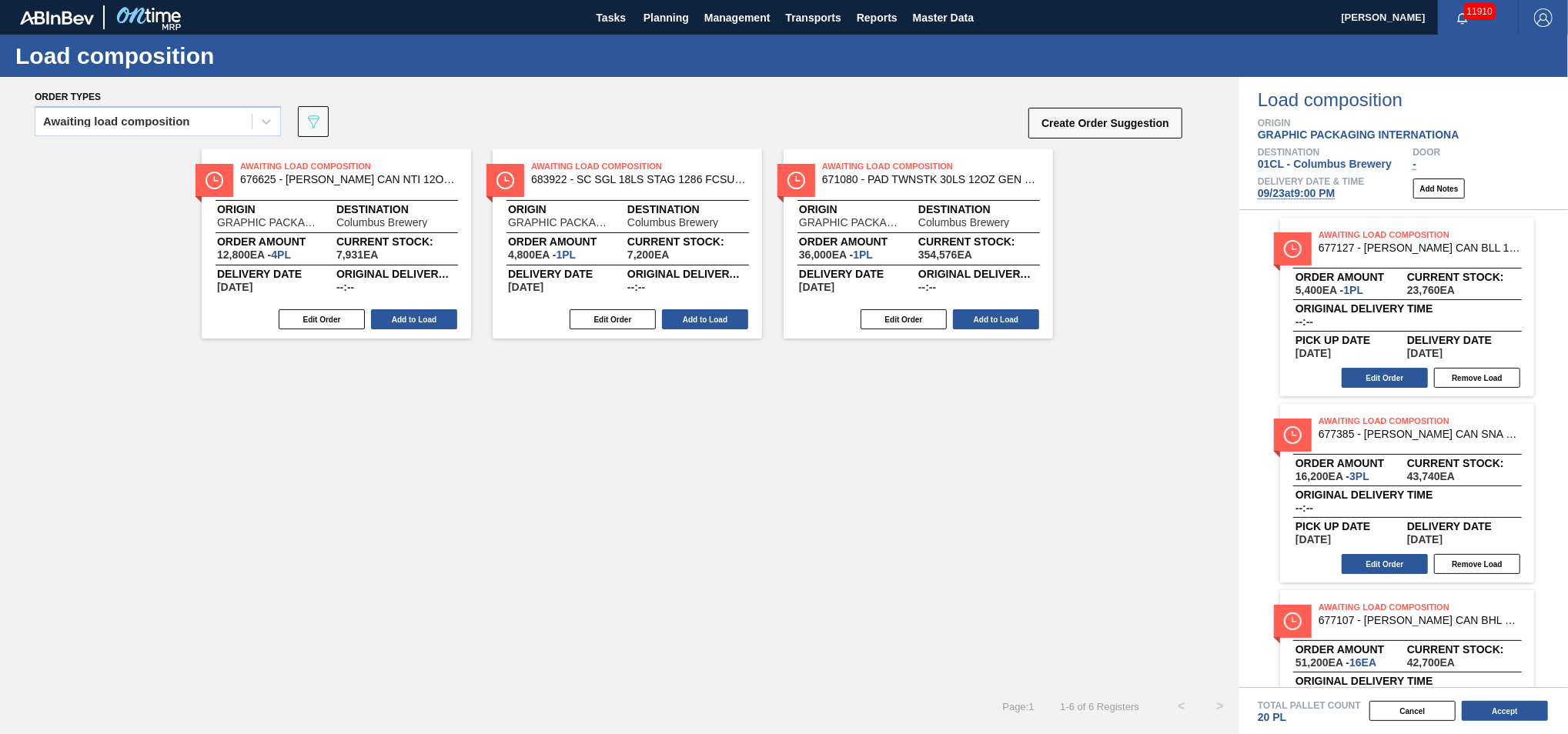
click at [715, 321] on button "Add to Load" at bounding box center [705, 319] width 86 height 20
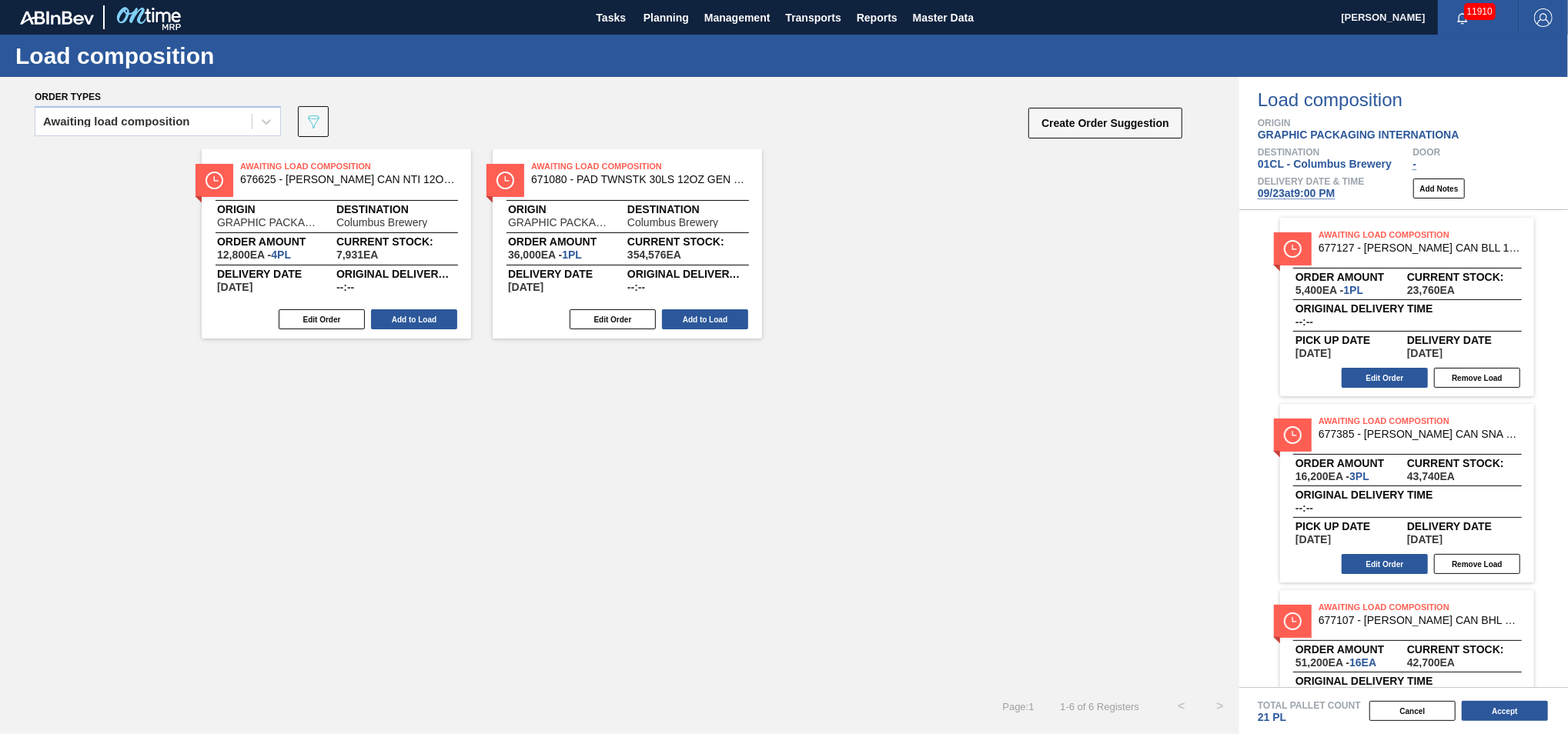
click at [715, 321] on button "Add to Load" at bounding box center [705, 319] width 86 height 20
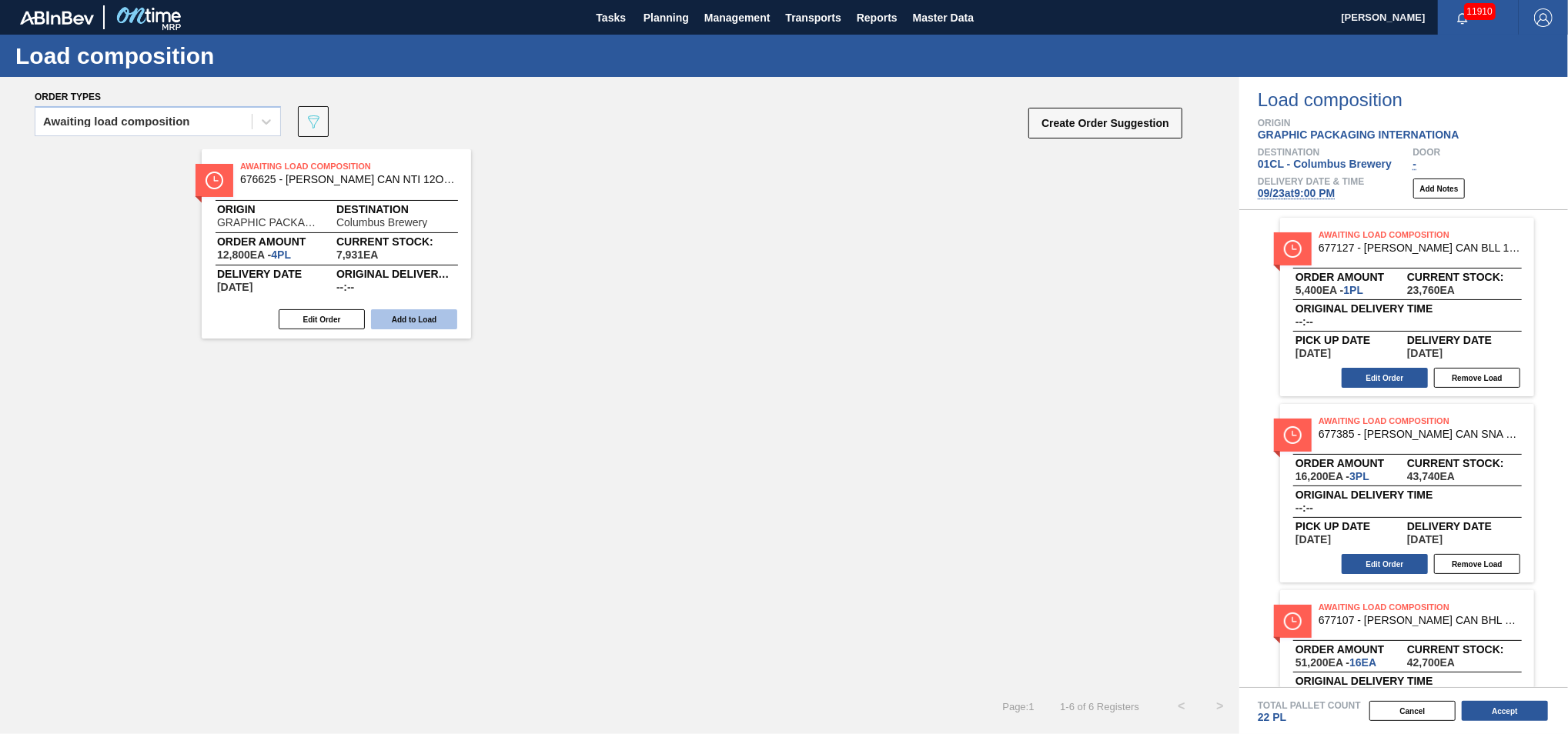
click at [425, 321] on button "Add to Load" at bounding box center [414, 319] width 86 height 20
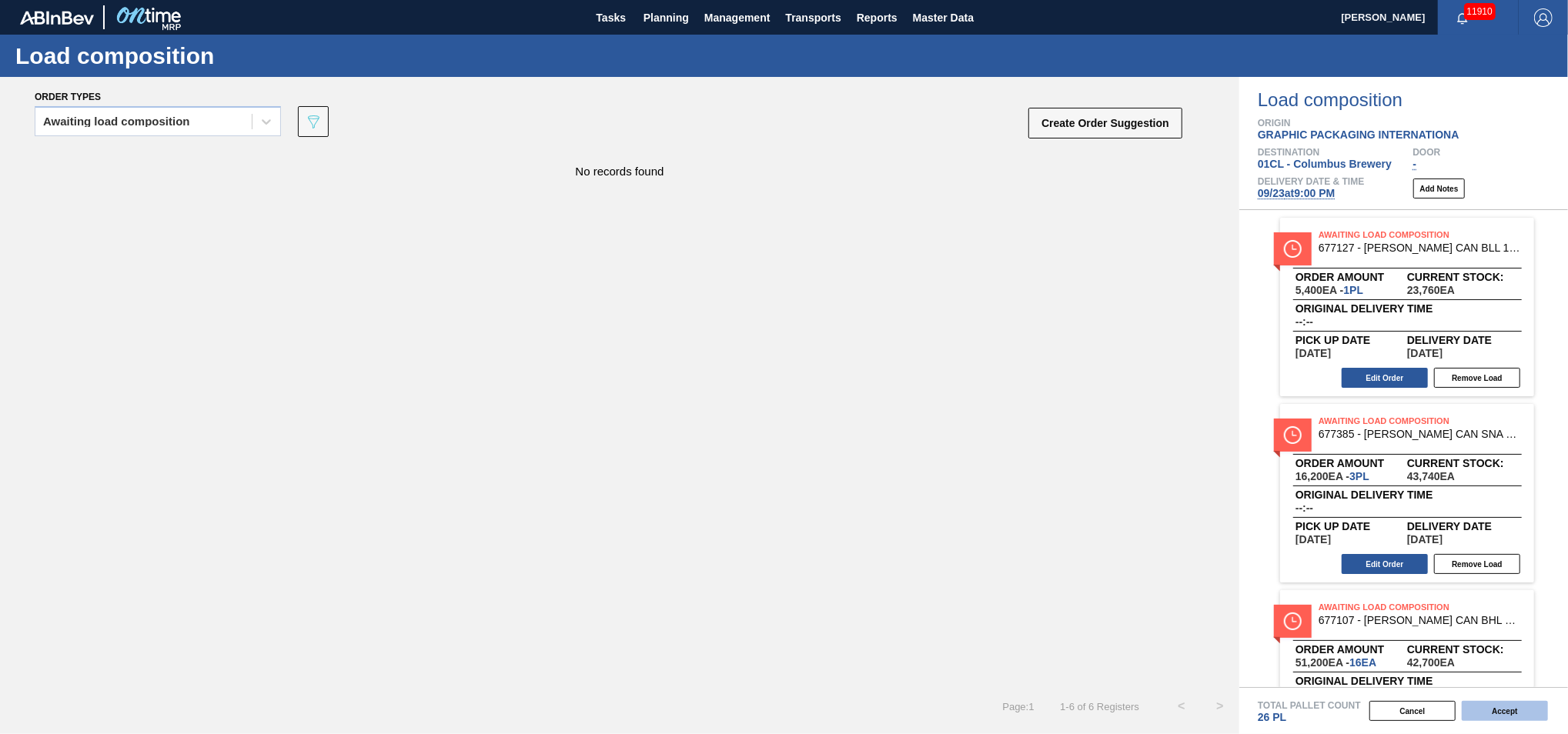
click at [1149, 448] on button "Accept" at bounding box center [1505, 711] width 86 height 20
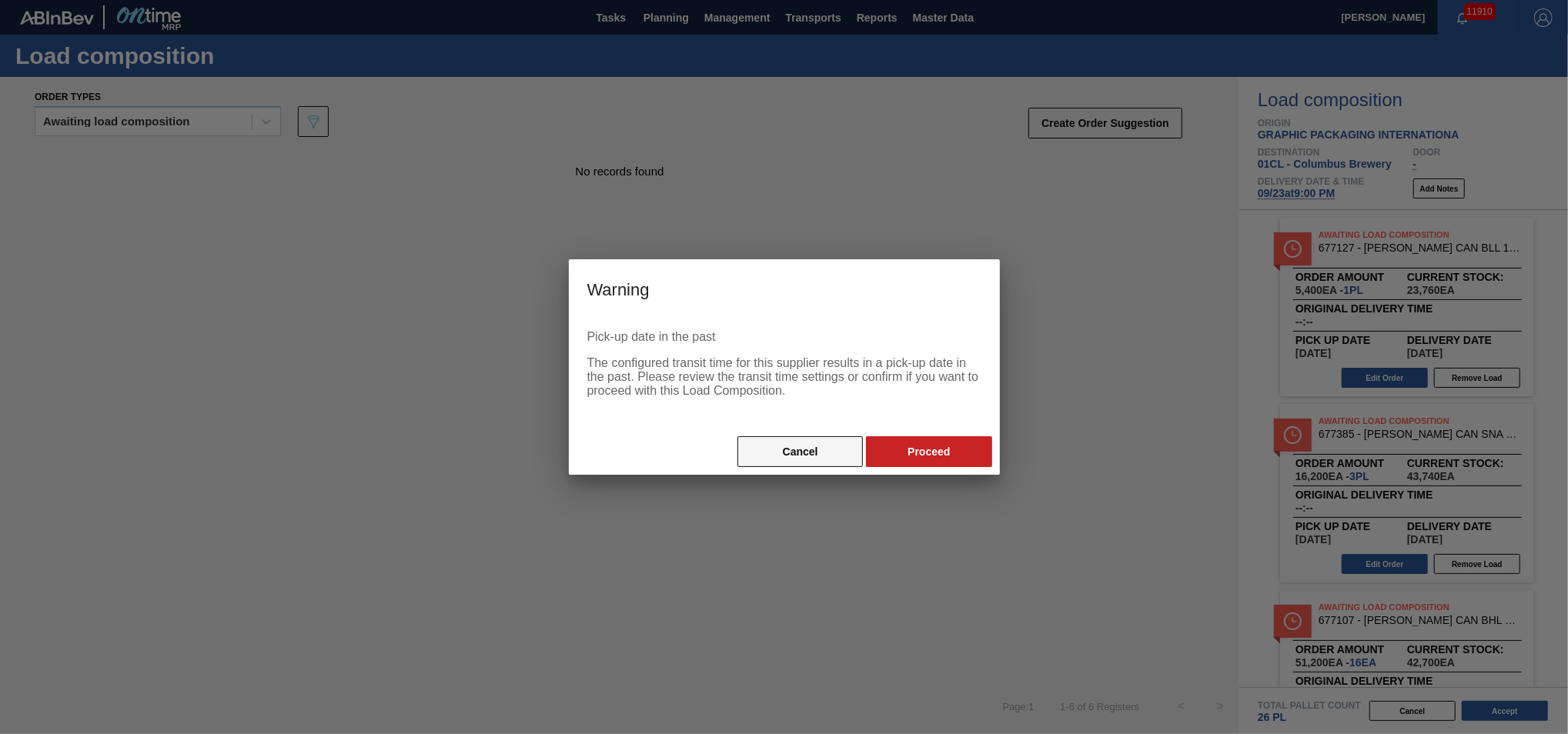
click at [798, 448] on button "Cancel" at bounding box center [800, 451] width 126 height 31
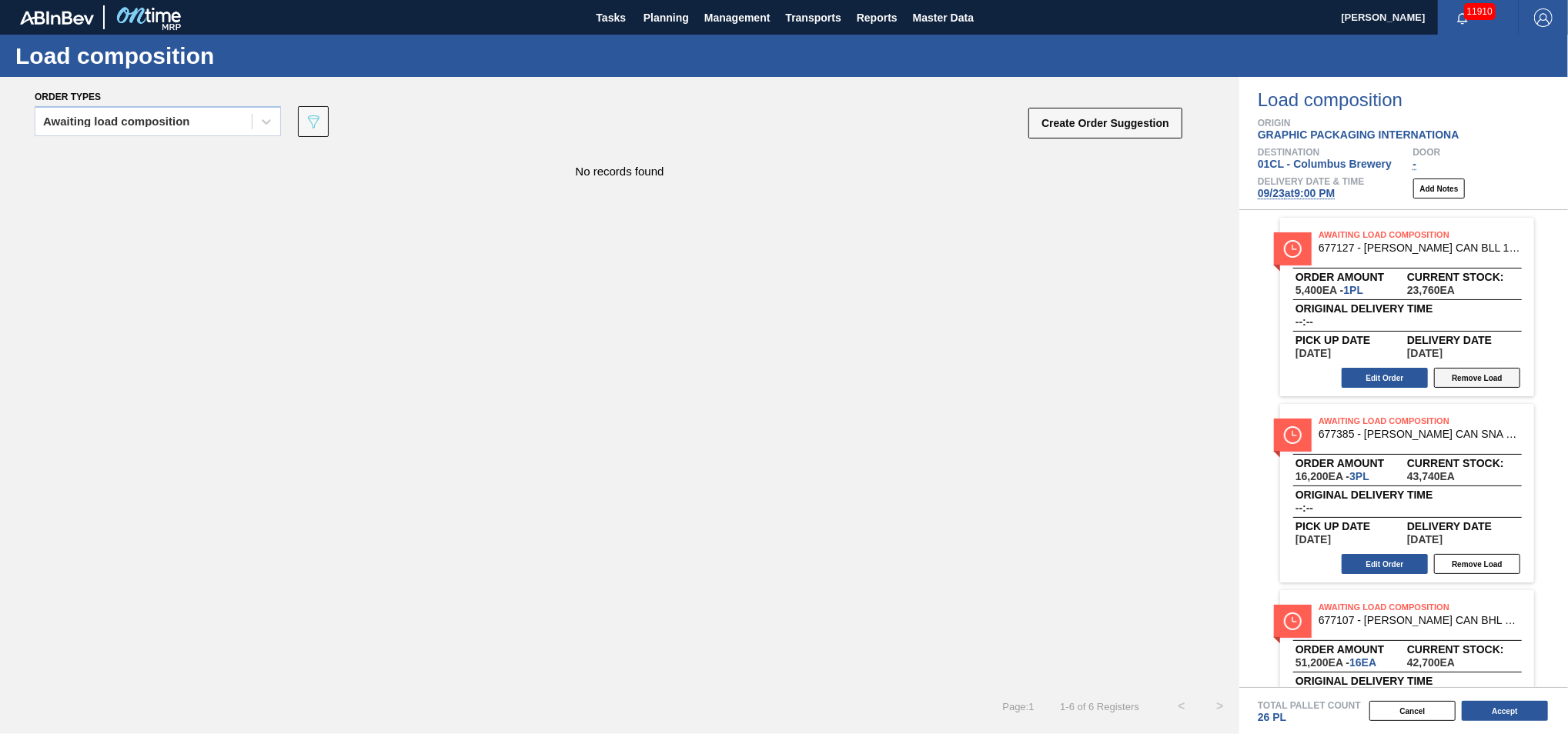
click at [1149, 383] on button "Remove Load" at bounding box center [1477, 378] width 86 height 20
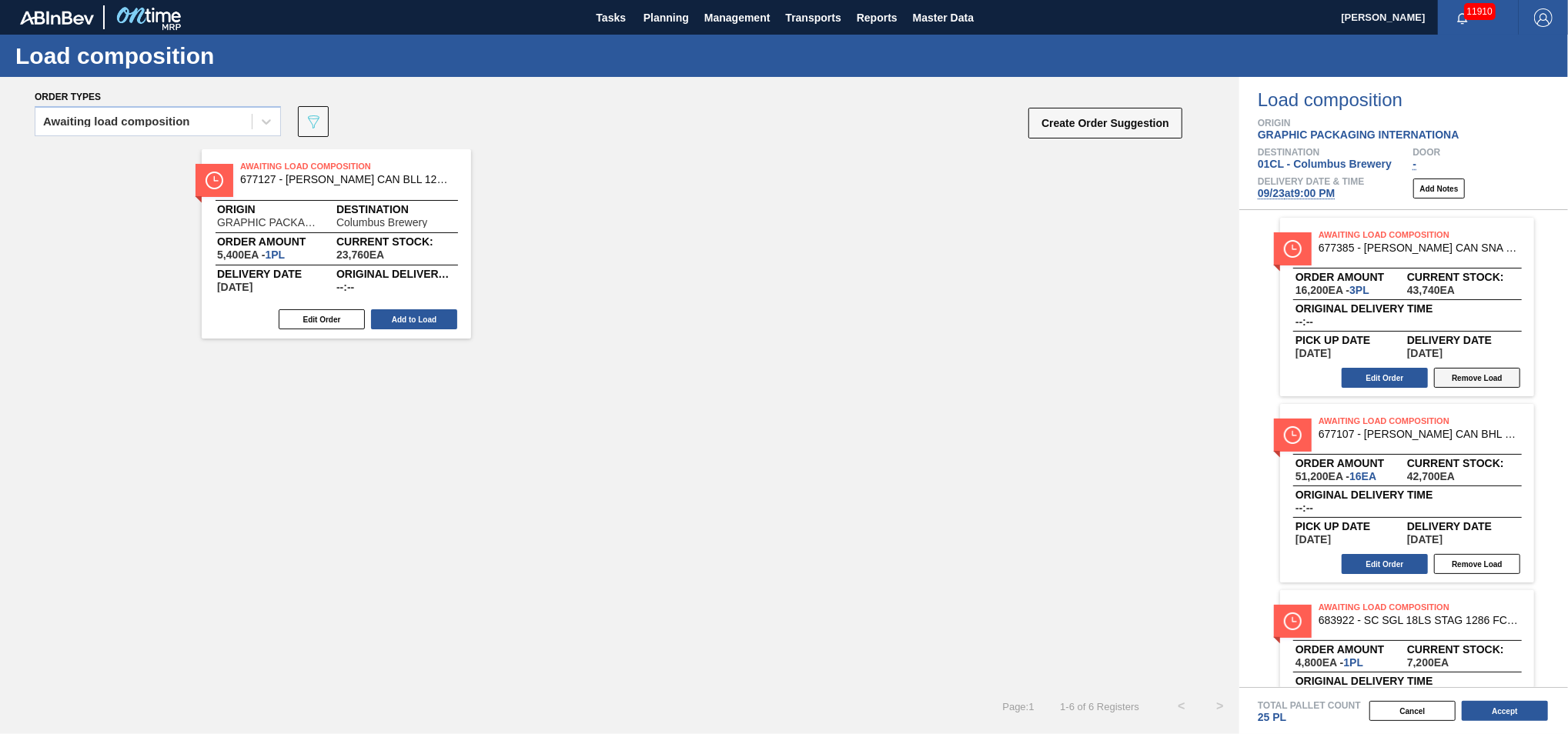
click at [1149, 384] on button "Remove Load" at bounding box center [1477, 378] width 86 height 20
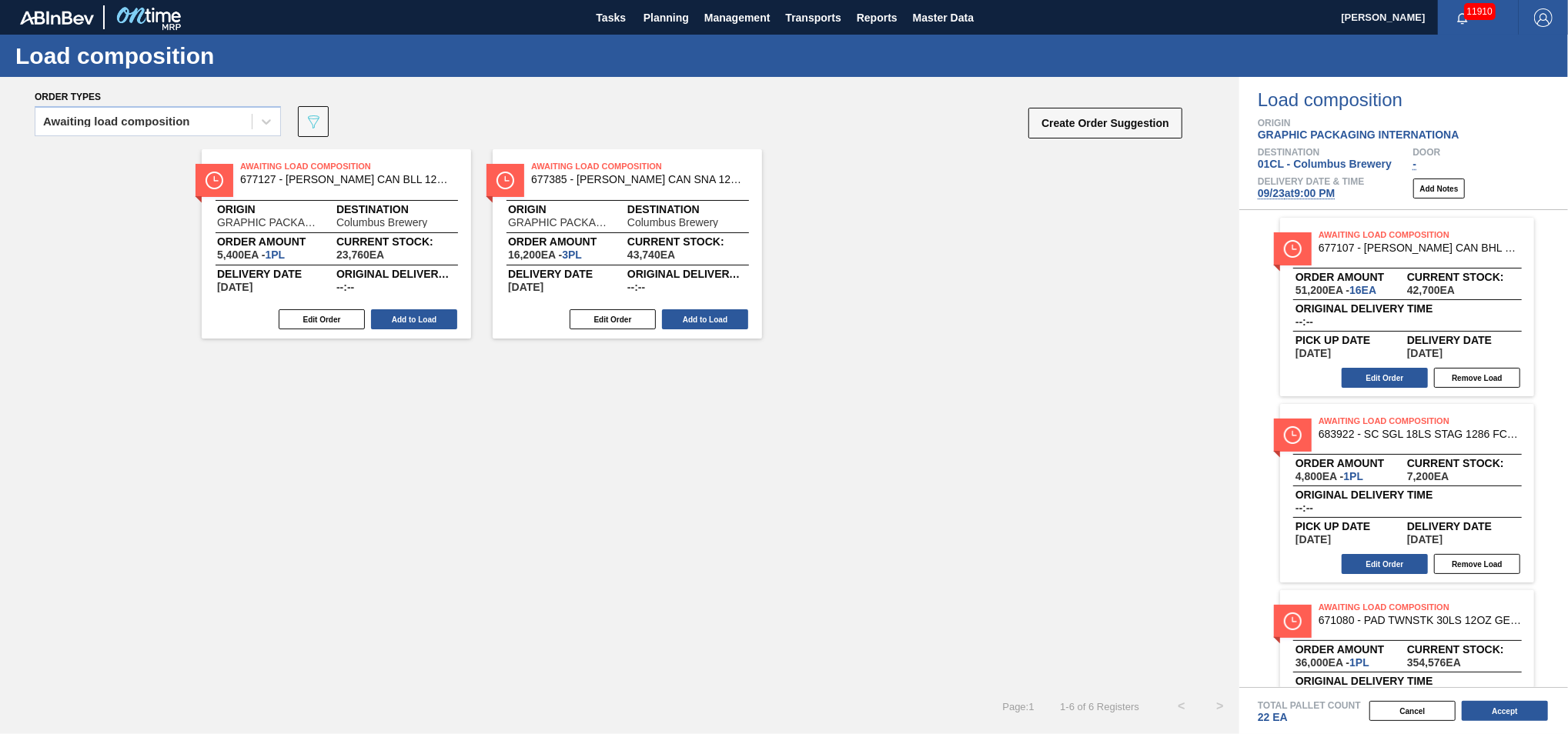
click at [1149, 384] on button "Remove Load" at bounding box center [1477, 378] width 86 height 20
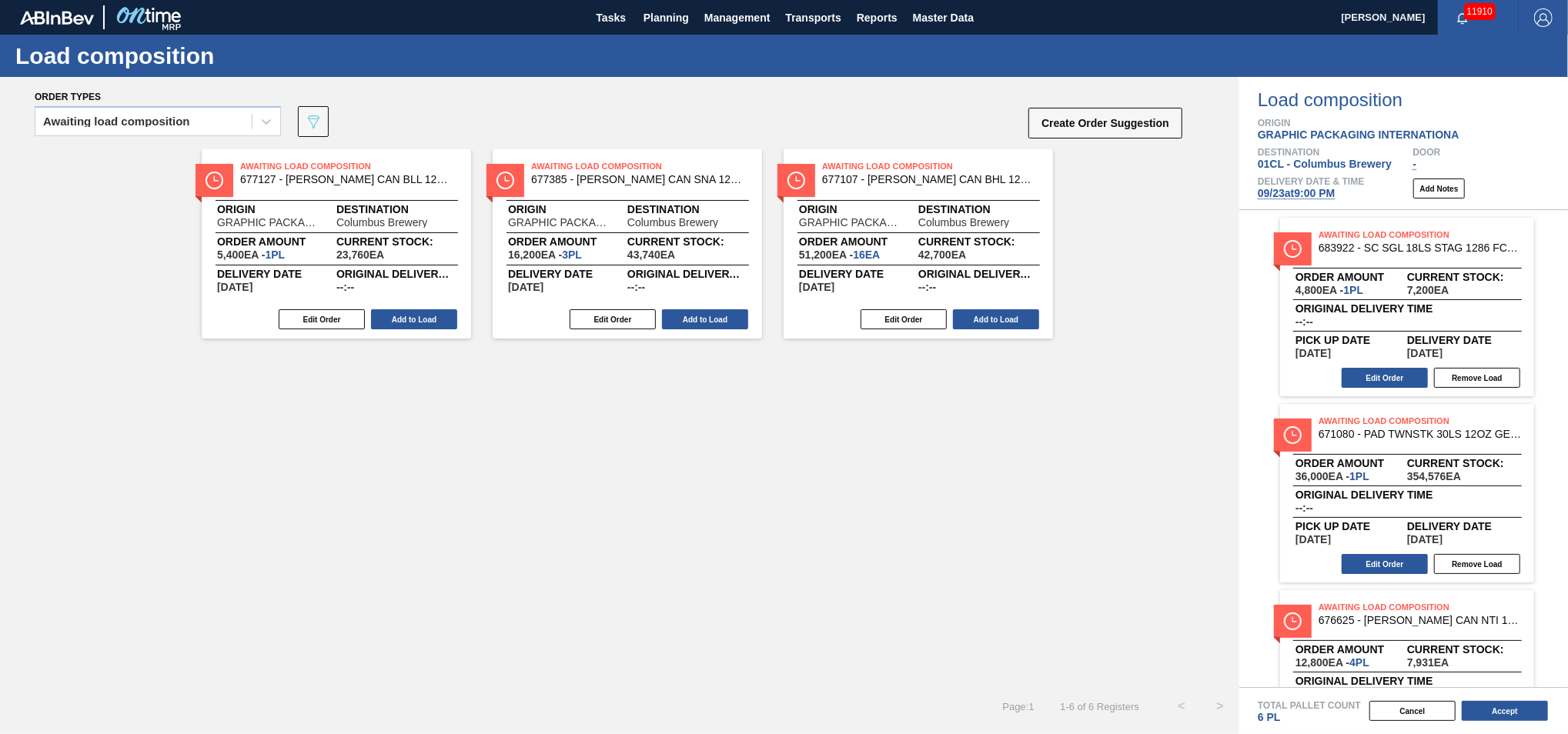
click at [1149, 384] on button "Remove Load" at bounding box center [1477, 378] width 86 height 20
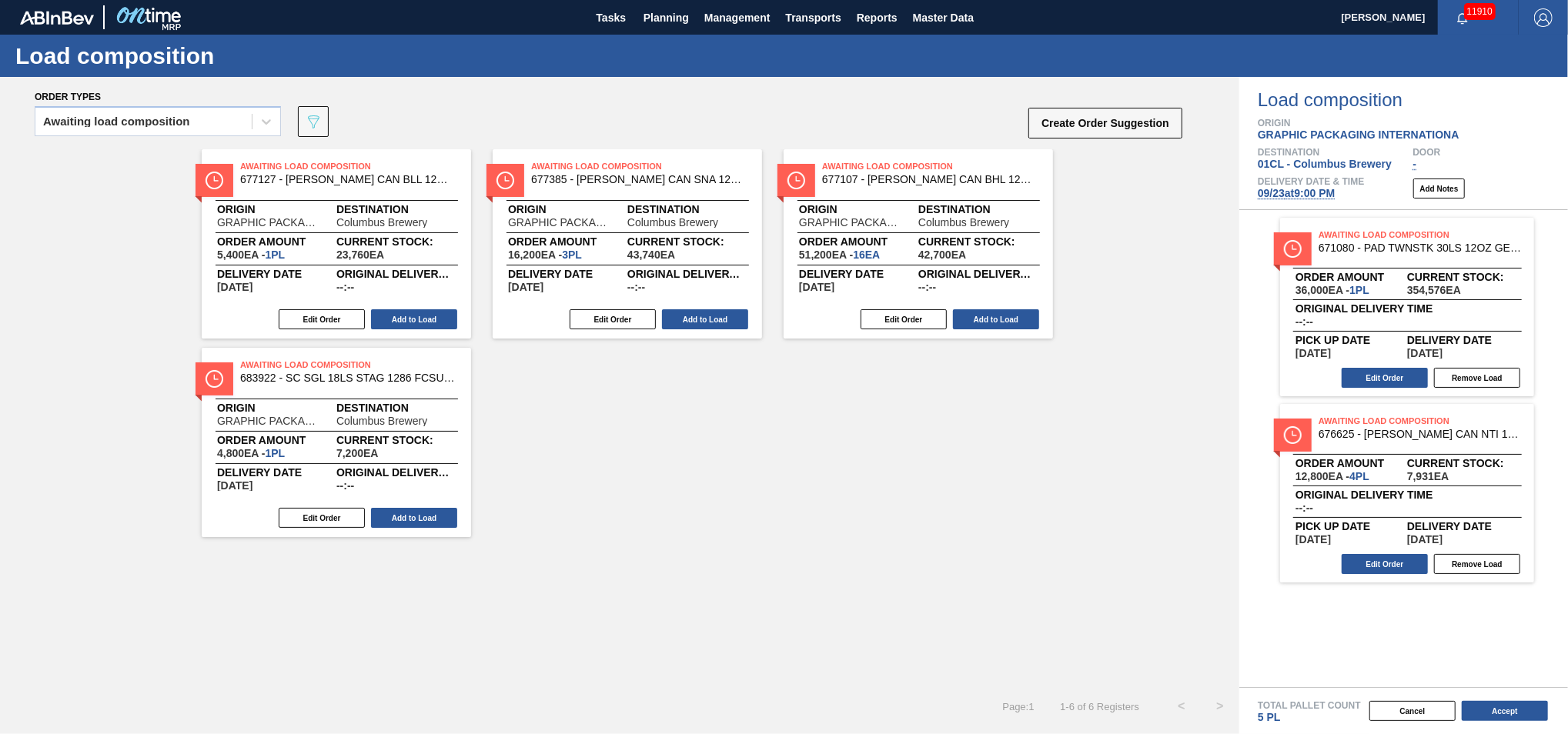
click at [1149, 384] on button "Remove Load" at bounding box center [1477, 378] width 86 height 20
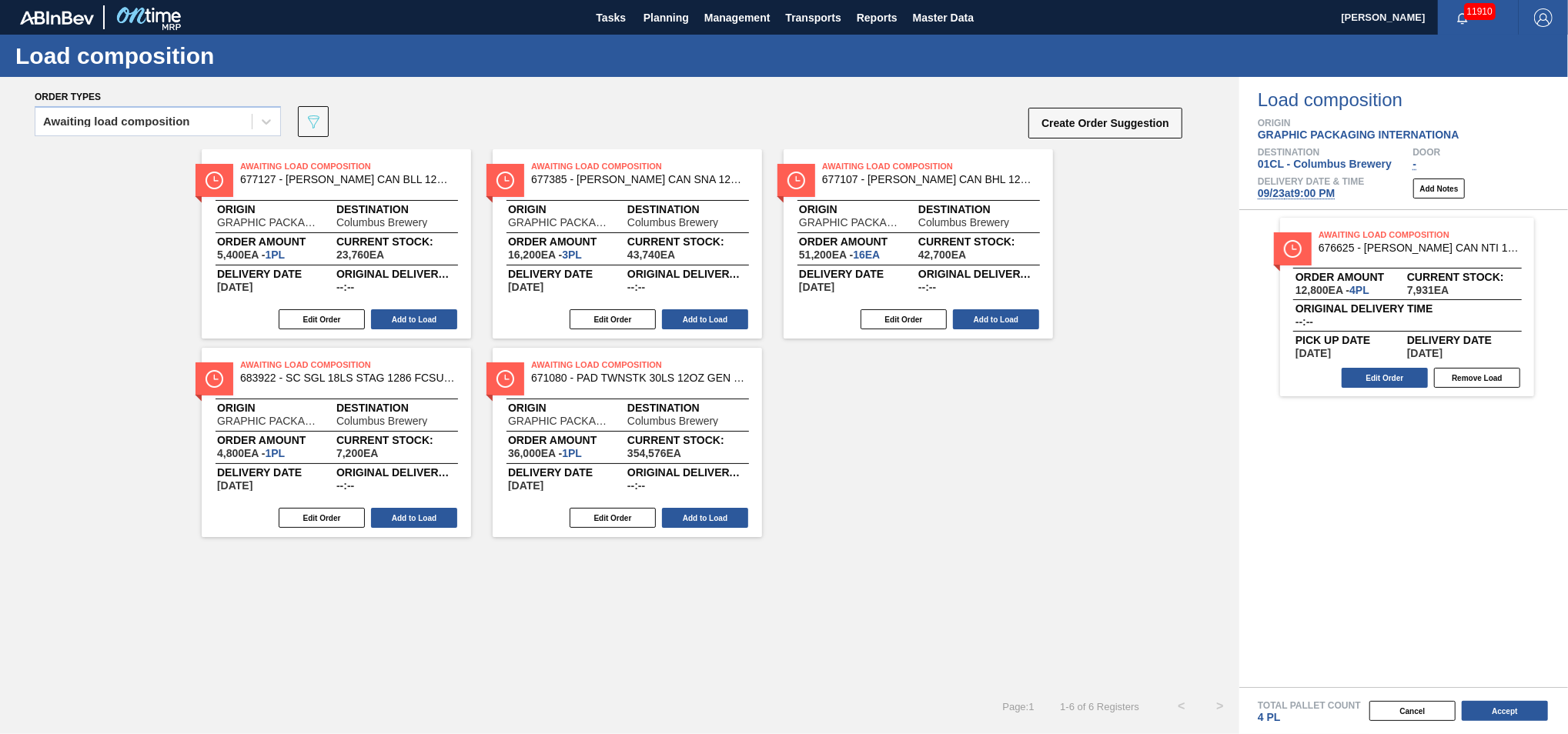
click at [1149, 384] on button "Remove Load" at bounding box center [1477, 378] width 86 height 20
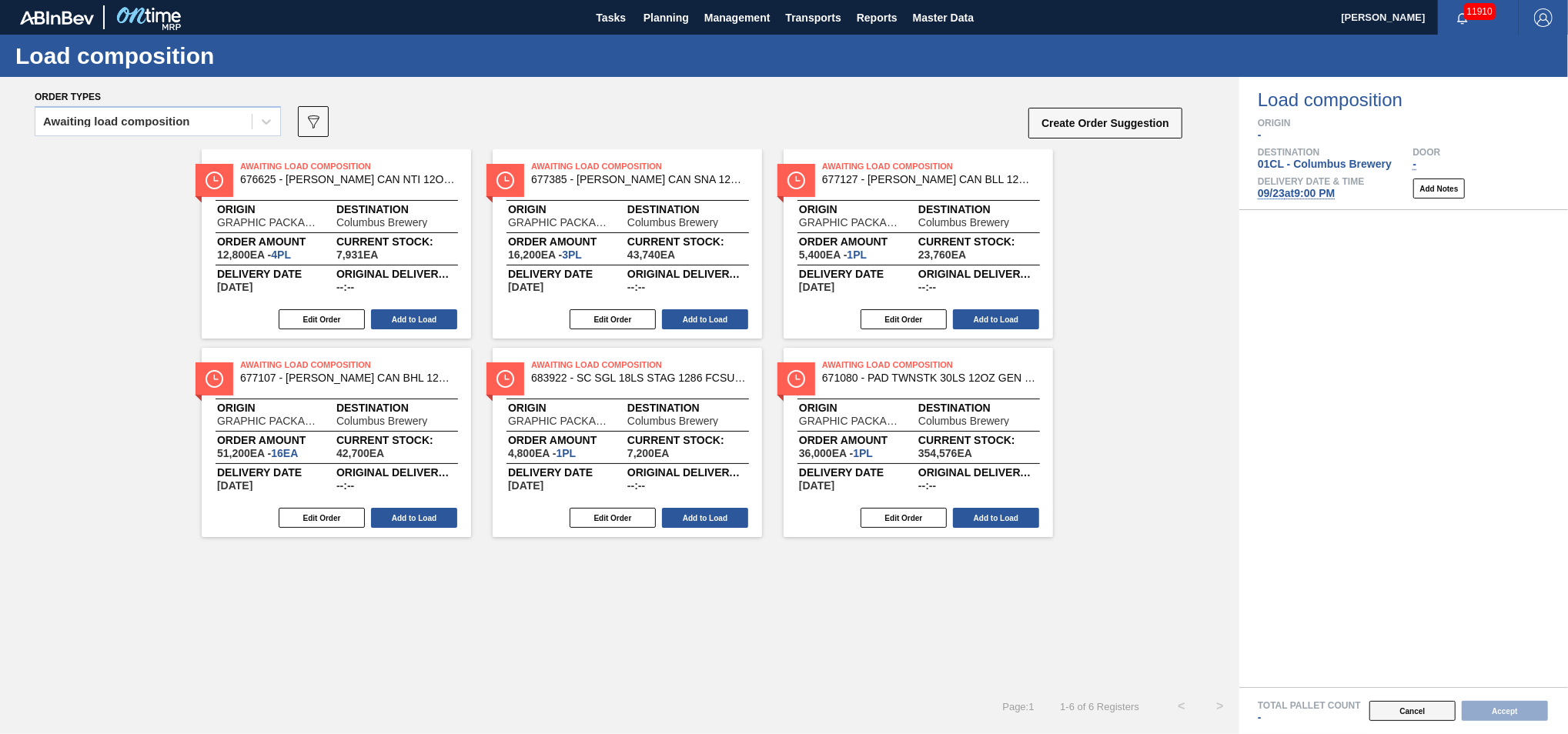
click at [1149, 448] on button "Cancel" at bounding box center [1413, 711] width 86 height 20
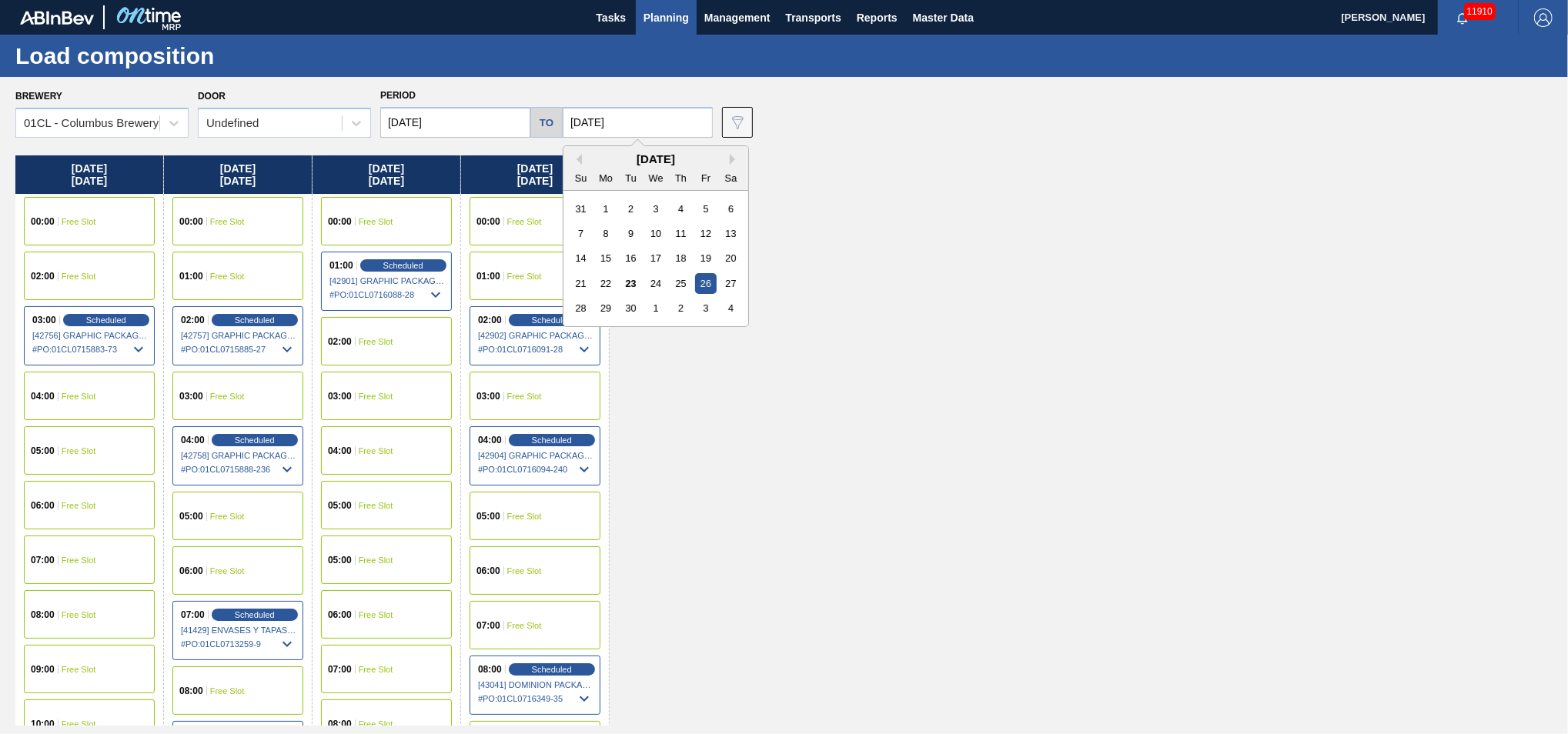
click at [682, 118] on input "[DATE]" at bounding box center [637, 122] width 150 height 31
click at [637, 313] on div "30" at bounding box center [631, 308] width 21 height 21
type input "[DATE]"
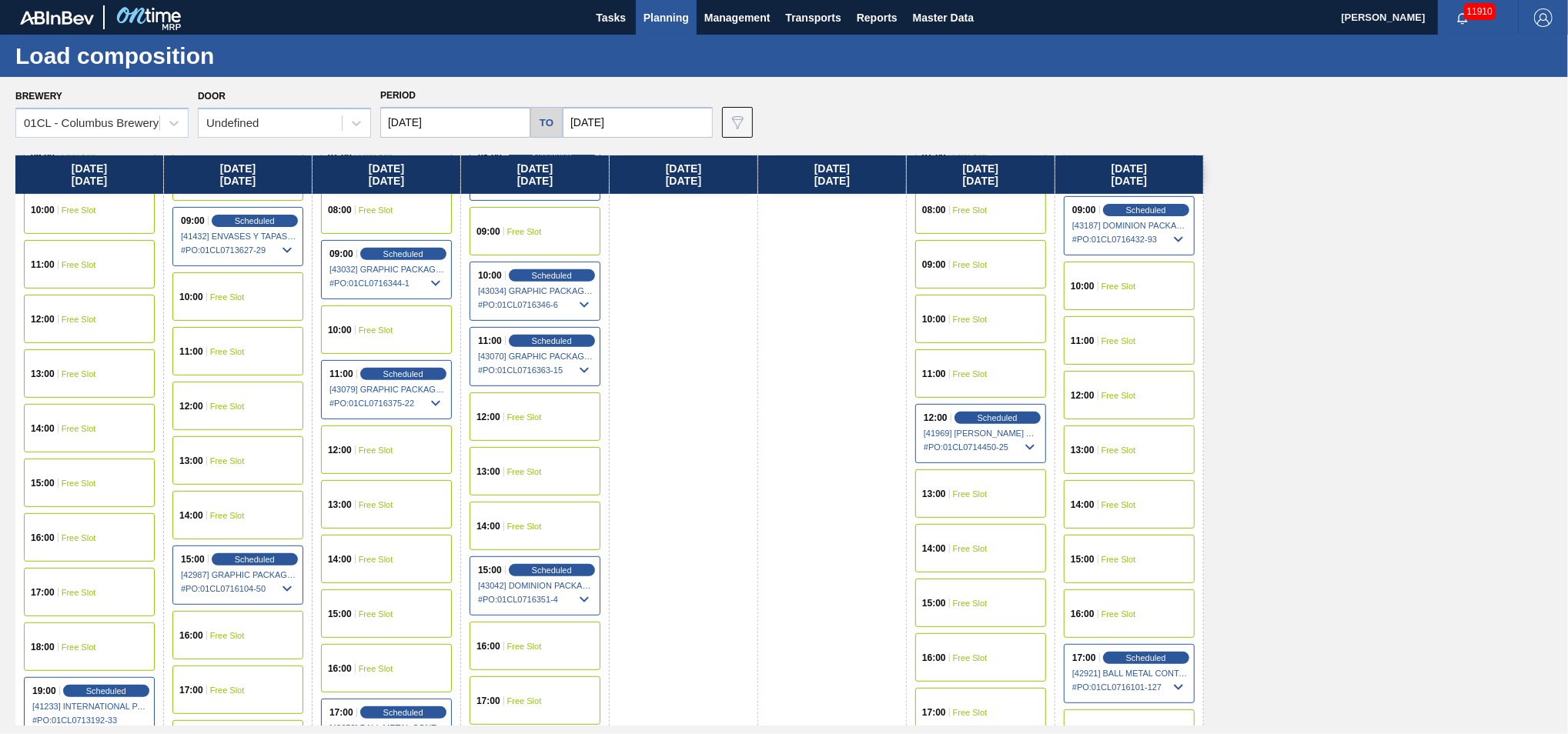
scroll to position [771, 0]
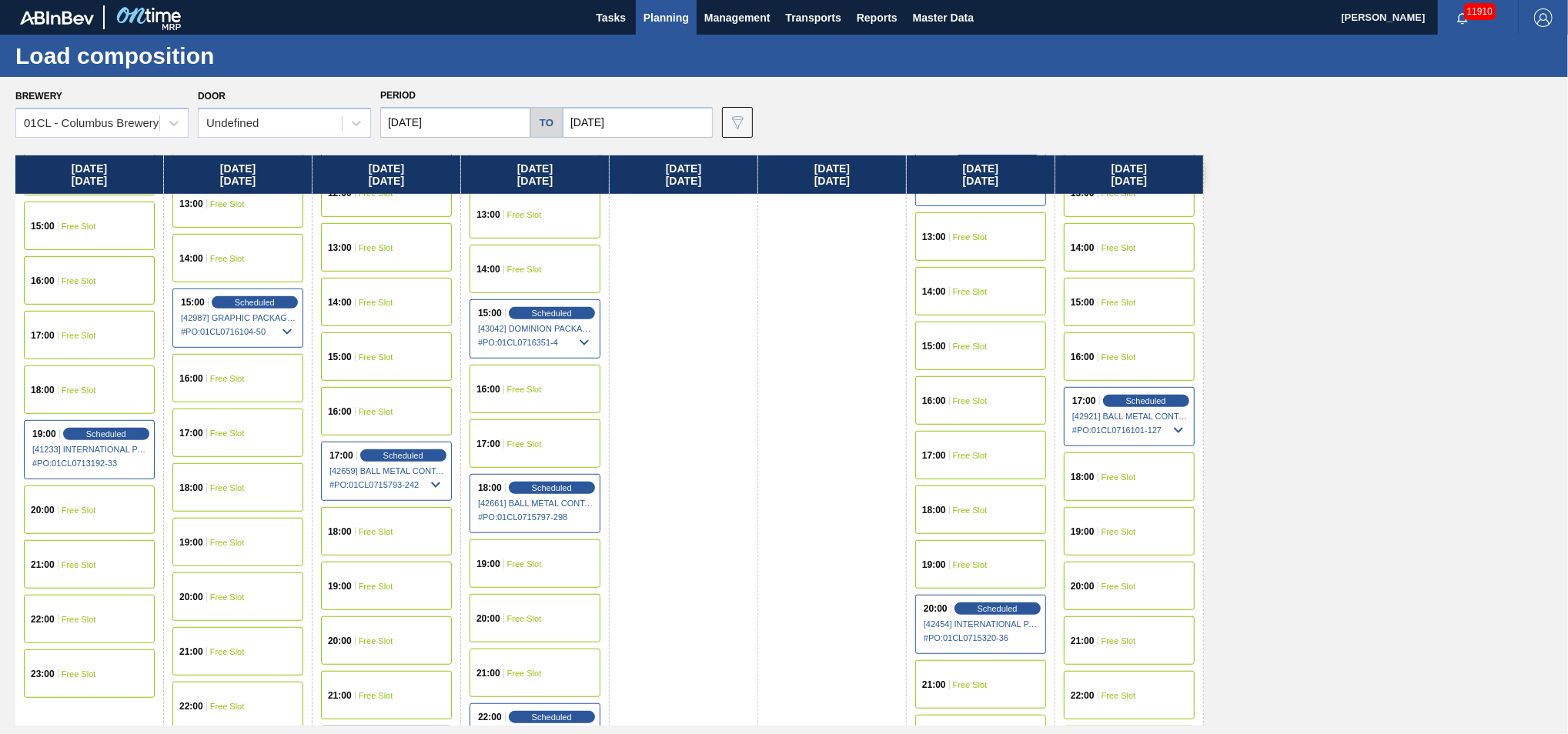
click at [1127, 448] on span "Free Slot" at bounding box center [1118, 695] width 34 height 10
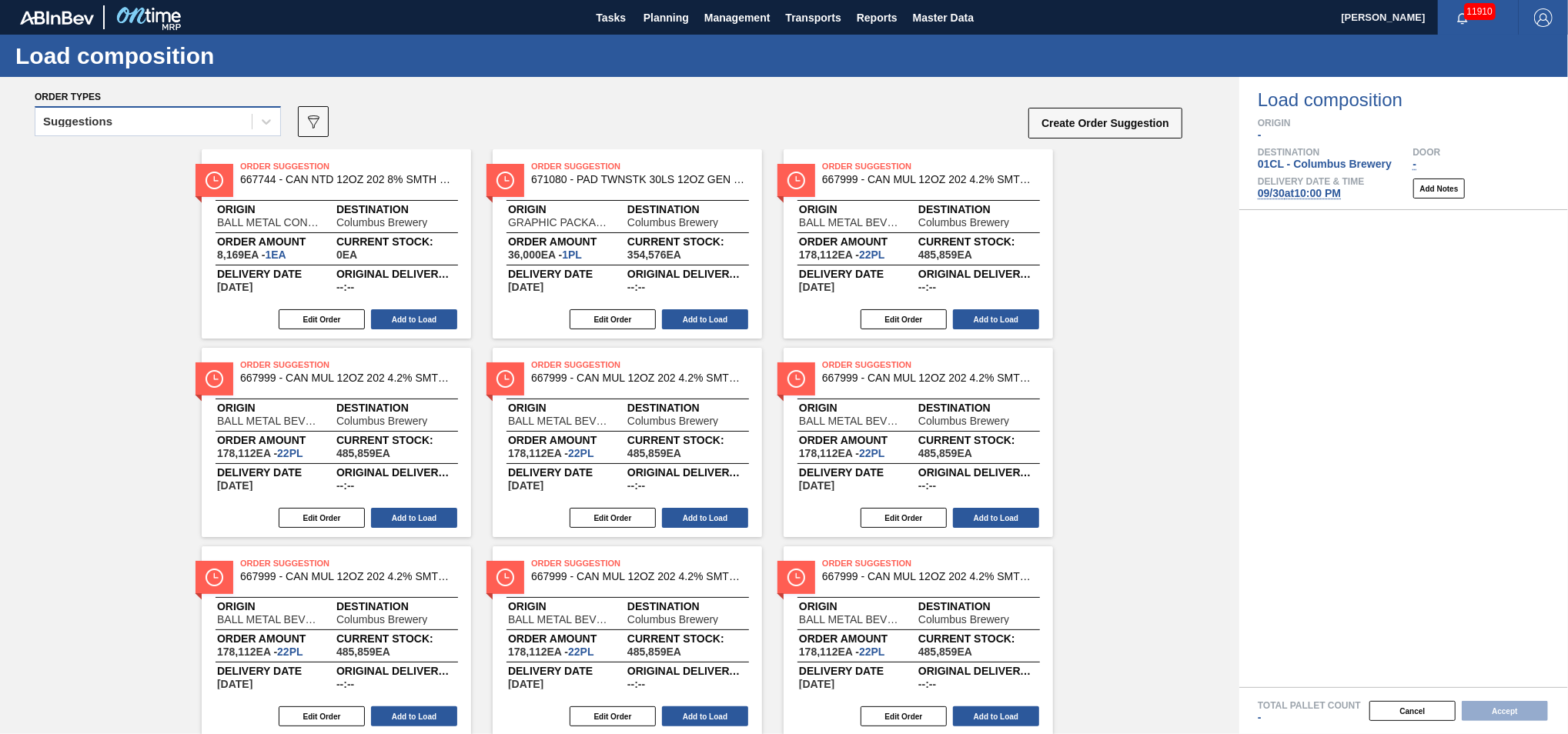
click at [228, 128] on div "Suggestions" at bounding box center [143, 121] width 216 height 22
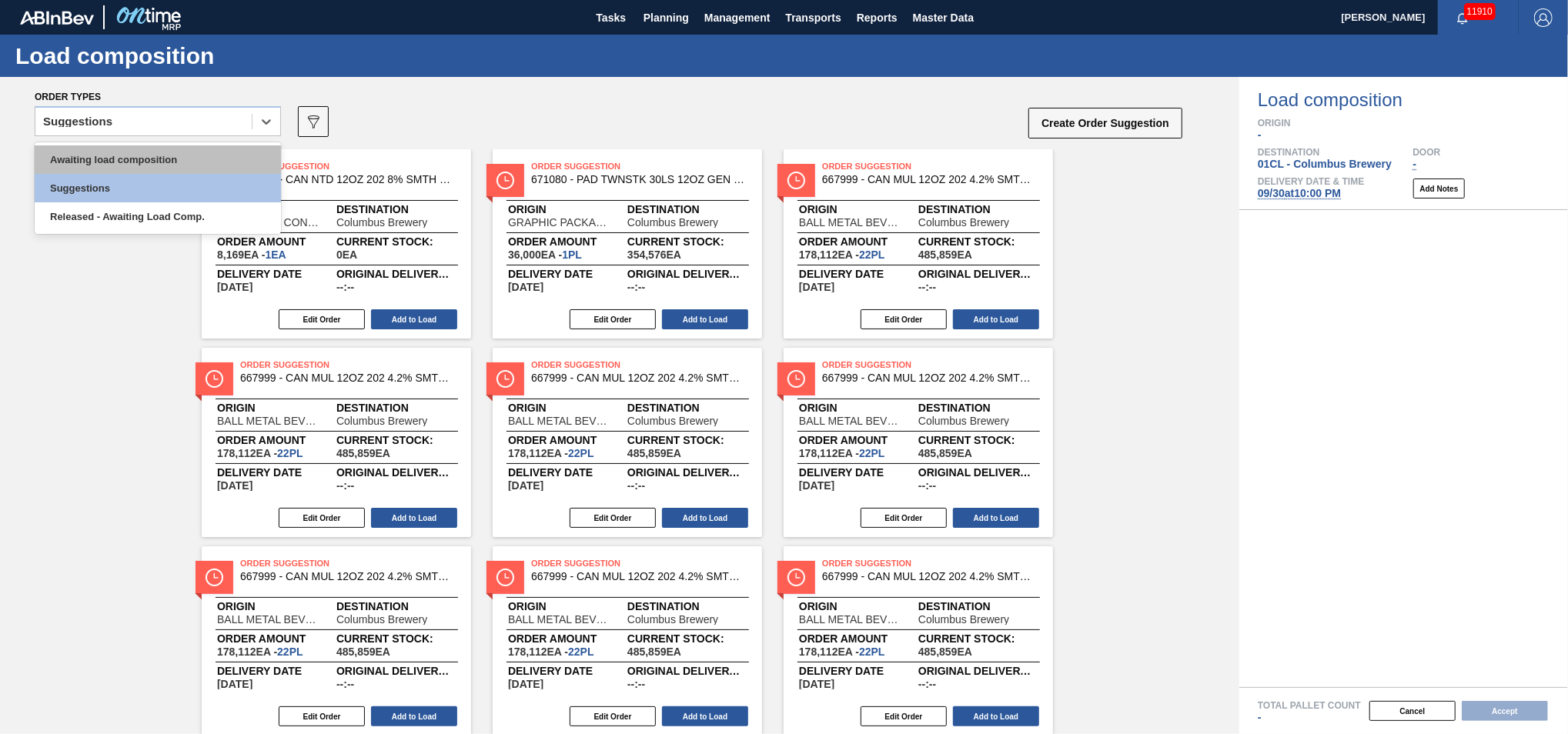
click at [157, 155] on div "Awaiting load composition" at bounding box center [157, 160] width 247 height 28
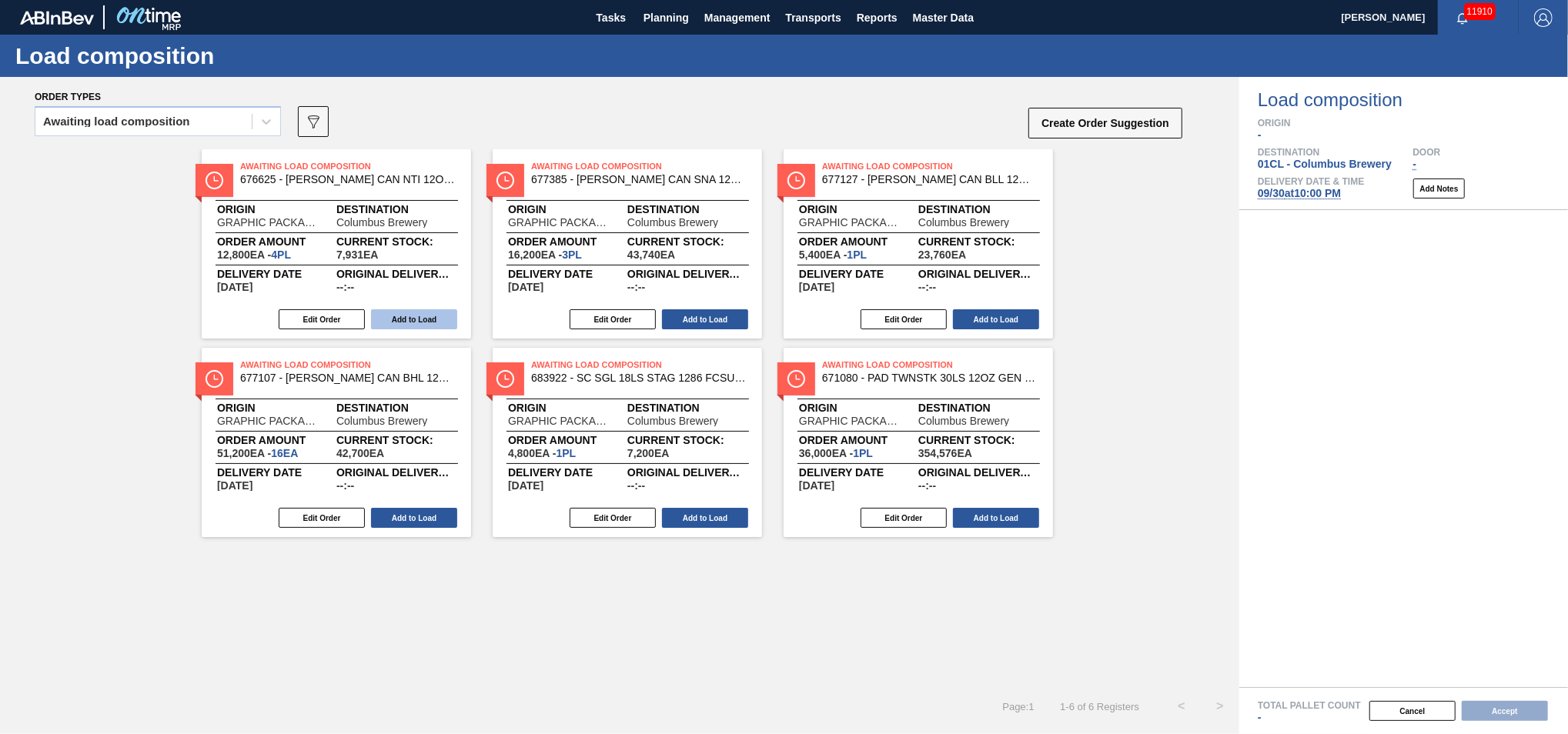
click at [416, 316] on button "Add to Load" at bounding box center [414, 319] width 86 height 20
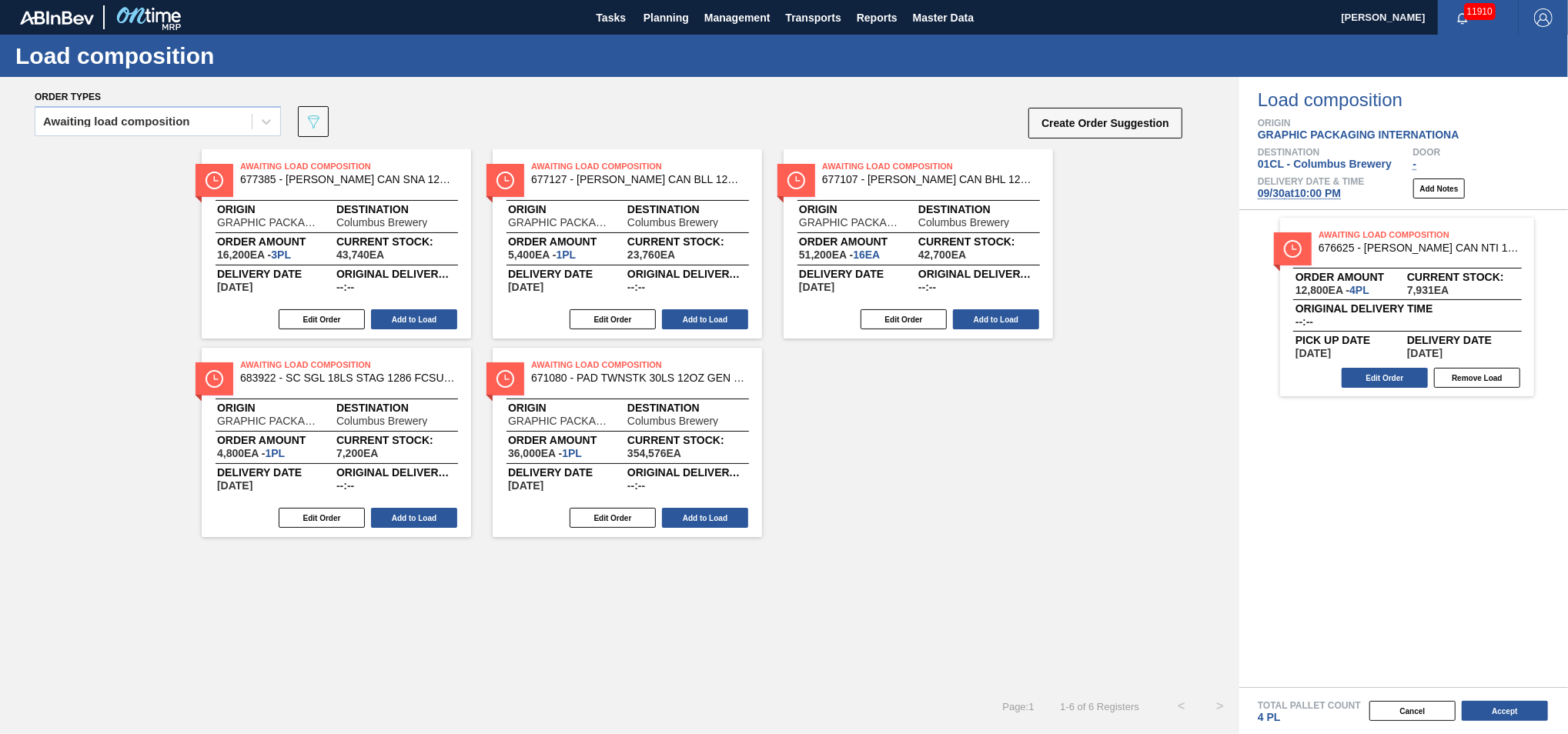
click at [416, 316] on button "Add to Load" at bounding box center [414, 319] width 86 height 20
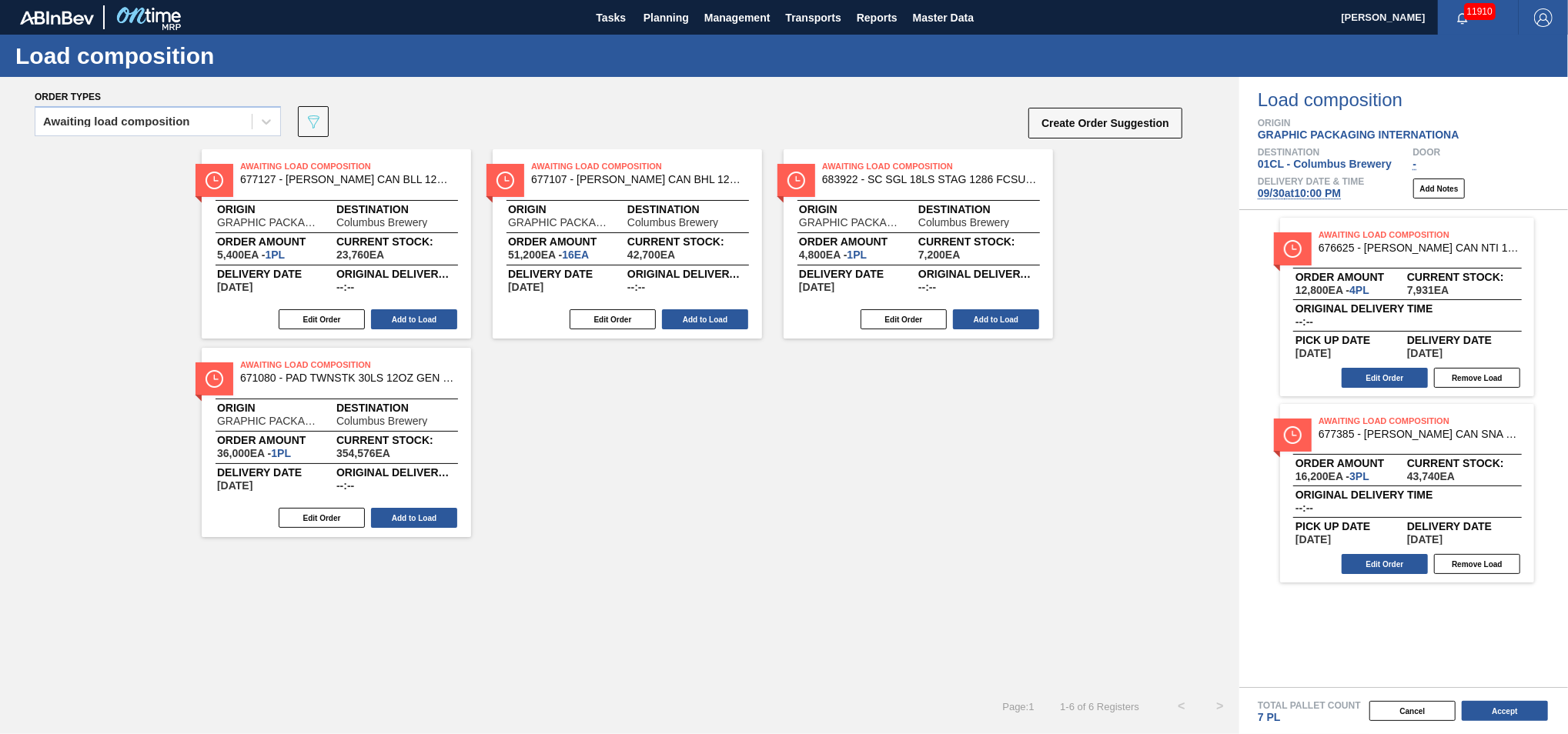
click at [416, 316] on button "Add to Load" at bounding box center [414, 319] width 86 height 20
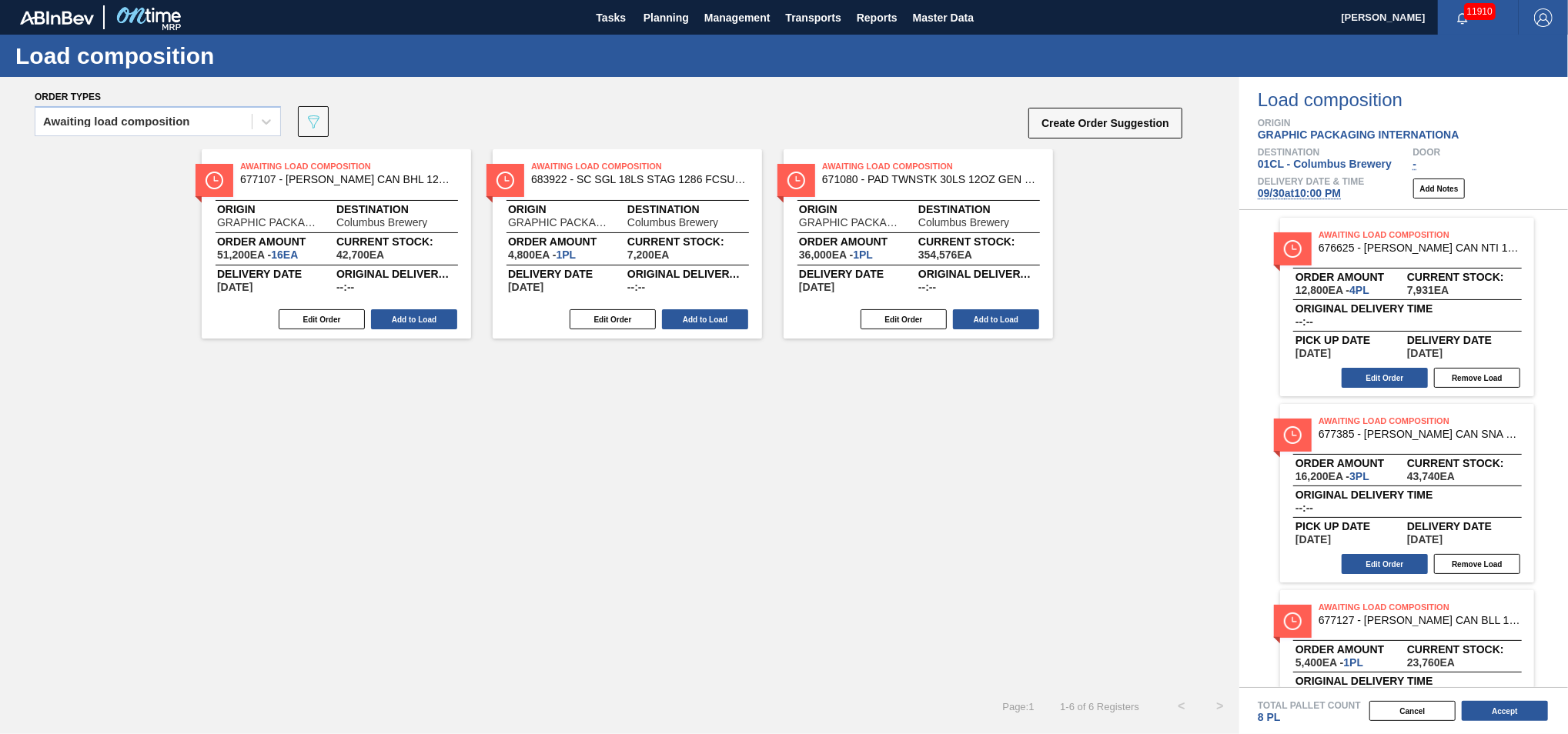
click at [416, 316] on button "Add to Load" at bounding box center [414, 319] width 86 height 20
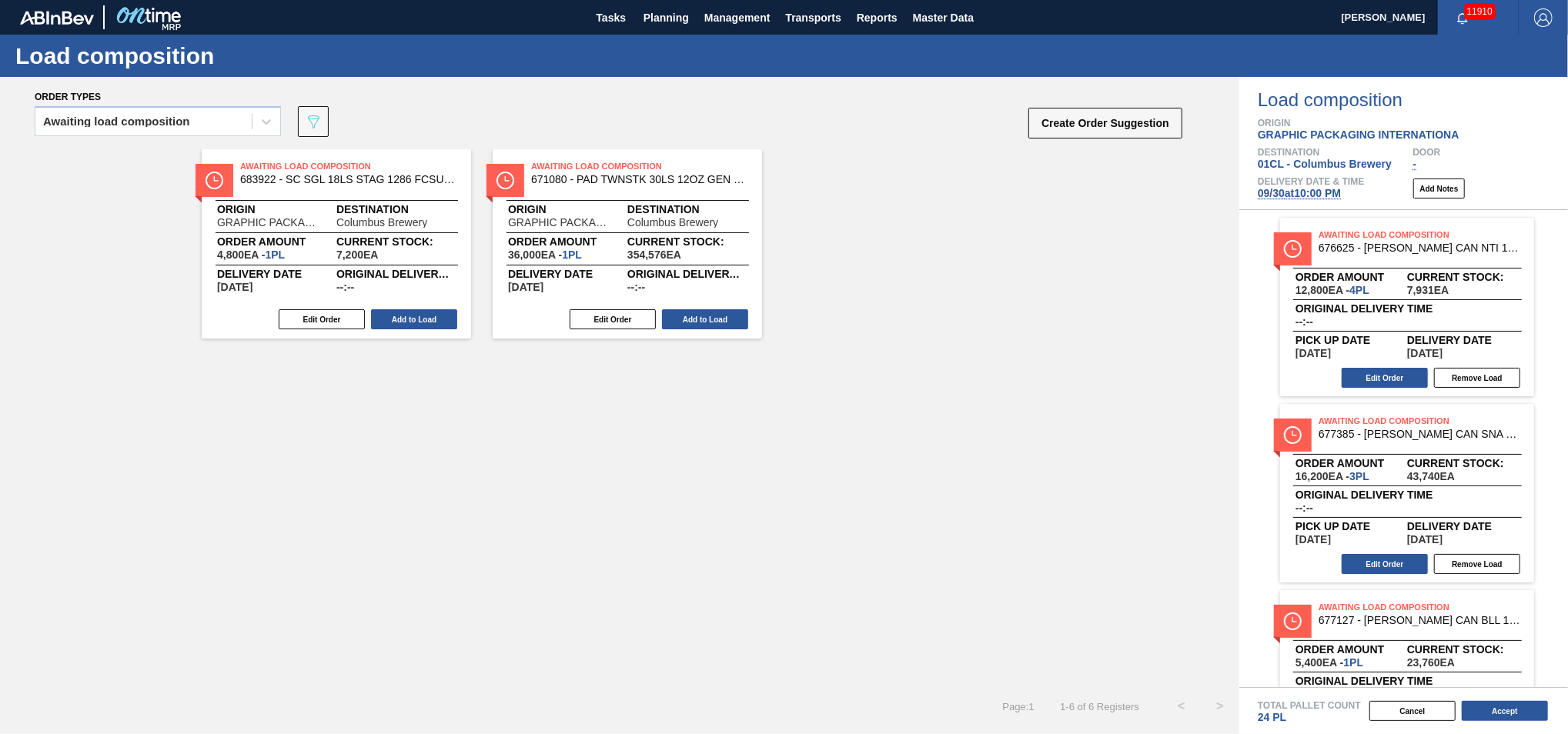
click at [416, 316] on button "Add to Load" at bounding box center [414, 319] width 86 height 20
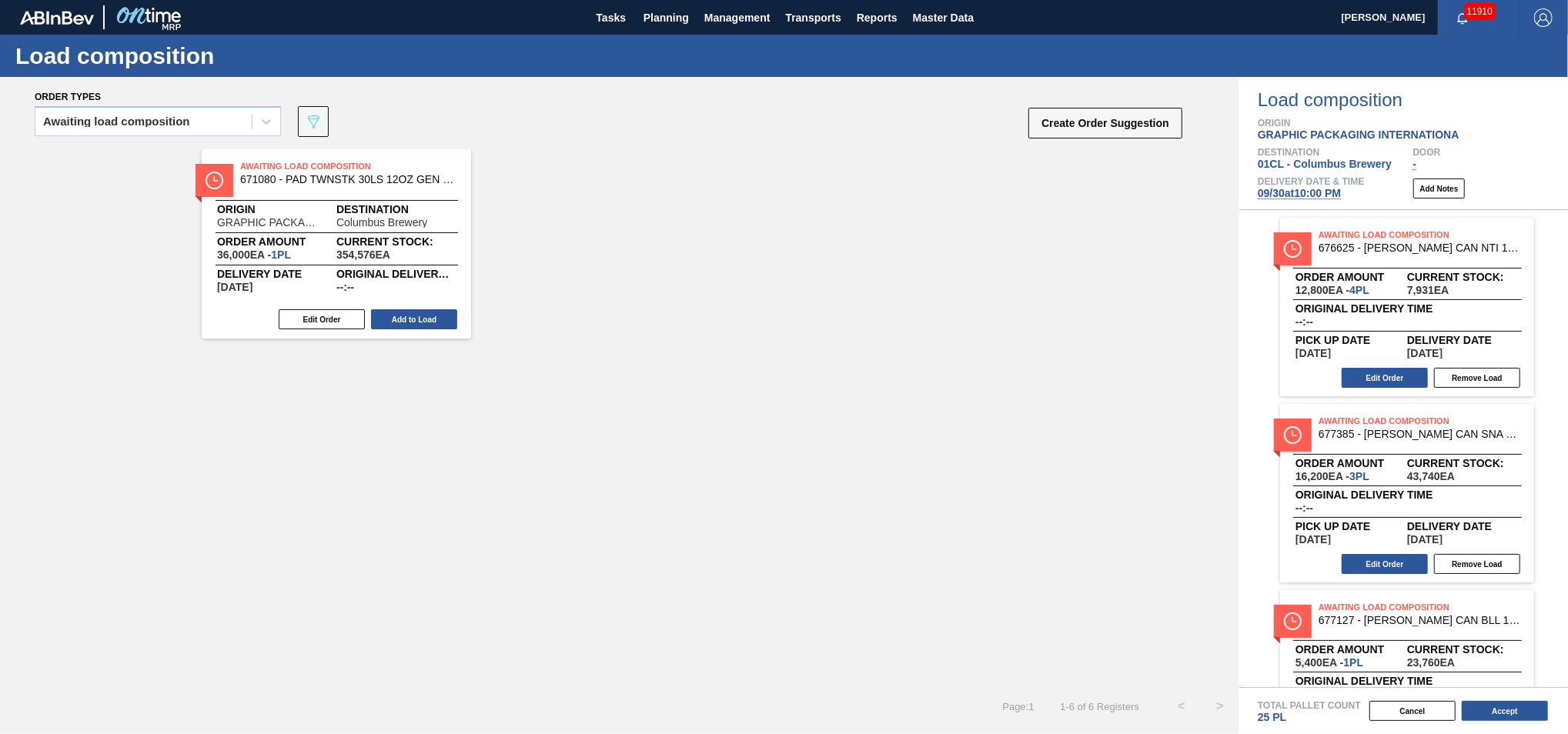
click at [416, 316] on button "Add to Load" at bounding box center [414, 319] width 86 height 20
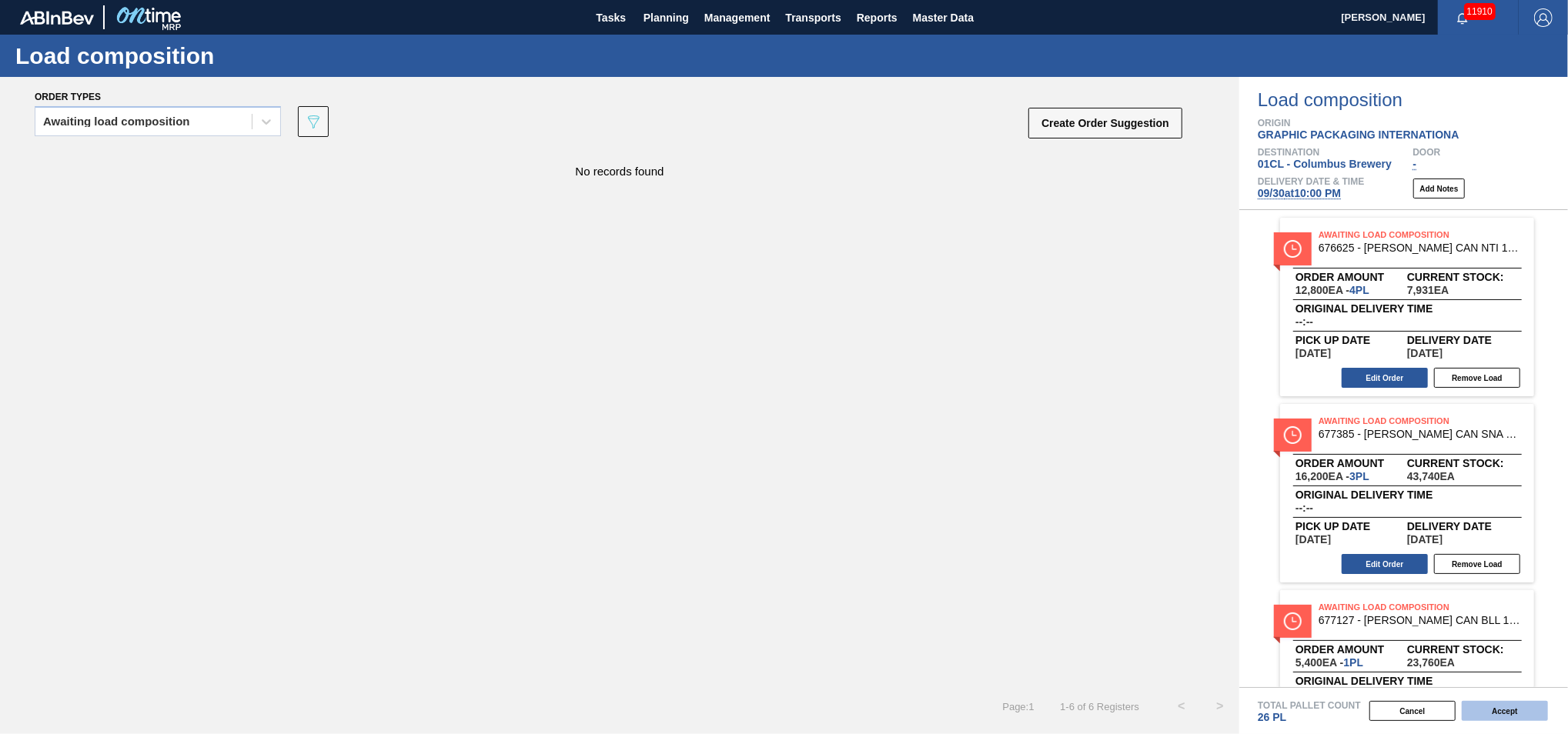
click at [1149, 448] on button "Accept" at bounding box center [1505, 711] width 86 height 20
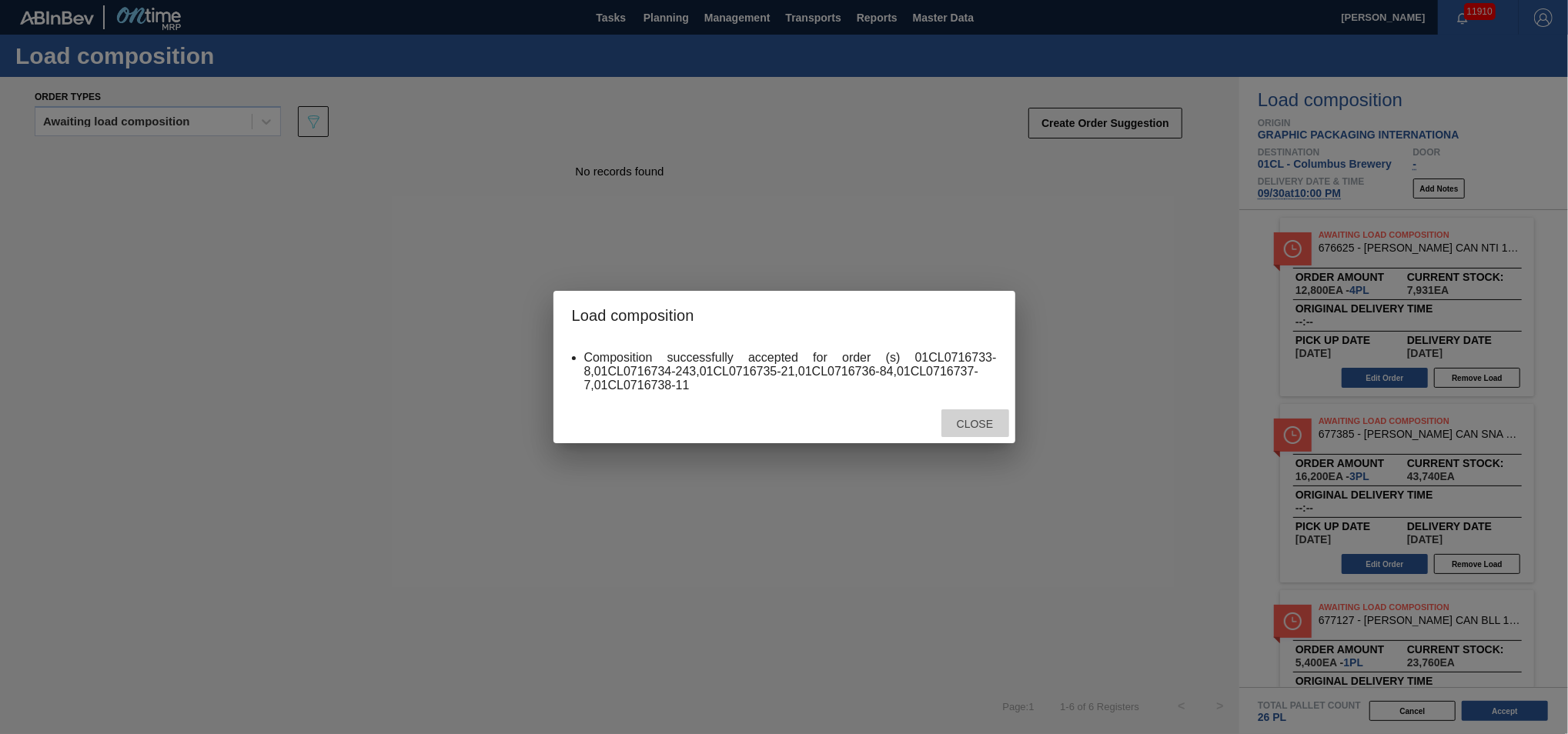
click at [982, 415] on div "Close" at bounding box center [975, 423] width 68 height 28
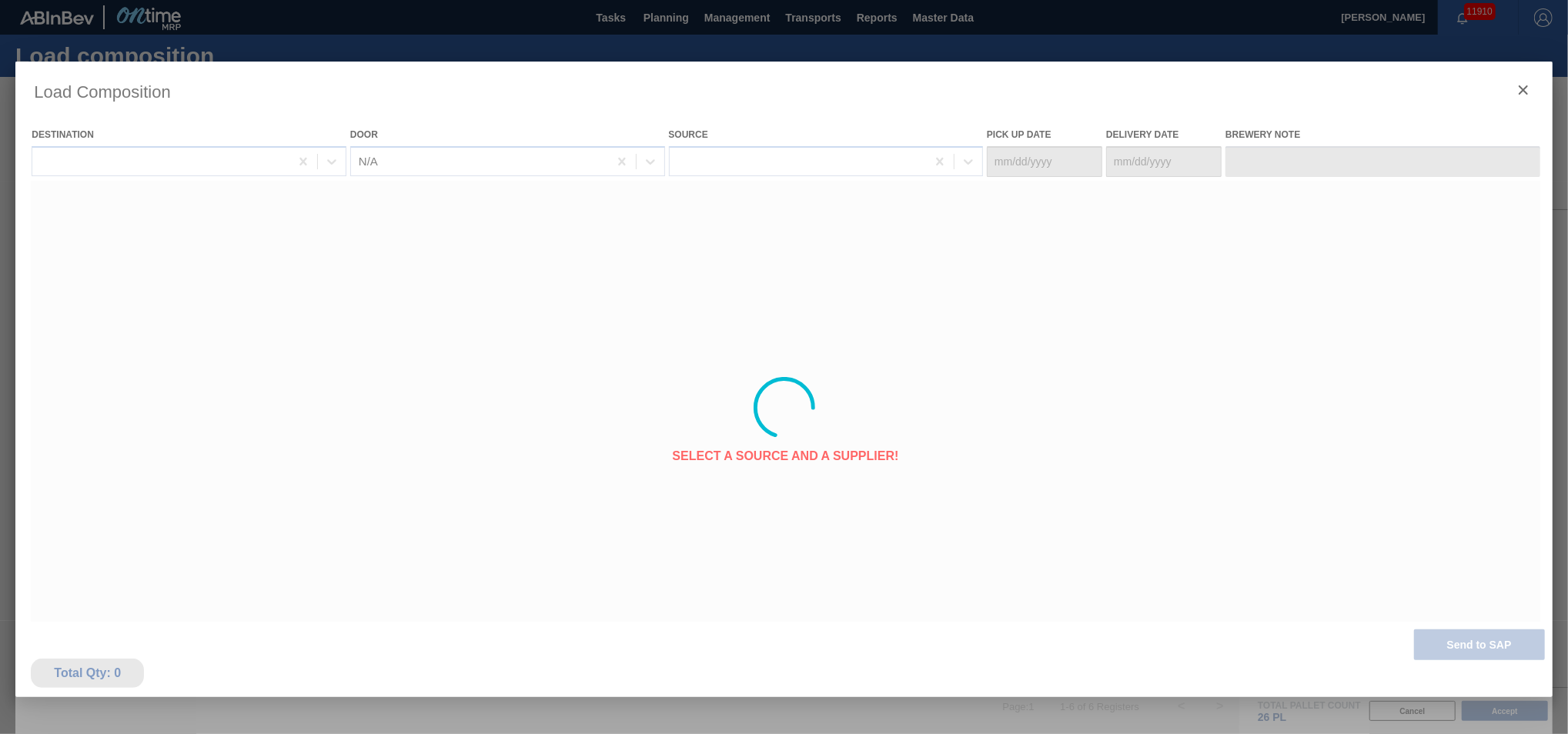
type Date "[DATE]"
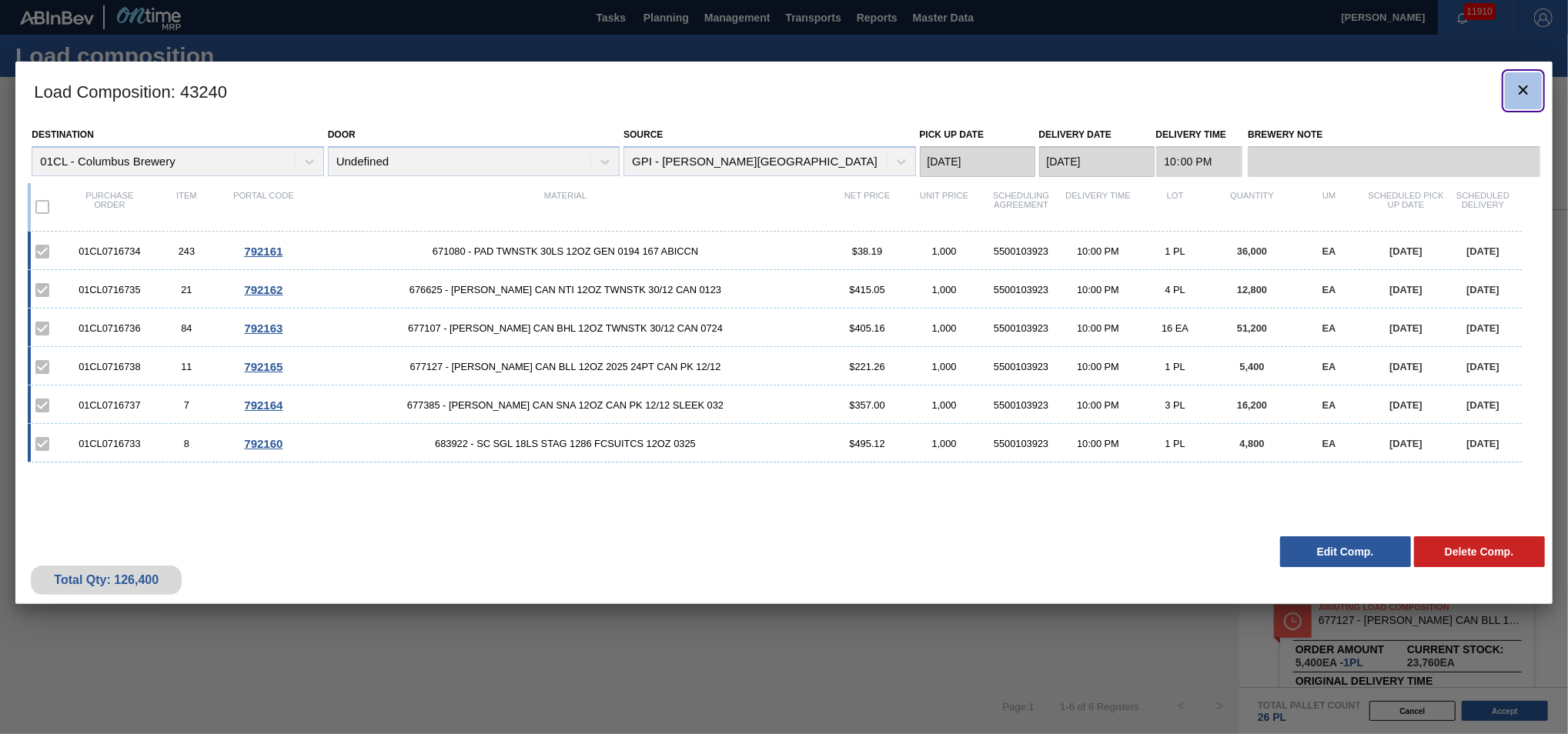
click at [1149, 91] on icon "botão de ícone" at bounding box center [1523, 90] width 18 height 18
